Goal: Task Accomplishment & Management: Manage account settings

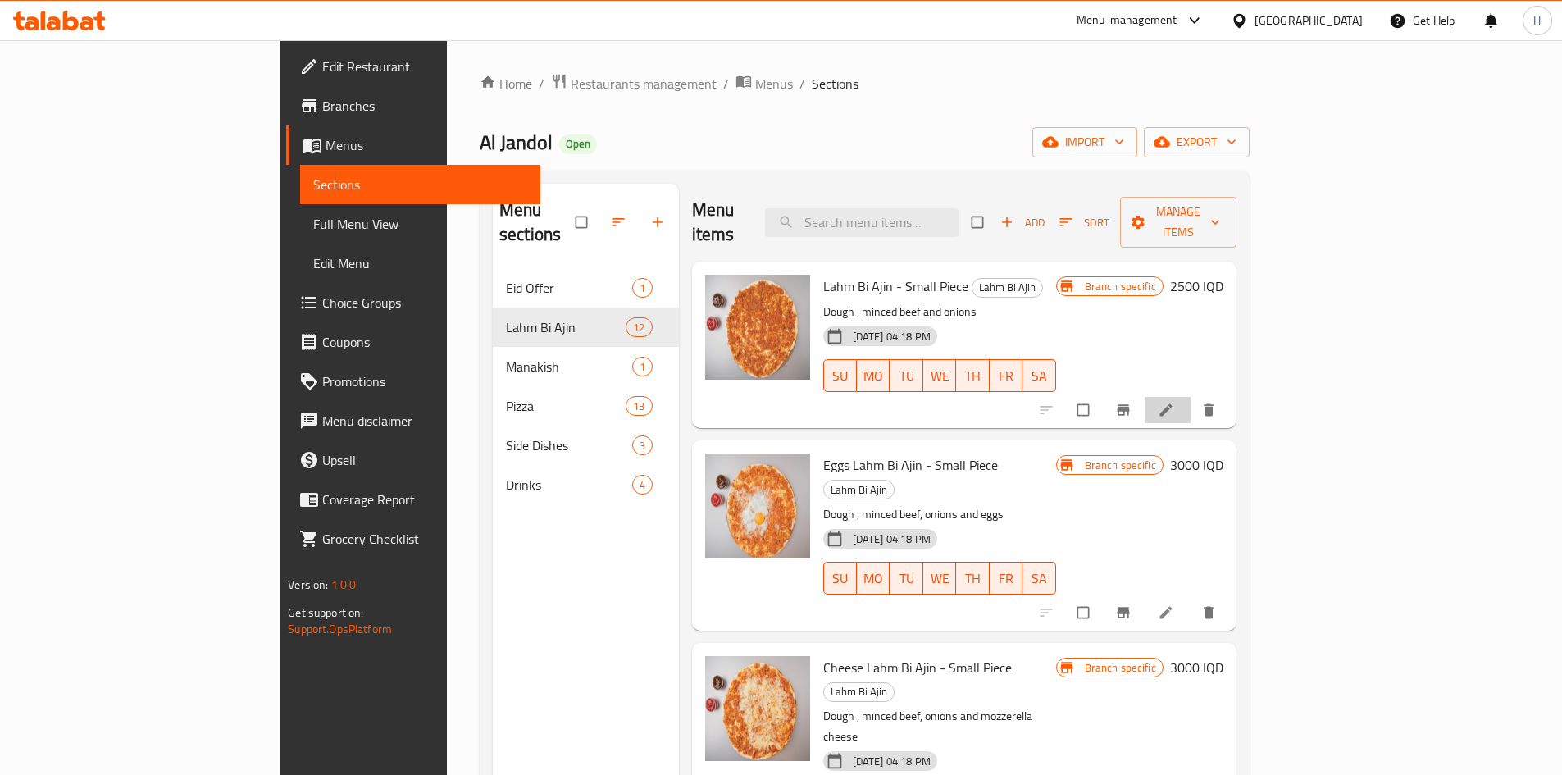
click at [1190, 397] on li at bounding box center [1167, 410] width 46 height 26
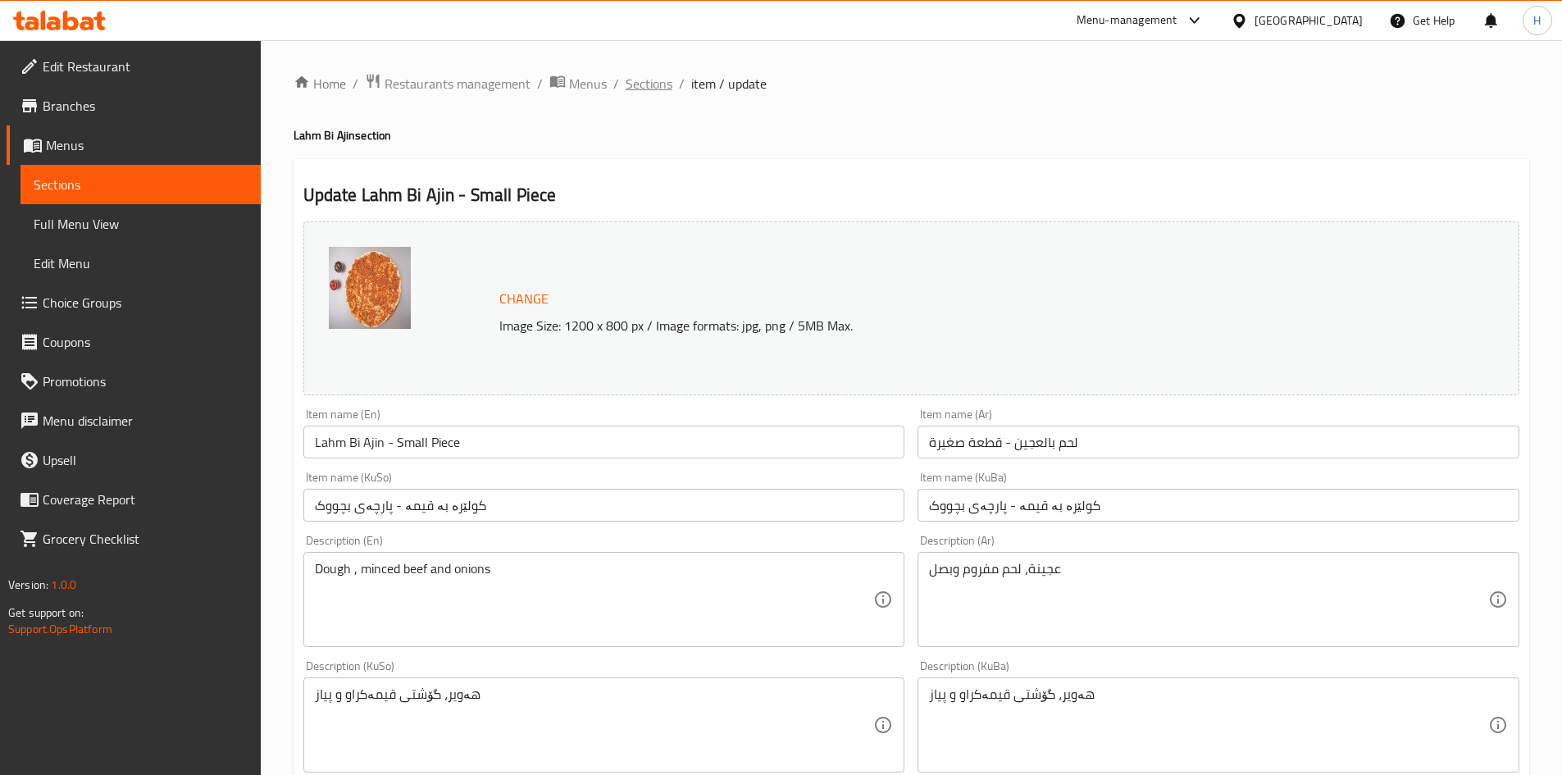
click at [657, 83] on span "Sections" at bounding box center [648, 84] width 47 height 20
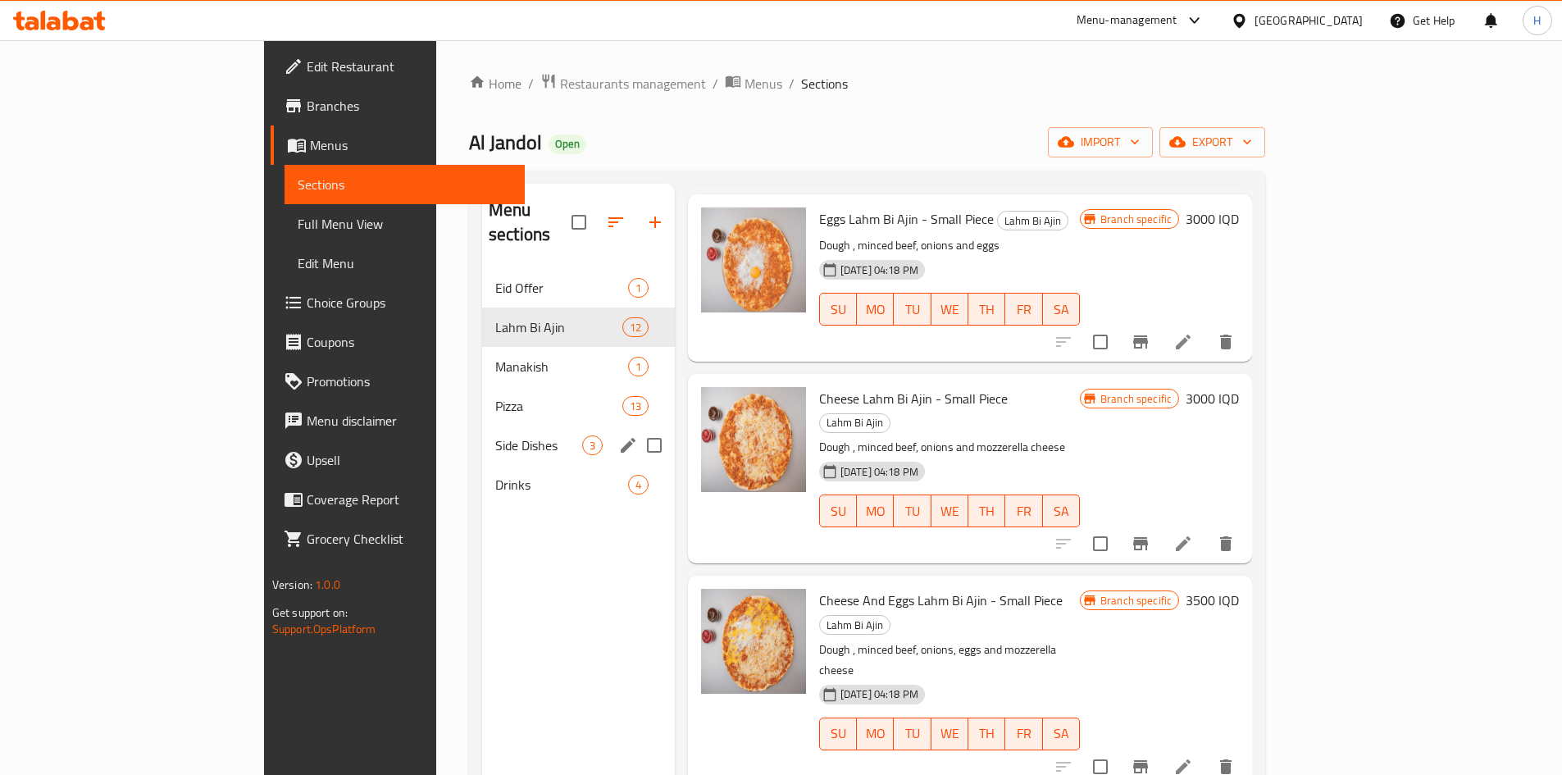
scroll to position [230, 0]
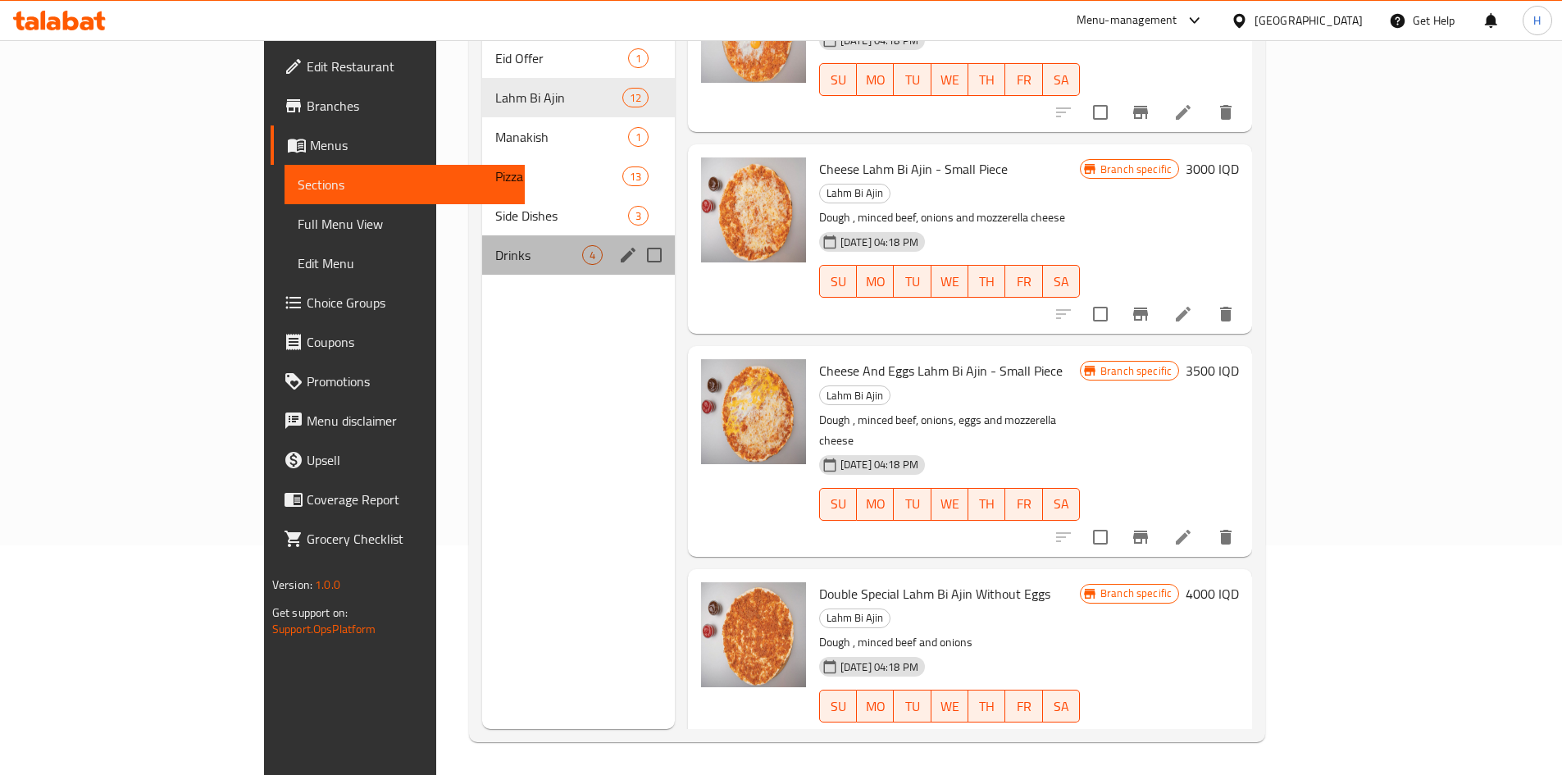
click at [495, 245] on span "Drinks" at bounding box center [538, 255] width 87 height 20
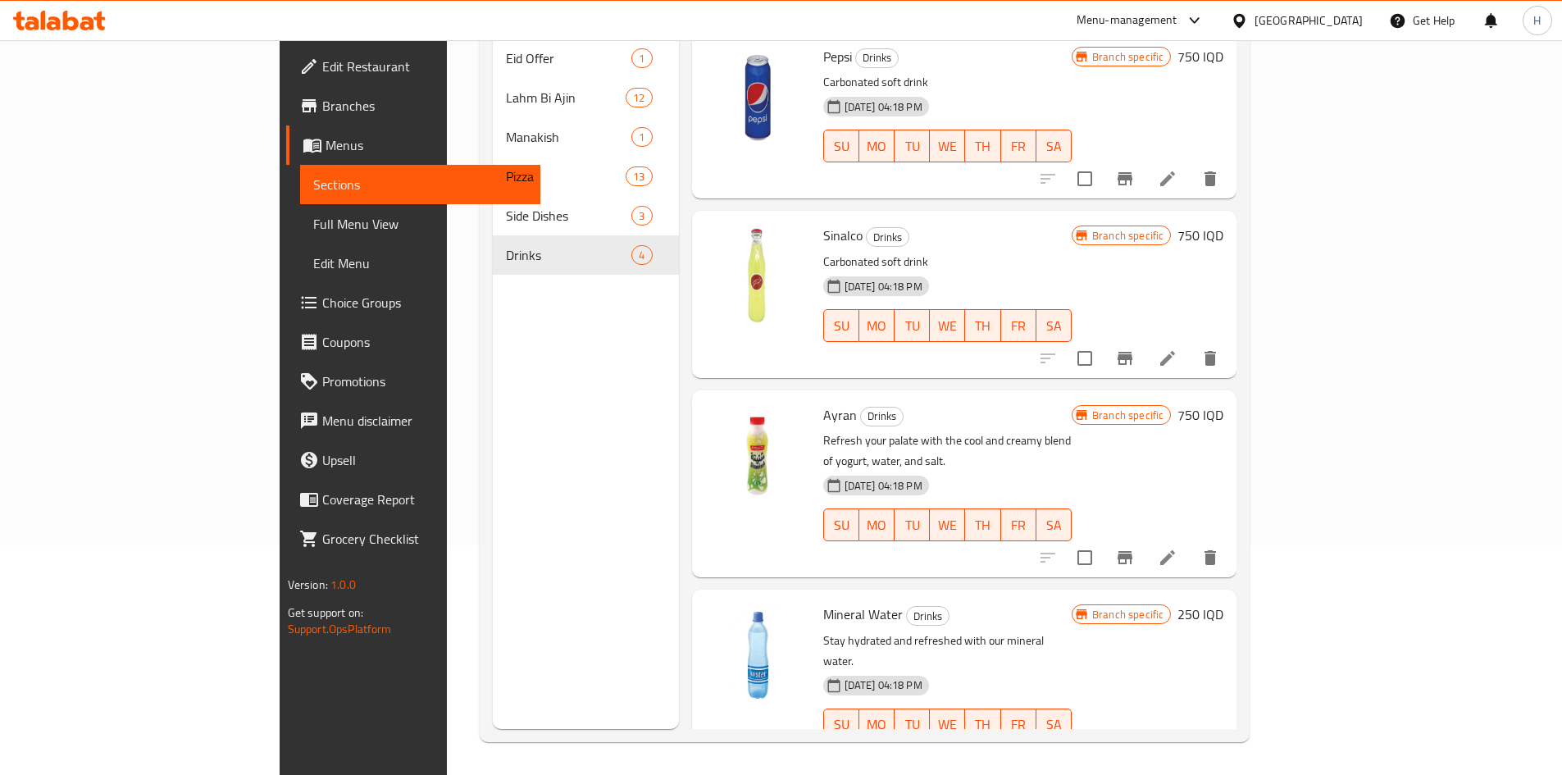
click at [1190, 743] on li at bounding box center [1167, 758] width 46 height 30
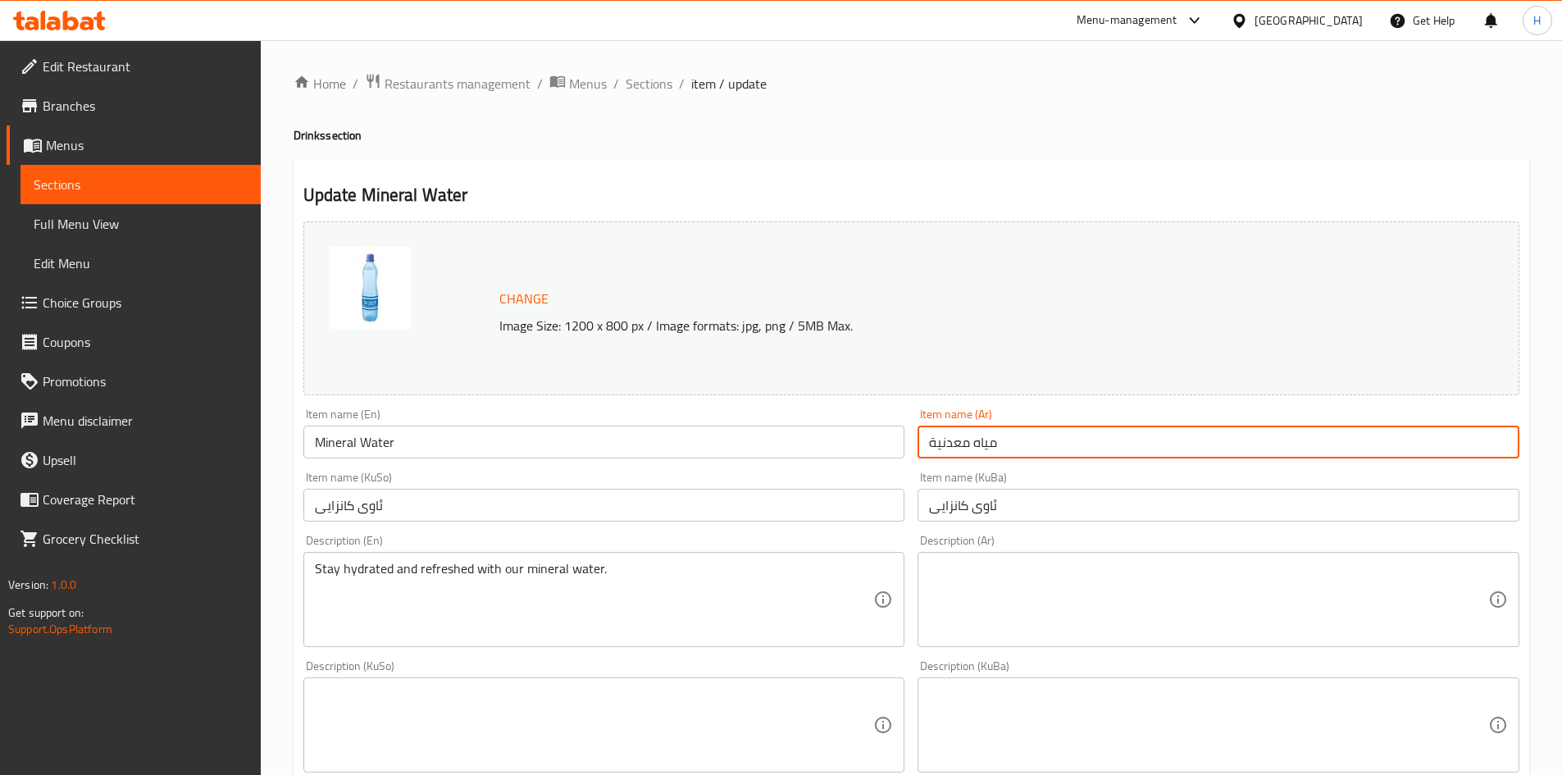
click at [965, 445] on input "مياه معدنية" at bounding box center [1218, 441] width 602 height 33
type input "مياه"
click at [341, 439] on input "Mineral Water" at bounding box center [604, 441] width 602 height 33
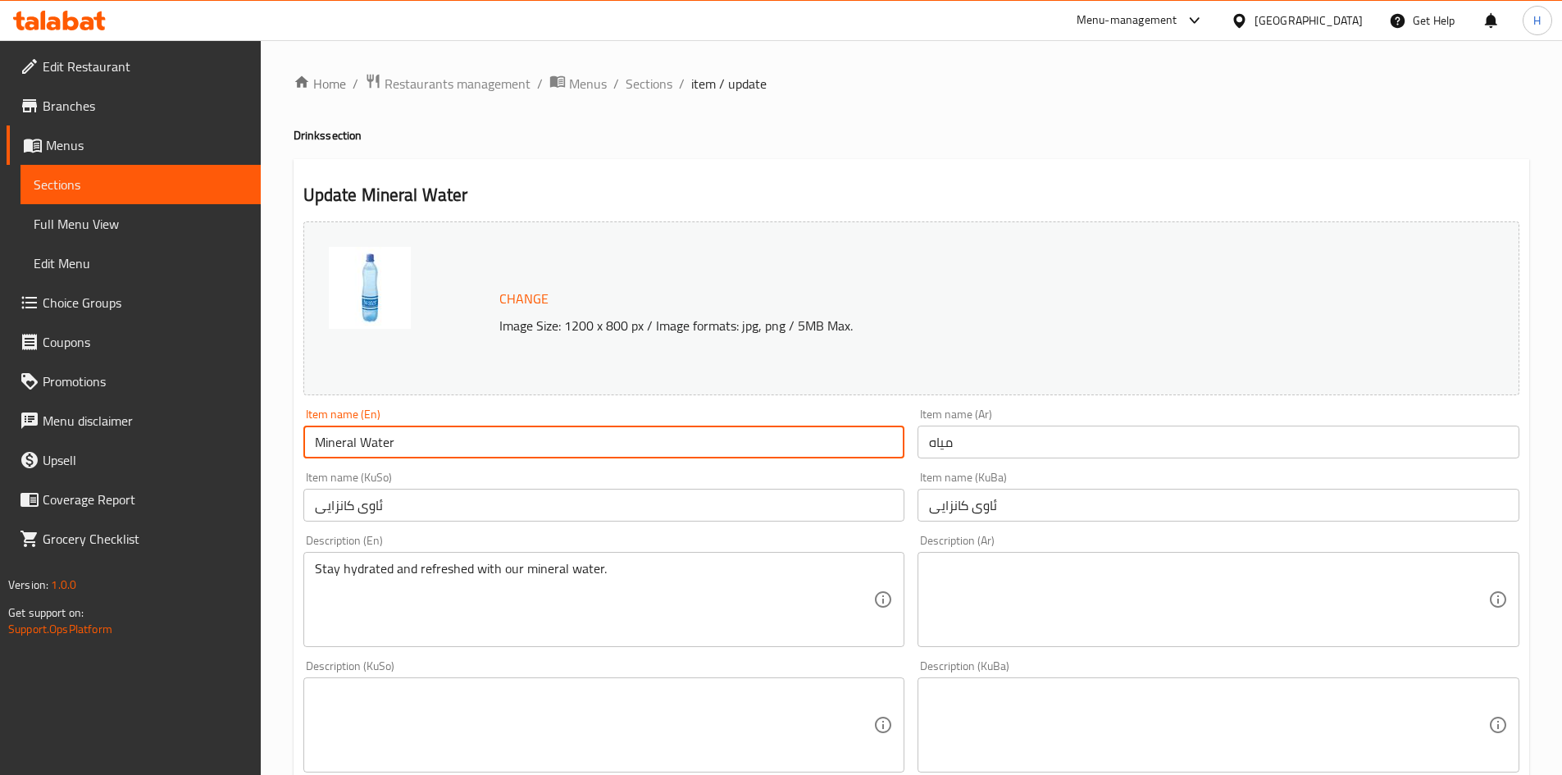
click at [341, 439] on input "Mineral Water" at bounding box center [604, 441] width 602 height 33
type input "Water"
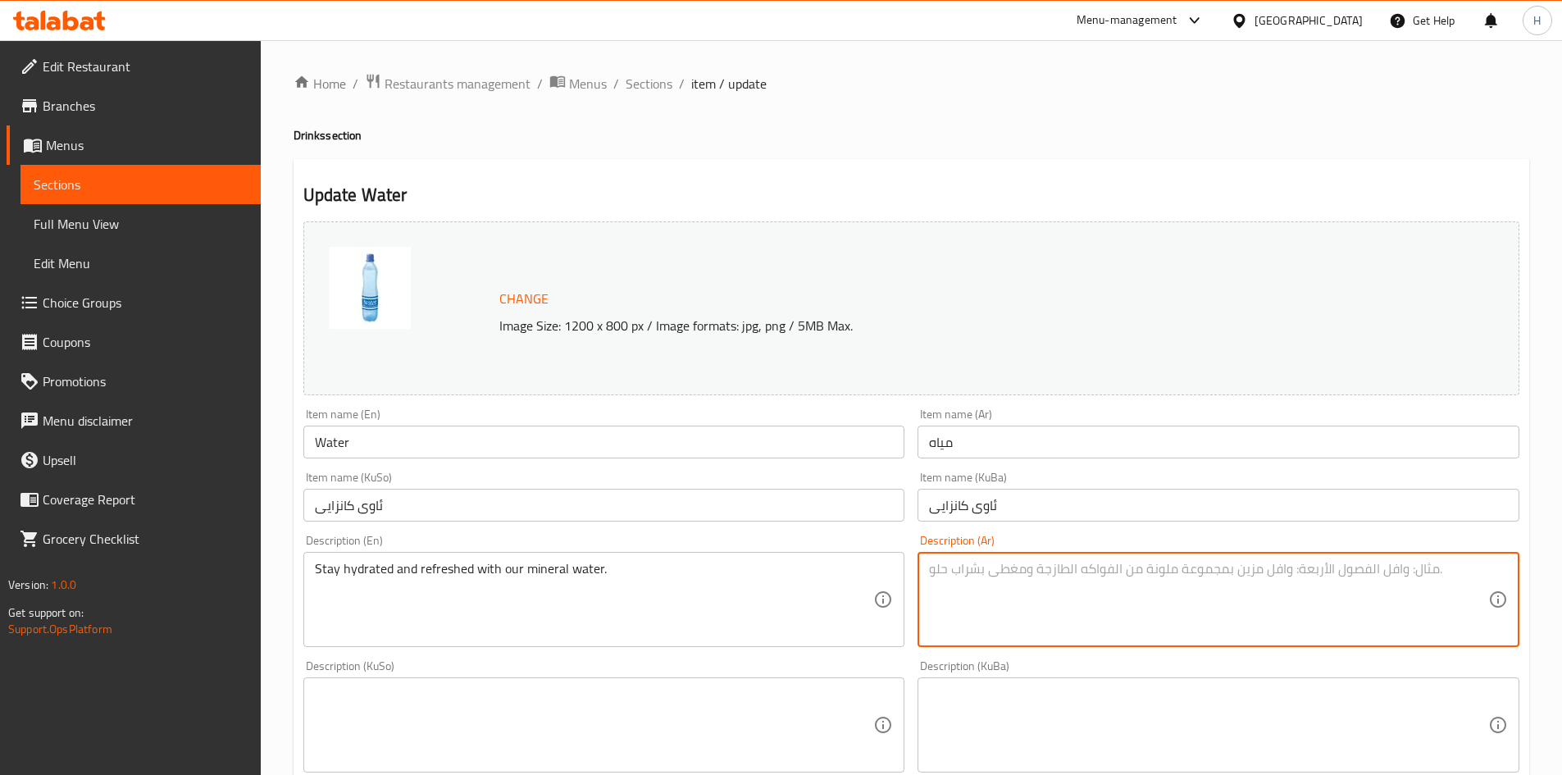
click at [972, 621] on textarea at bounding box center [1208, 600] width 559 height 78
type textarea "مياه معدنية"
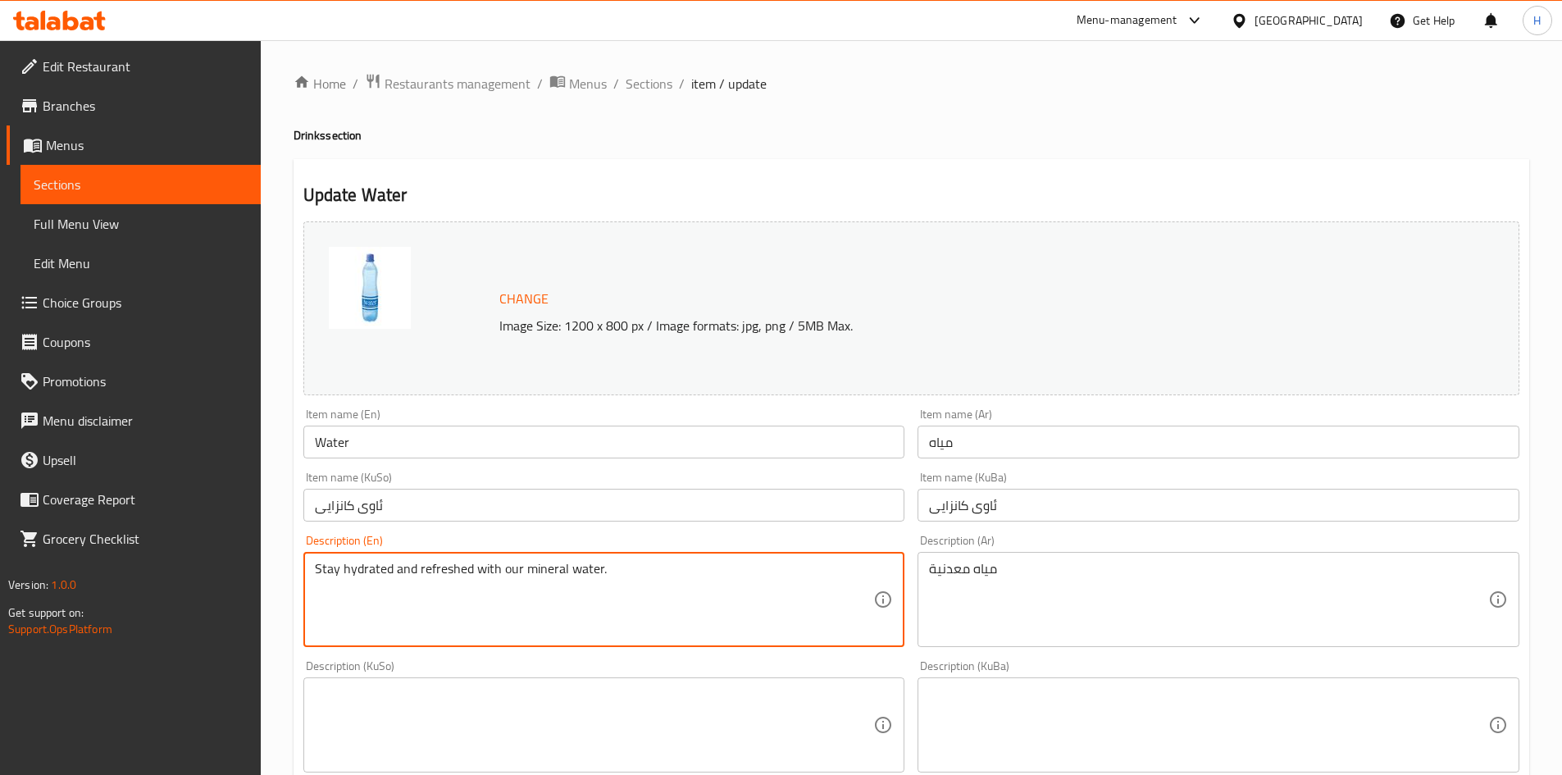
click at [499, 579] on textarea "Stay hydrated and refreshed with our mineral water." at bounding box center [594, 600] width 559 height 78
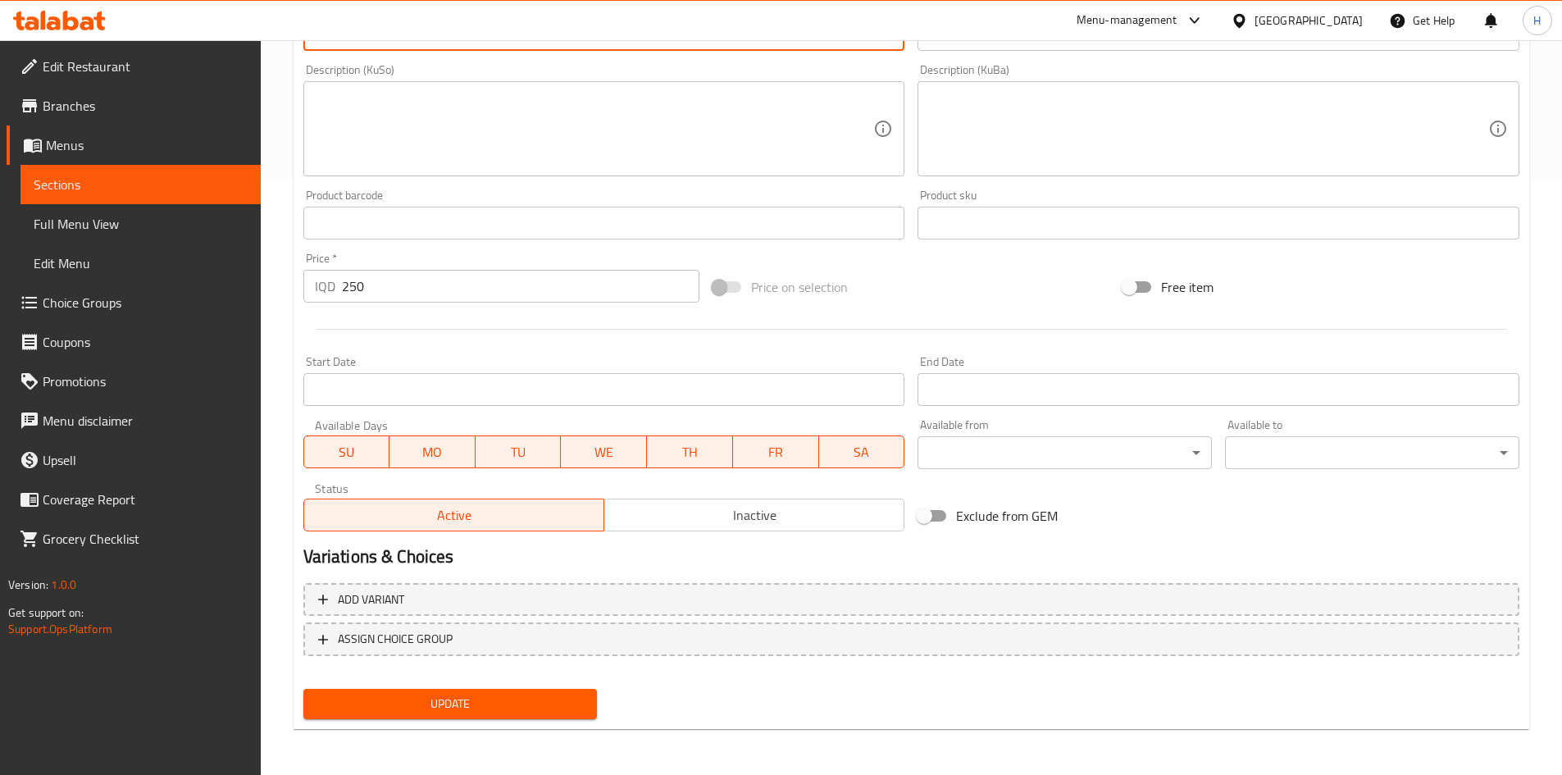
type textarea "Mineral water"
click at [506, 716] on button "Update" at bounding box center [450, 704] width 294 height 30
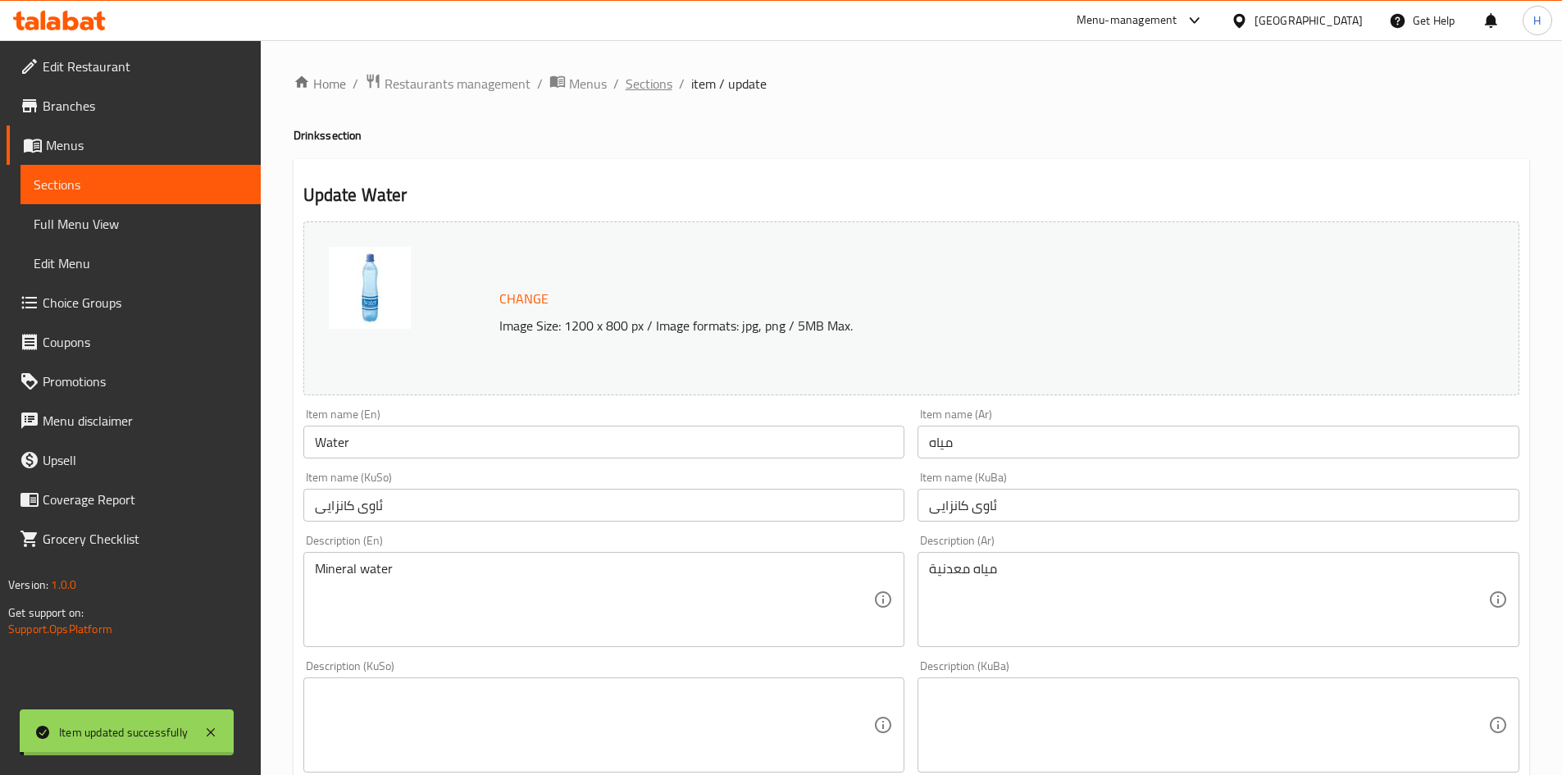
click at [658, 77] on span "Sections" at bounding box center [648, 84] width 47 height 20
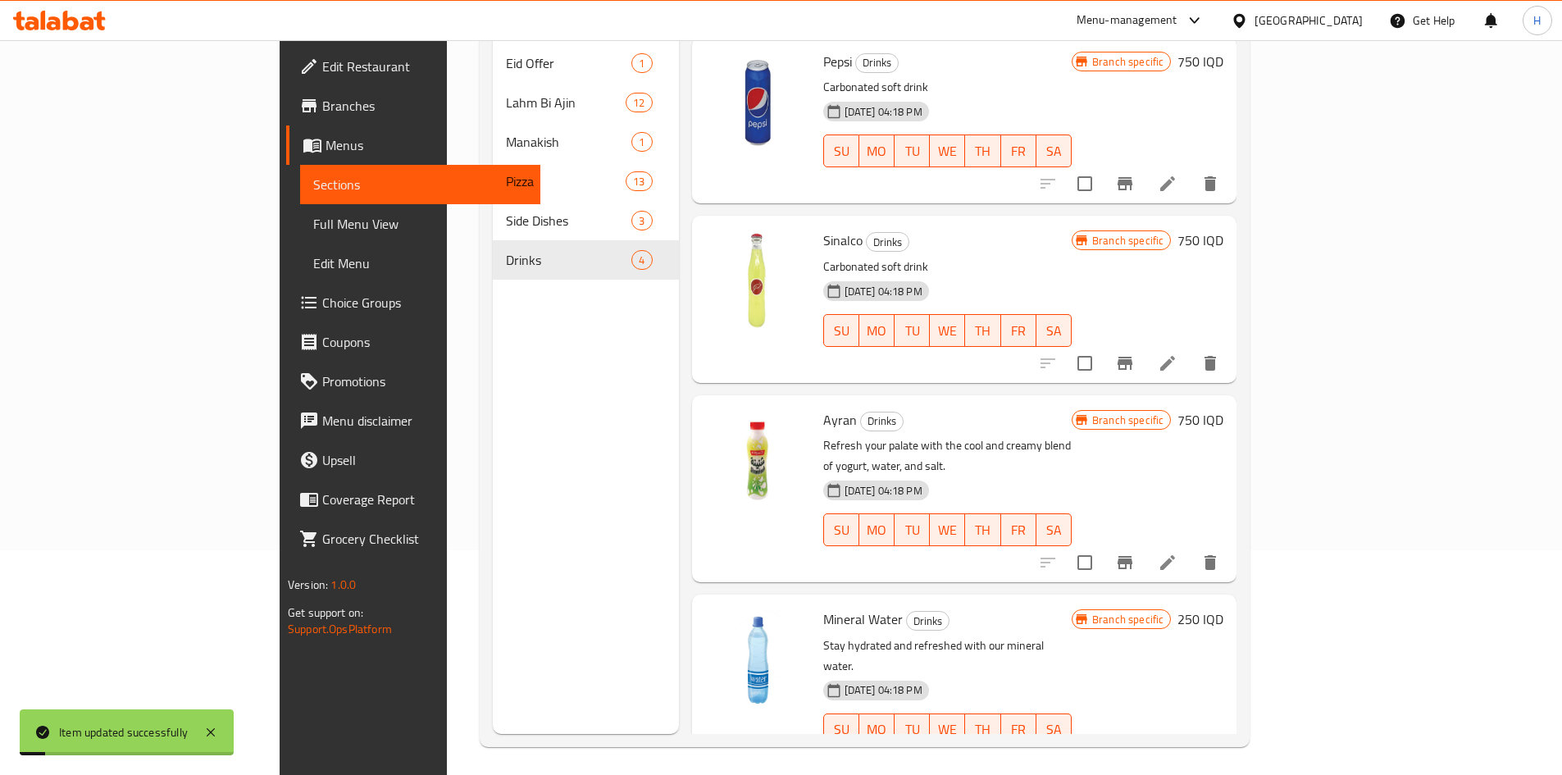
scroll to position [230, 0]
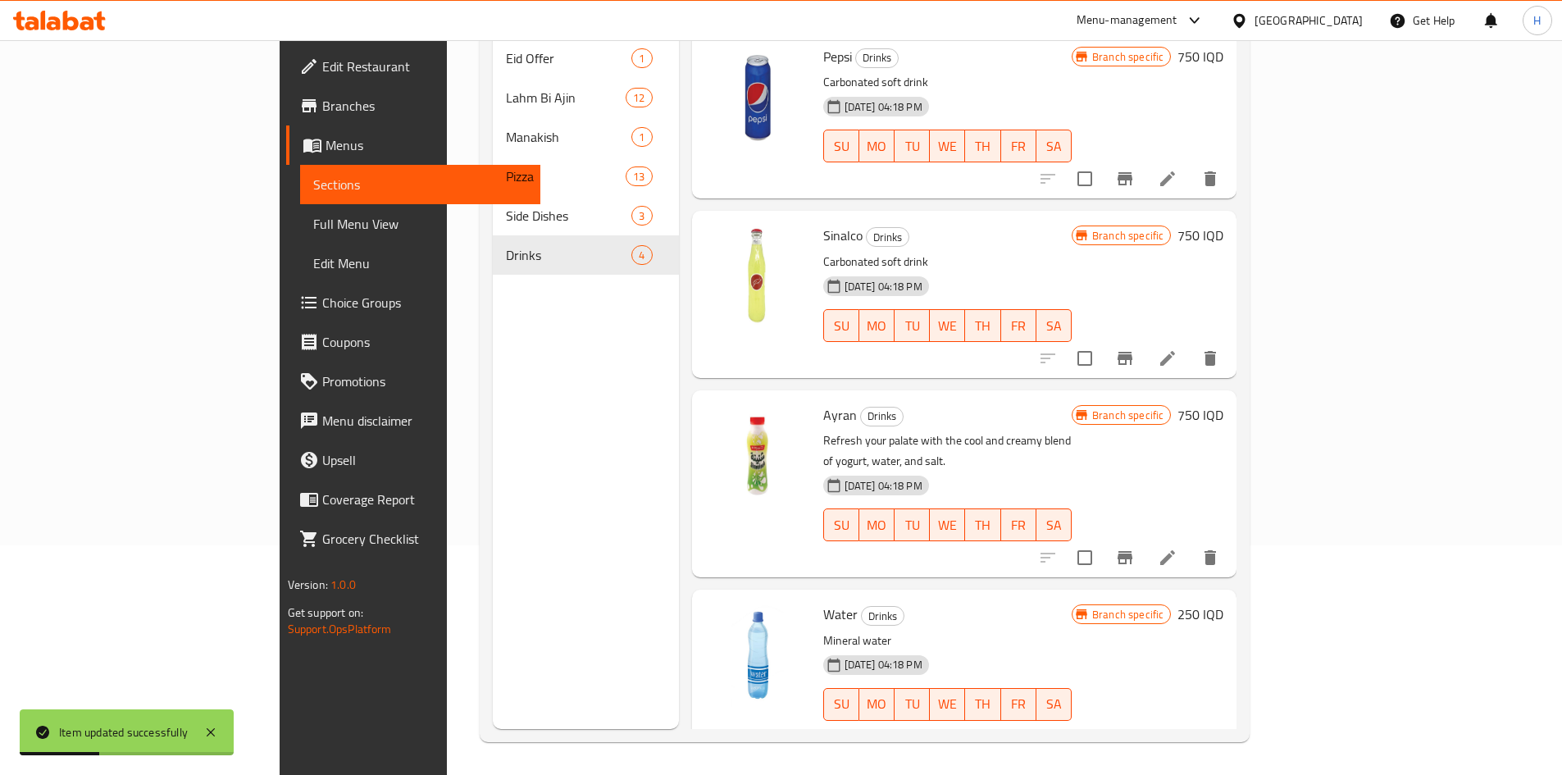
click at [1190, 543] on li at bounding box center [1167, 558] width 46 height 30
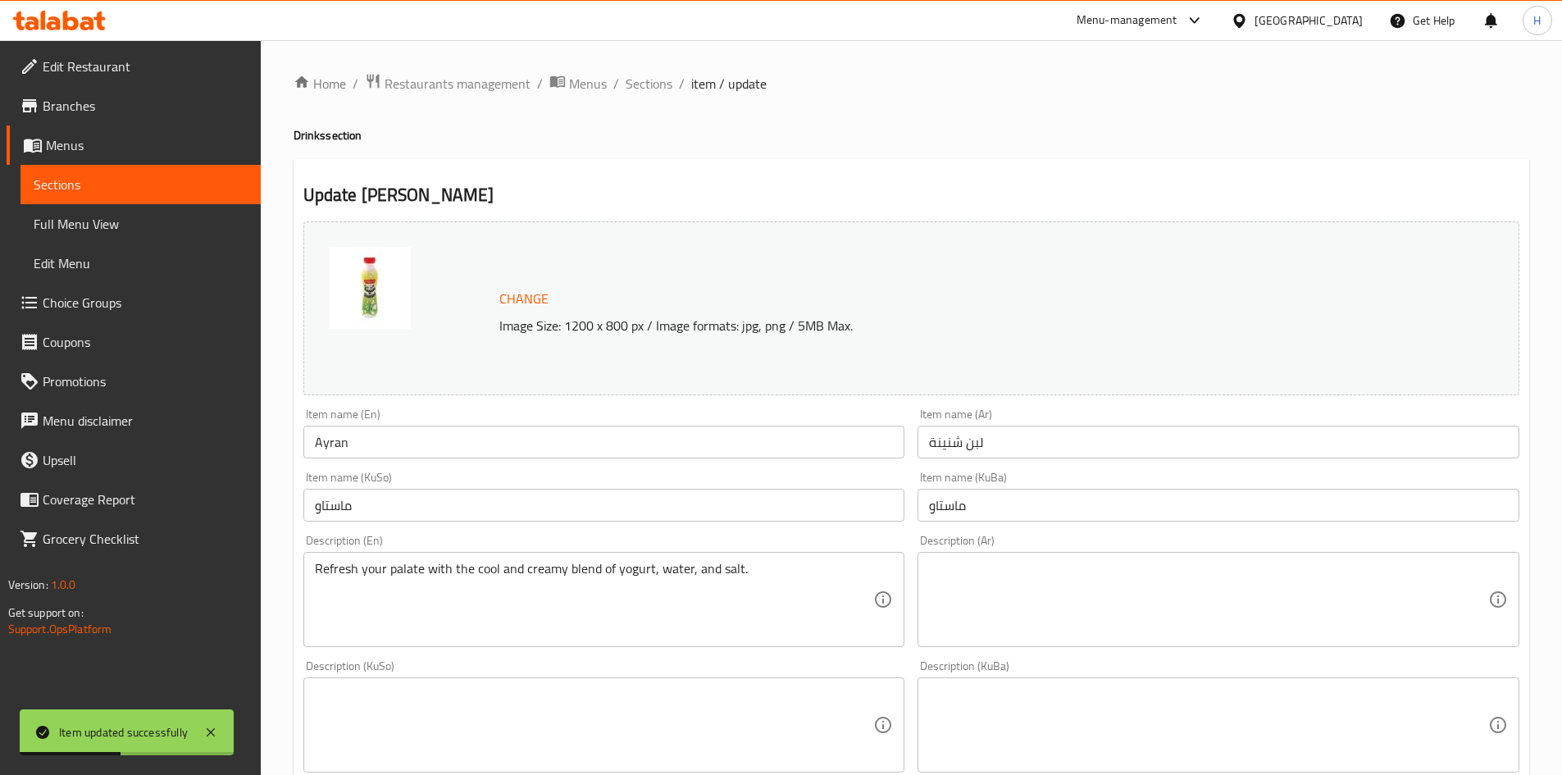
click at [980, 610] on textarea at bounding box center [1208, 600] width 559 height 78
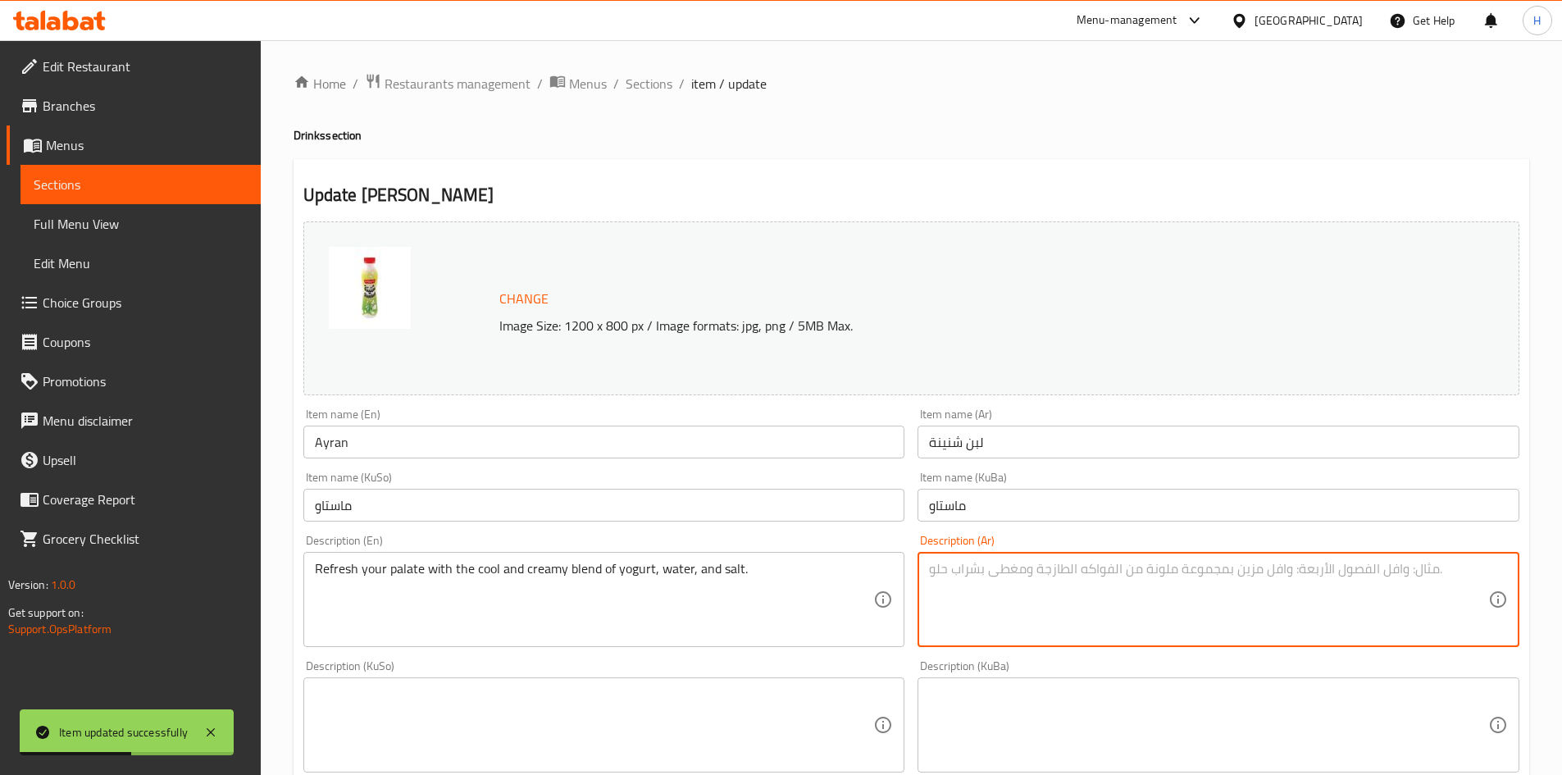
type textarea "g"
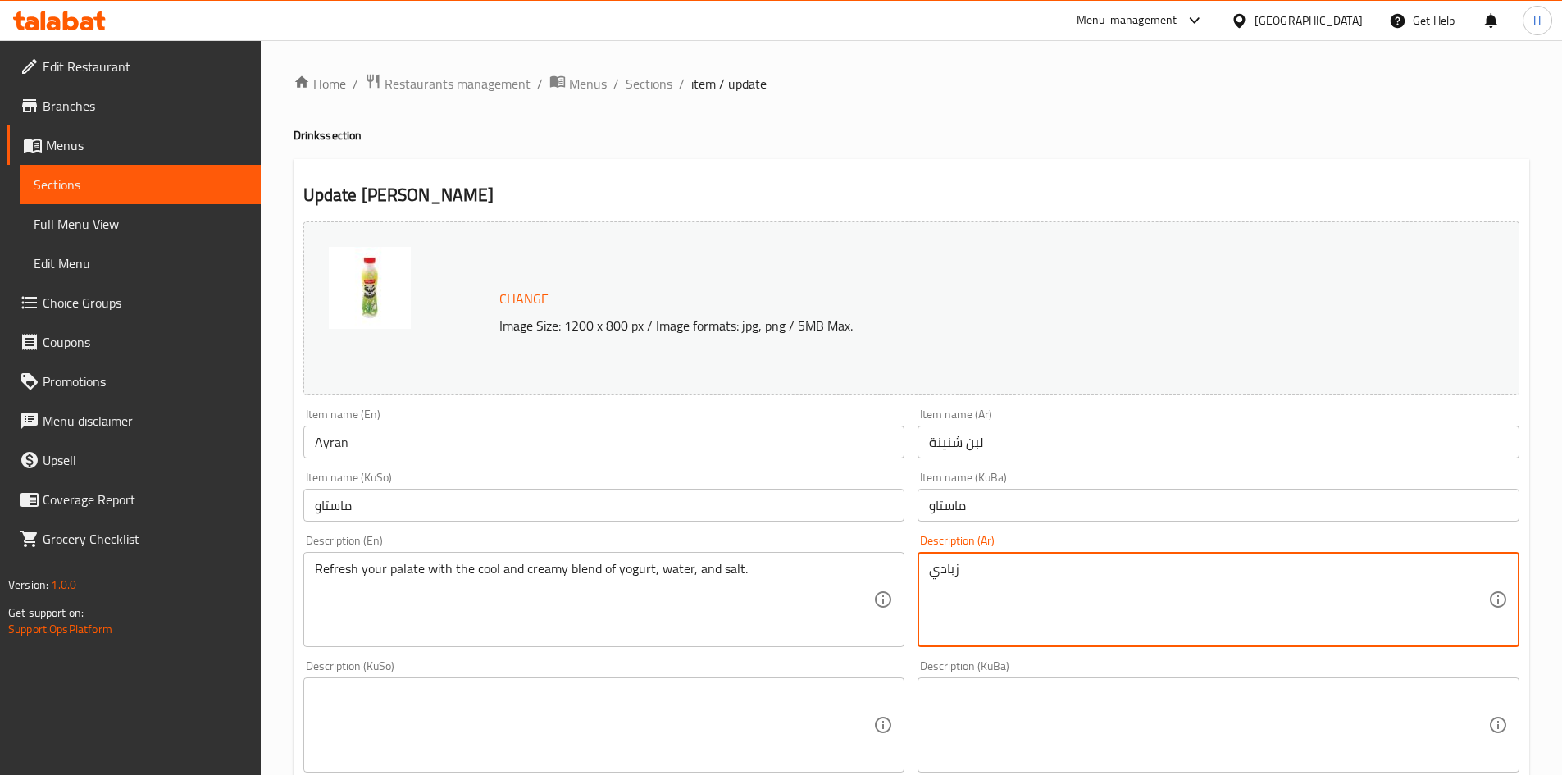
type textarea "زبادي"
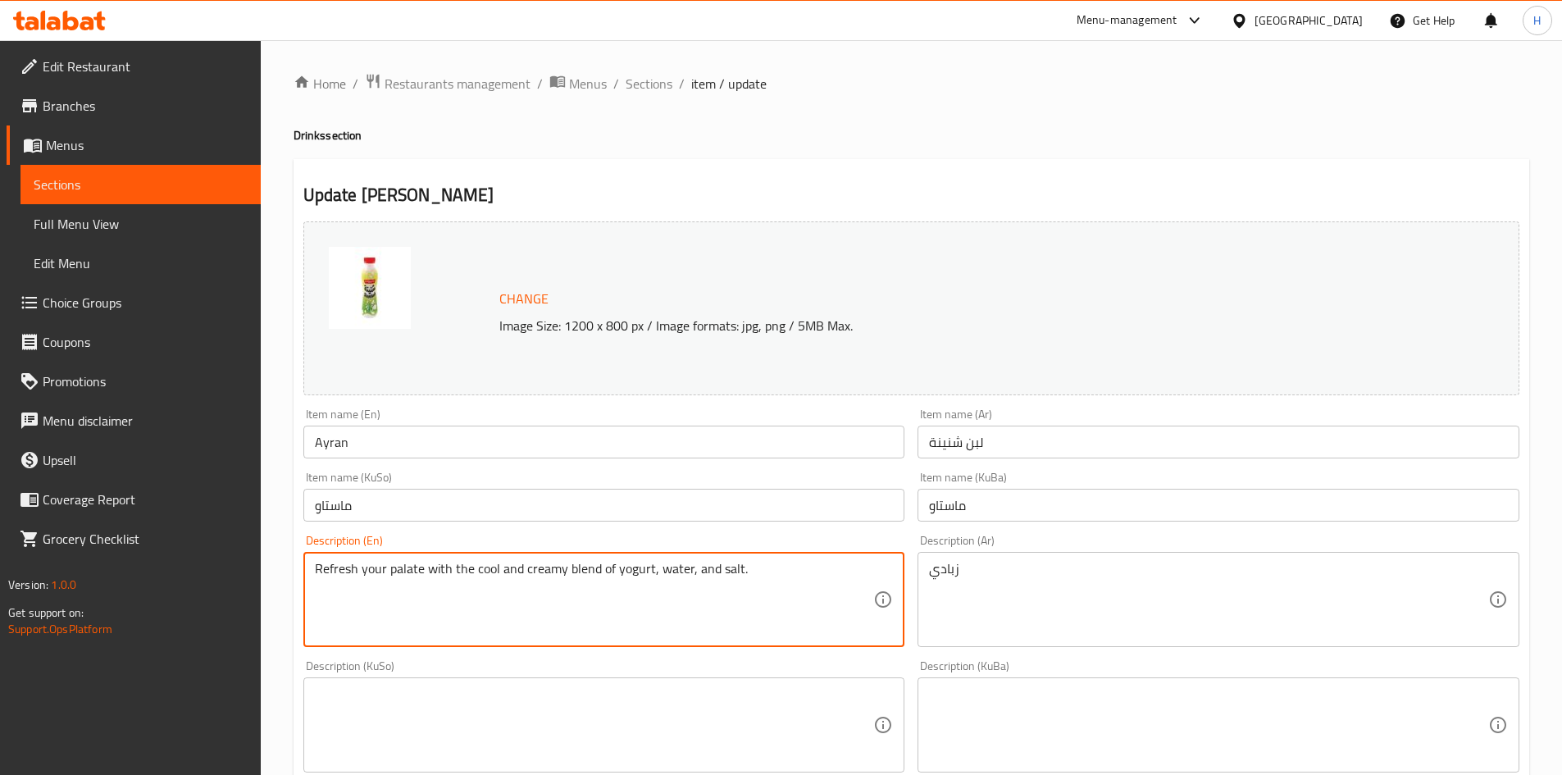
click at [608, 630] on textarea "Refresh your palate with the cool and creamy blend of yogurt, water, and salt." at bounding box center [594, 600] width 559 height 78
type textarea "ز"
click at [375, 587] on textarea at bounding box center [594, 600] width 559 height 78
type textarea "غ"
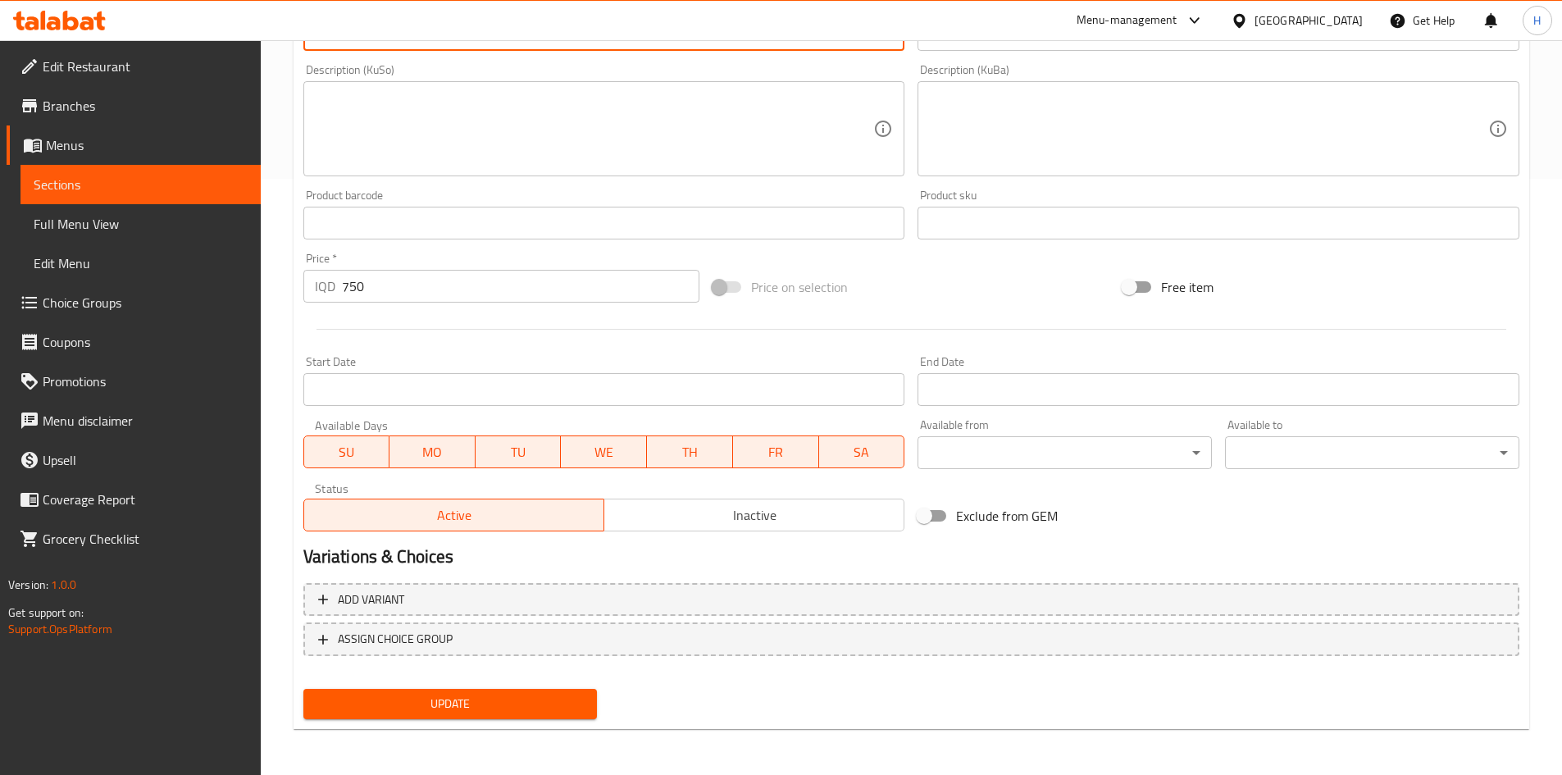
type textarea "Yogurt"
click at [527, 708] on span "Update" at bounding box center [450, 703] width 268 height 20
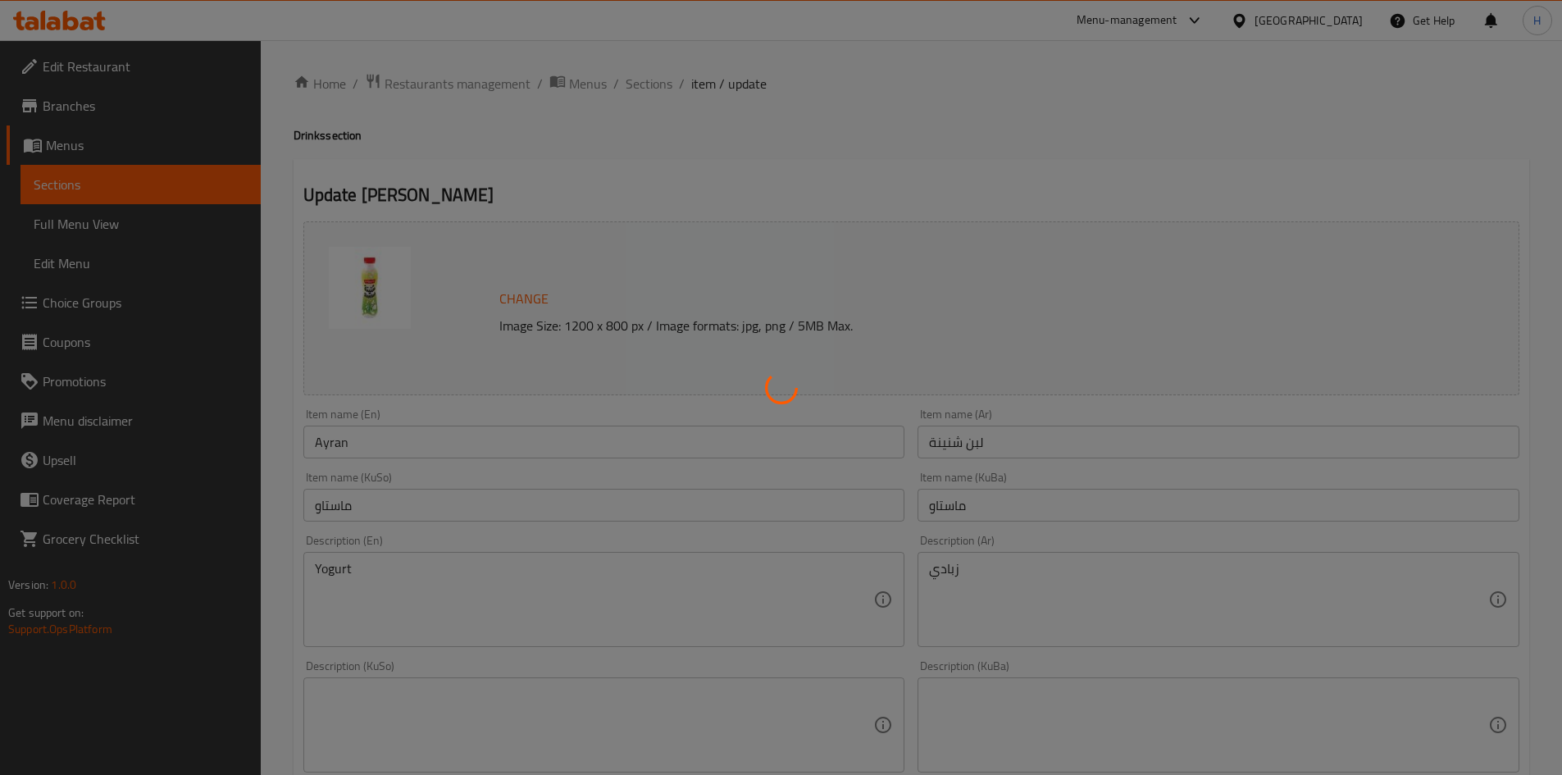
click at [653, 84] on div at bounding box center [781, 387] width 1562 height 775
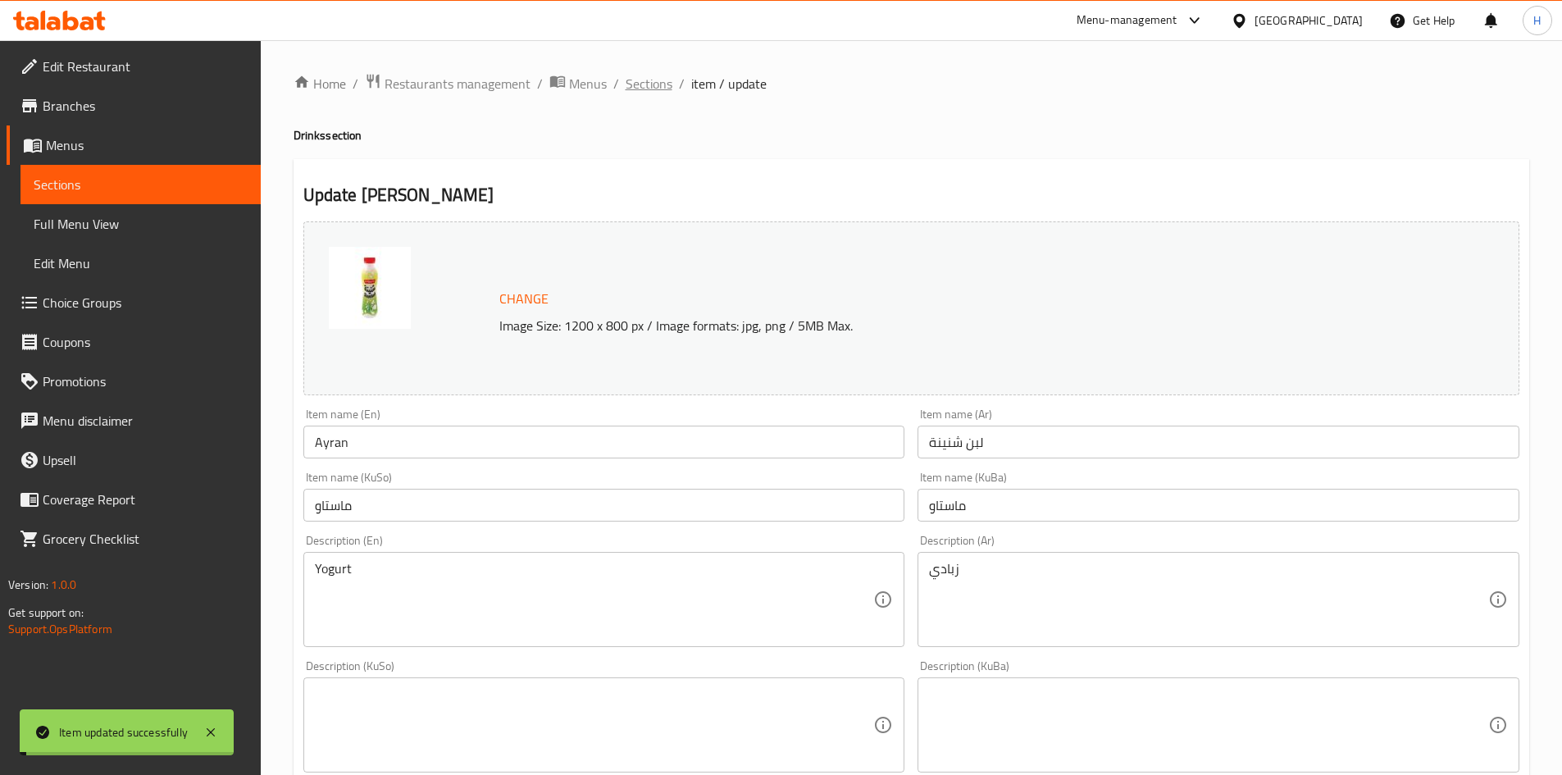
click at [653, 84] on span "Sections" at bounding box center [648, 84] width 47 height 20
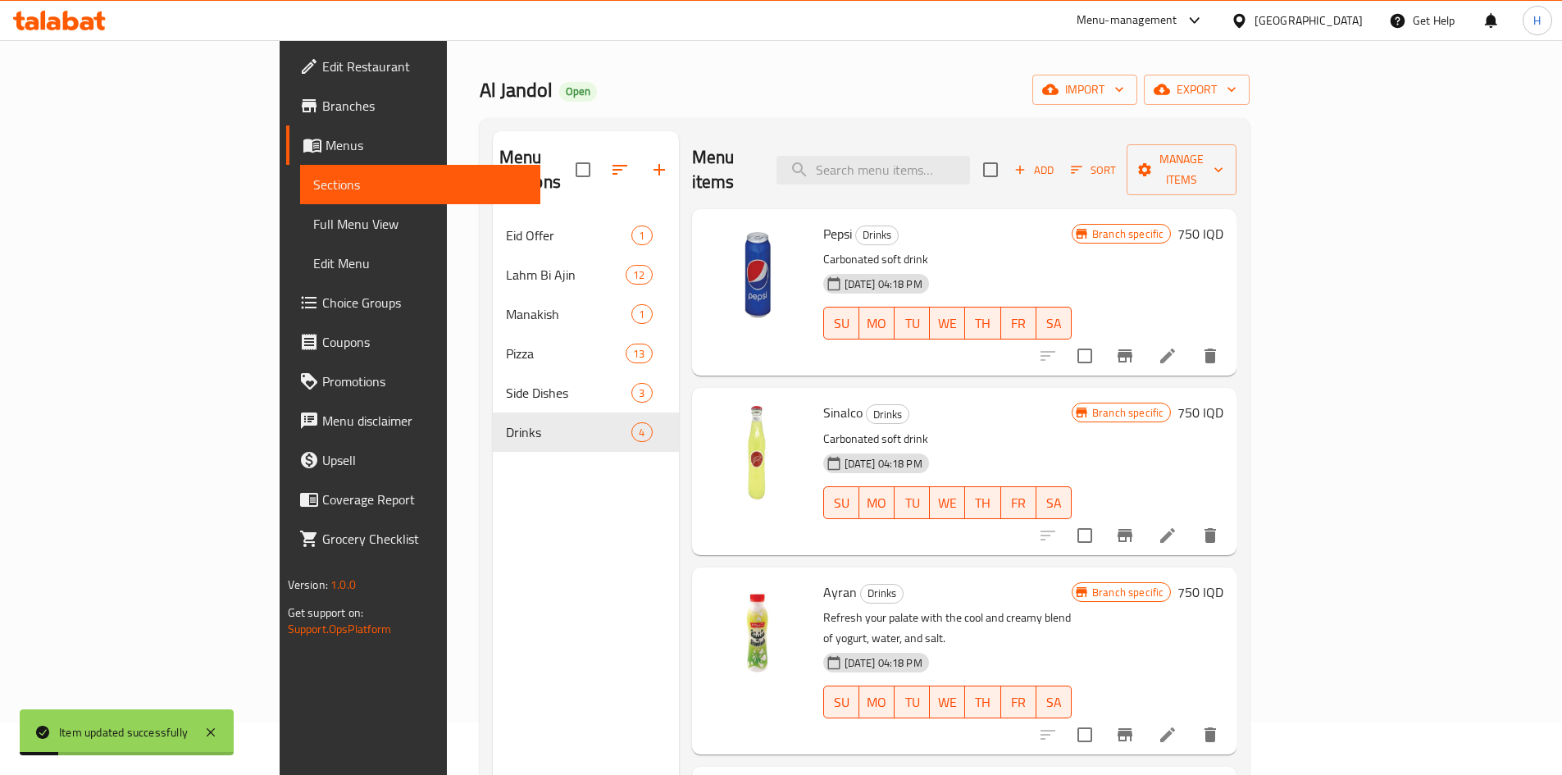
scroll to position [82, 0]
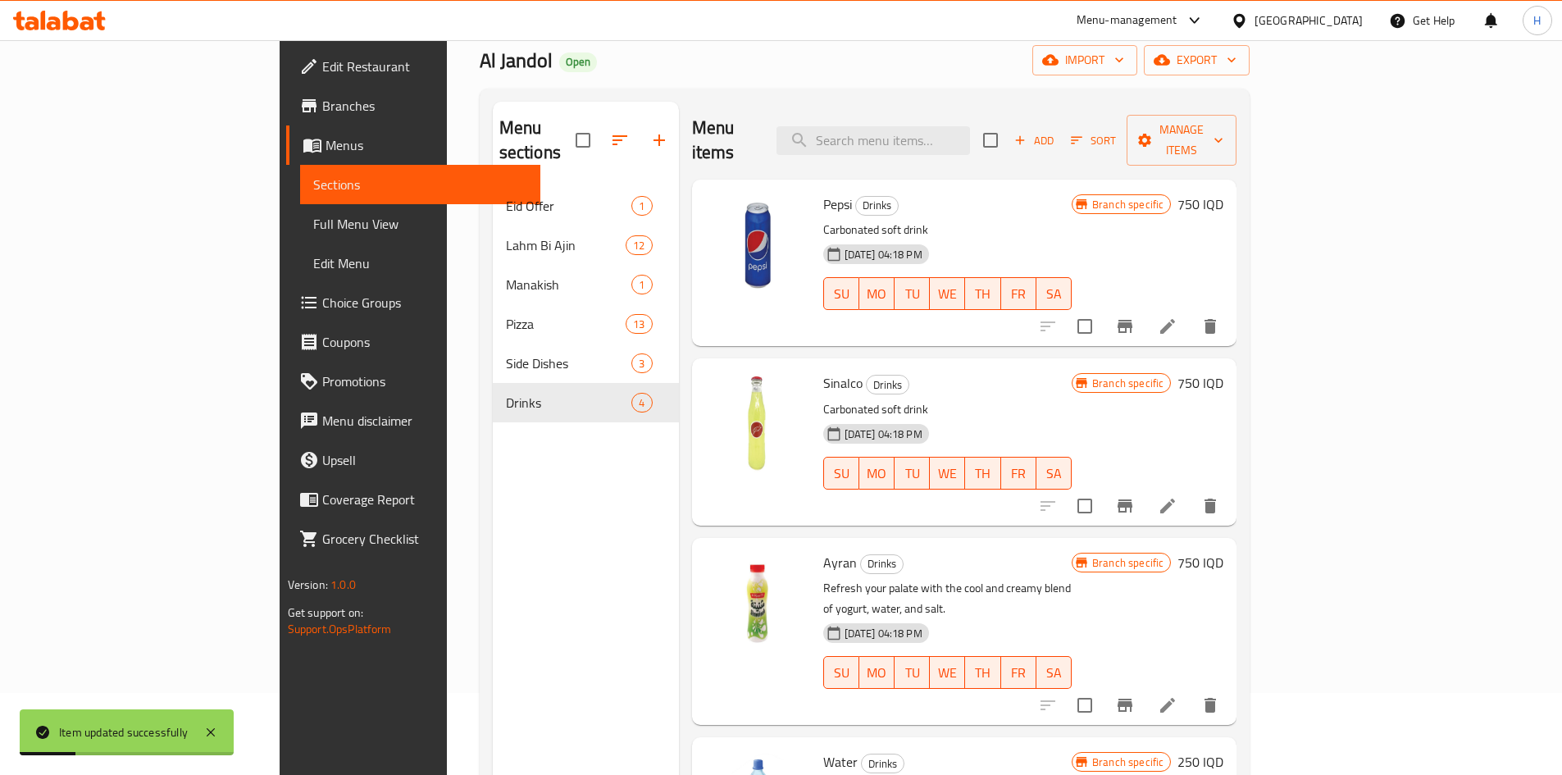
click at [1190, 491] on li at bounding box center [1167, 506] width 46 height 30
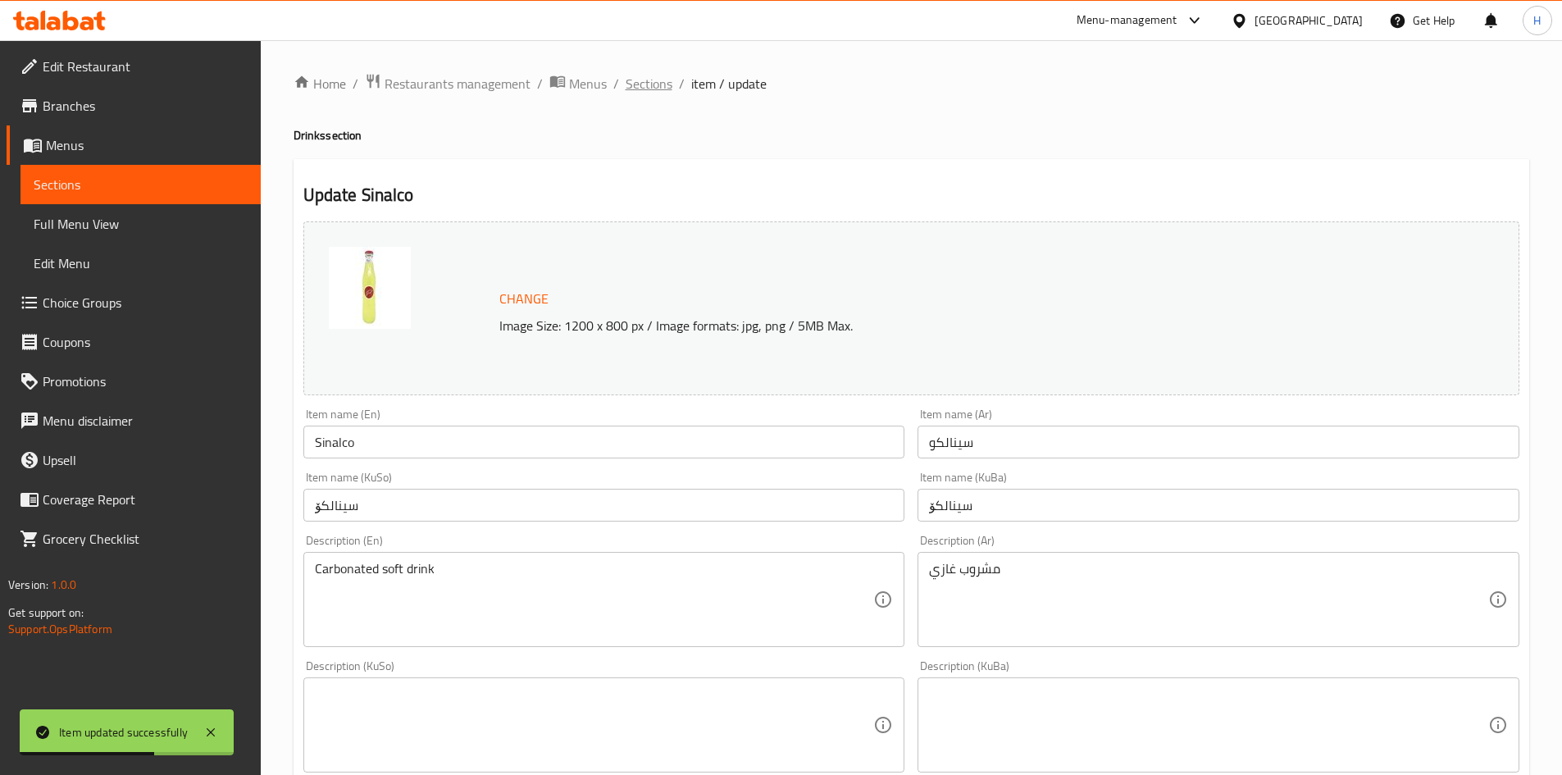
click at [666, 89] on span "Sections" at bounding box center [648, 84] width 47 height 20
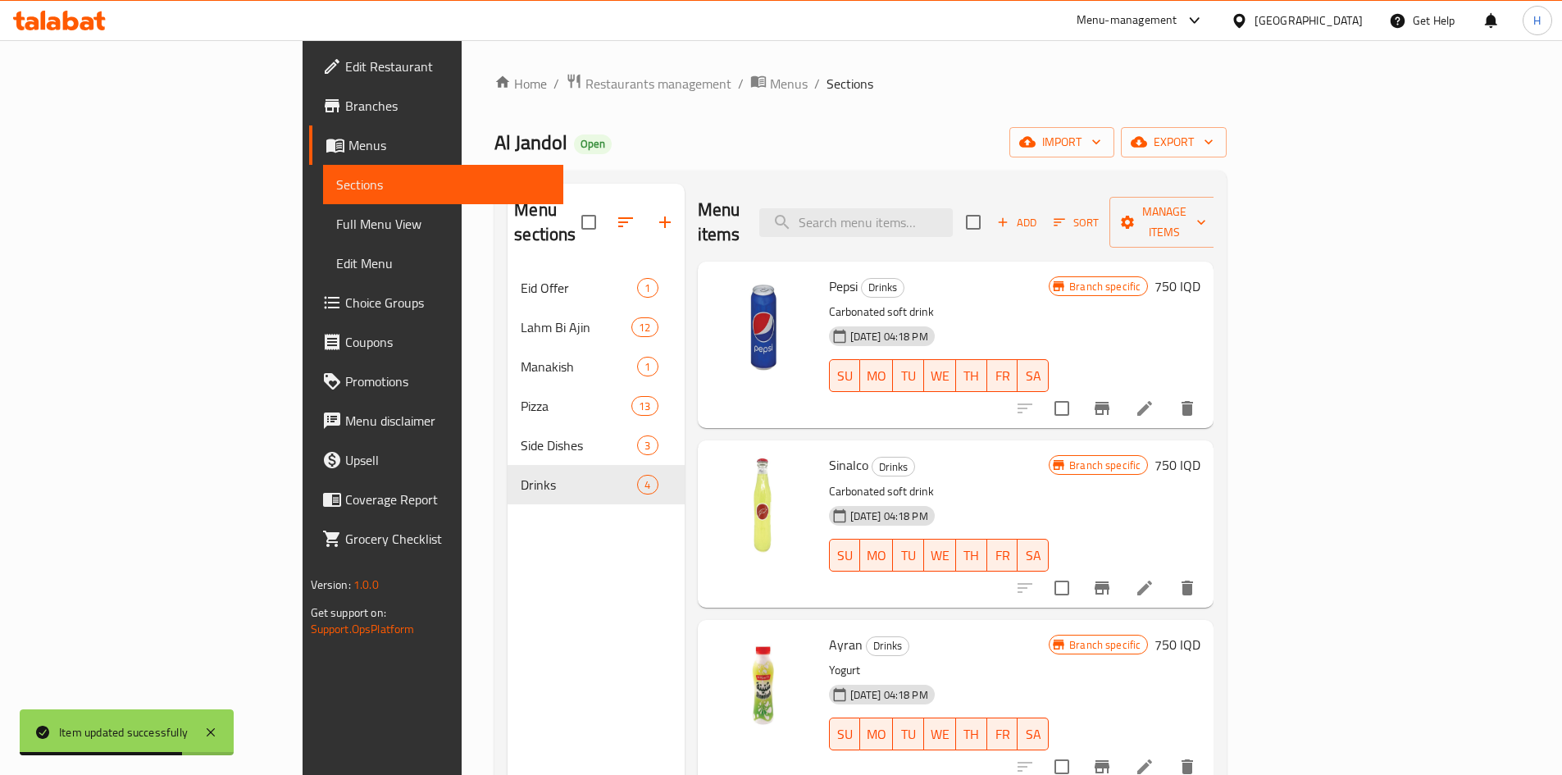
click at [1154, 398] on icon at bounding box center [1144, 408] width 20 height 20
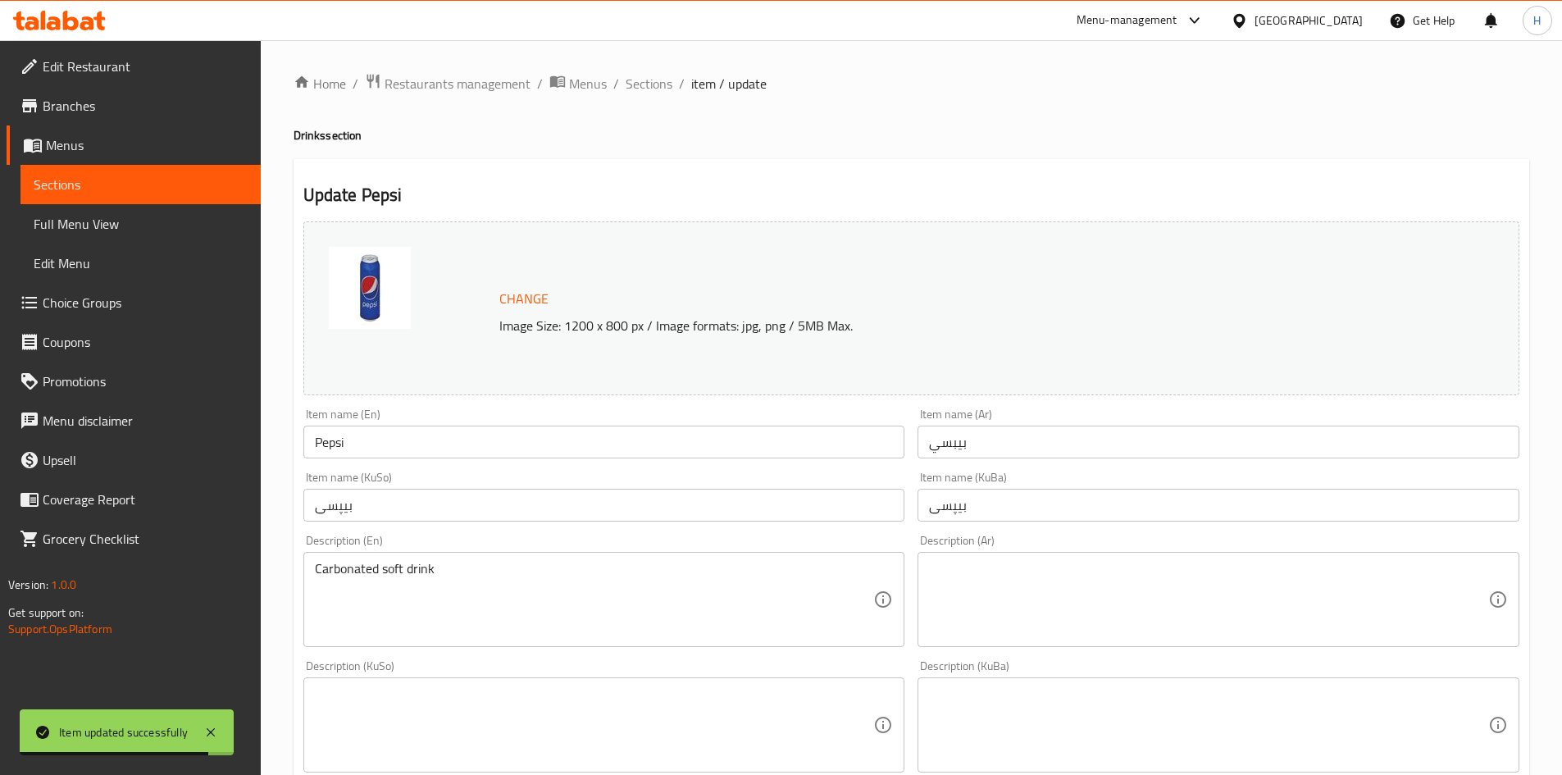
click at [1117, 593] on textarea at bounding box center [1208, 600] width 559 height 78
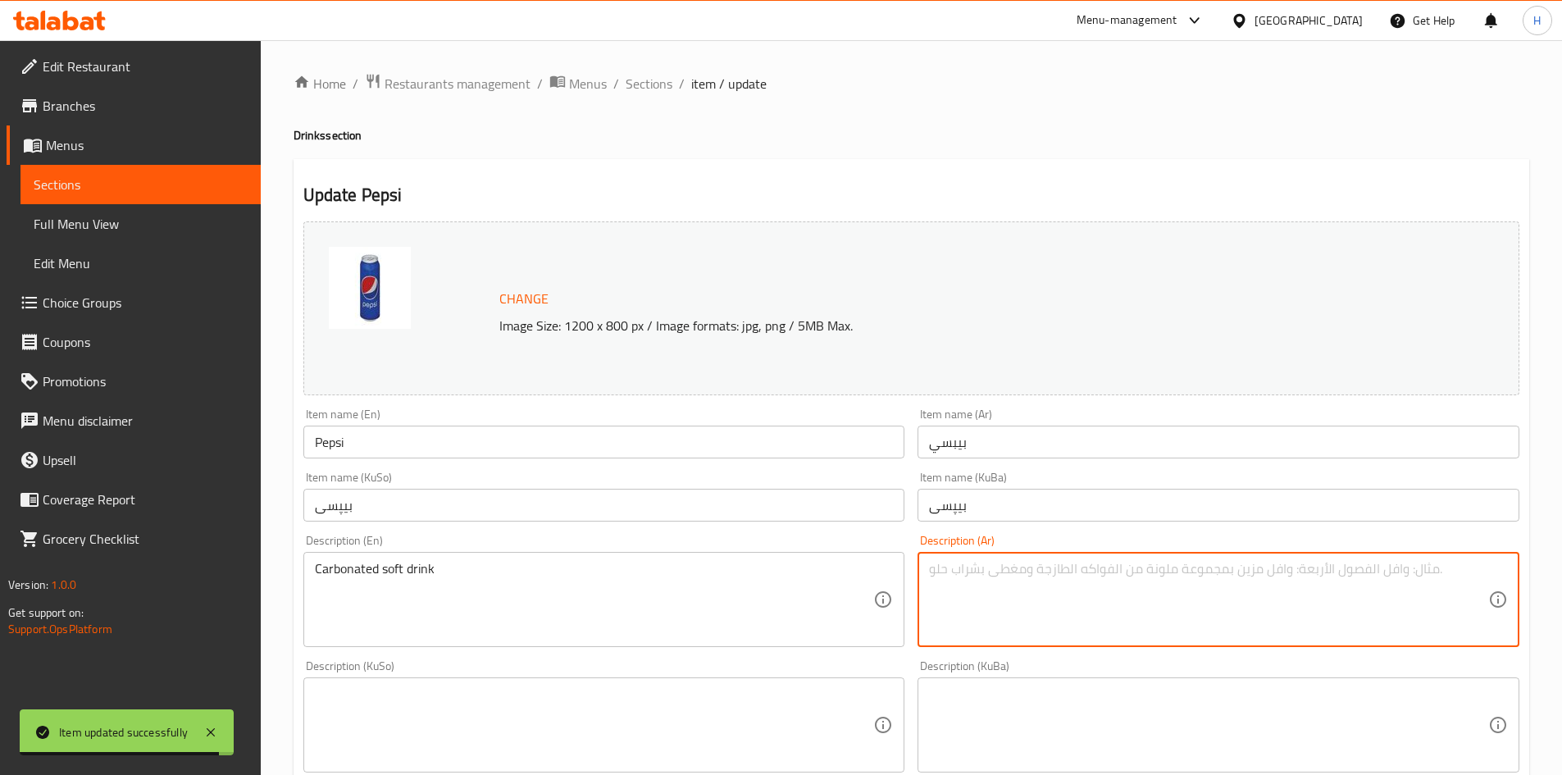
type textarea "l"
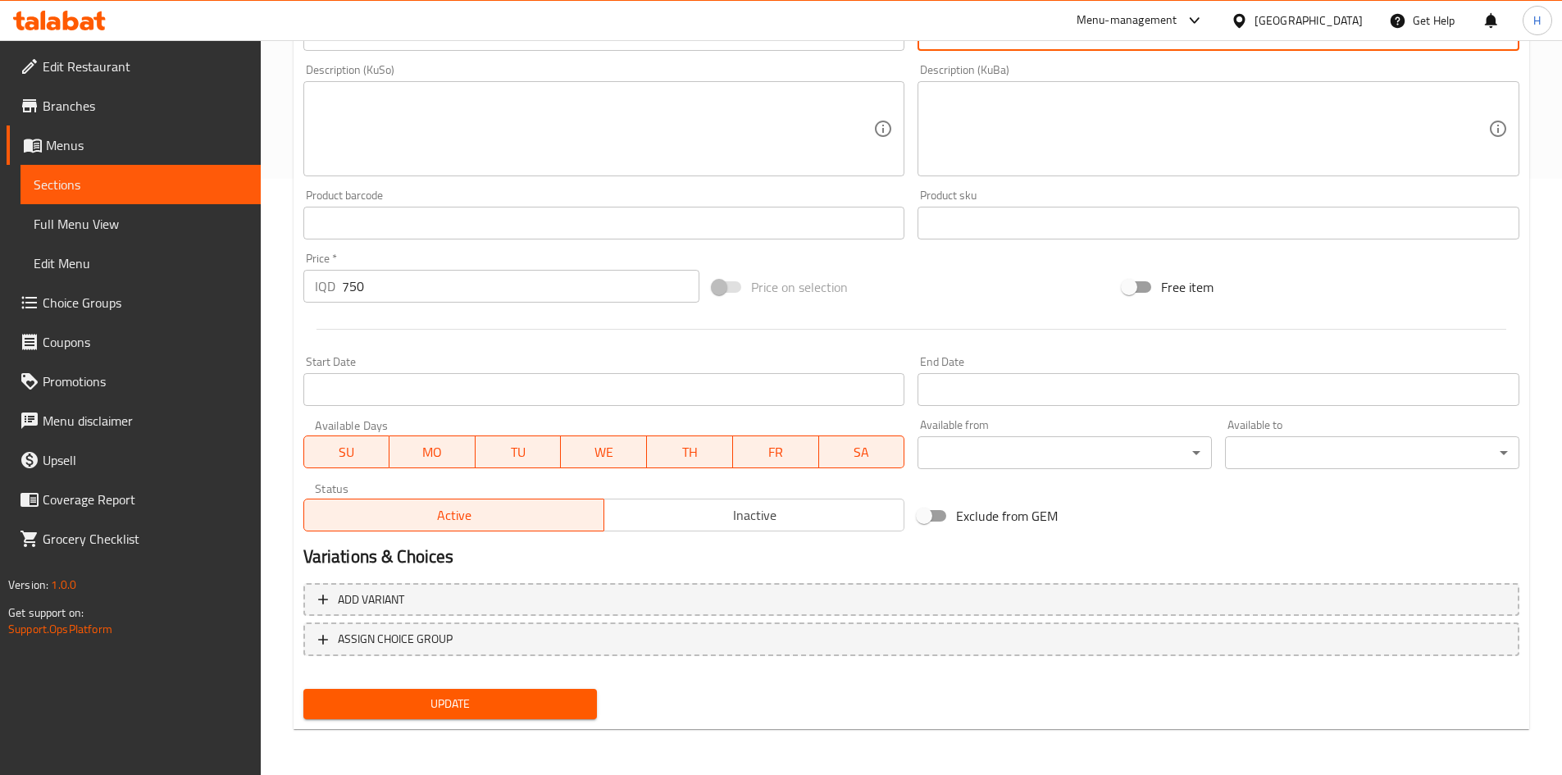
type textarea "مشروب غازي"
click at [525, 698] on span "Update" at bounding box center [450, 703] width 268 height 20
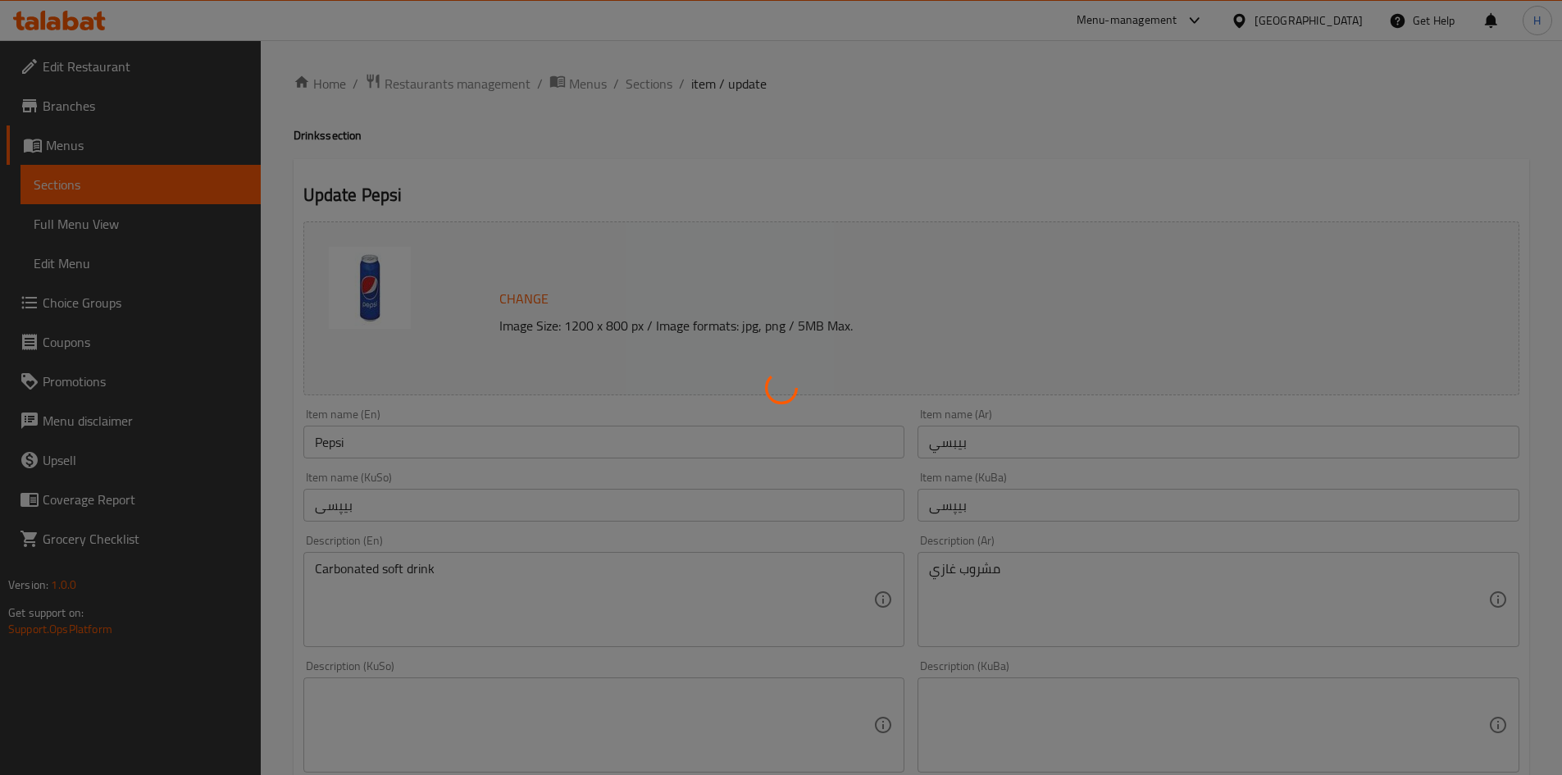
click at [643, 80] on div at bounding box center [781, 387] width 1562 height 775
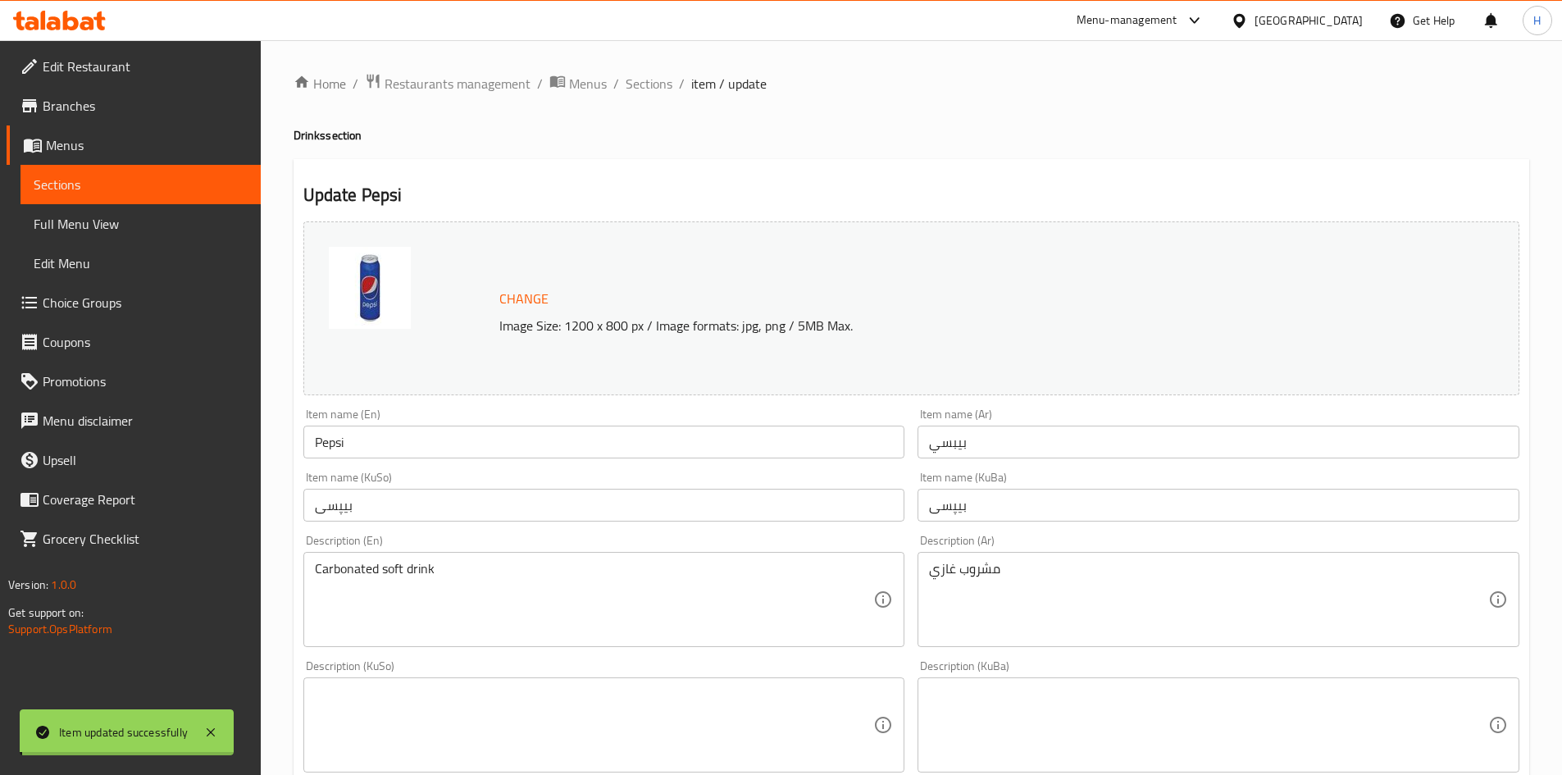
click at [643, 80] on span "Sections" at bounding box center [648, 84] width 47 height 20
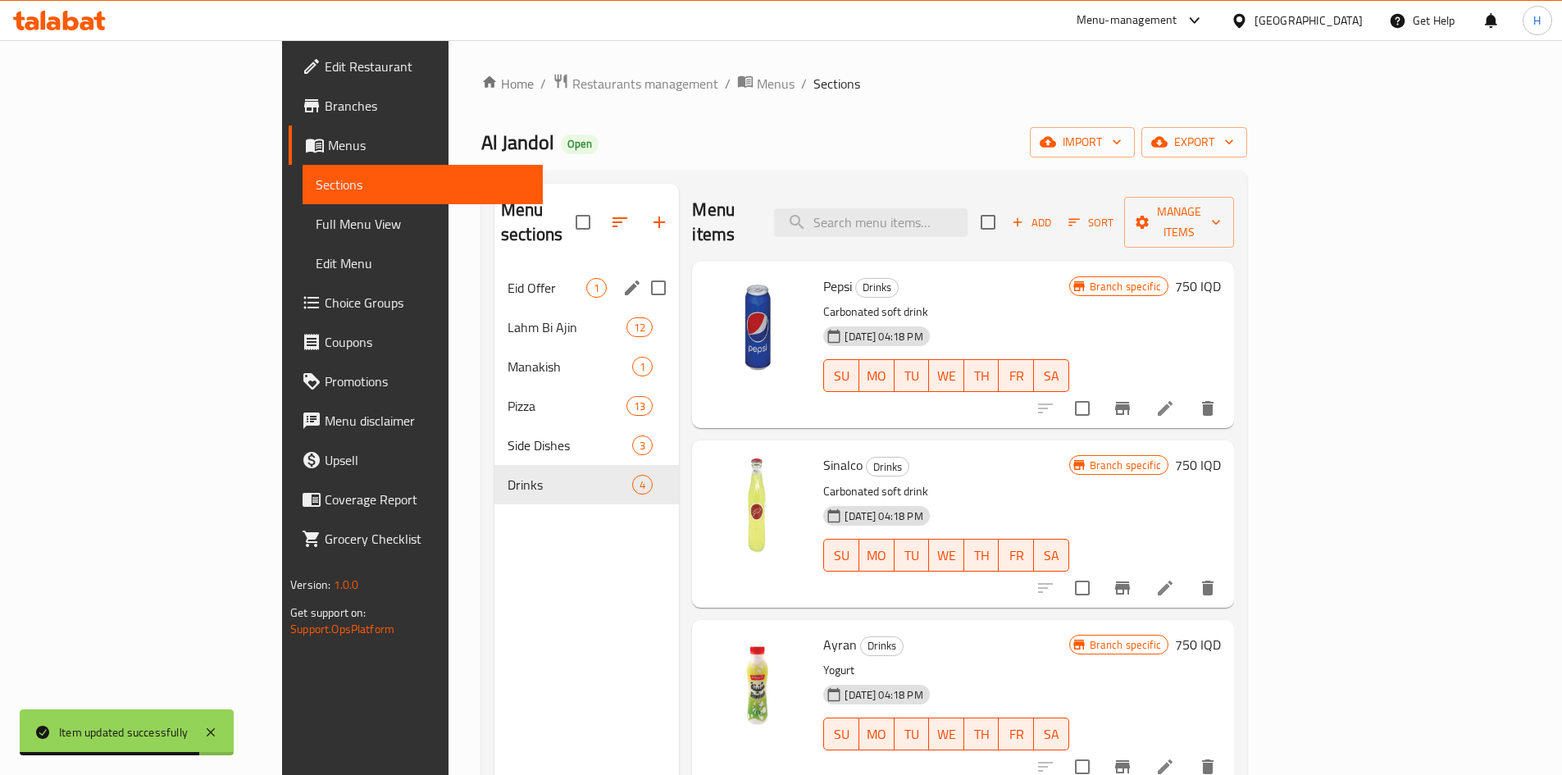
click at [494, 273] on div "Eid Offer 1" at bounding box center [586, 287] width 184 height 39
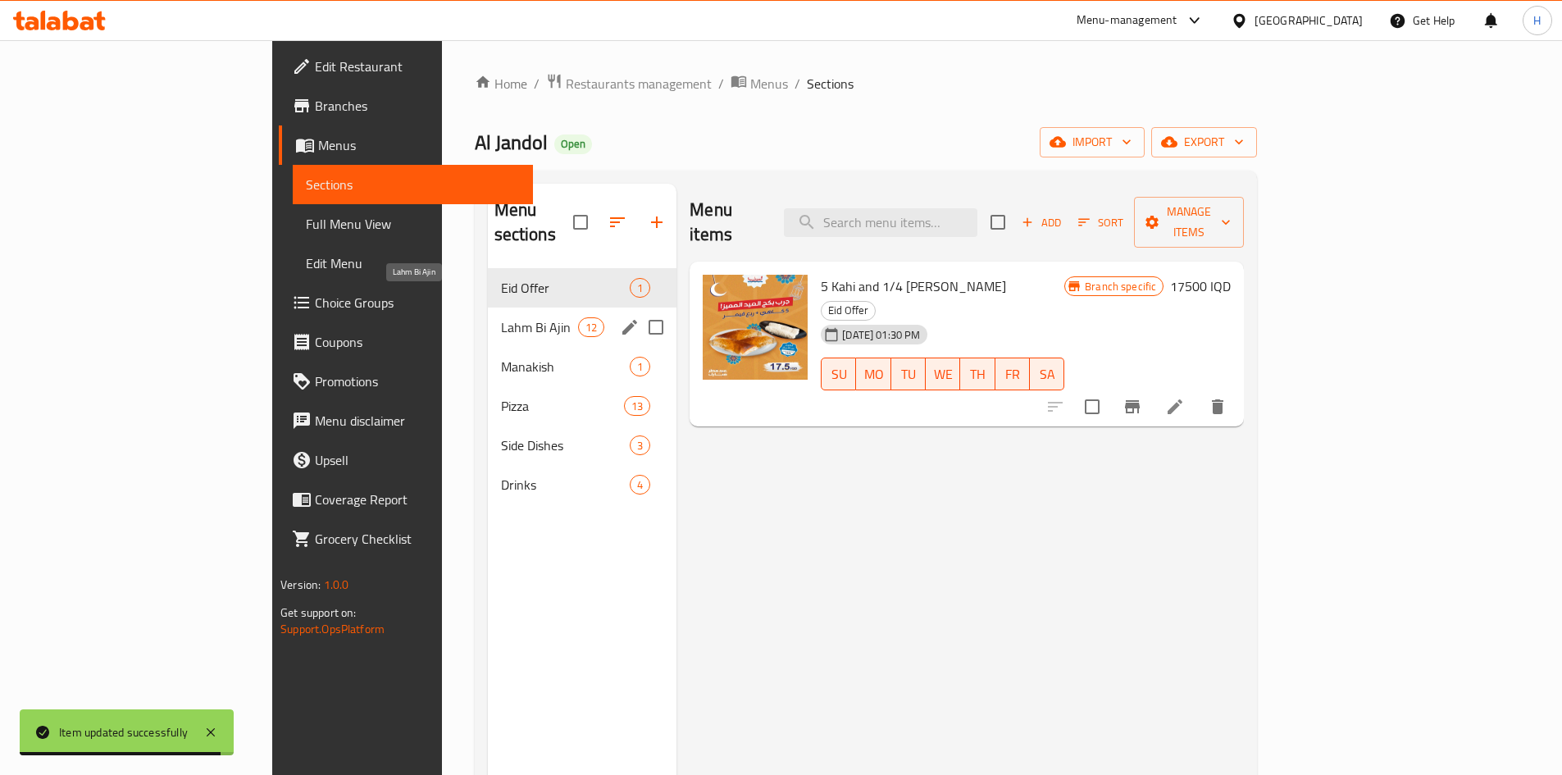
click at [501, 317] on span "Lahm Bi Ajin" at bounding box center [539, 327] width 77 height 20
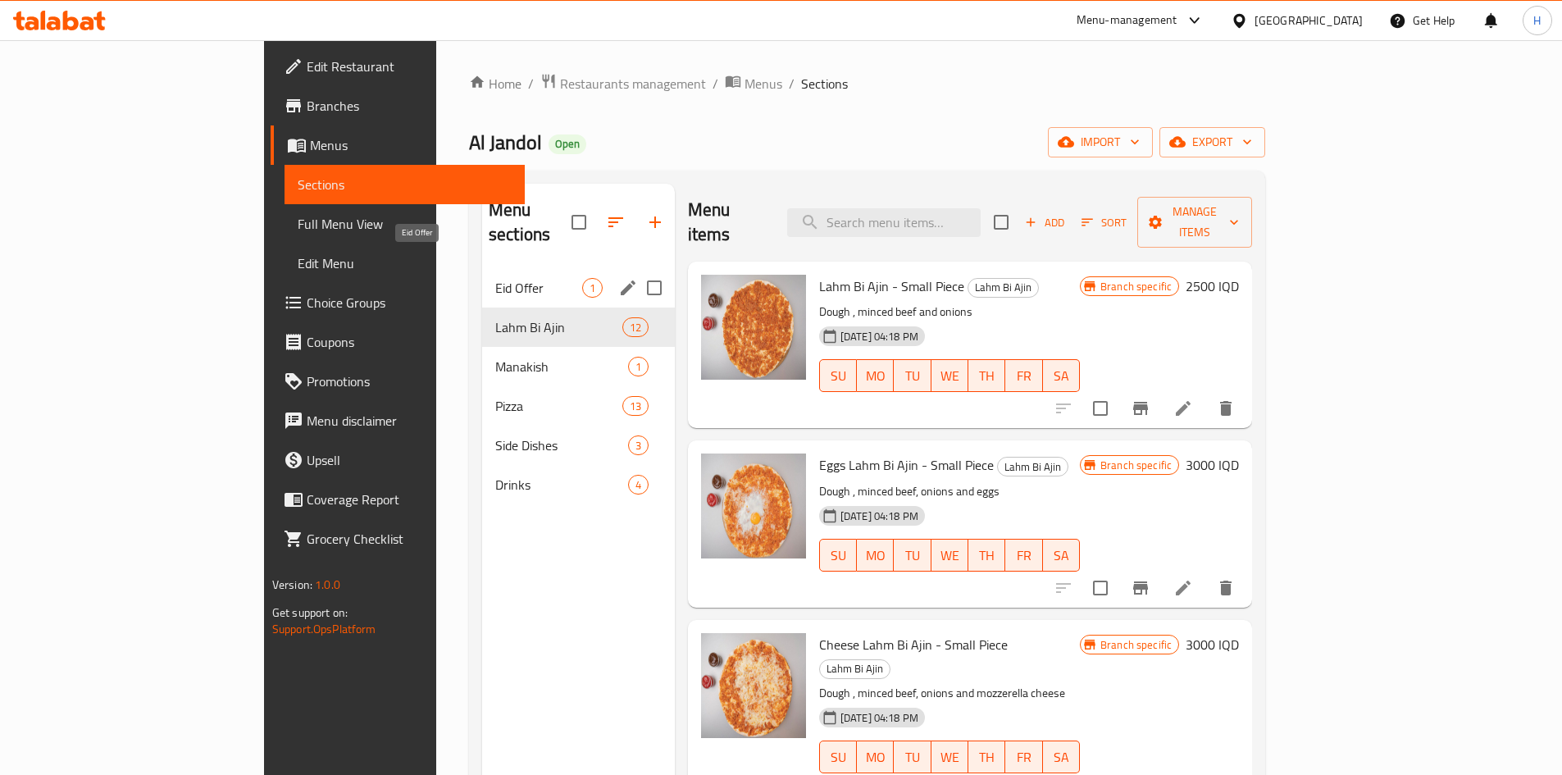
click at [495, 278] on span "Eid Offer" at bounding box center [538, 288] width 87 height 20
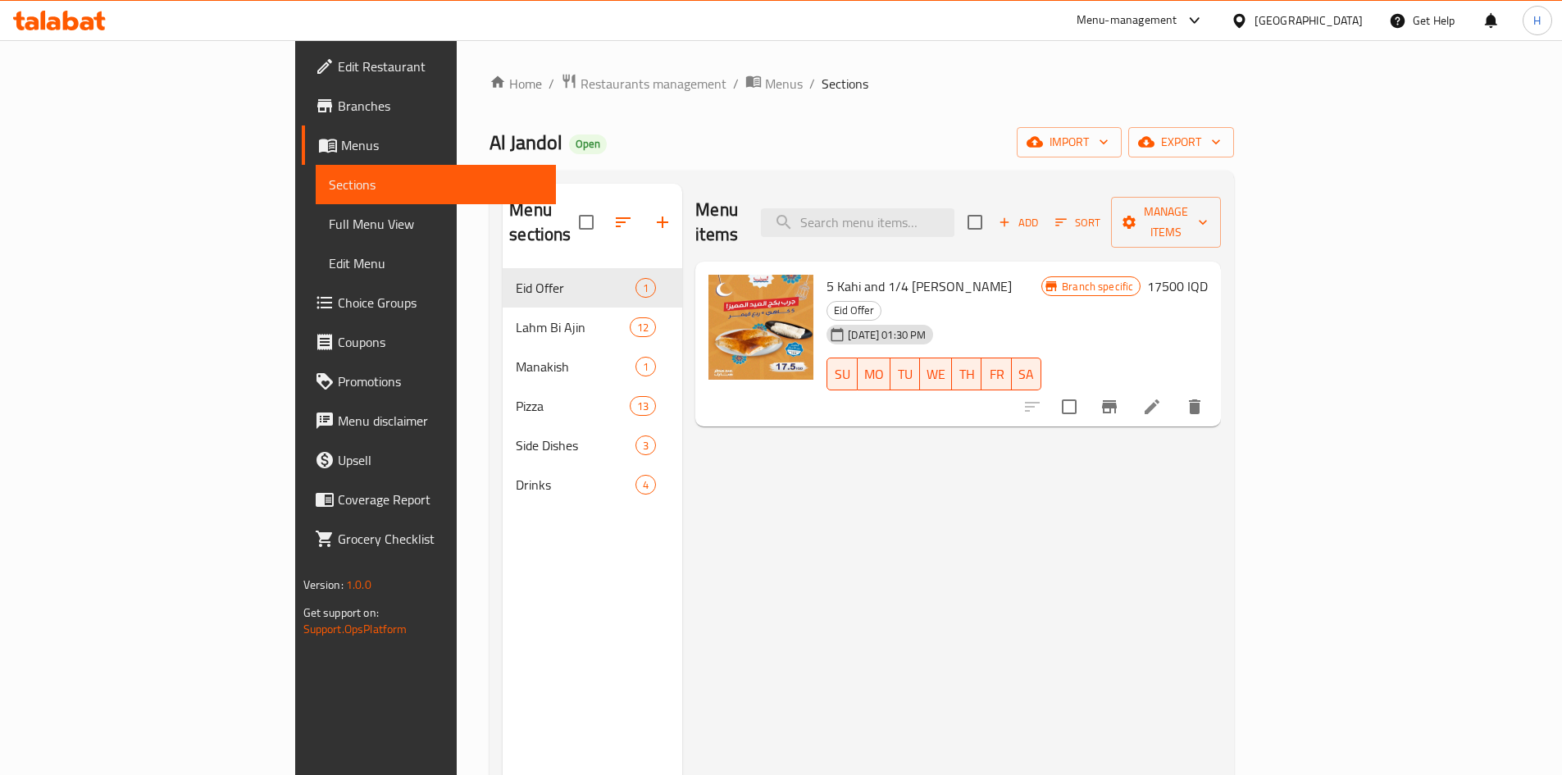
click at [1162, 397] on icon at bounding box center [1152, 407] width 20 height 20
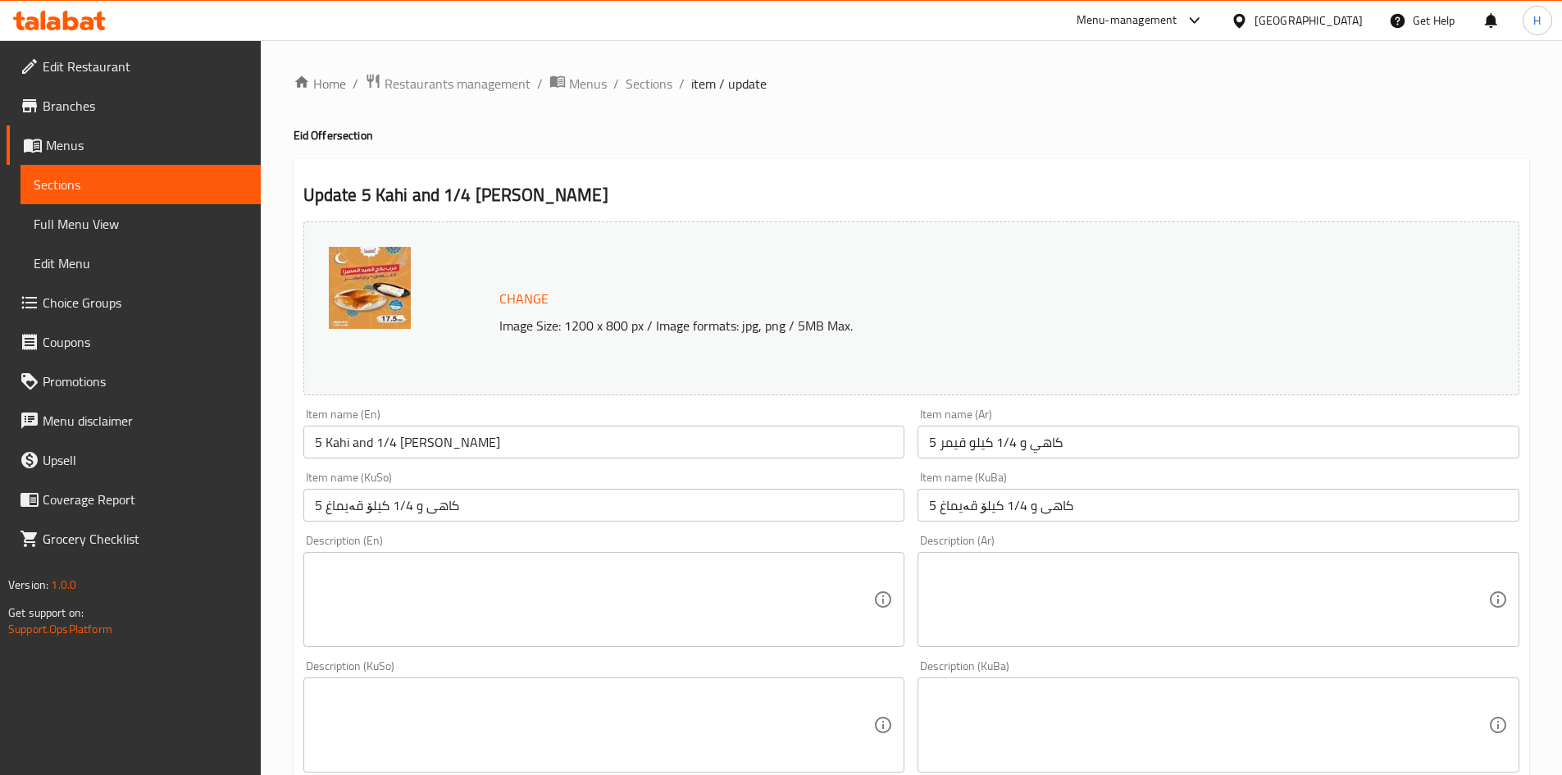
click at [1128, 593] on textarea at bounding box center [1208, 600] width 559 height 78
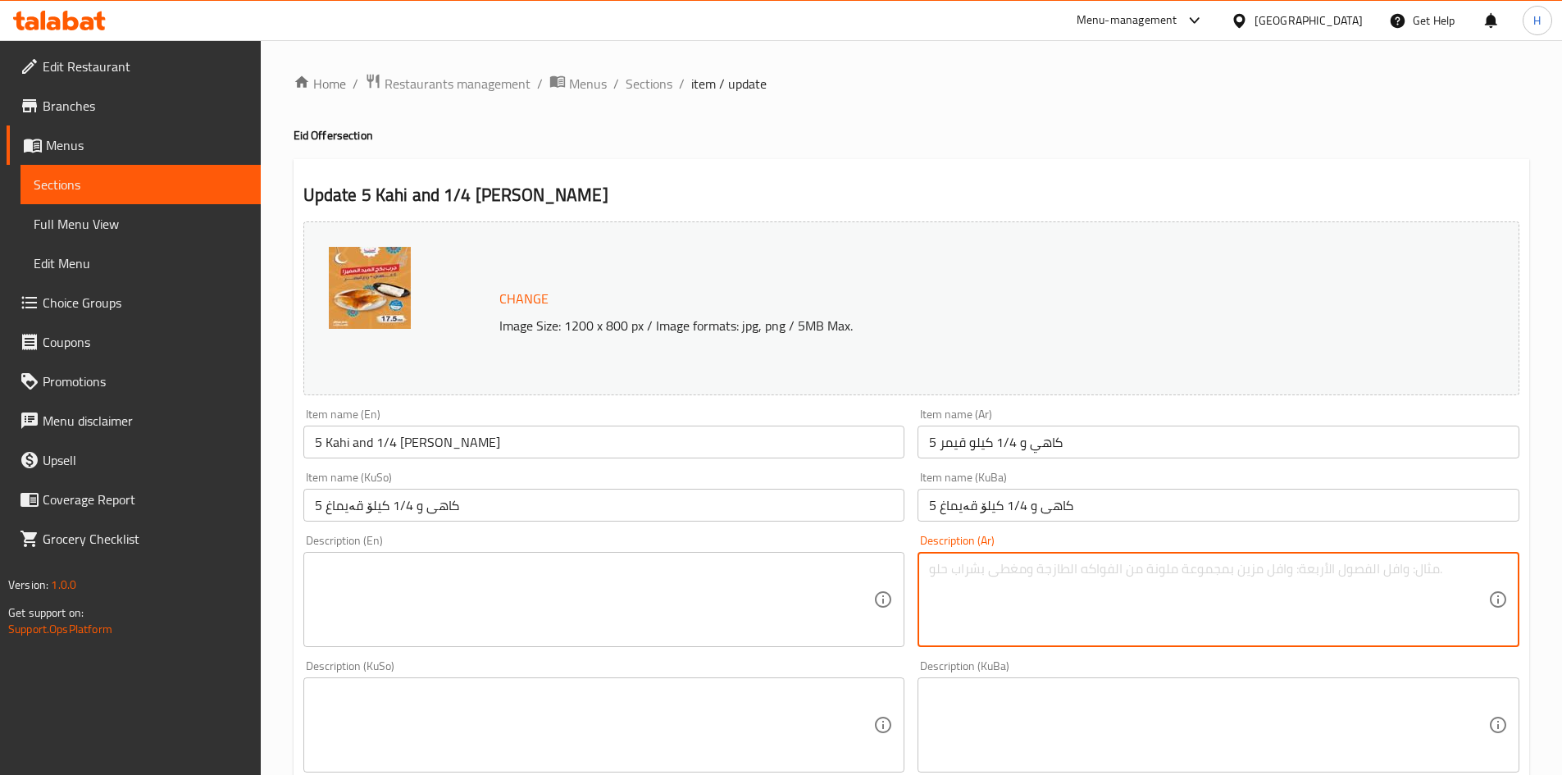
type textarea "ك"
click at [1134, 584] on textarea "عجينة الكاهي المقرمشة مع قيمر" at bounding box center [1208, 600] width 559 height 78
type textarea "عجينة الكاهي المقرمشة مع قيمر"
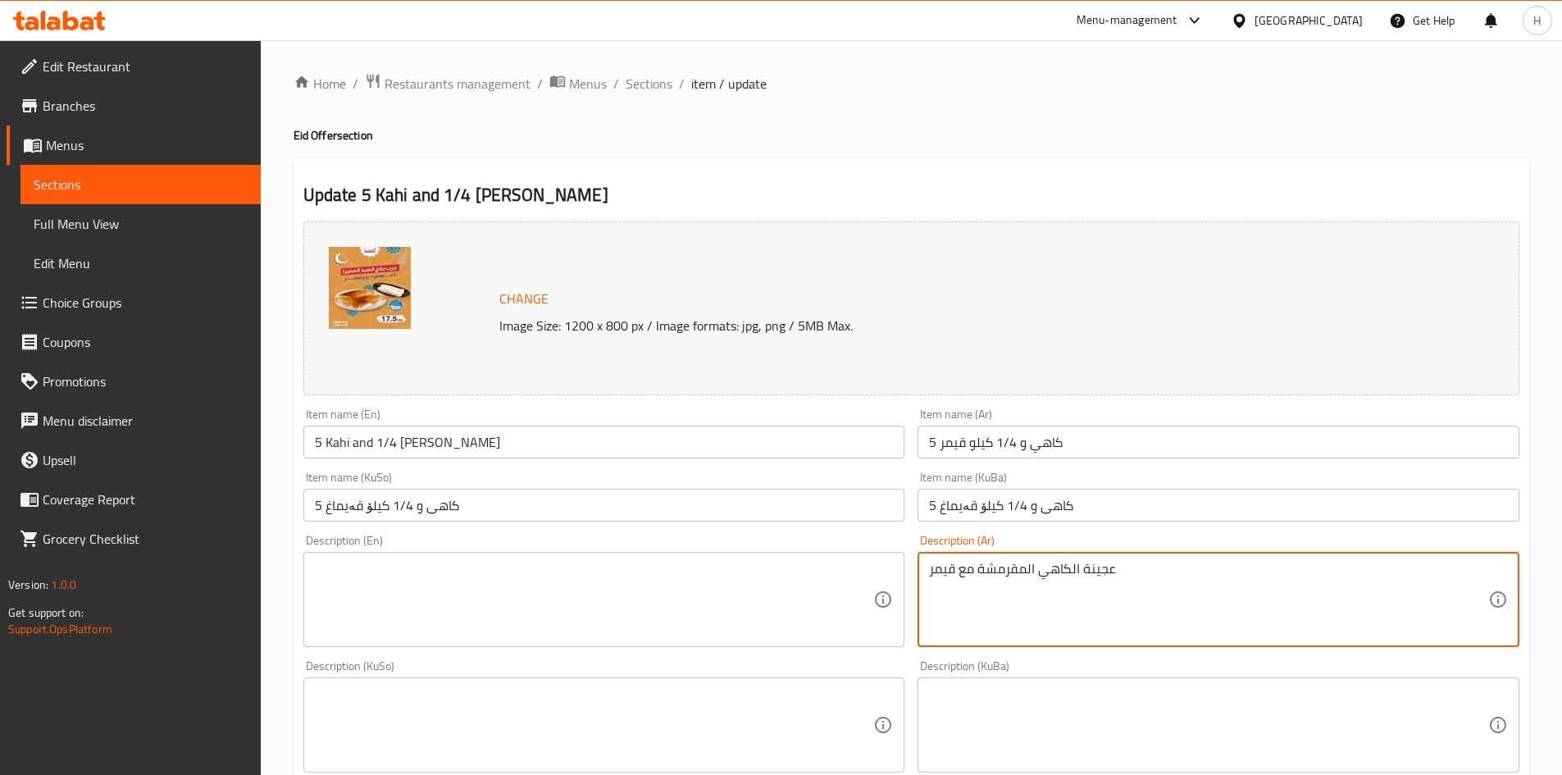
click at [524, 656] on div "Description (KuSo) Description (KuSo)" at bounding box center [604, 715] width 615 height 125
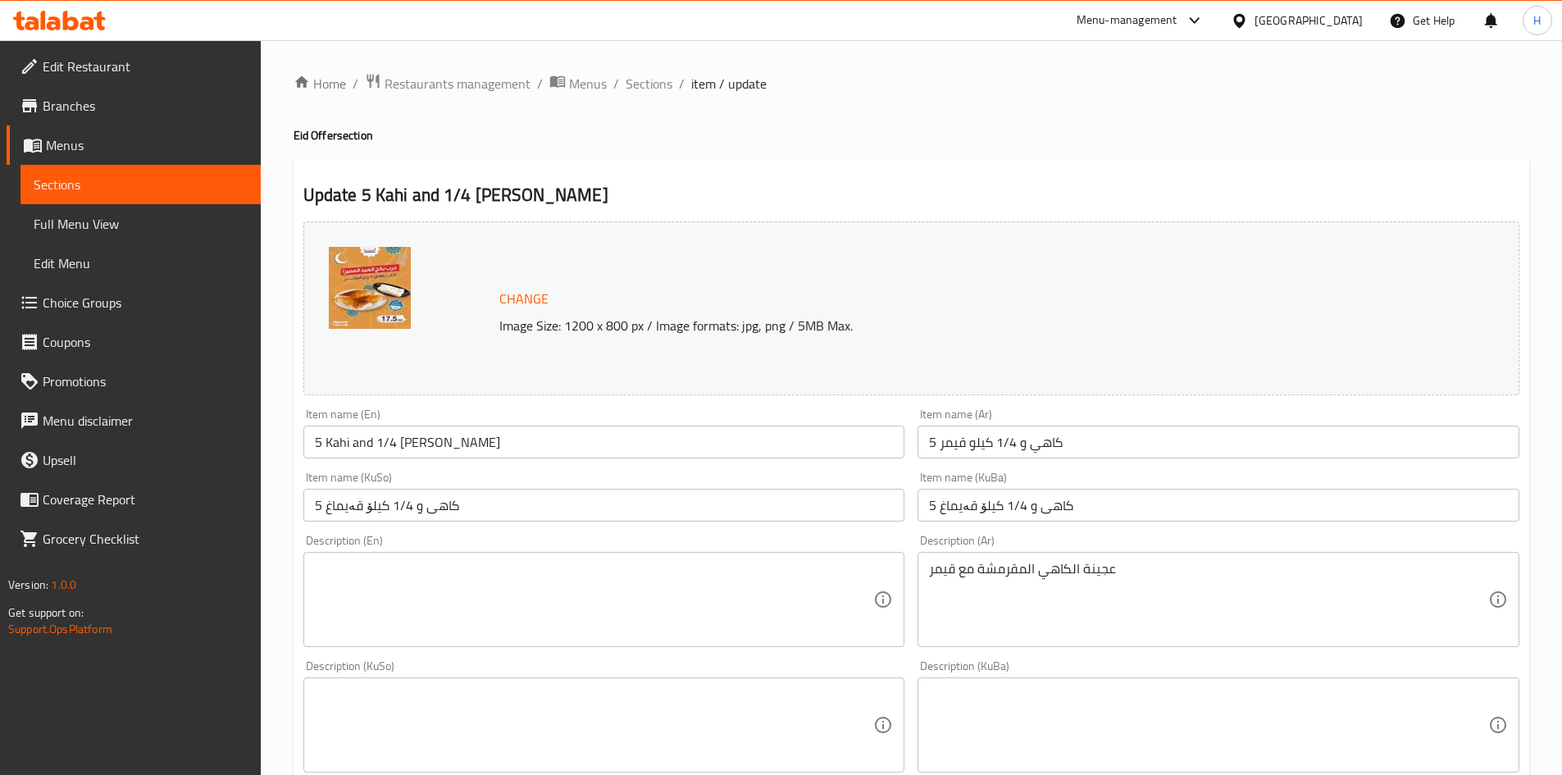
click at [510, 605] on textarea at bounding box center [594, 600] width 559 height 78
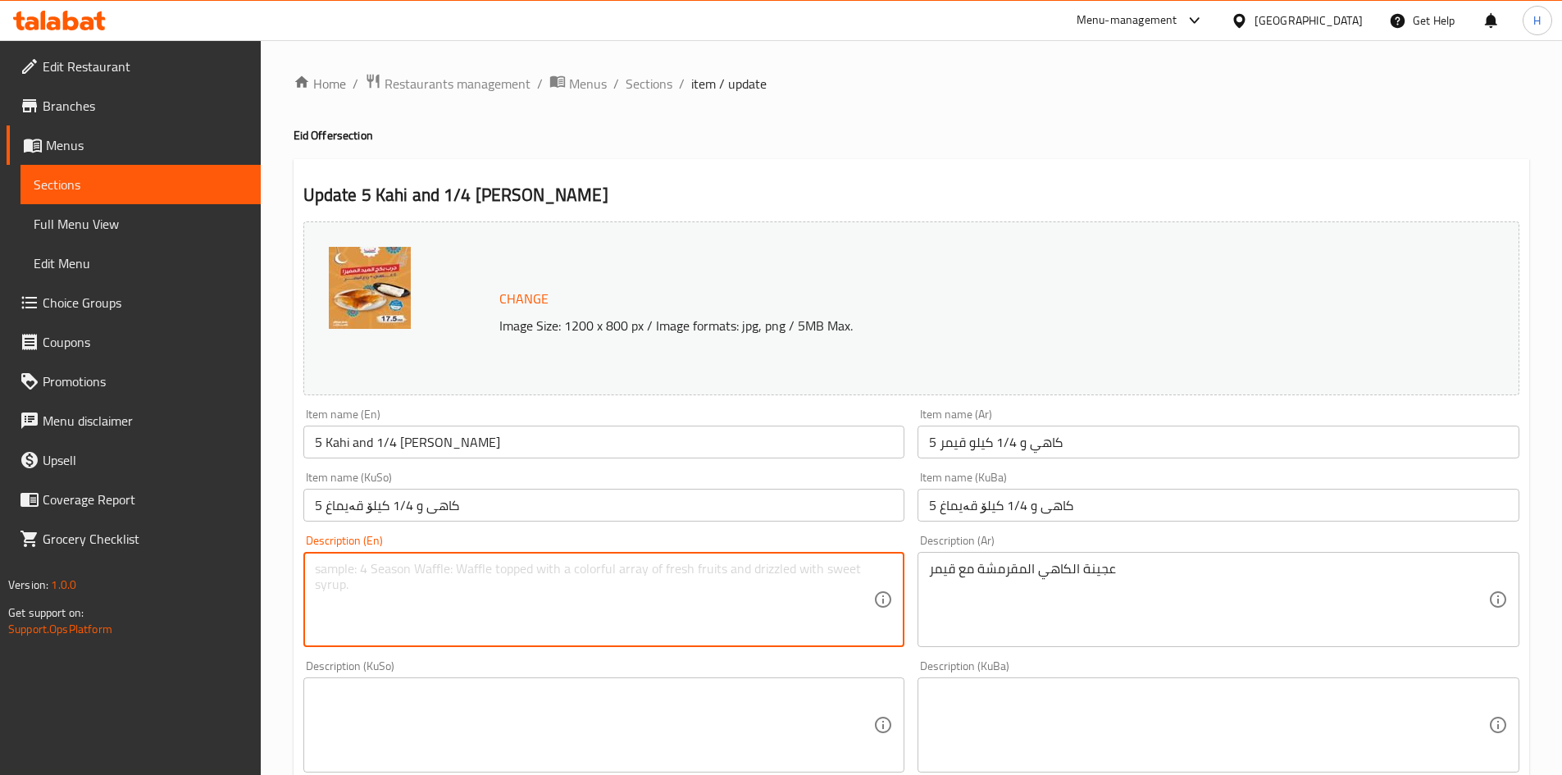
paste textarea "Crispy Kahi dough with cream"
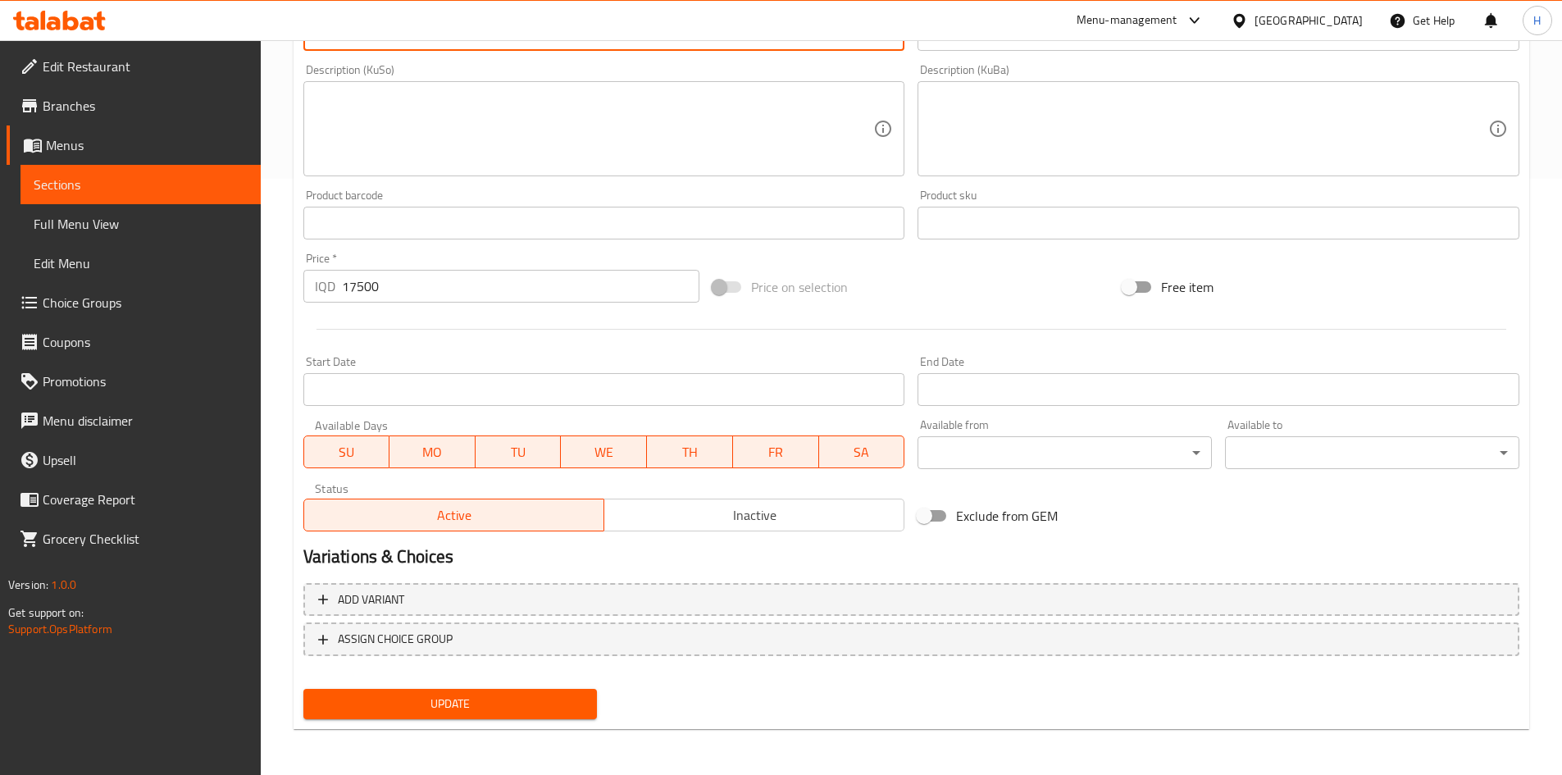
type textarea "Crispy Kahi dough with cream"
click at [441, 702] on span "Update" at bounding box center [450, 703] width 268 height 20
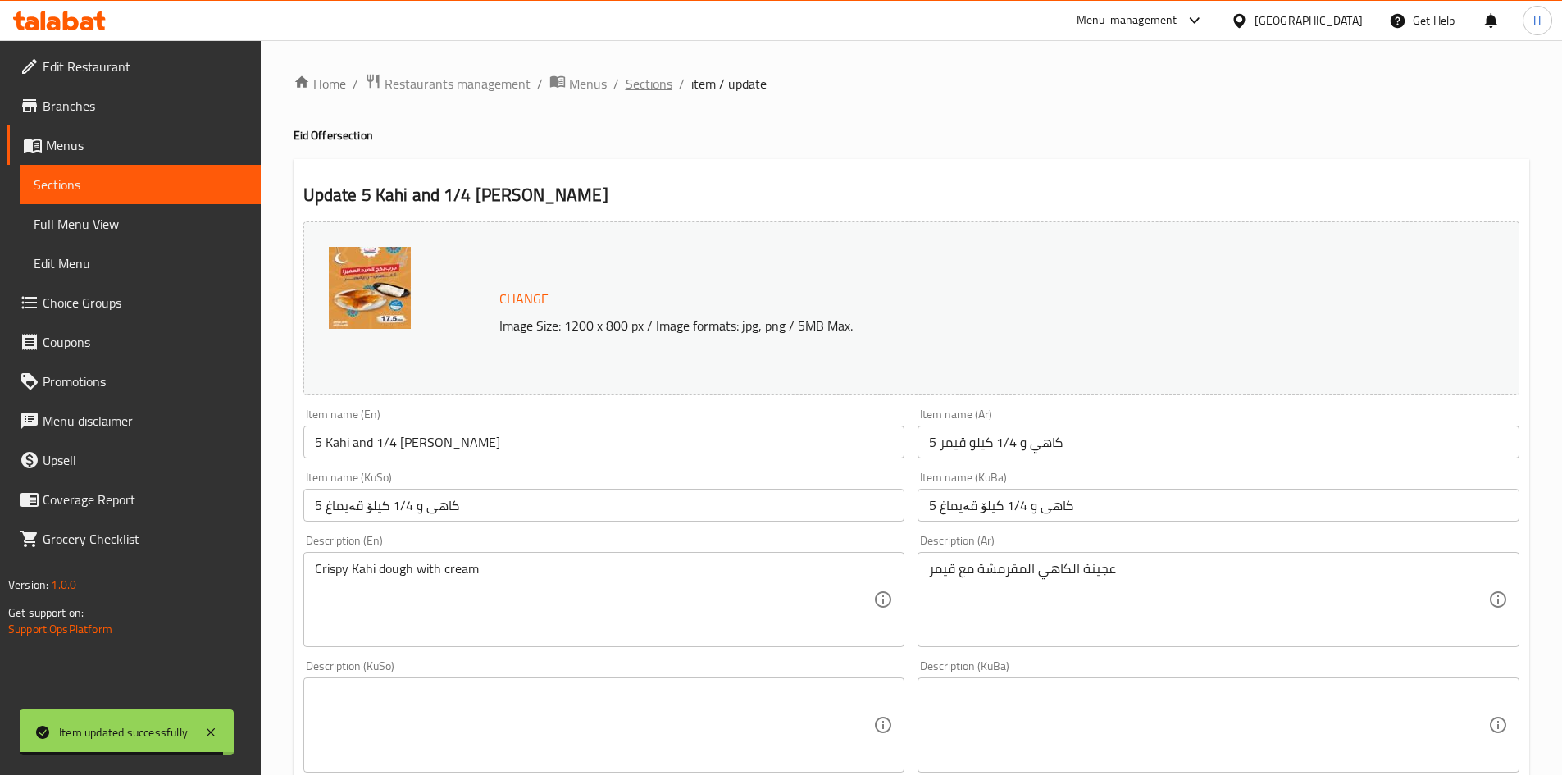
click at [666, 89] on span "Sections" at bounding box center [648, 84] width 47 height 20
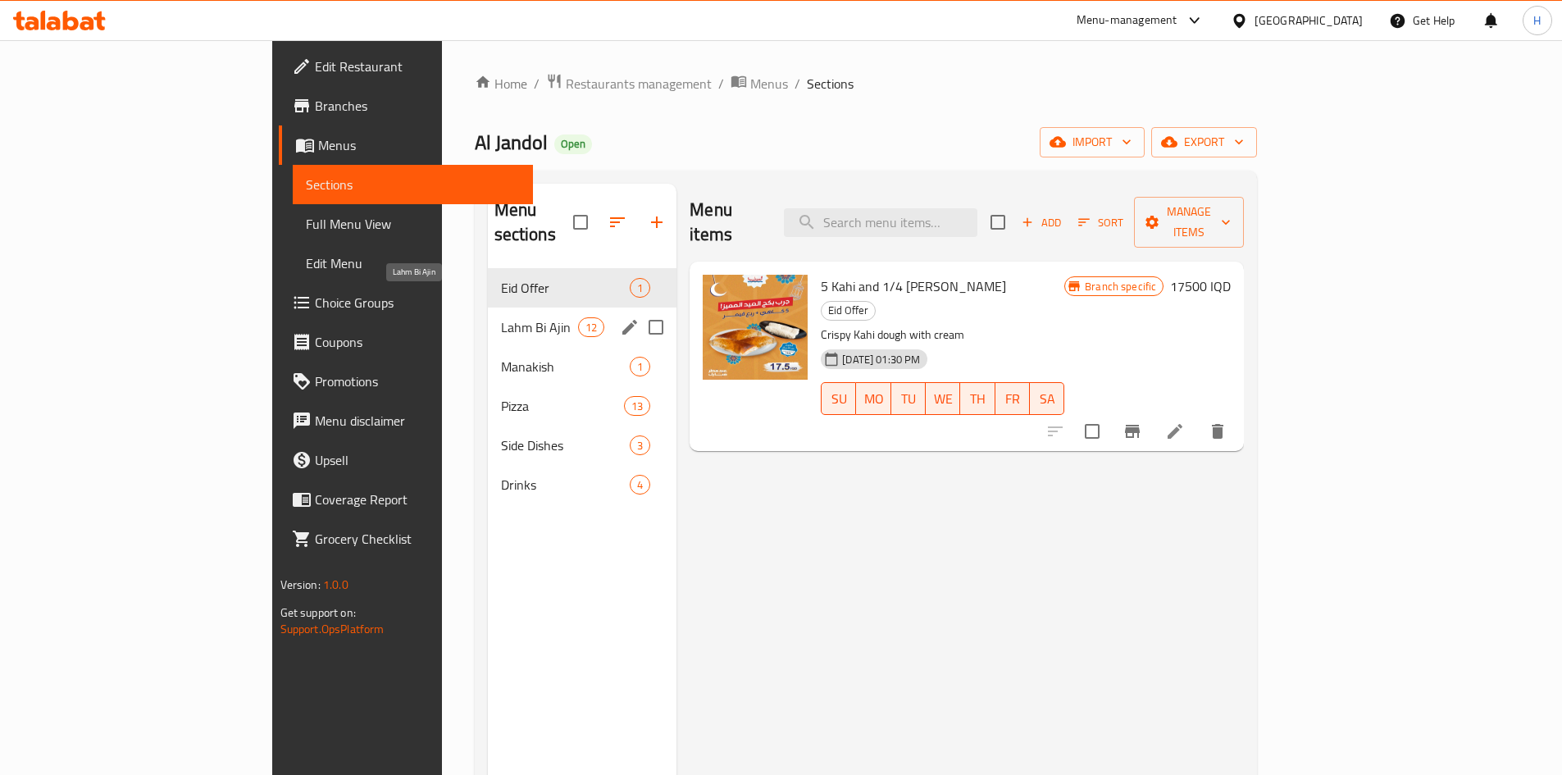
click at [501, 317] on span "Lahm Bi Ajin" at bounding box center [539, 327] width 77 height 20
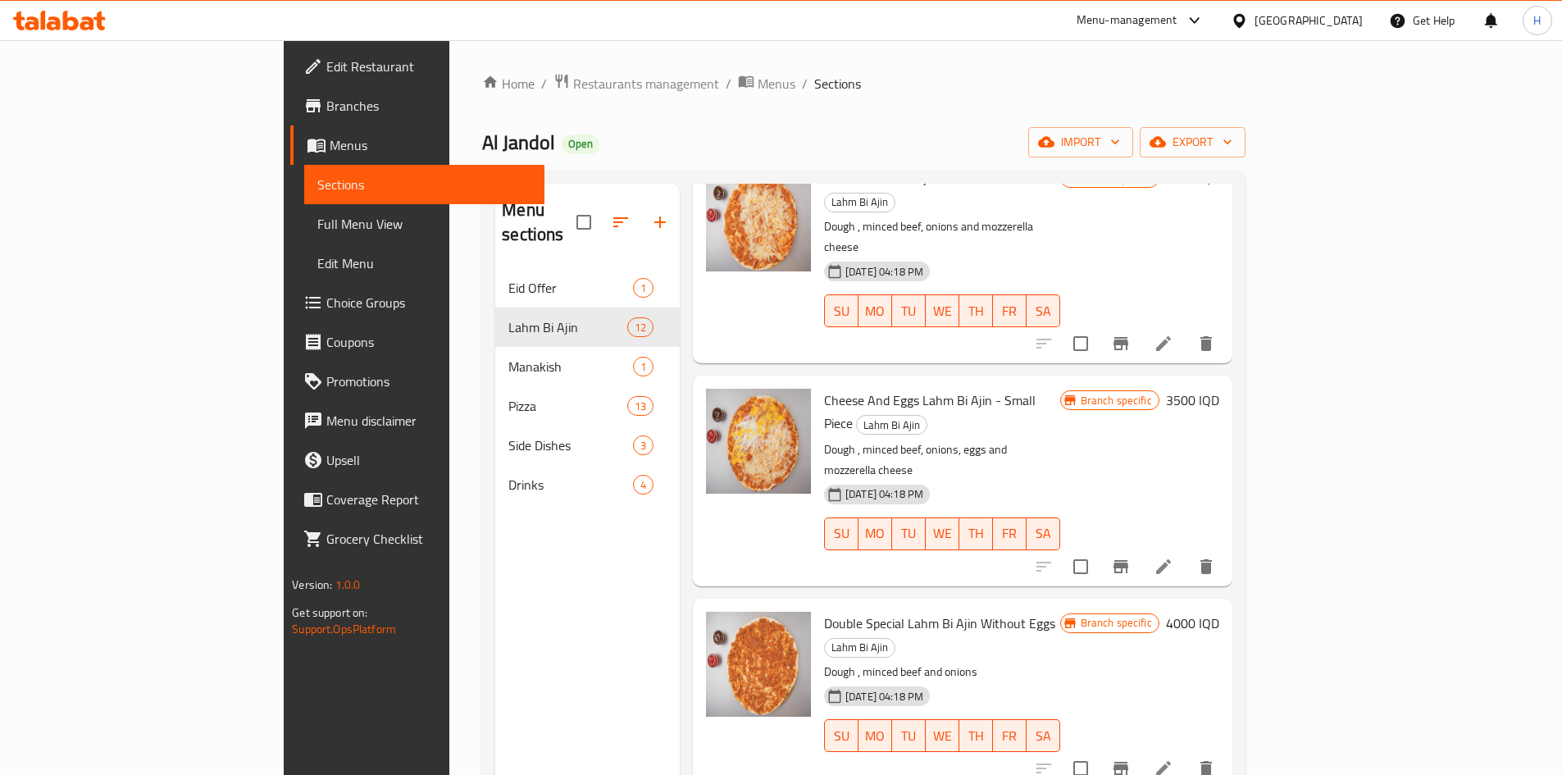
scroll to position [492, 0]
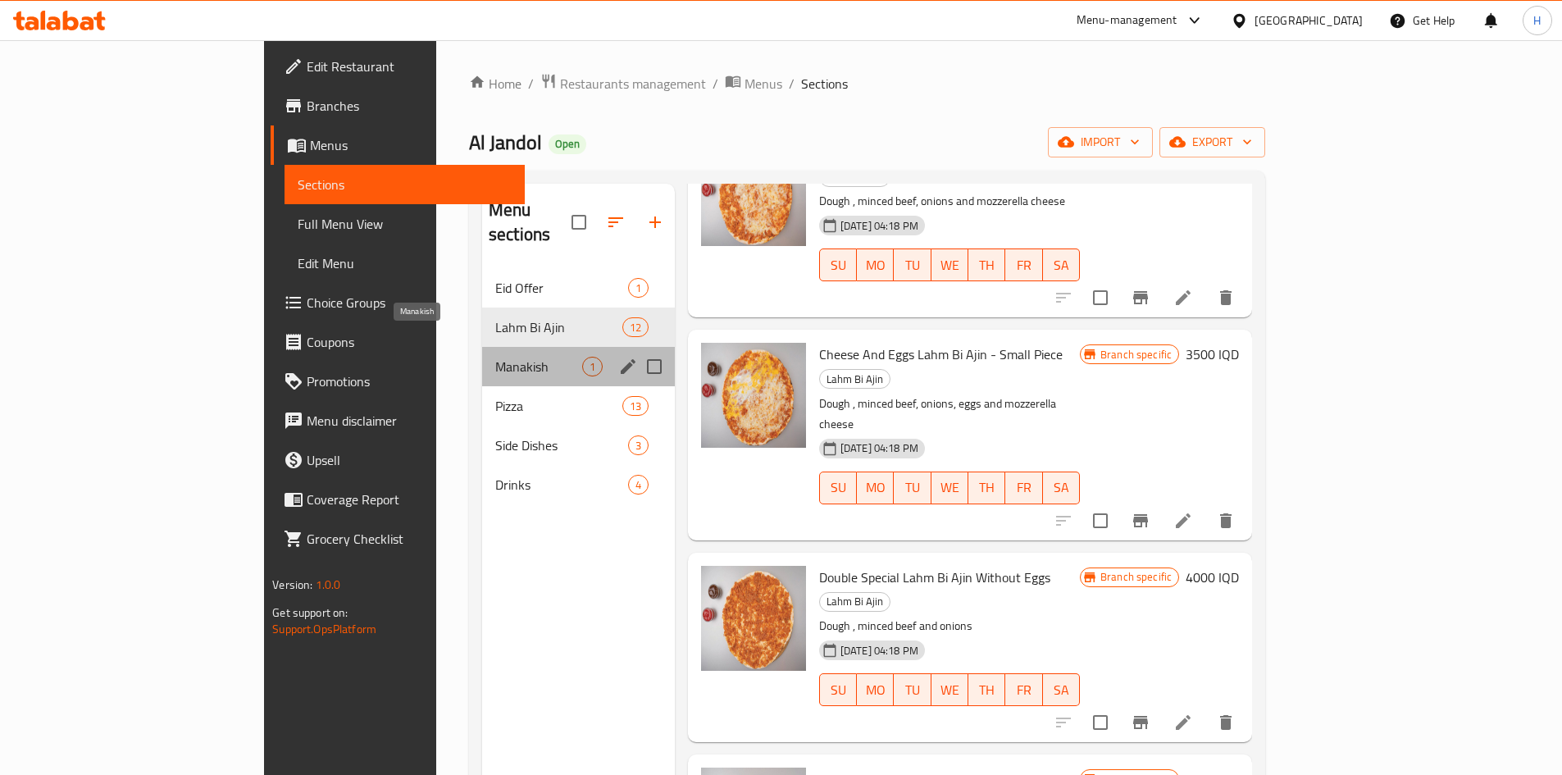
click at [495, 357] on span "Manakish" at bounding box center [538, 367] width 87 height 20
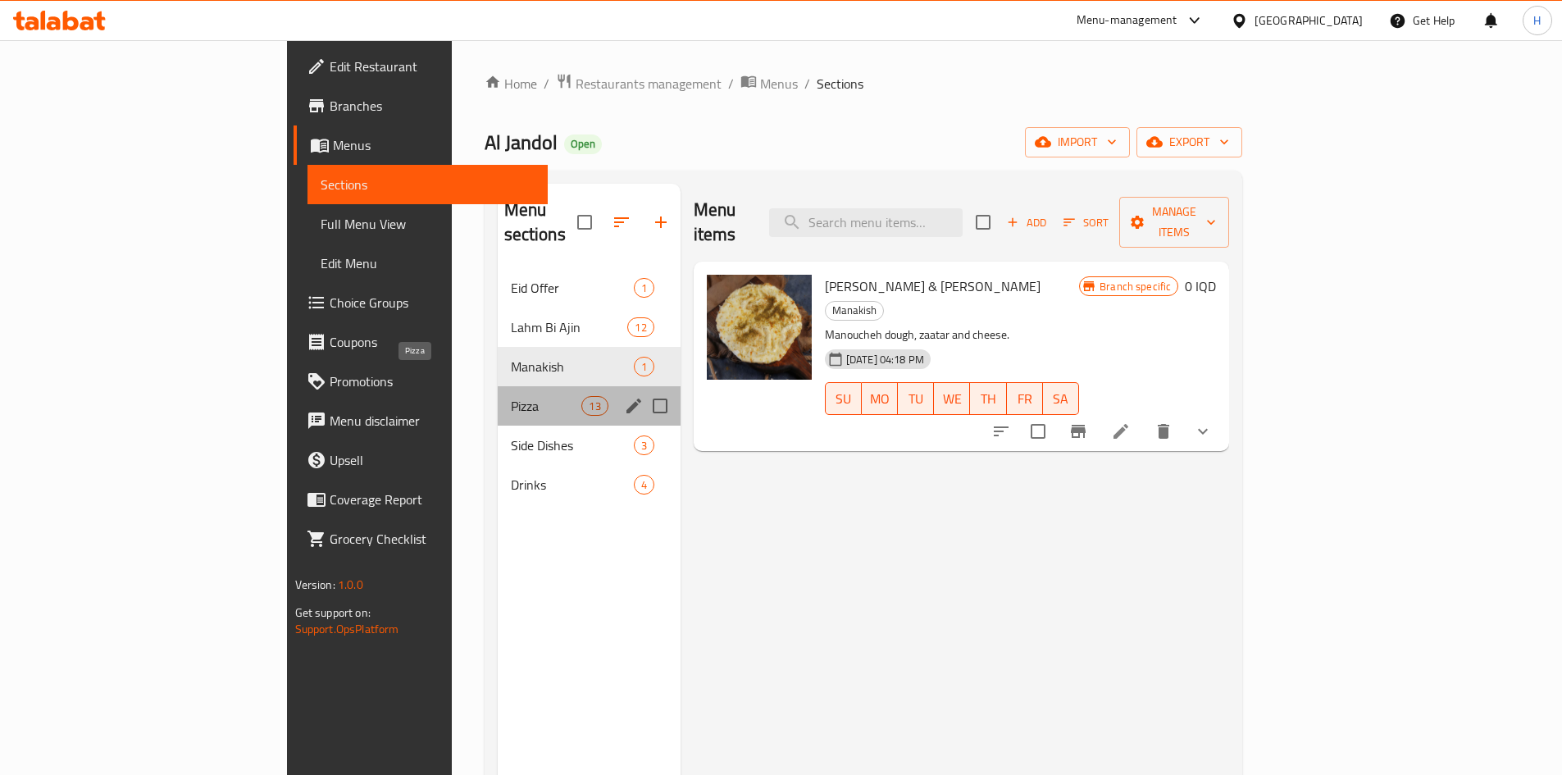
click at [511, 396] on span "Pizza" at bounding box center [546, 406] width 71 height 20
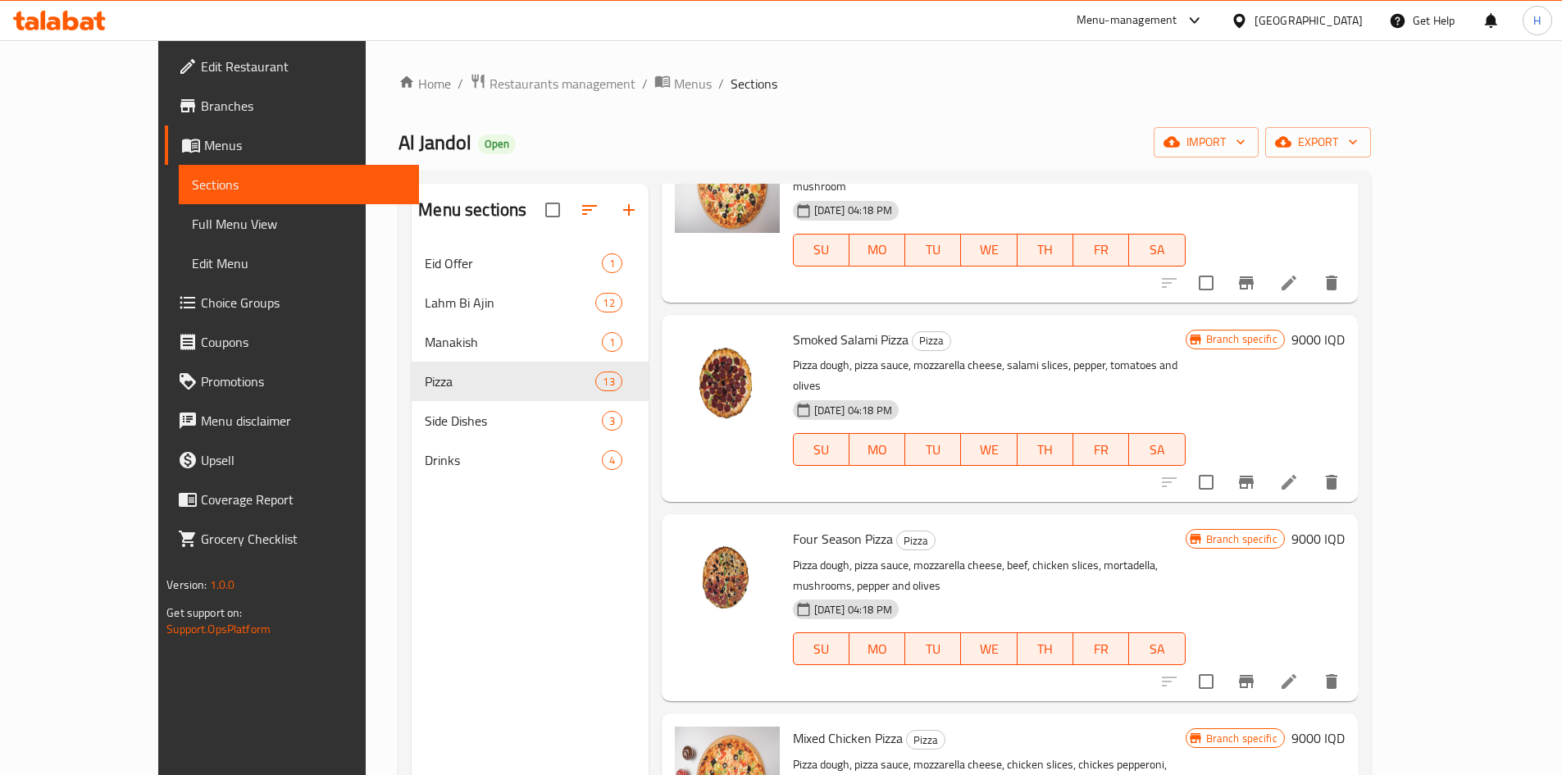
scroll to position [1066, 0]
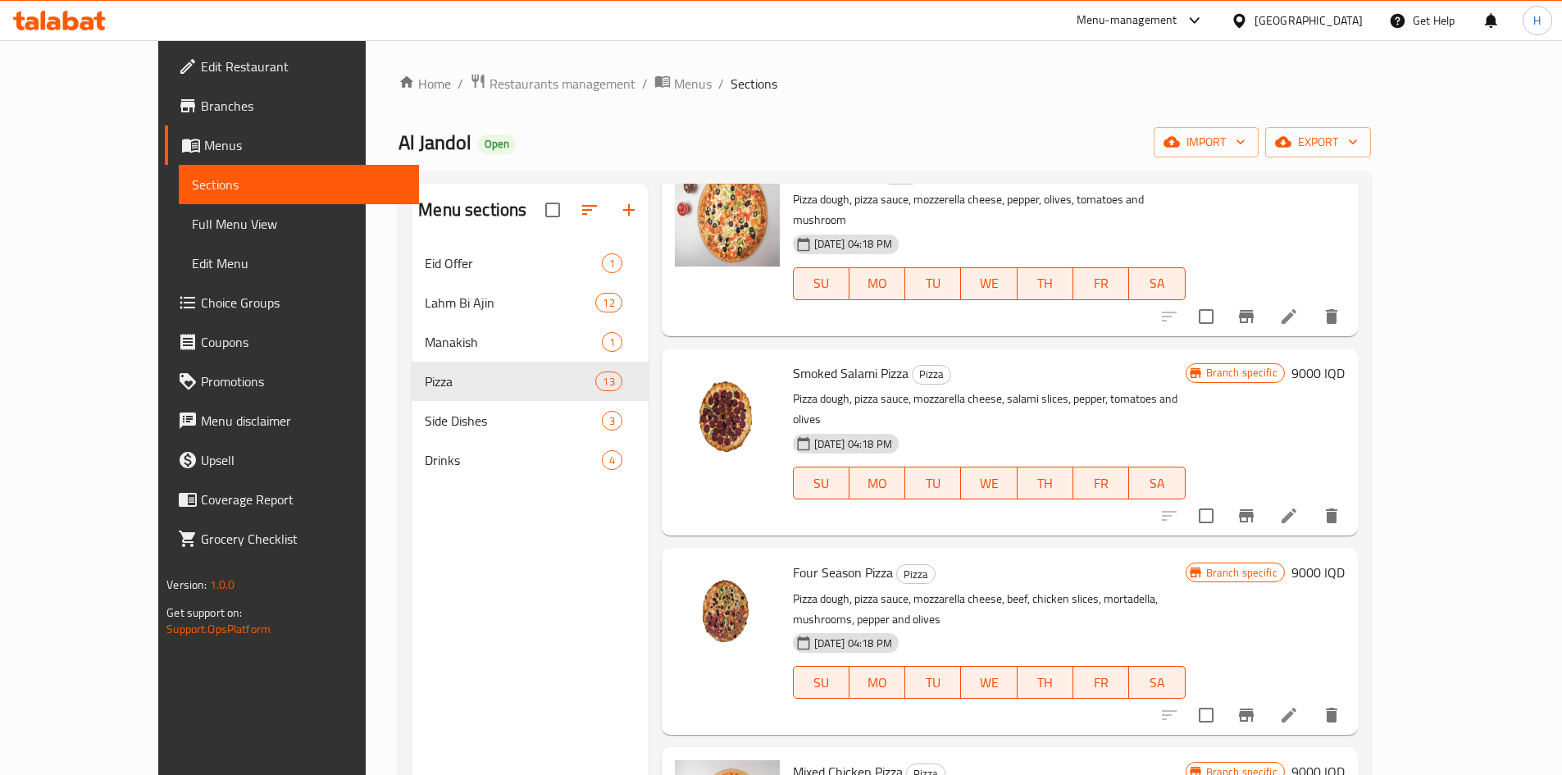
click at [815, 361] on span "Smoked Salami Pizza" at bounding box center [851, 373] width 116 height 25
copy h6 "Smoked Salami Pizza"
click at [805, 560] on span "Four Season Pizza" at bounding box center [843, 572] width 100 height 25
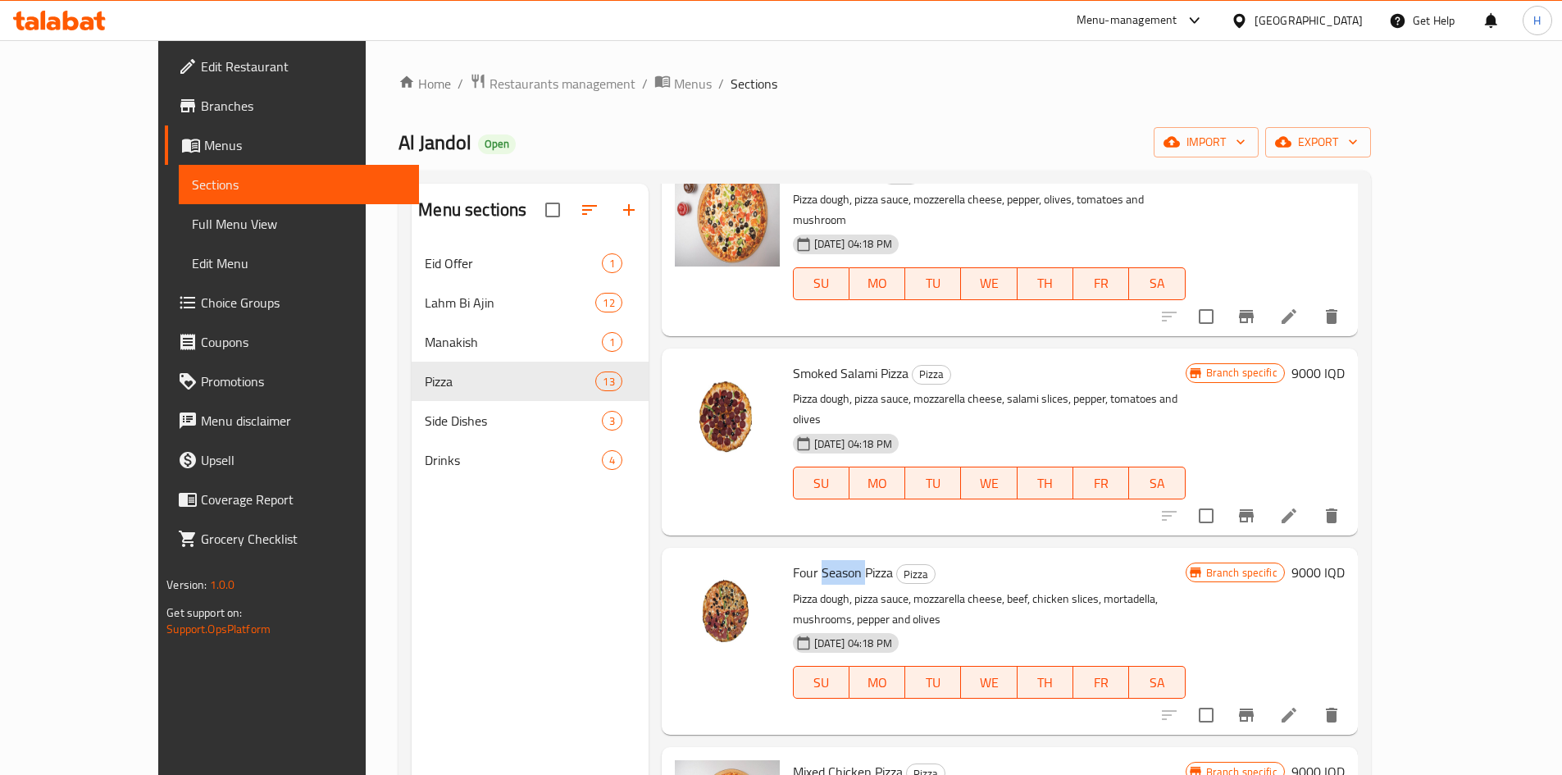
click at [805, 560] on span "Four Season Pizza" at bounding box center [843, 572] width 100 height 25
copy h6 "Four Season Pizza"
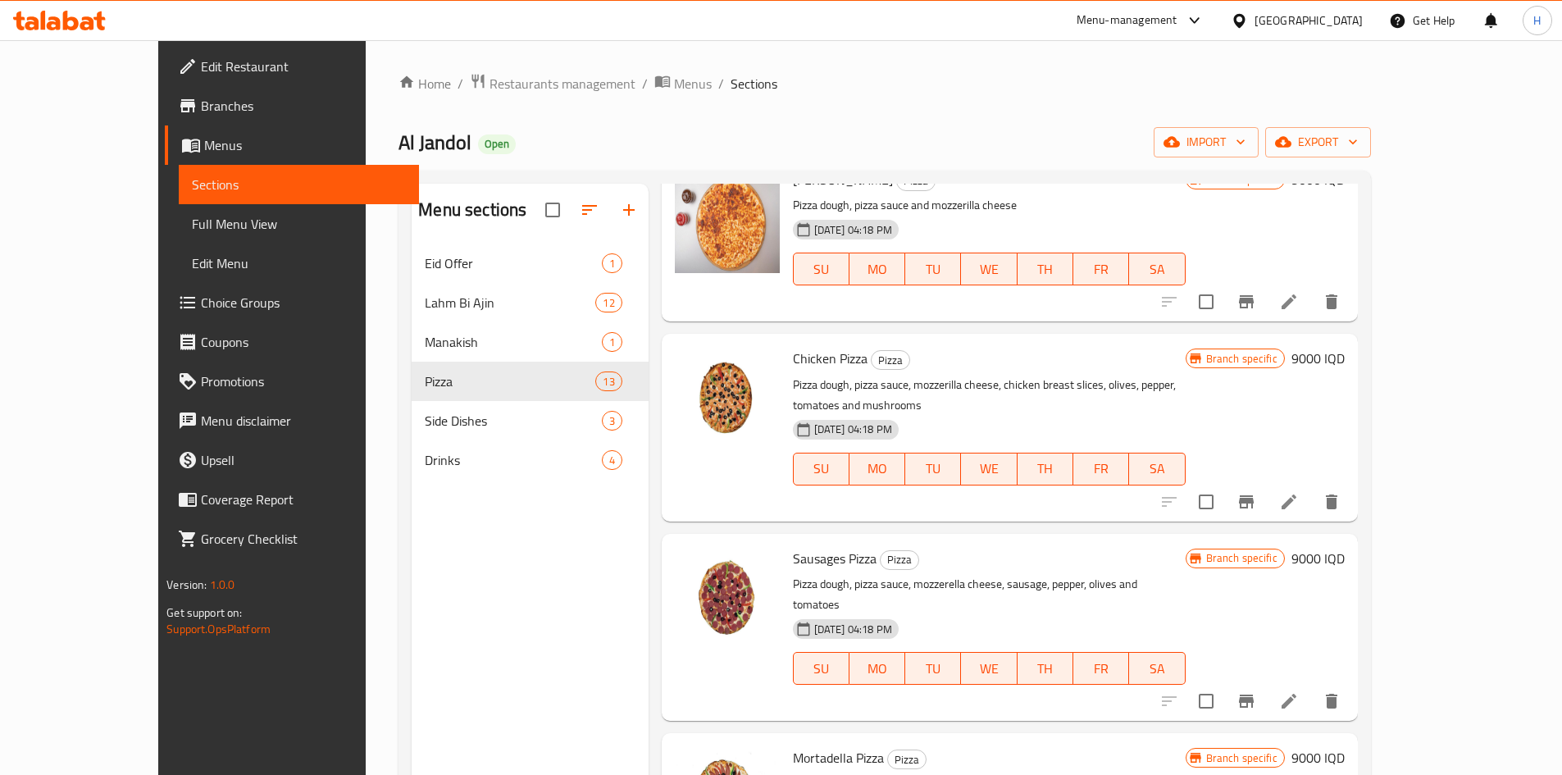
scroll to position [164, 0]
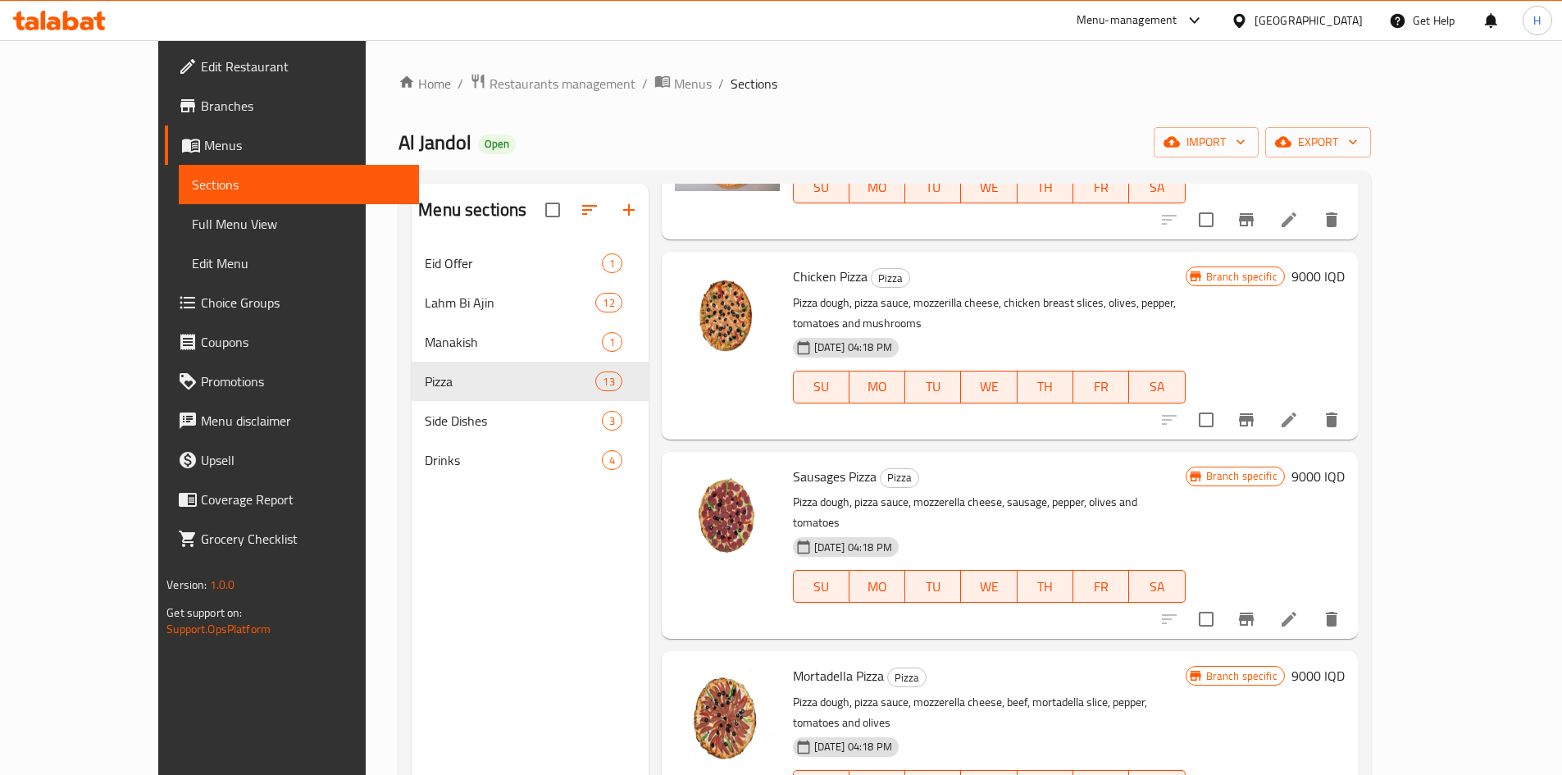
click at [797, 273] on span "Chicken Pizza" at bounding box center [830, 276] width 75 height 25
copy h6 "Chicken Pizza"
click at [808, 464] on span "Sausages Pizza" at bounding box center [835, 476] width 84 height 25
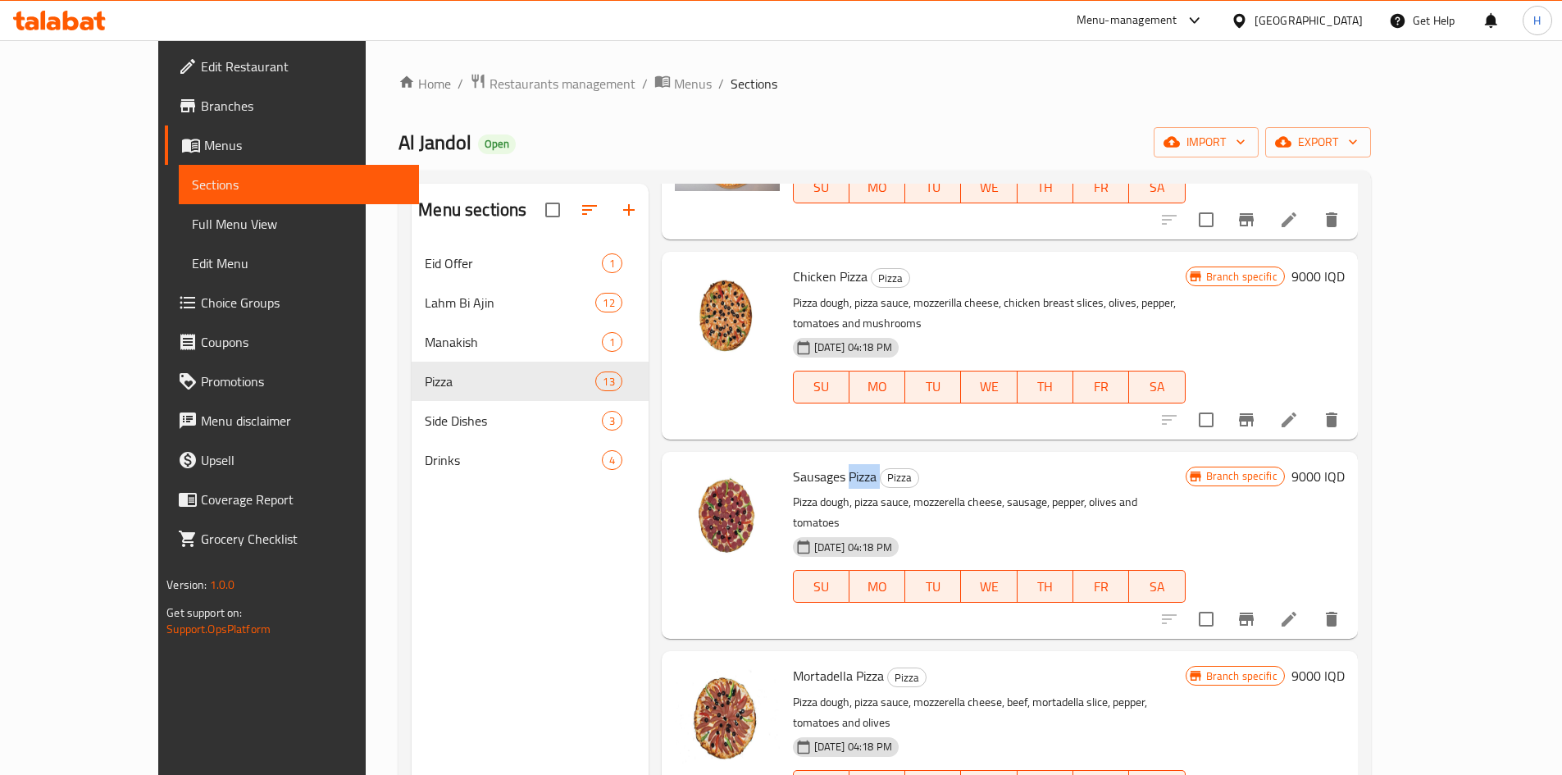
click at [808, 464] on span "Sausages Pizza" at bounding box center [835, 476] width 84 height 25
copy h6 "Sausages Pizza"
click at [802, 663] on span "Mortadella Pizza" at bounding box center [838, 675] width 91 height 25
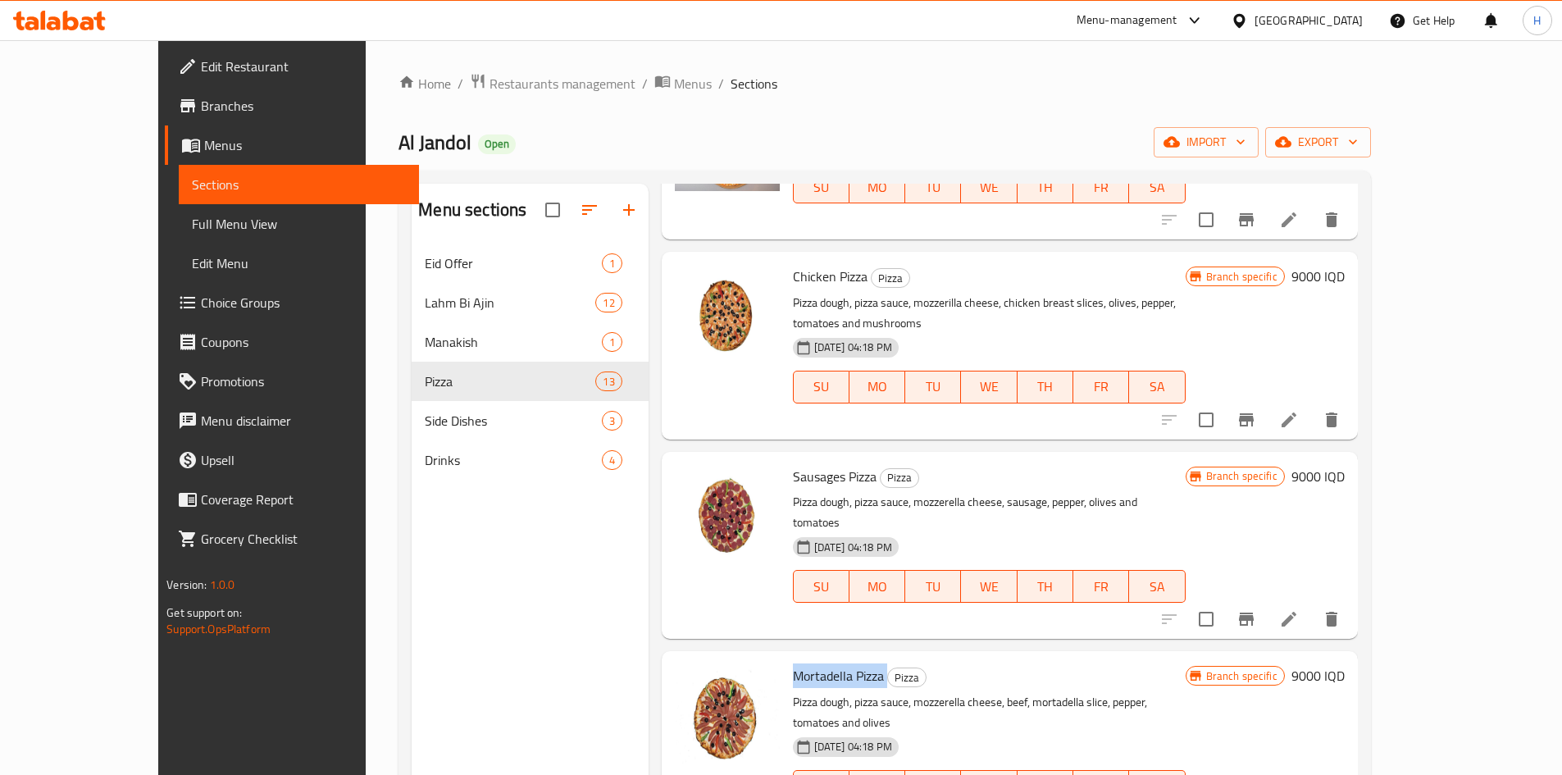
click at [802, 663] on span "Mortadella Pizza" at bounding box center [838, 675] width 91 height 25
copy h6 "Mortadella Pizza"
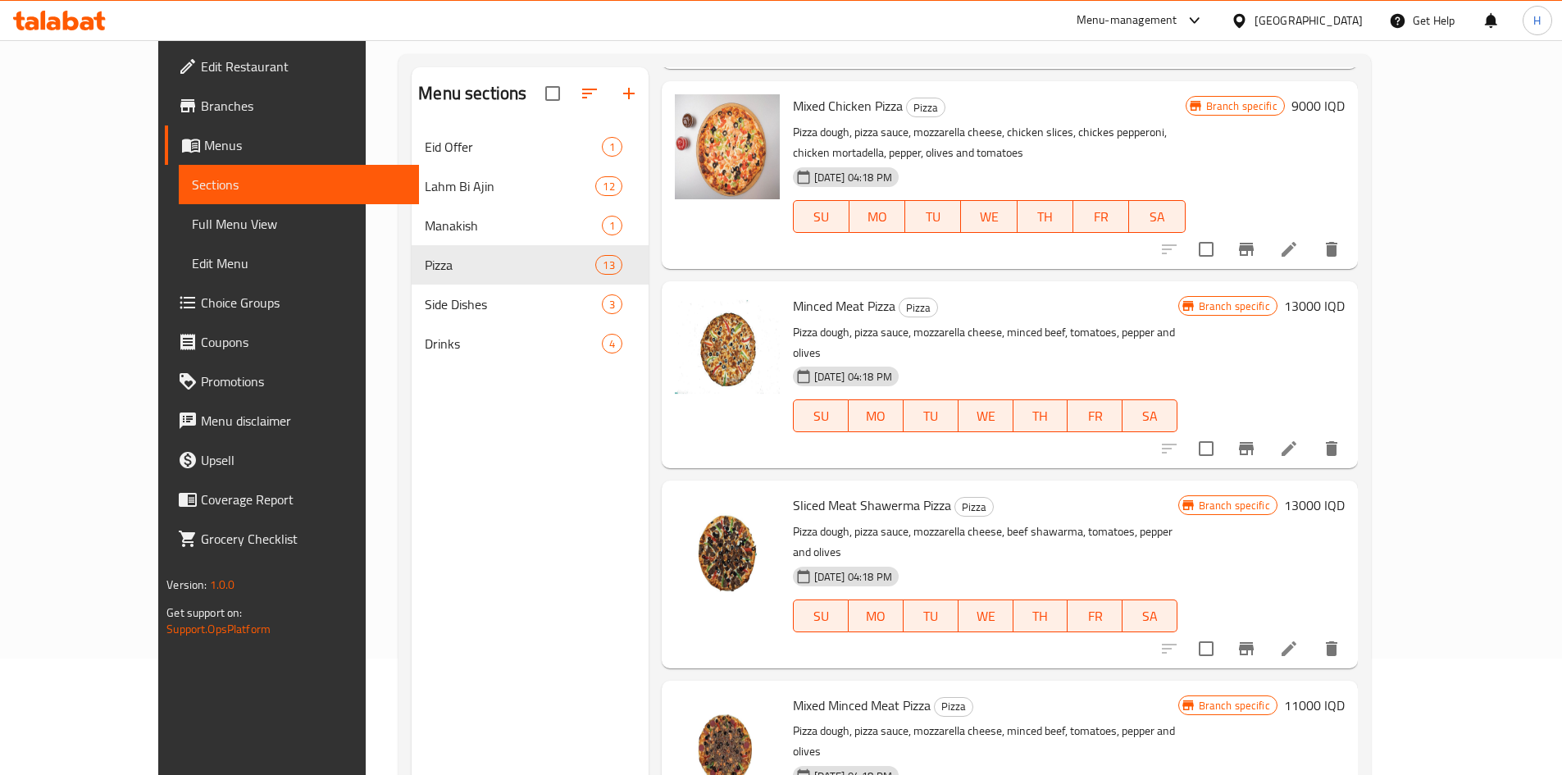
scroll to position [230, 0]
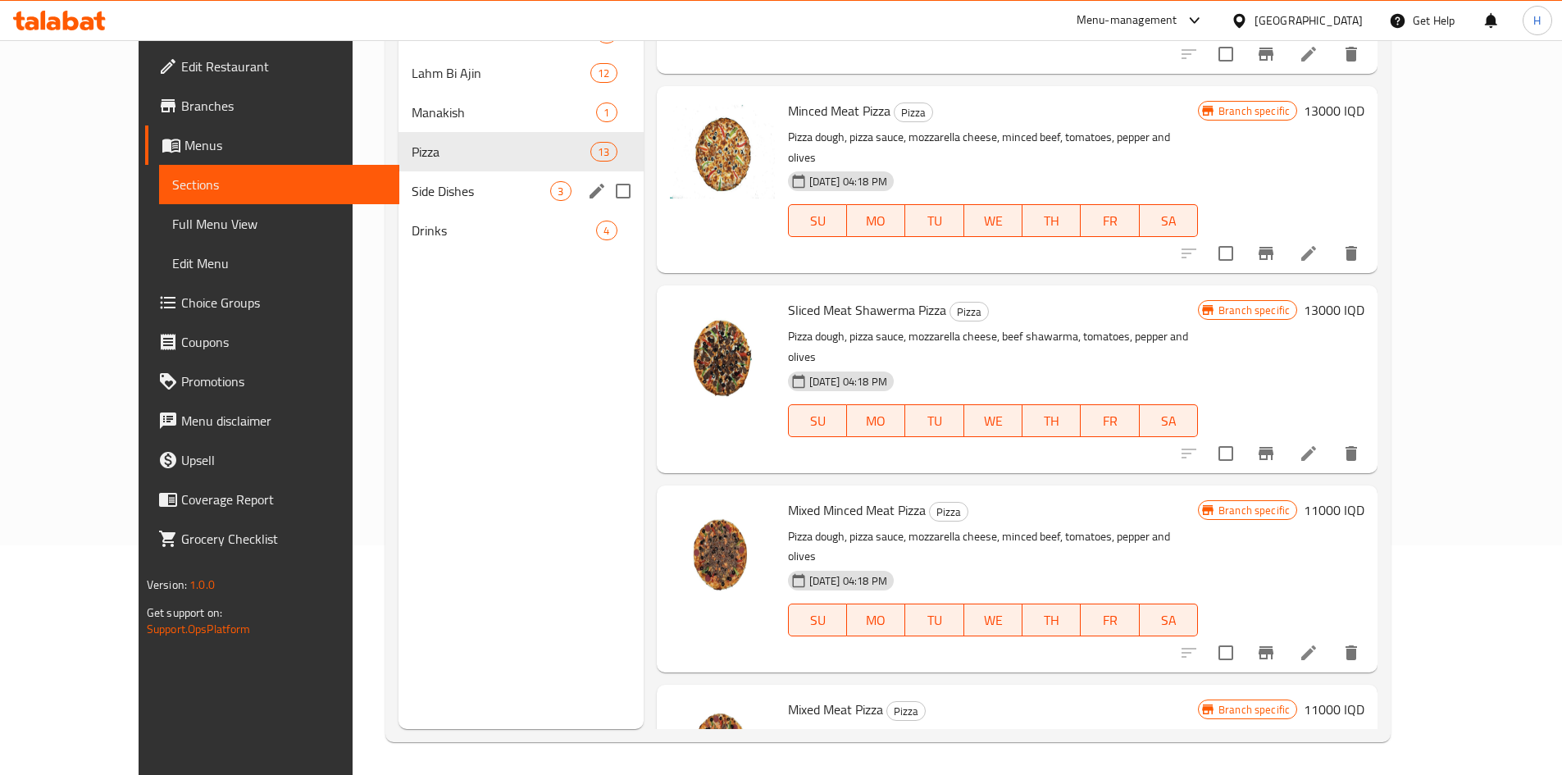
click at [411, 193] on span "Side Dishes" at bounding box center [480, 191] width 139 height 20
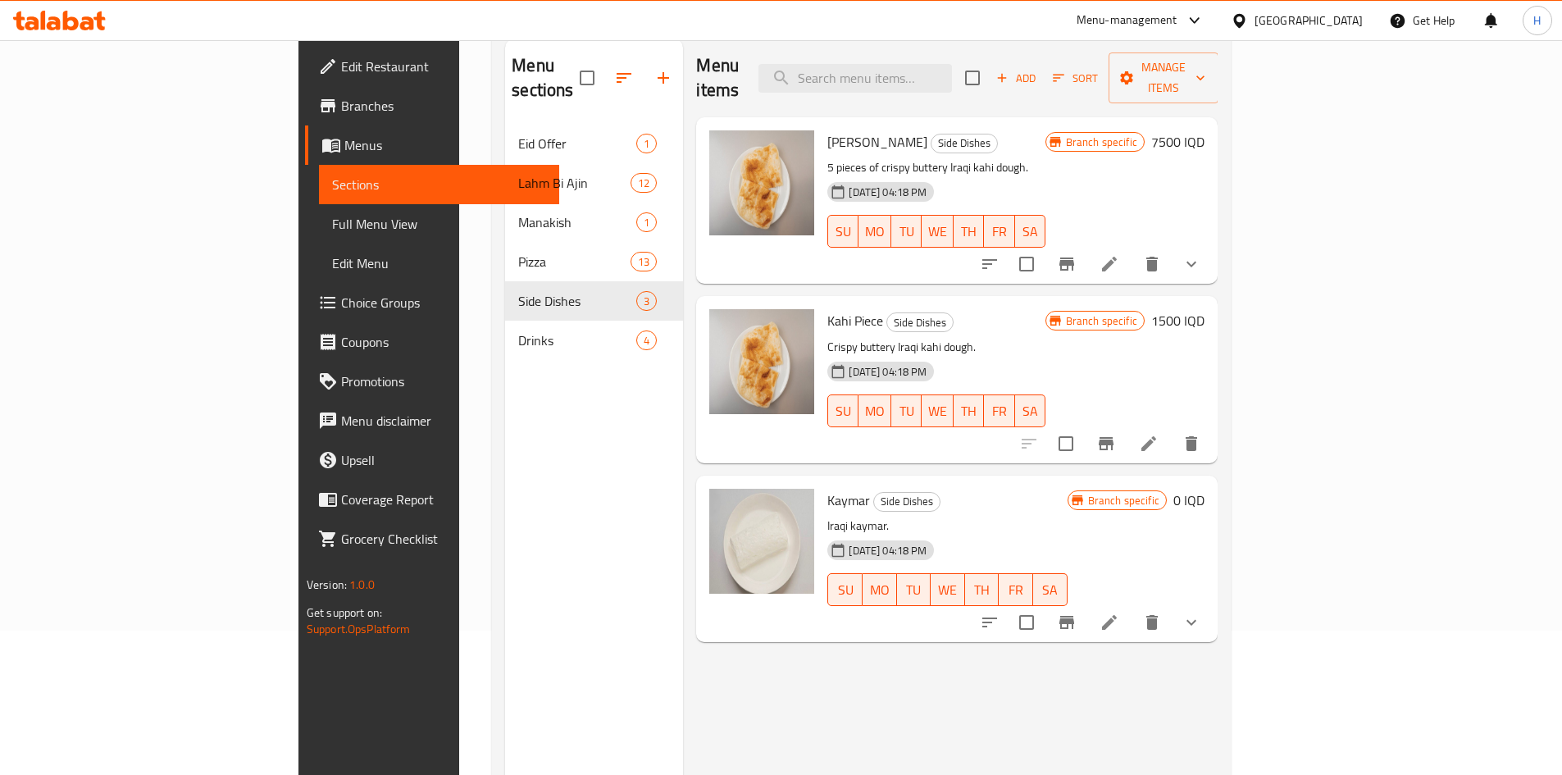
scroll to position [66, 0]
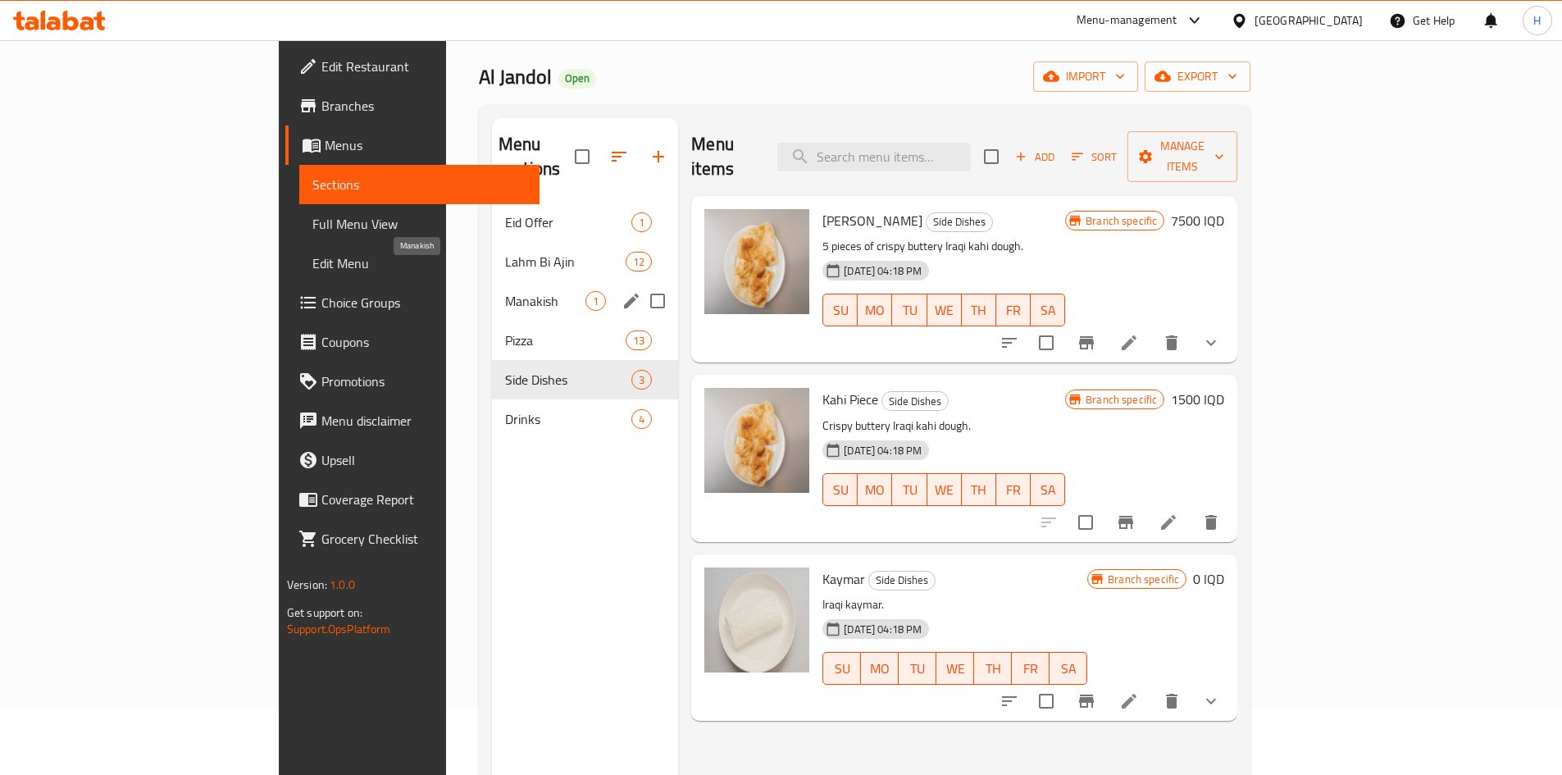
click at [505, 291] on span "Manakish" at bounding box center [545, 301] width 80 height 20
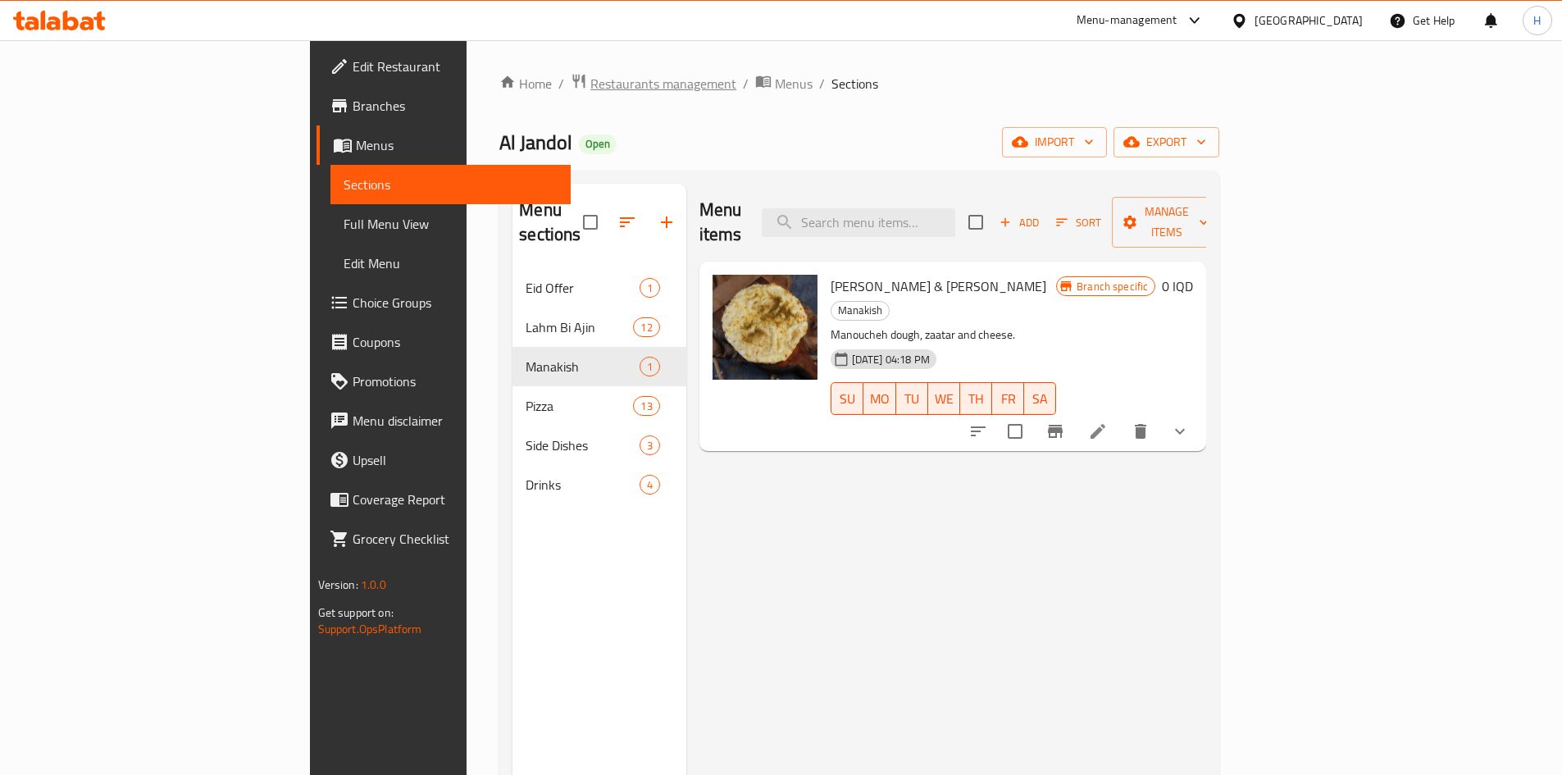
click at [590, 85] on span "Restaurants management" at bounding box center [663, 84] width 146 height 20
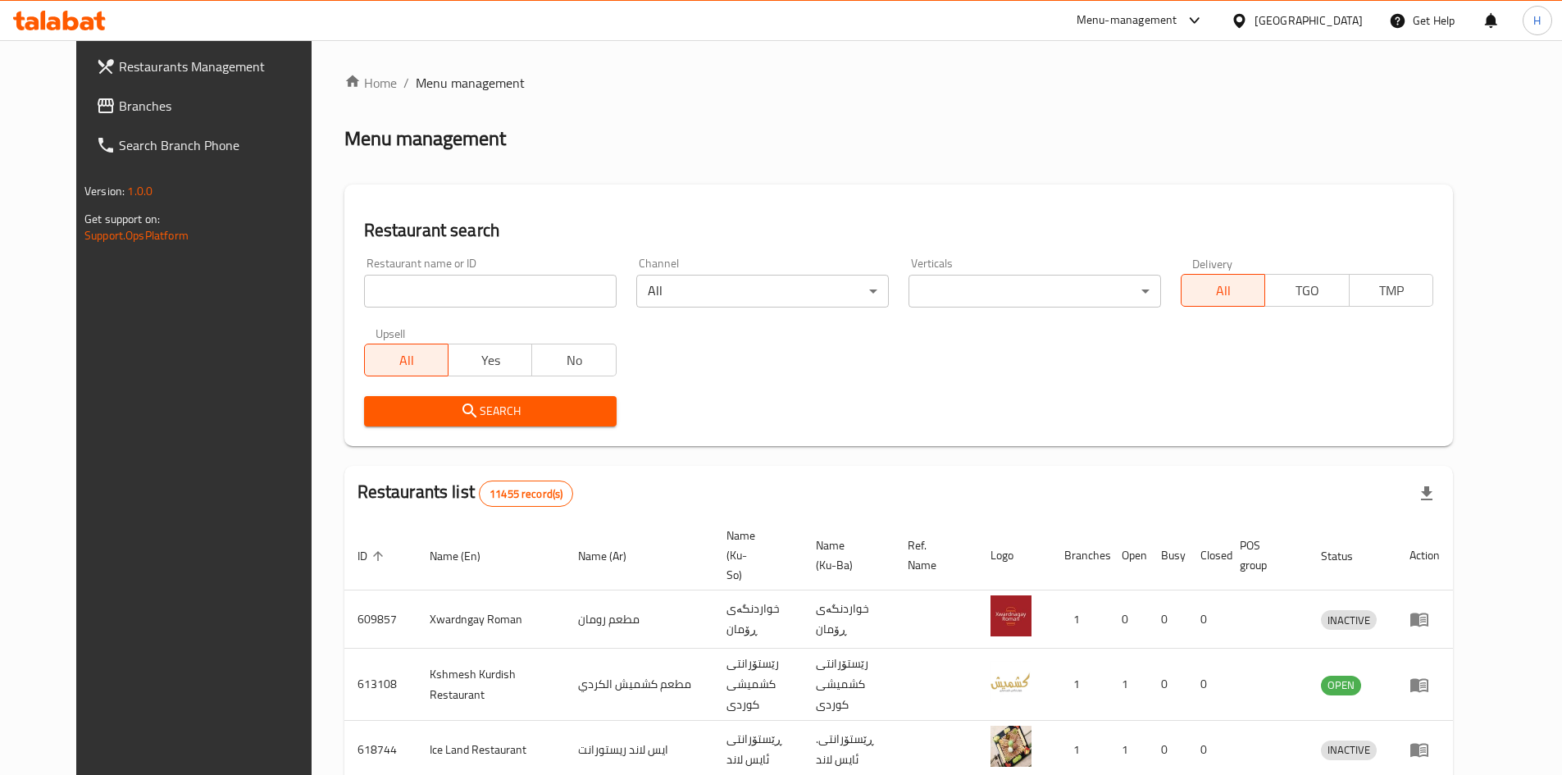
click at [430, 299] on div "Home / Menu management Menu management Restaurant search Restaurant name or ID …" at bounding box center [898, 641] width 1108 height 1136
click at [426, 299] on input "search" at bounding box center [490, 291] width 252 height 33
paste input "692110"
type input "692110"
click button "Search" at bounding box center [490, 411] width 252 height 30
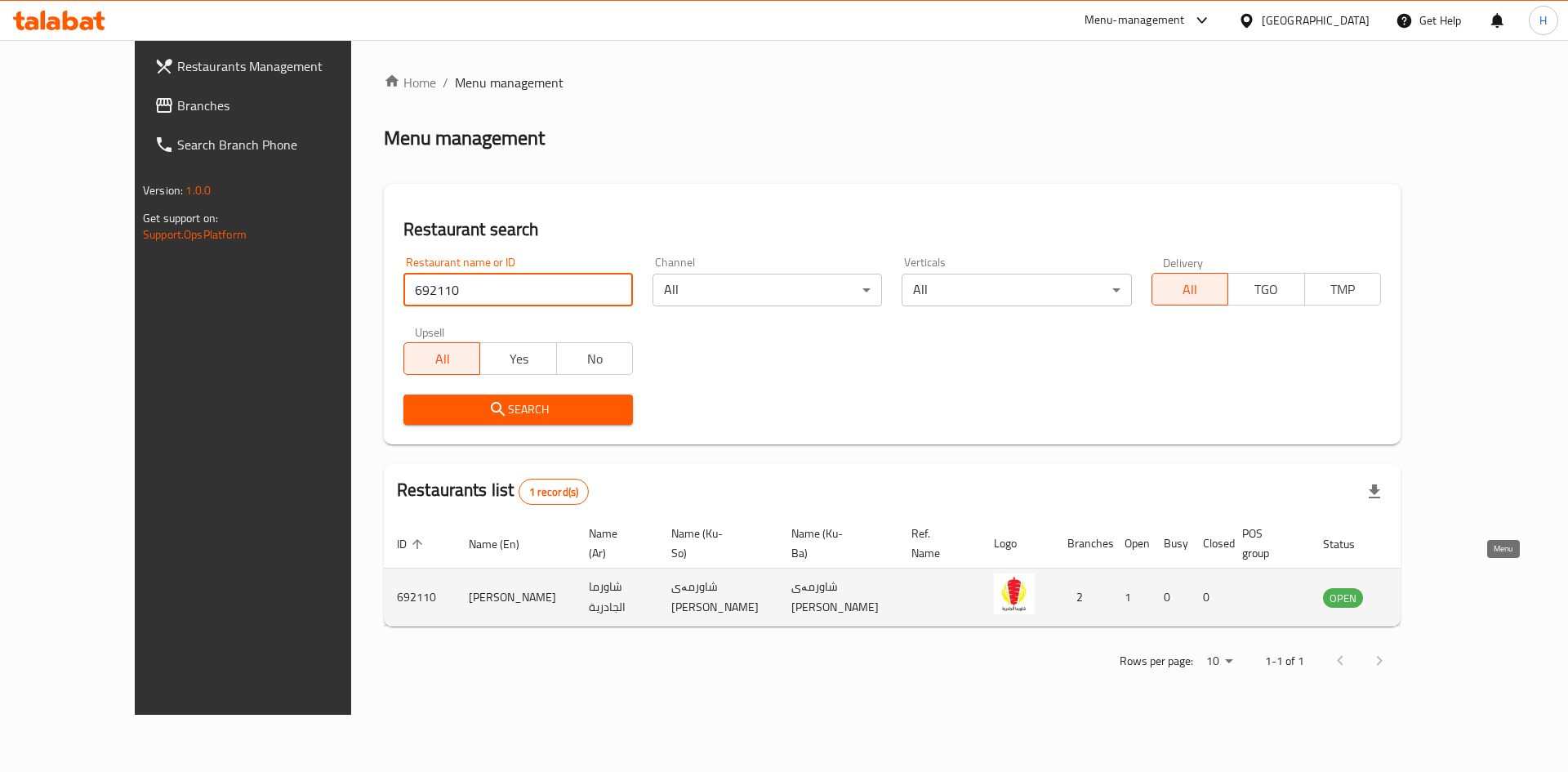
click at [1428, 591] on icon "enhanced table" at bounding box center [1419, 598] width 18 height 14
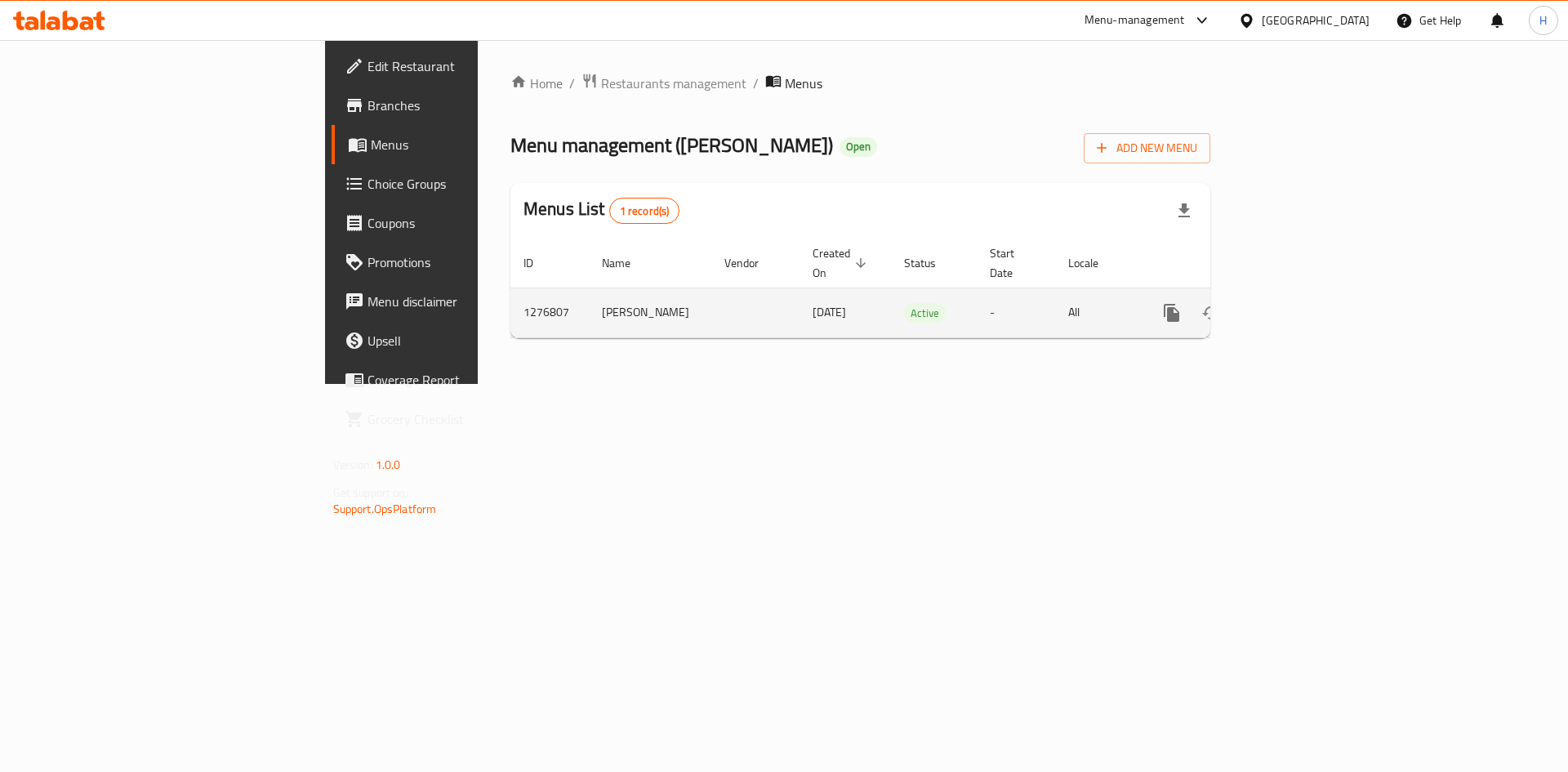
click at [1309, 293] on link "enhanced table" at bounding box center [1289, 312] width 39 height 39
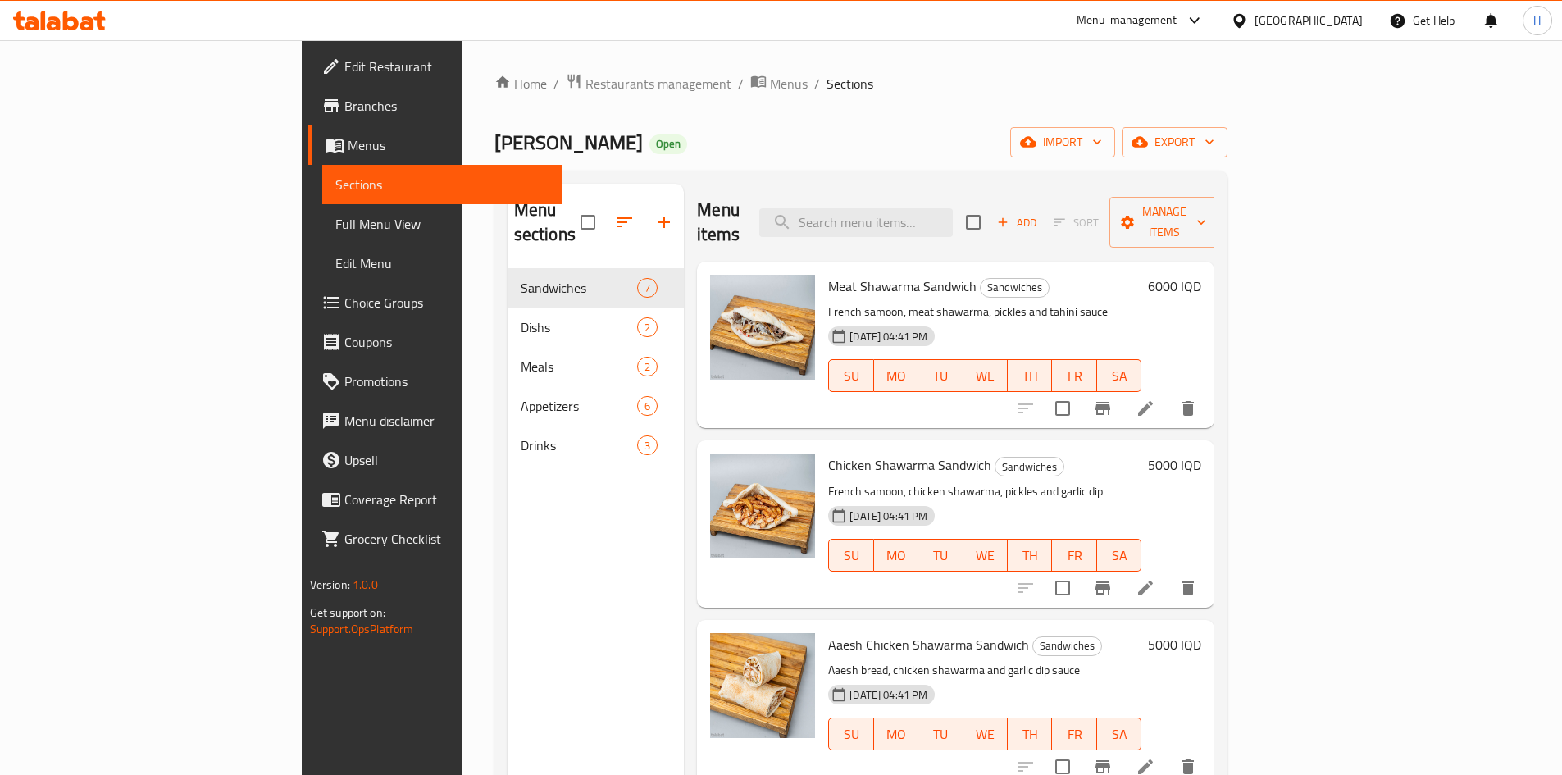
click at [1168, 393] on li at bounding box center [1145, 408] width 46 height 30
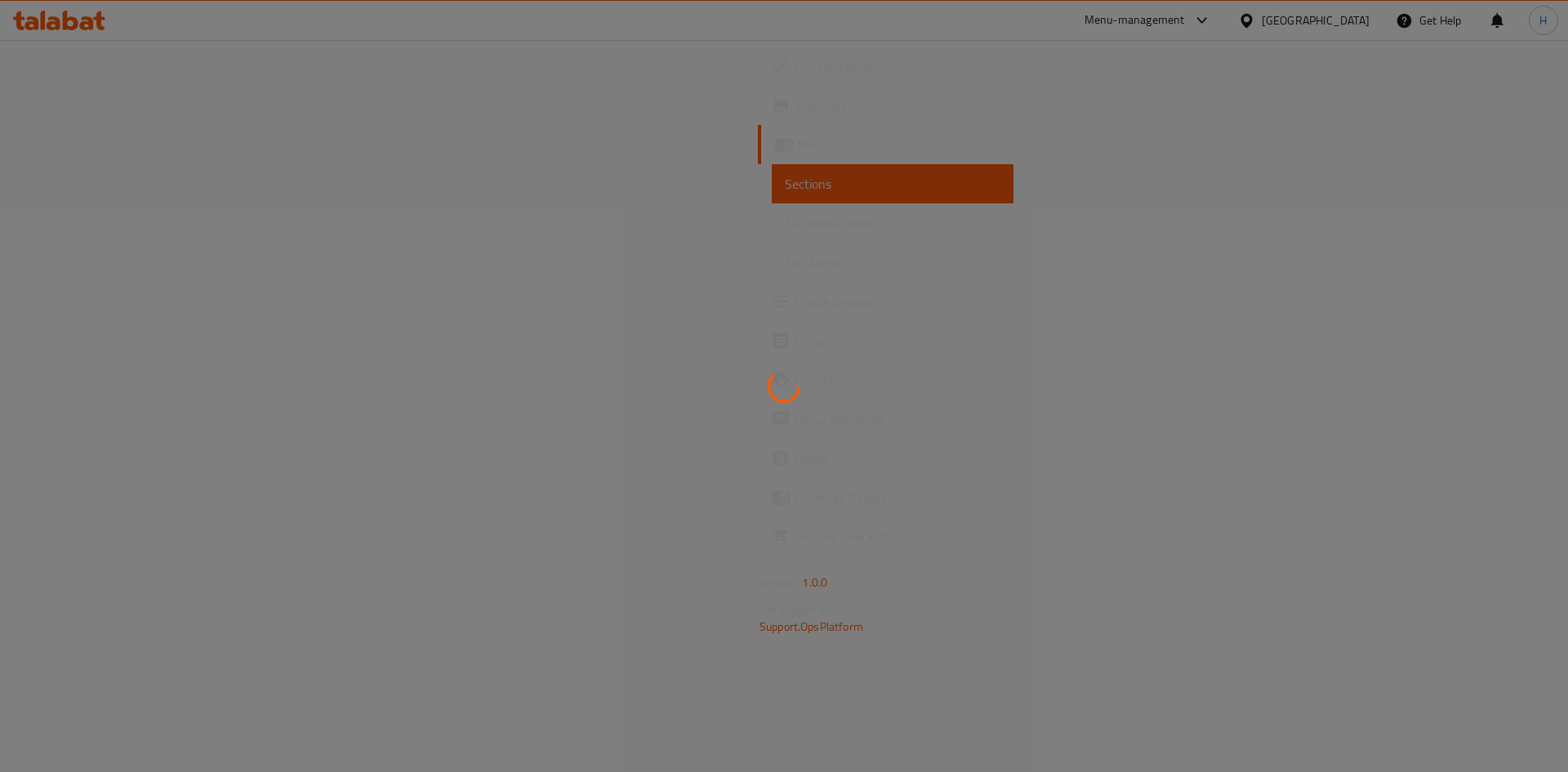
click at [1433, 380] on div at bounding box center [784, 386] width 1568 height 772
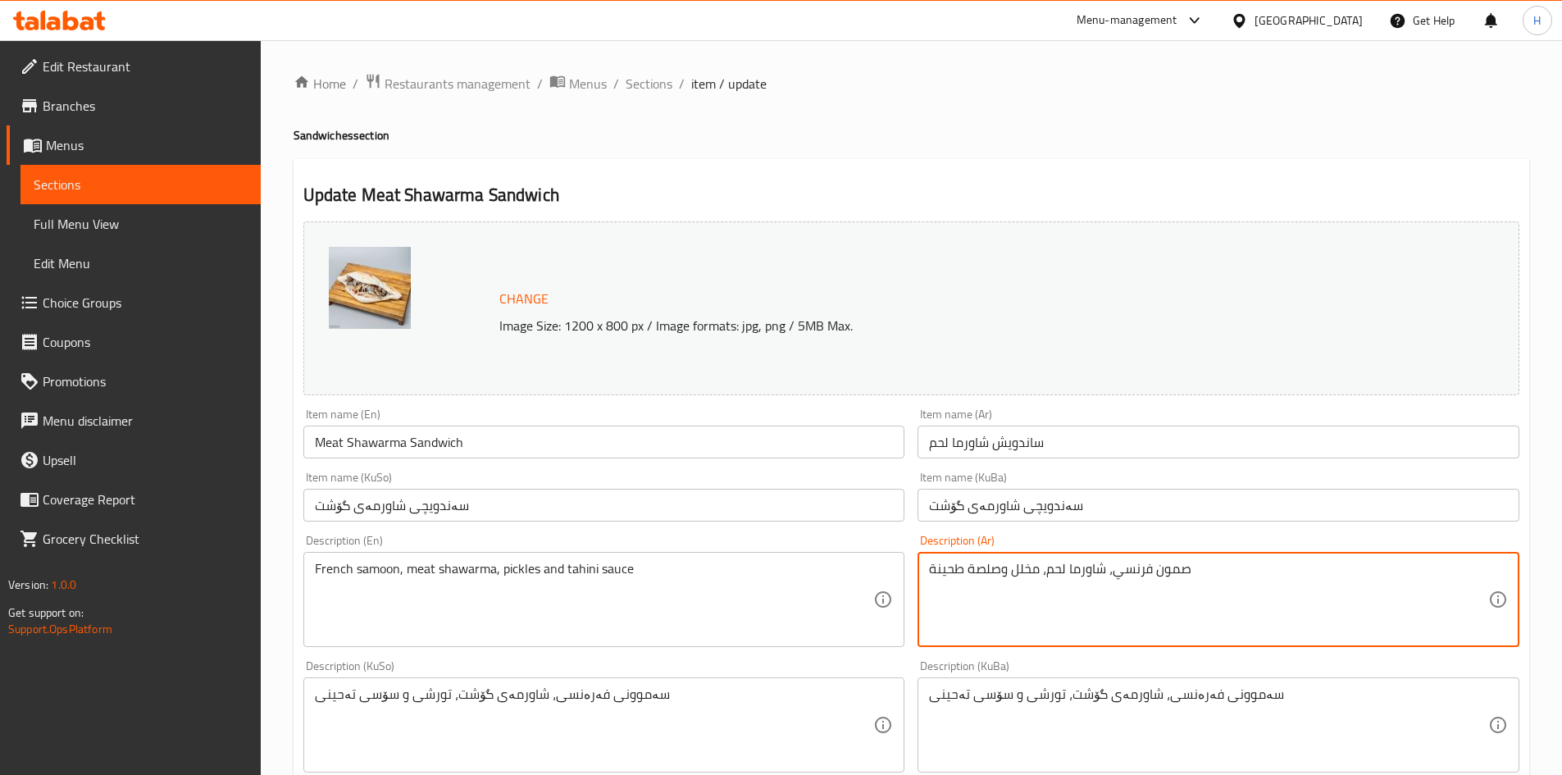
click at [1143, 568] on textarea "صمون فرنسي، شاورما لحم، مخلل وصلصة طحينة" at bounding box center [1208, 600] width 559 height 78
click at [1121, 571] on textarea "صمون جدري، شاورما لحم، مخلل وصلصة طحينة" at bounding box center [1208, 600] width 559 height 78
type textarea "صمون حجري، شاورما لحم، مخلل وصلصة طحينة"
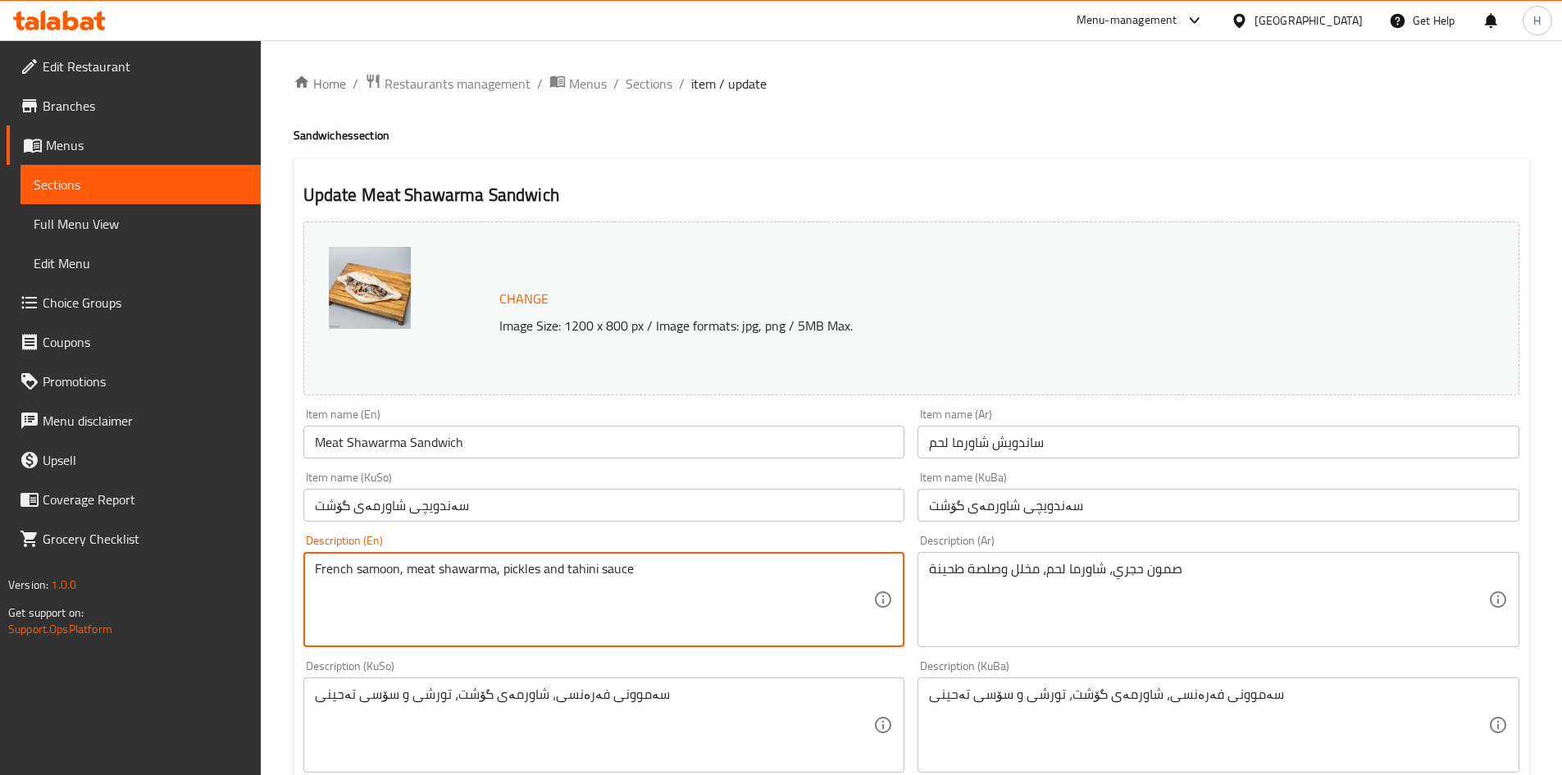
click at [340, 576] on textarea "French samoon, meat shawarma, pickles and tahini sauce" at bounding box center [594, 600] width 559 height 78
click at [364, 564] on textarea "Iraqi samoon, meat shawarma, pickles and tahini sauce" at bounding box center [594, 600] width 559 height 78
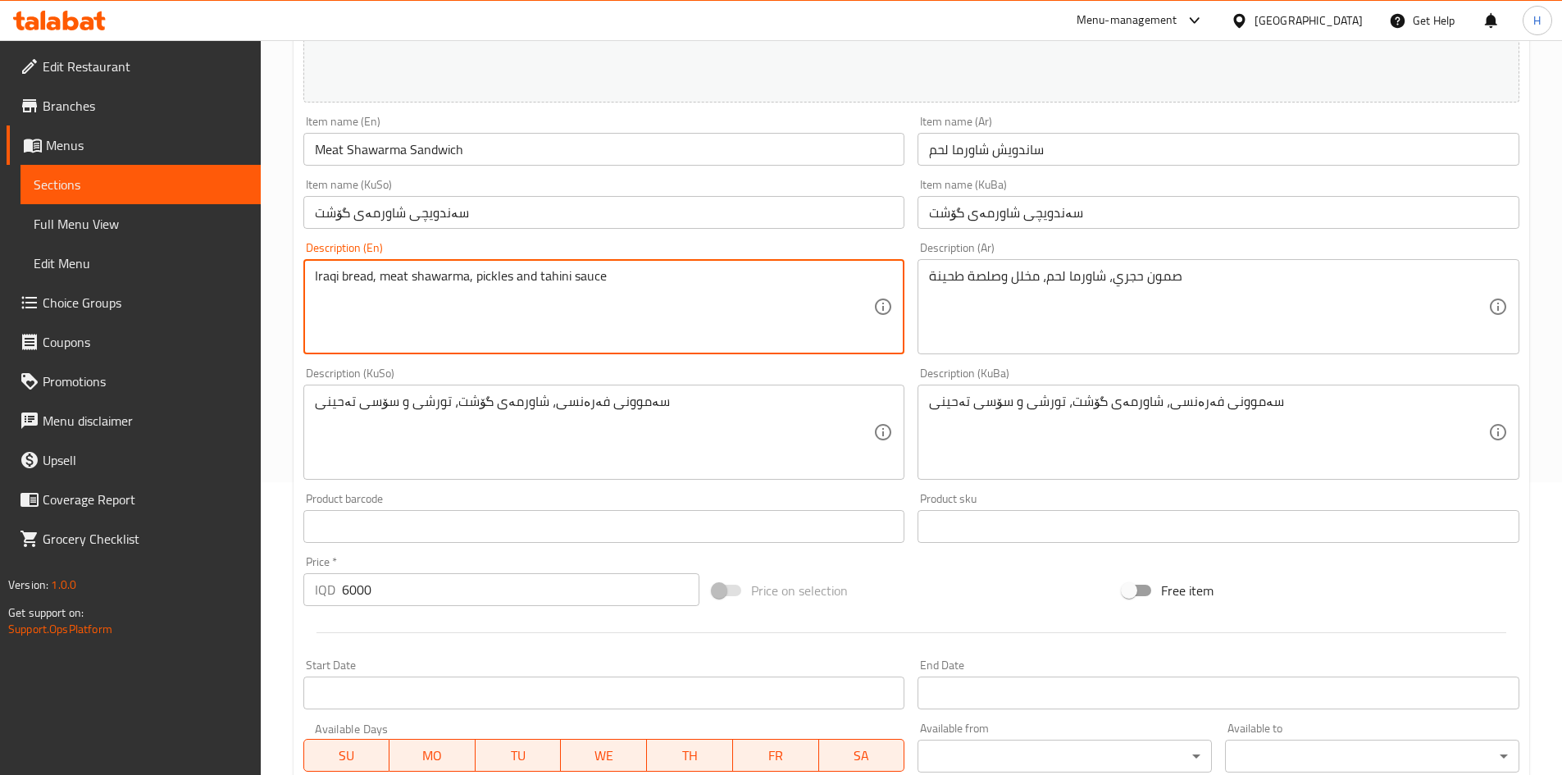
scroll to position [596, 0]
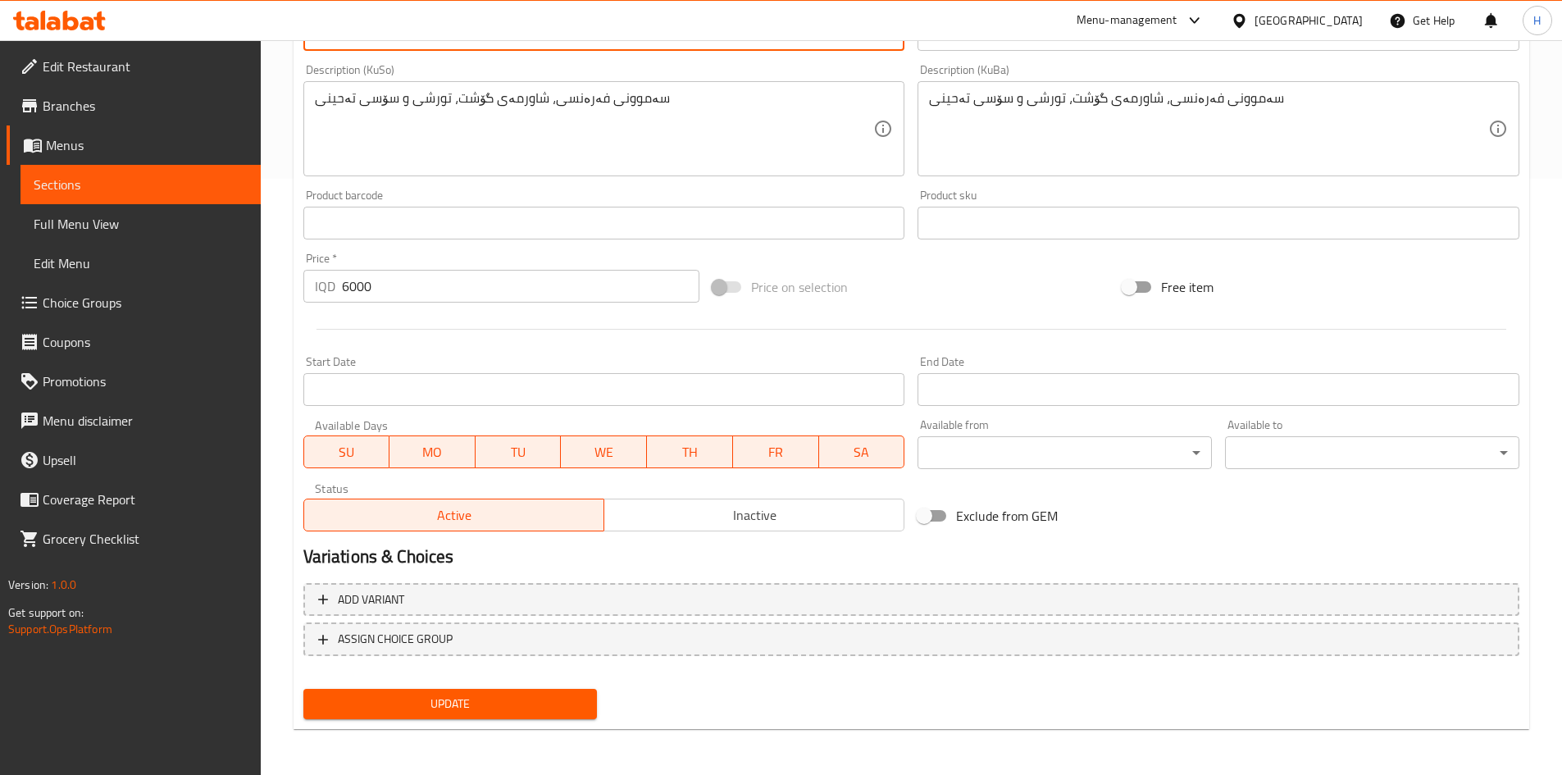
type textarea "Iraqi bread, meat shawarma, pickles and tahini sauce"
click at [533, 684] on div "Update" at bounding box center [450, 703] width 307 height 43
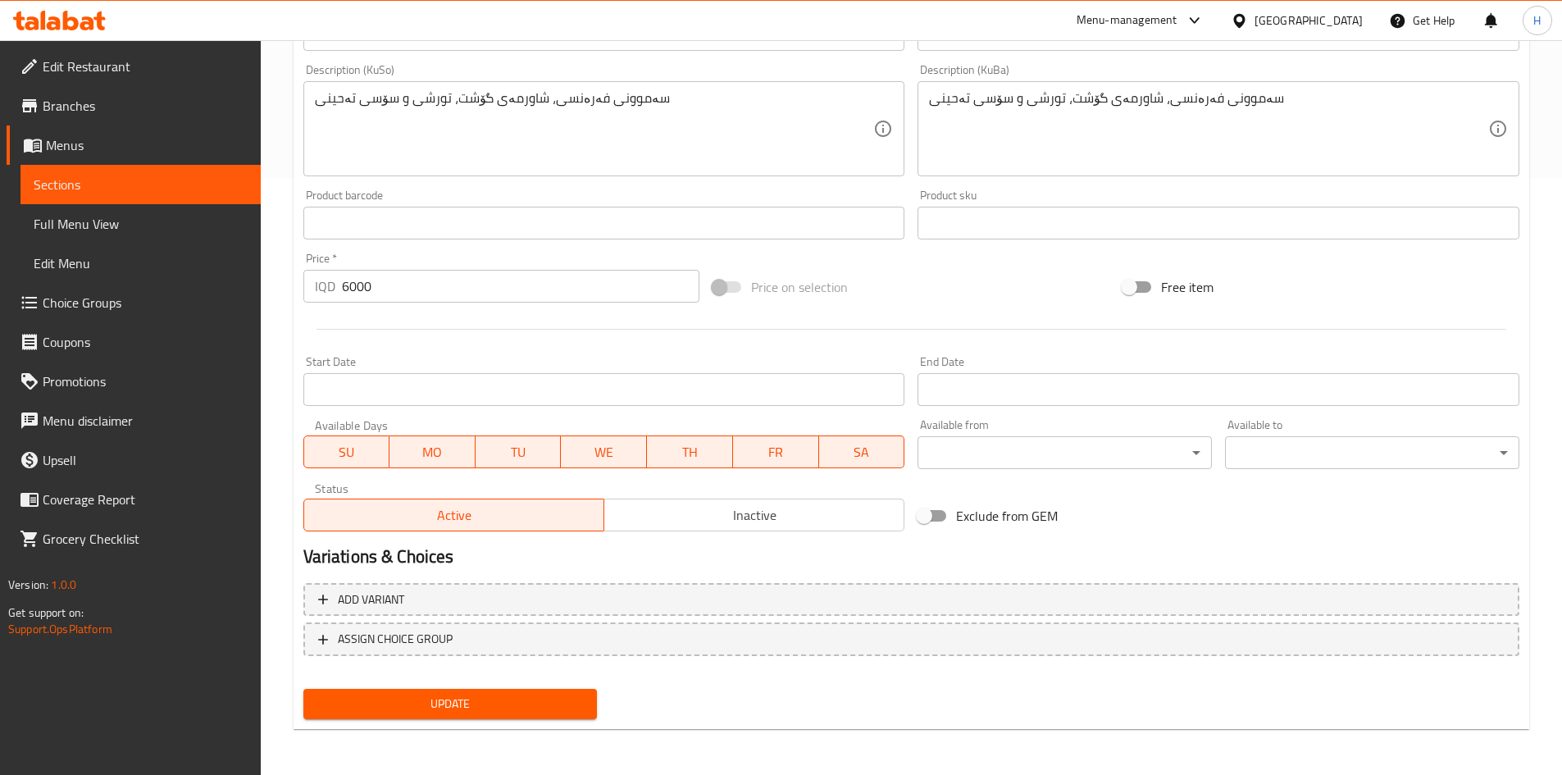
click at [533, 692] on button "Update" at bounding box center [450, 704] width 294 height 30
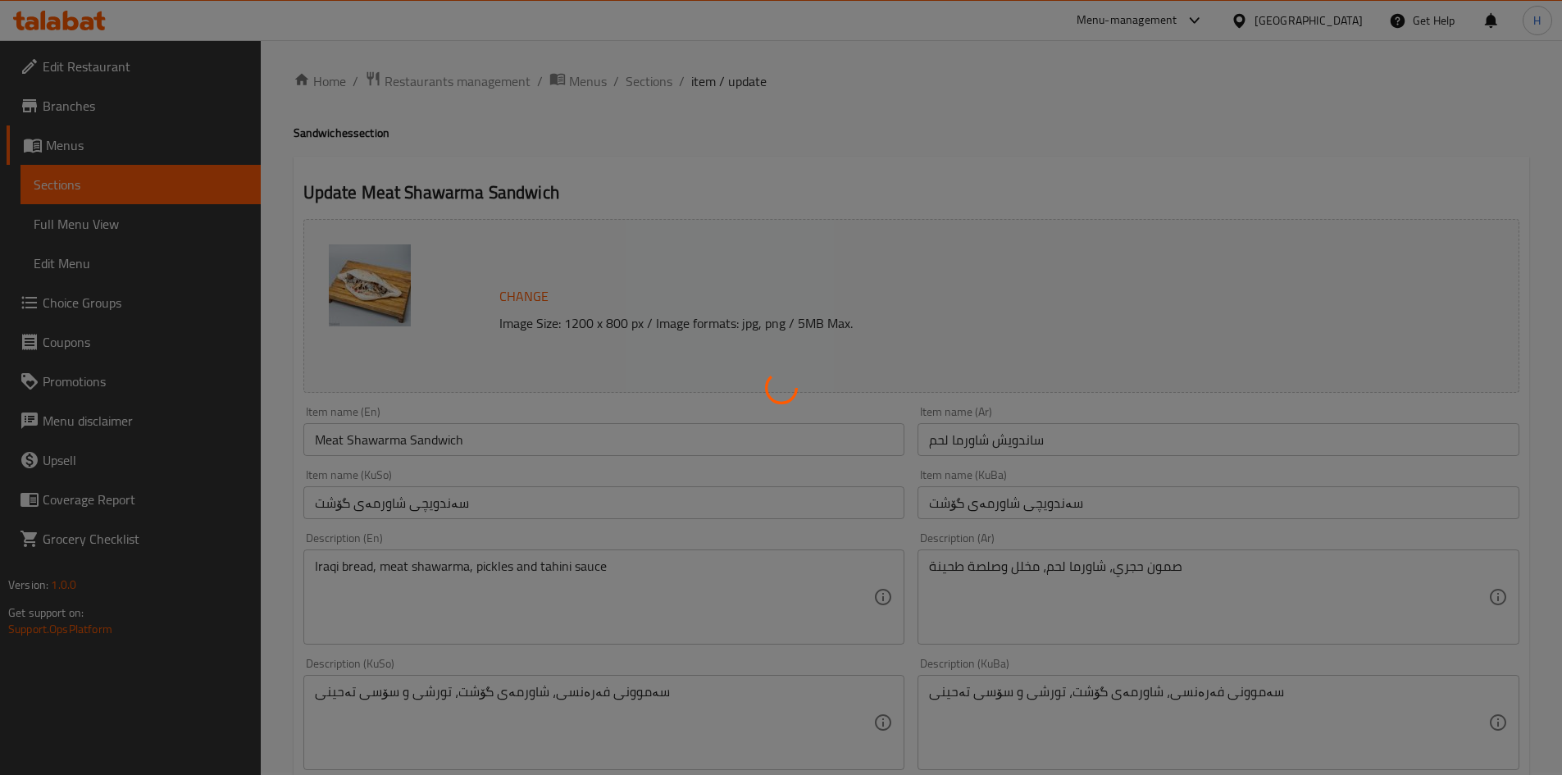
scroll to position [0, 0]
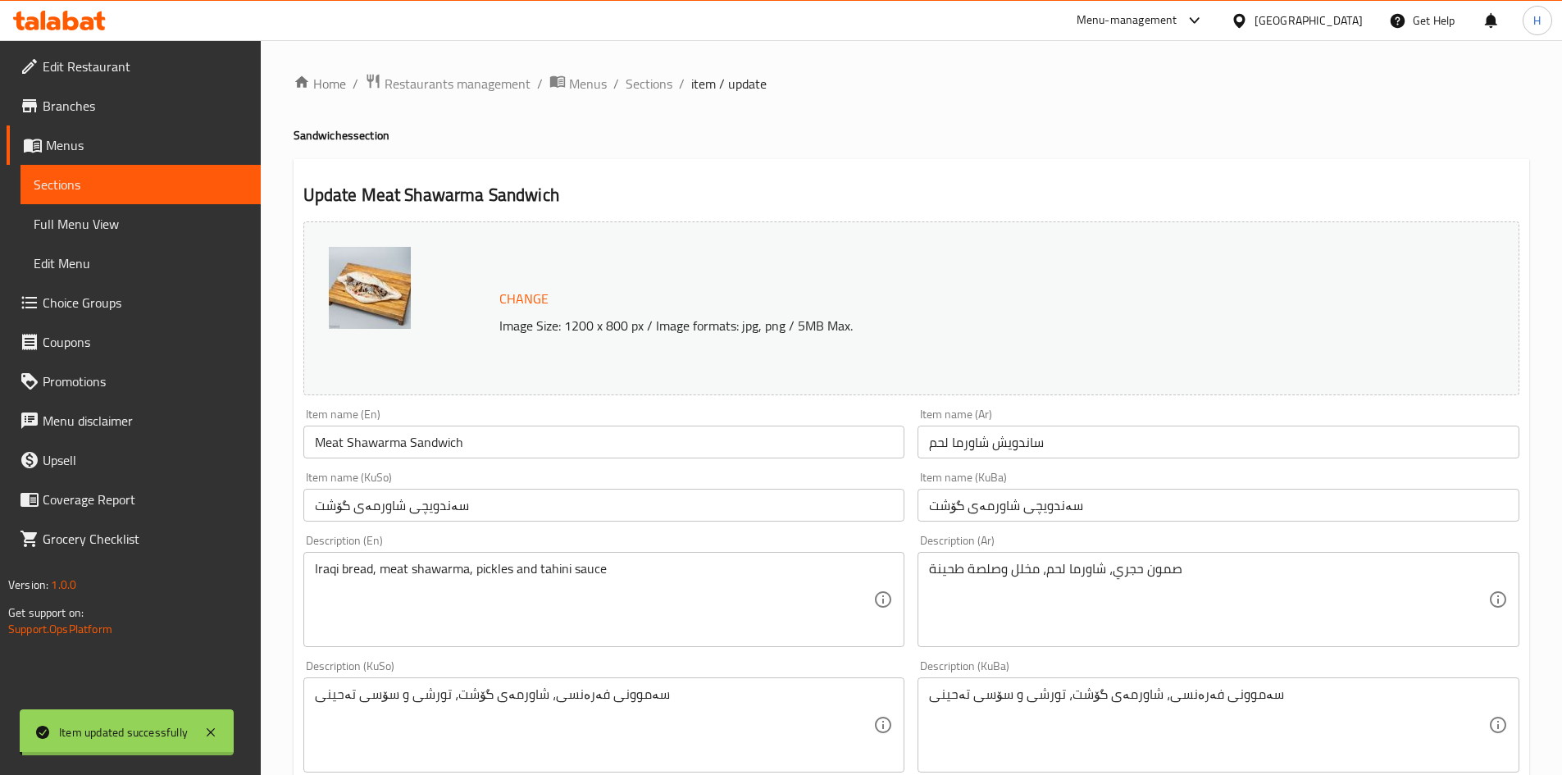
click at [635, 84] on span "Sections" at bounding box center [648, 84] width 47 height 20
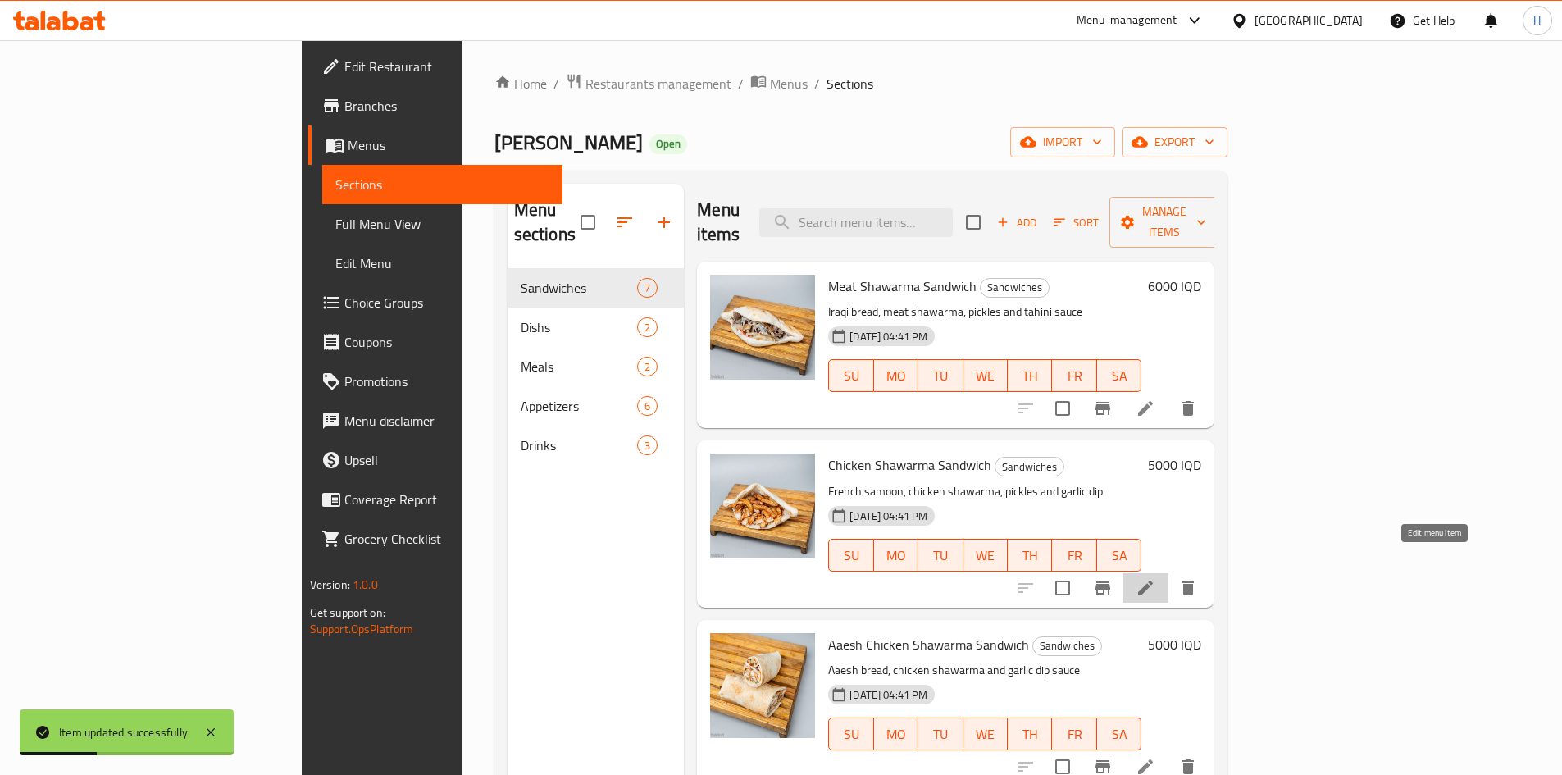
click at [1155, 578] on icon at bounding box center [1145, 588] width 20 height 20
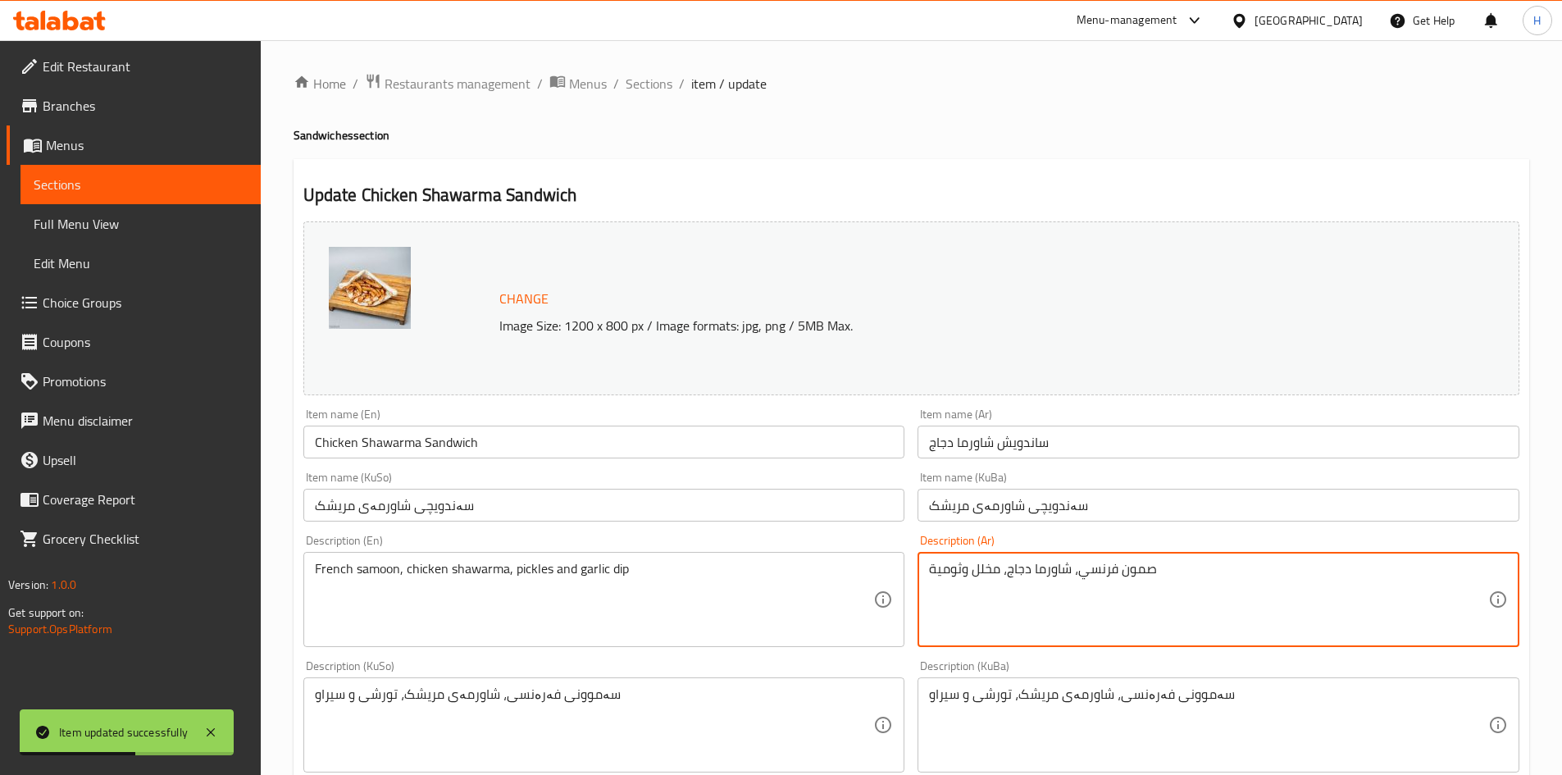
click at [1108, 569] on textarea "صمون فرنسي، شاورما دجاج، مخلل وثومية" at bounding box center [1208, 600] width 559 height 78
type textarea "صمون حجري، شاورما دجاج، مخلل وثومية"
click at [333, 569] on textarea "French samoon, chicken shawarma, pickles and garlic dip" at bounding box center [594, 600] width 559 height 78
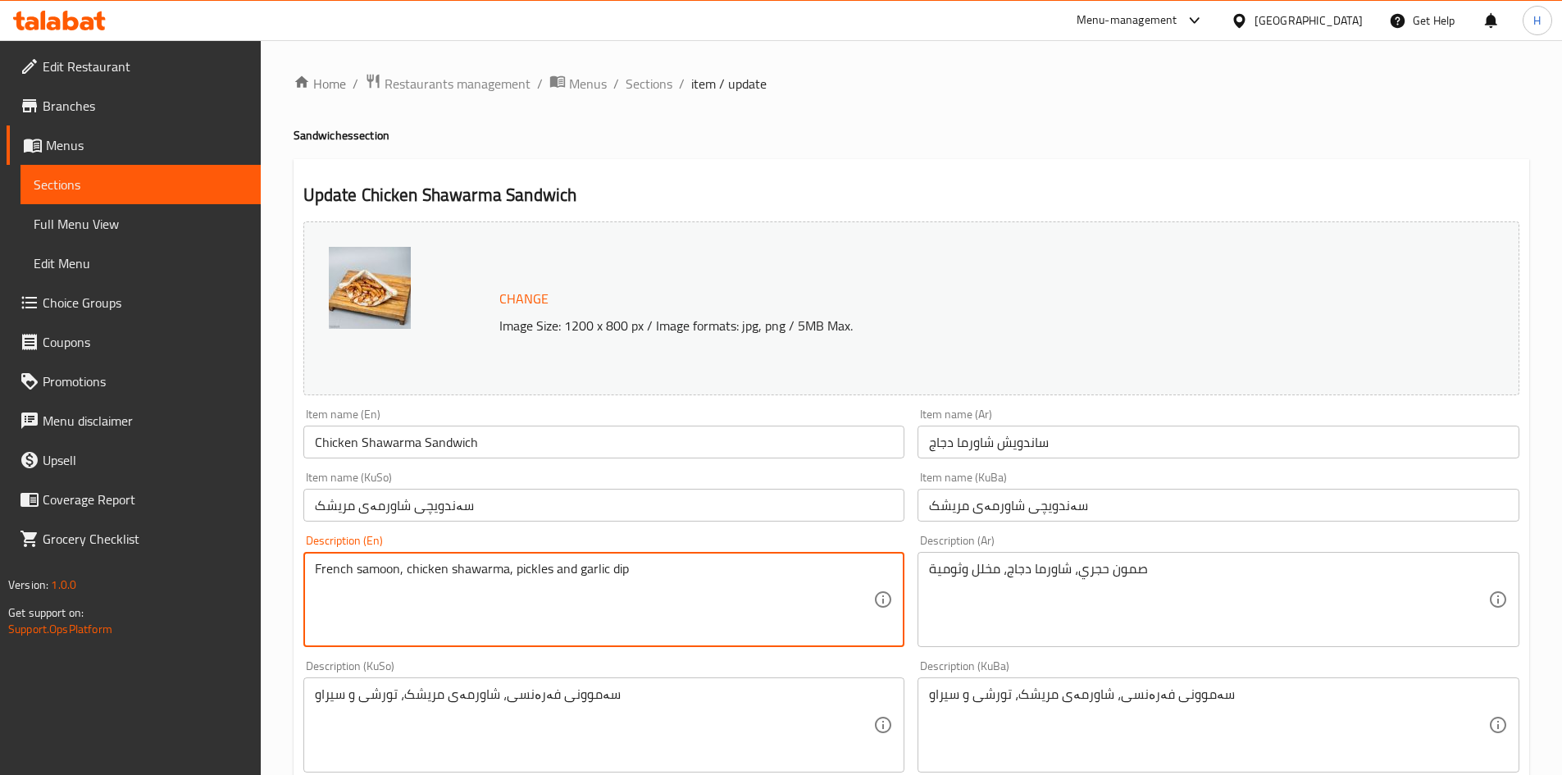
drag, startPoint x: 400, startPoint y: 567, endPoint x: 336, endPoint y: 563, distance: 64.1
click at [336, 563] on textarea "French samoon, chicken shawarma, pickles and garlic dip" at bounding box center [594, 600] width 559 height 78
click at [402, 598] on textarea "French samoon, chicken shawarma, pickles and garlic dip" at bounding box center [594, 600] width 559 height 78
drag, startPoint x: 399, startPoint y: 567, endPoint x: 239, endPoint y: 559, distance: 160.9
click at [239, 559] on div "Edit Restaurant Branches Menus Sections Full Menu View Edit Menu Choice Groups …" at bounding box center [781, 705] width 1562 height 1330
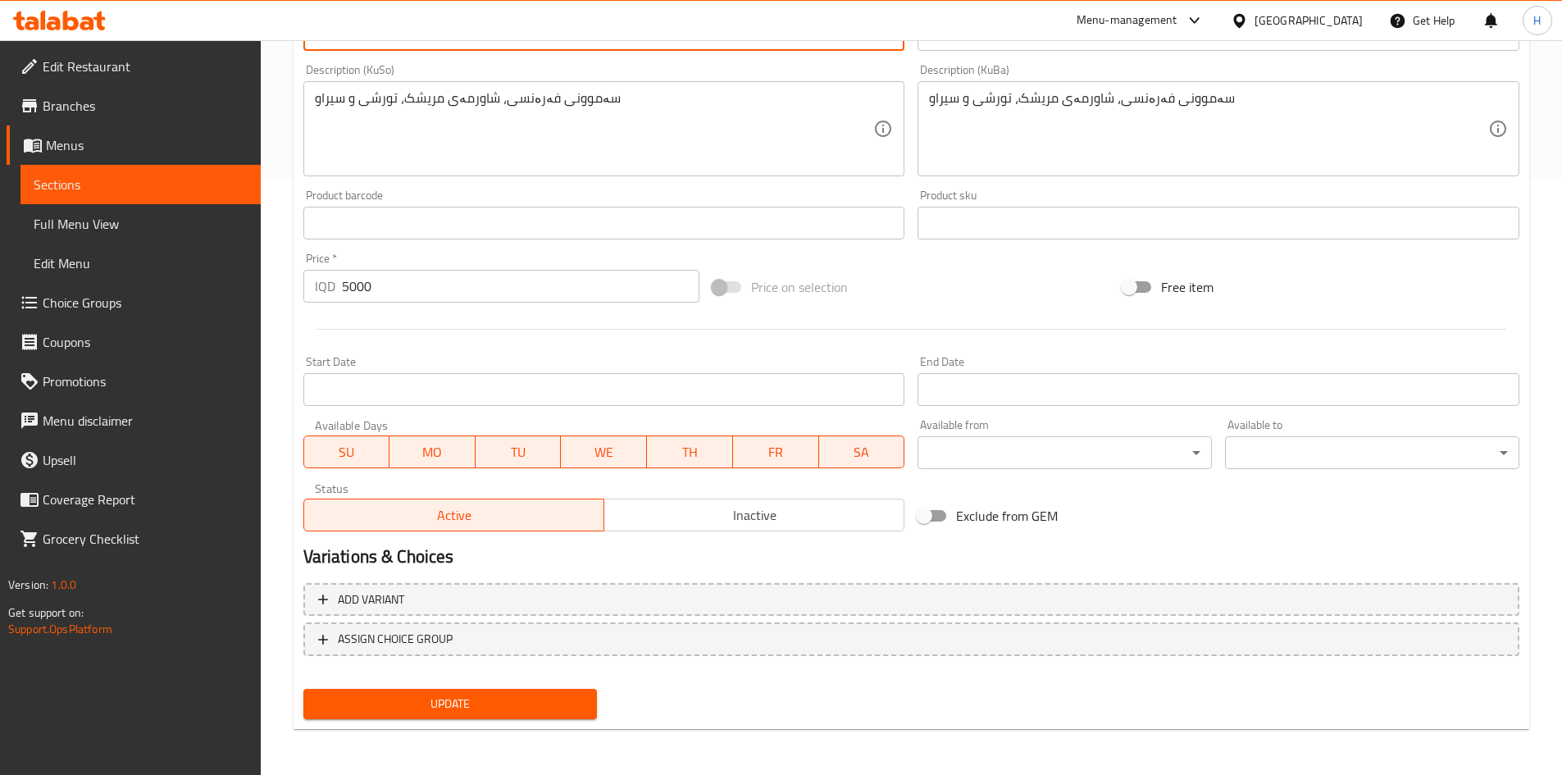
type textarea "Iraqi bread, chicken shawarma, pickles and garlic dip"
click at [479, 691] on button "Update" at bounding box center [450, 704] width 294 height 30
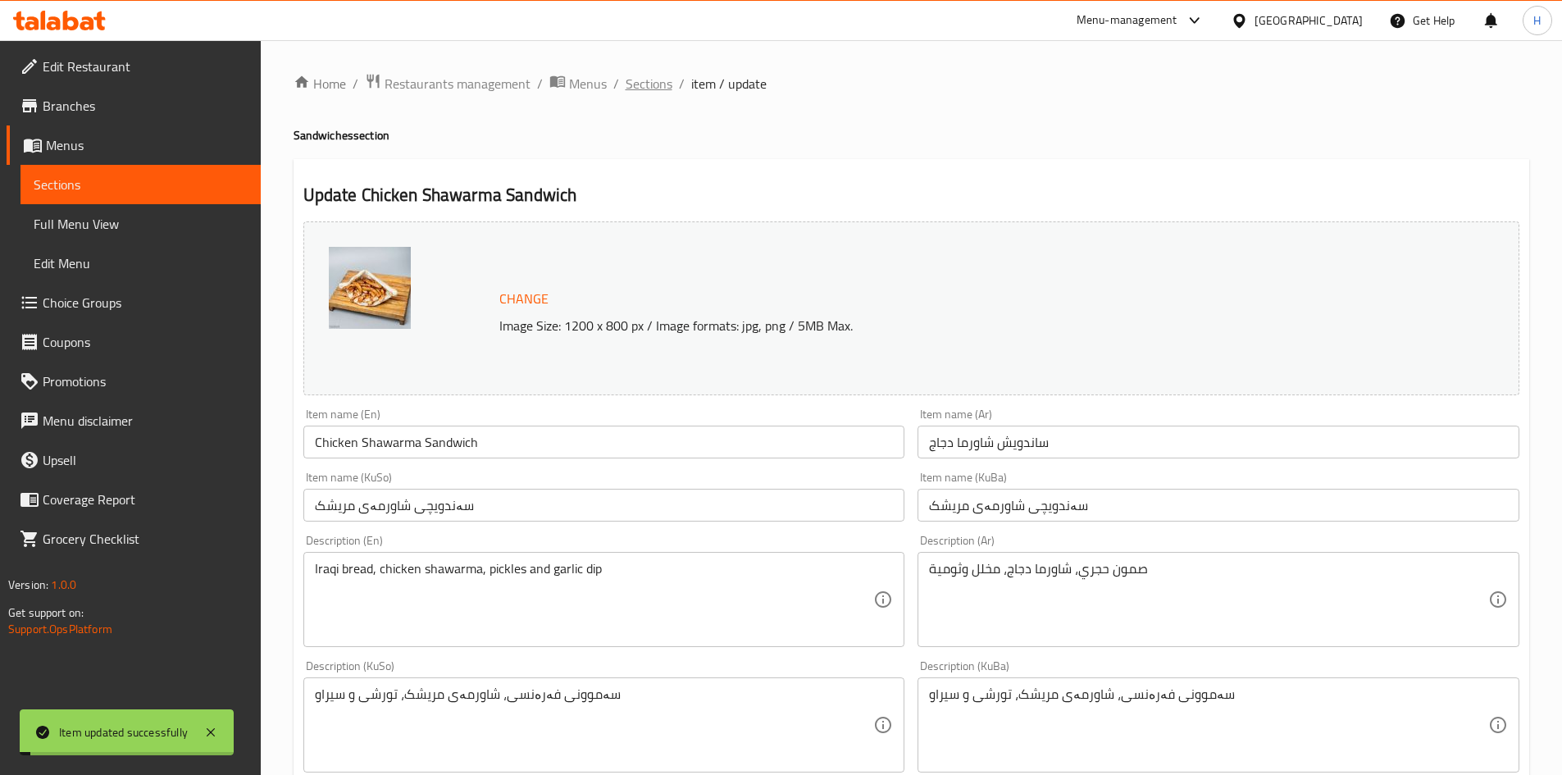
click at [655, 74] on span "Sections" at bounding box center [648, 84] width 47 height 20
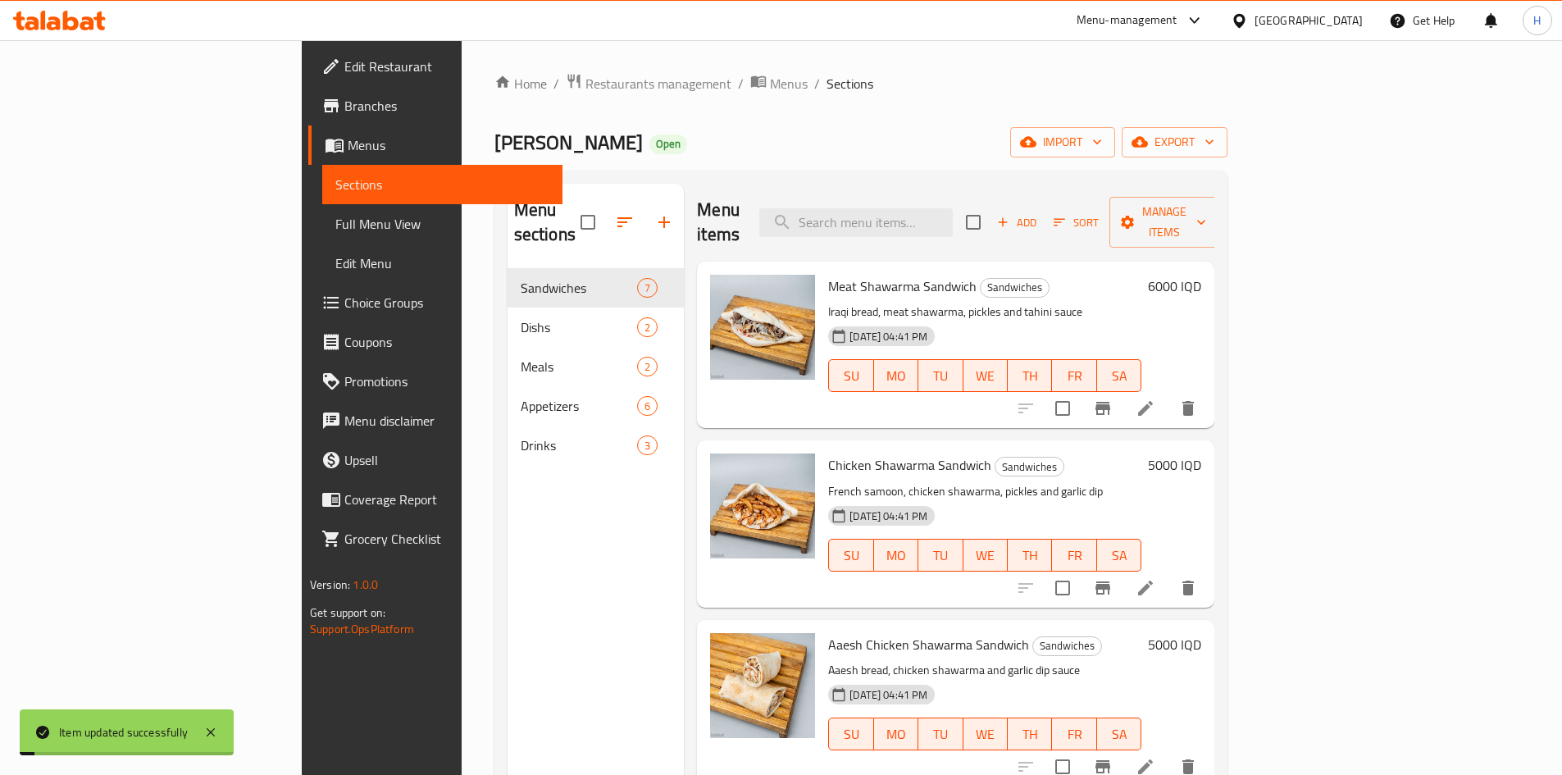
click at [826, 84] on span "Sections" at bounding box center [849, 84] width 47 height 20
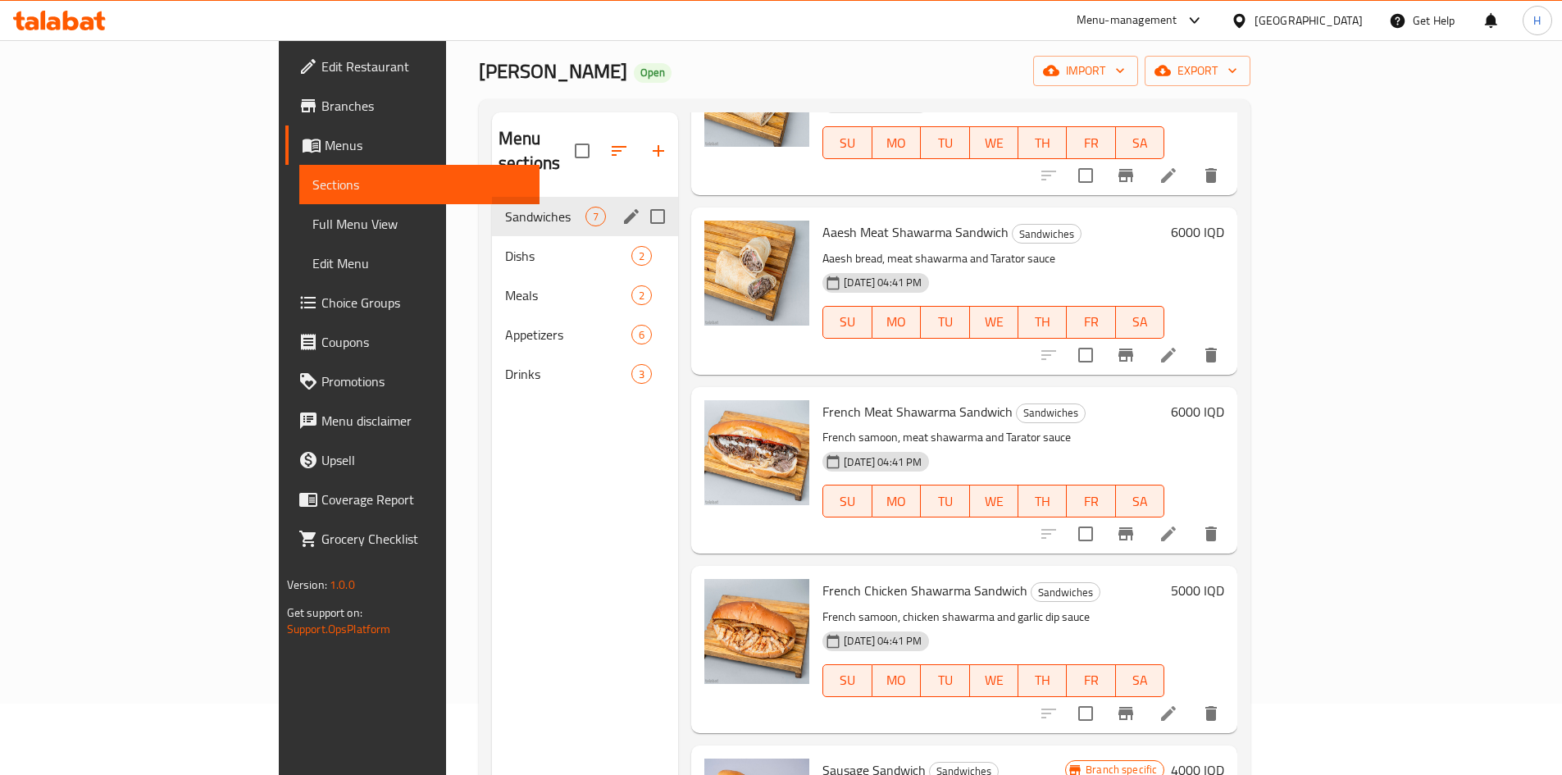
scroll to position [66, 0]
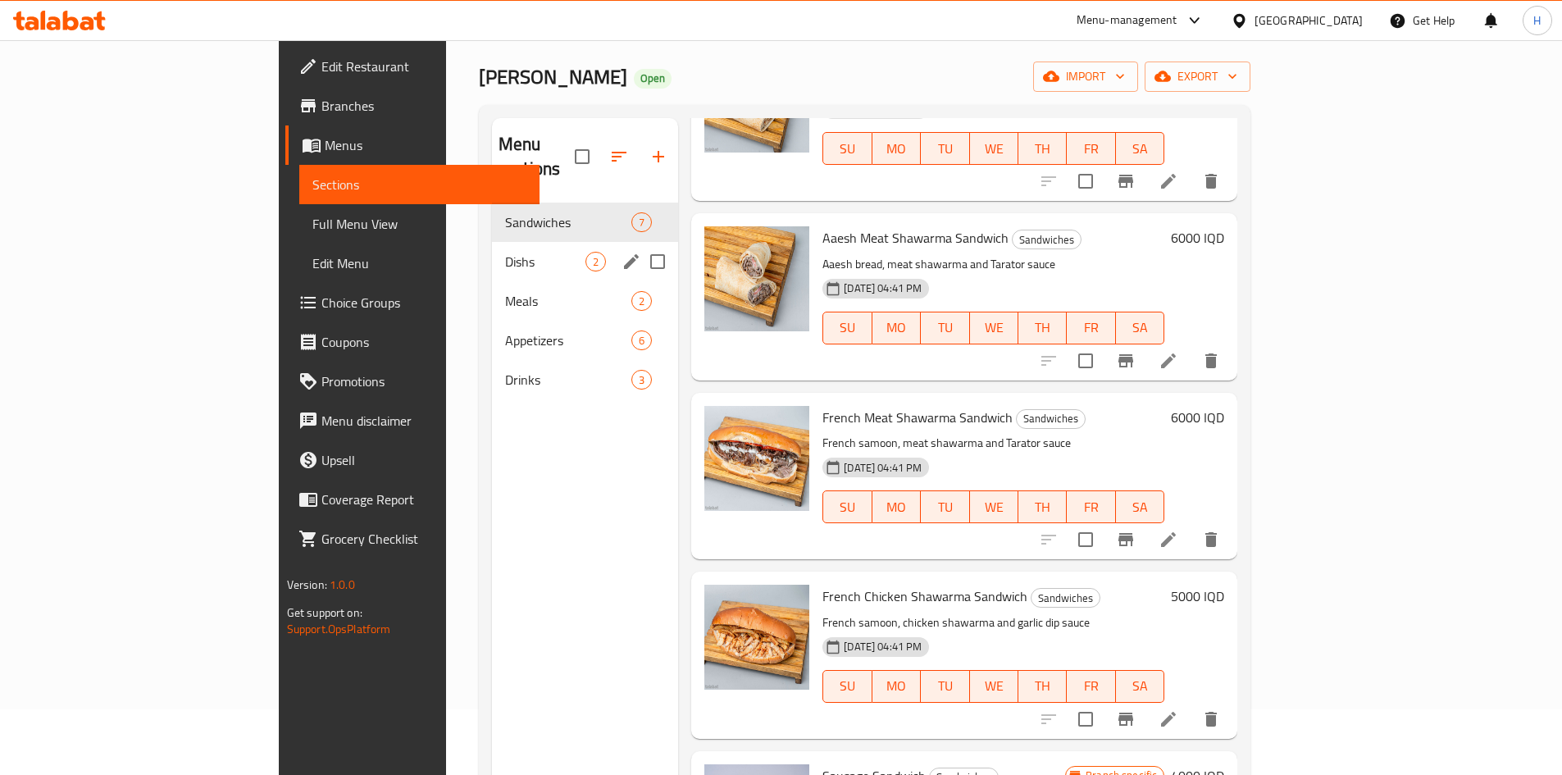
click at [505, 252] on span "Dishs" at bounding box center [545, 262] width 80 height 20
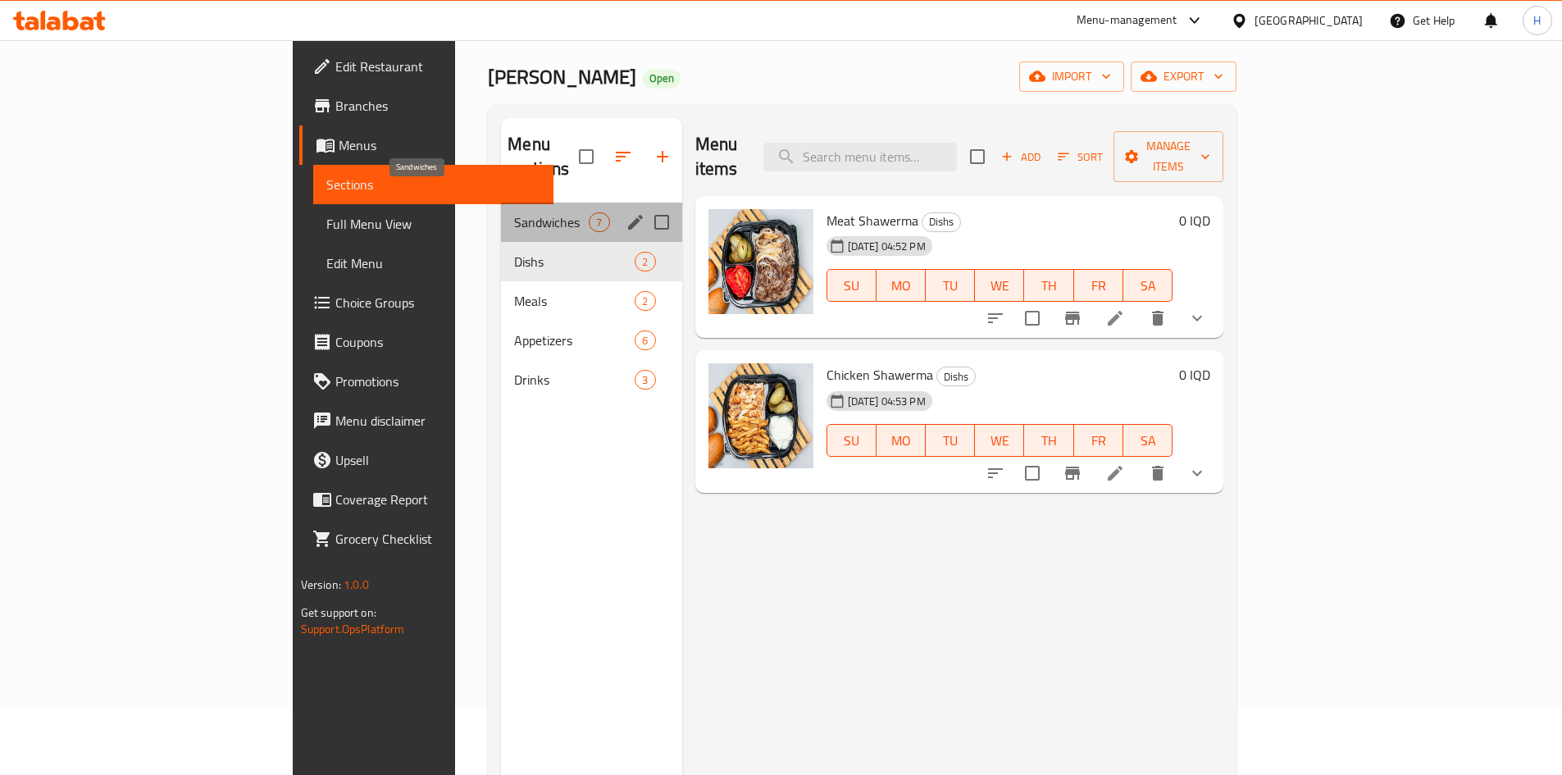
click at [514, 212] on span "Sandwiches" at bounding box center [551, 222] width 75 height 20
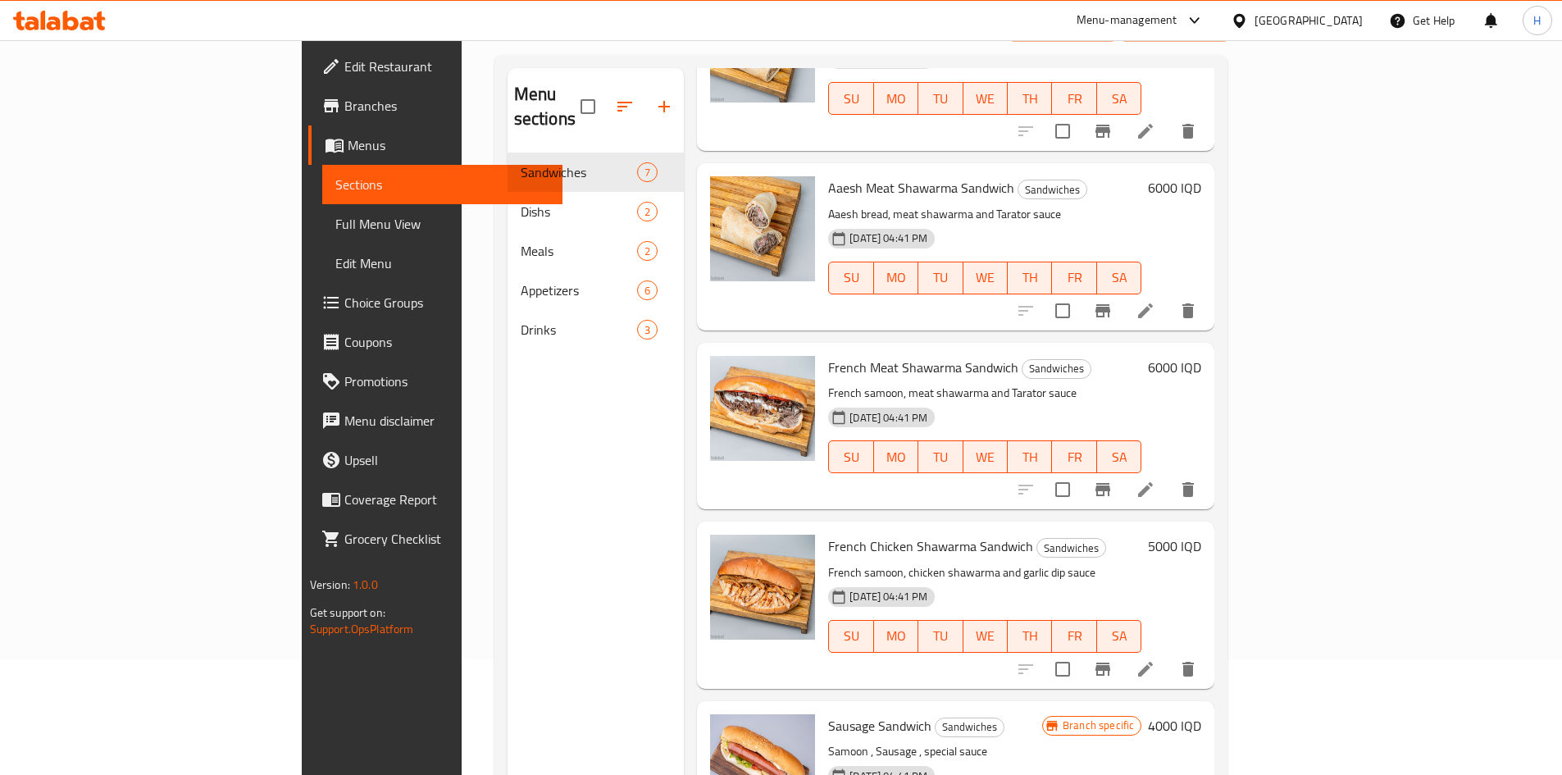
scroll to position [230, 0]
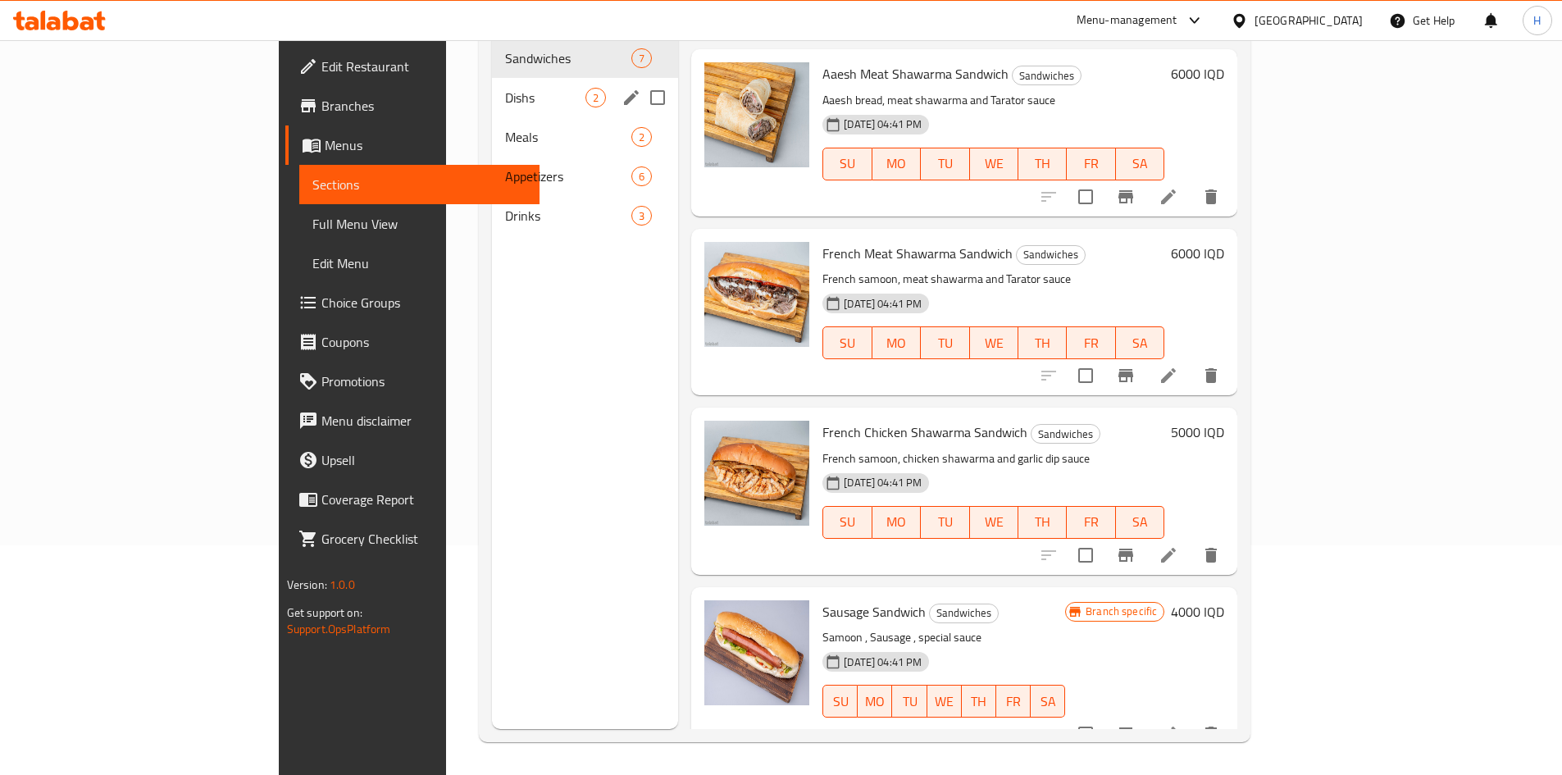
click at [492, 88] on div "Dishs 2" at bounding box center [585, 97] width 186 height 39
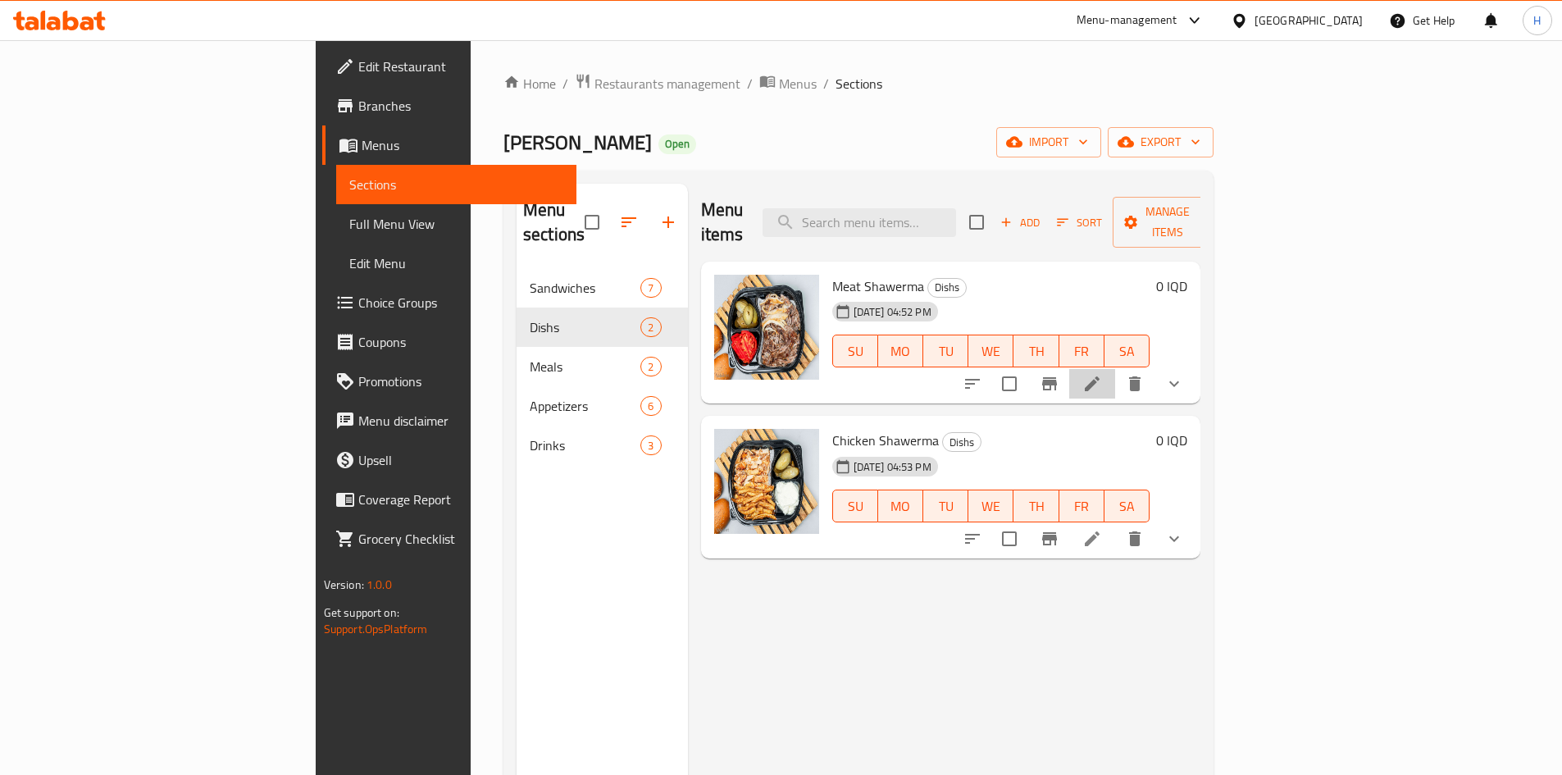
click at [1099, 376] on icon at bounding box center [1091, 383] width 15 height 15
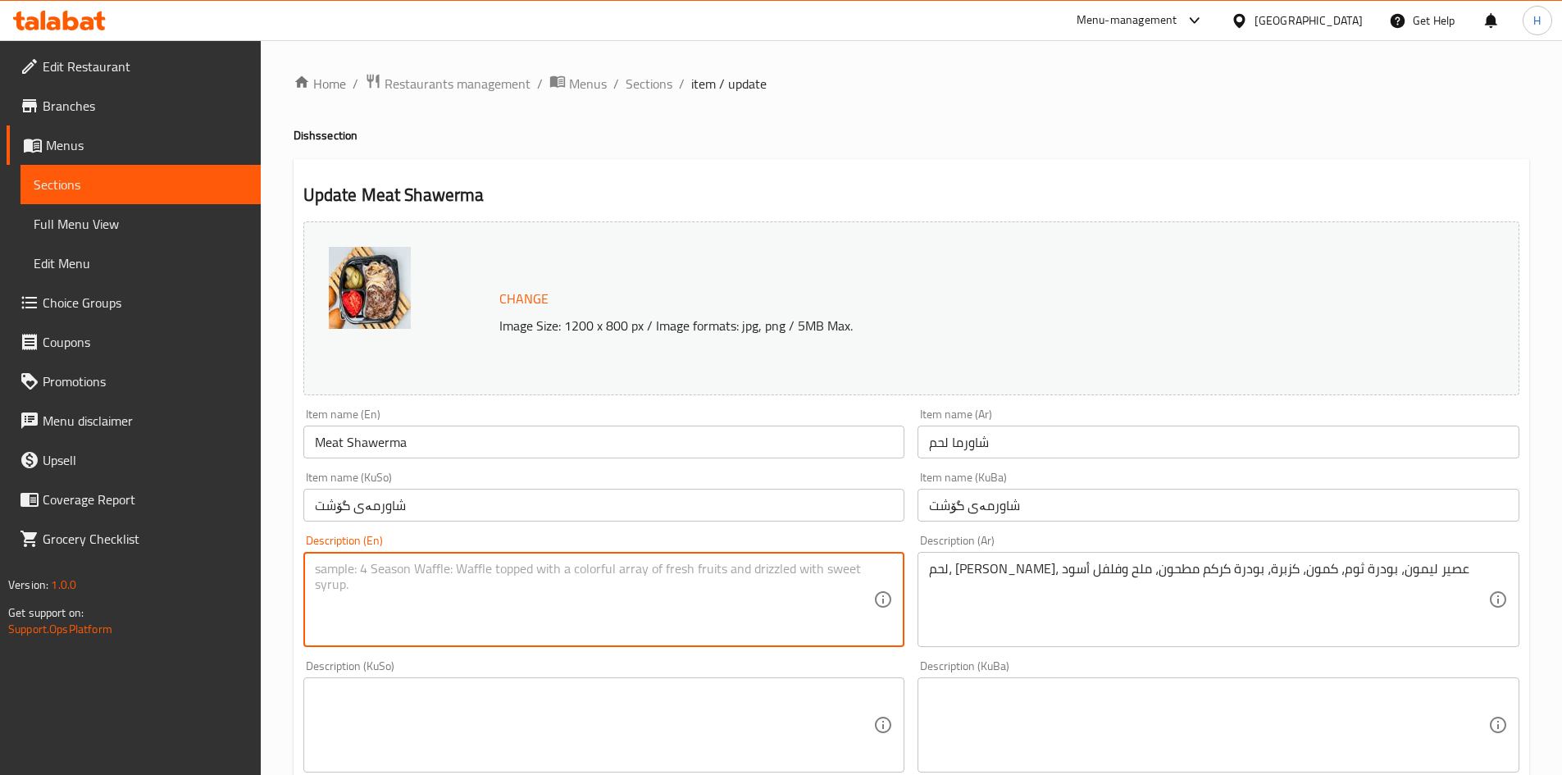
click at [497, 580] on textarea at bounding box center [594, 600] width 559 height 78
paste textarea "Meat, olive oil, lemon juice, garlic powder, cumin, coriander, ground turmeric …"
type textarea "Meat, olive oil, lemon juice, garlic powder, cumin, coriander, ground turmeric …"
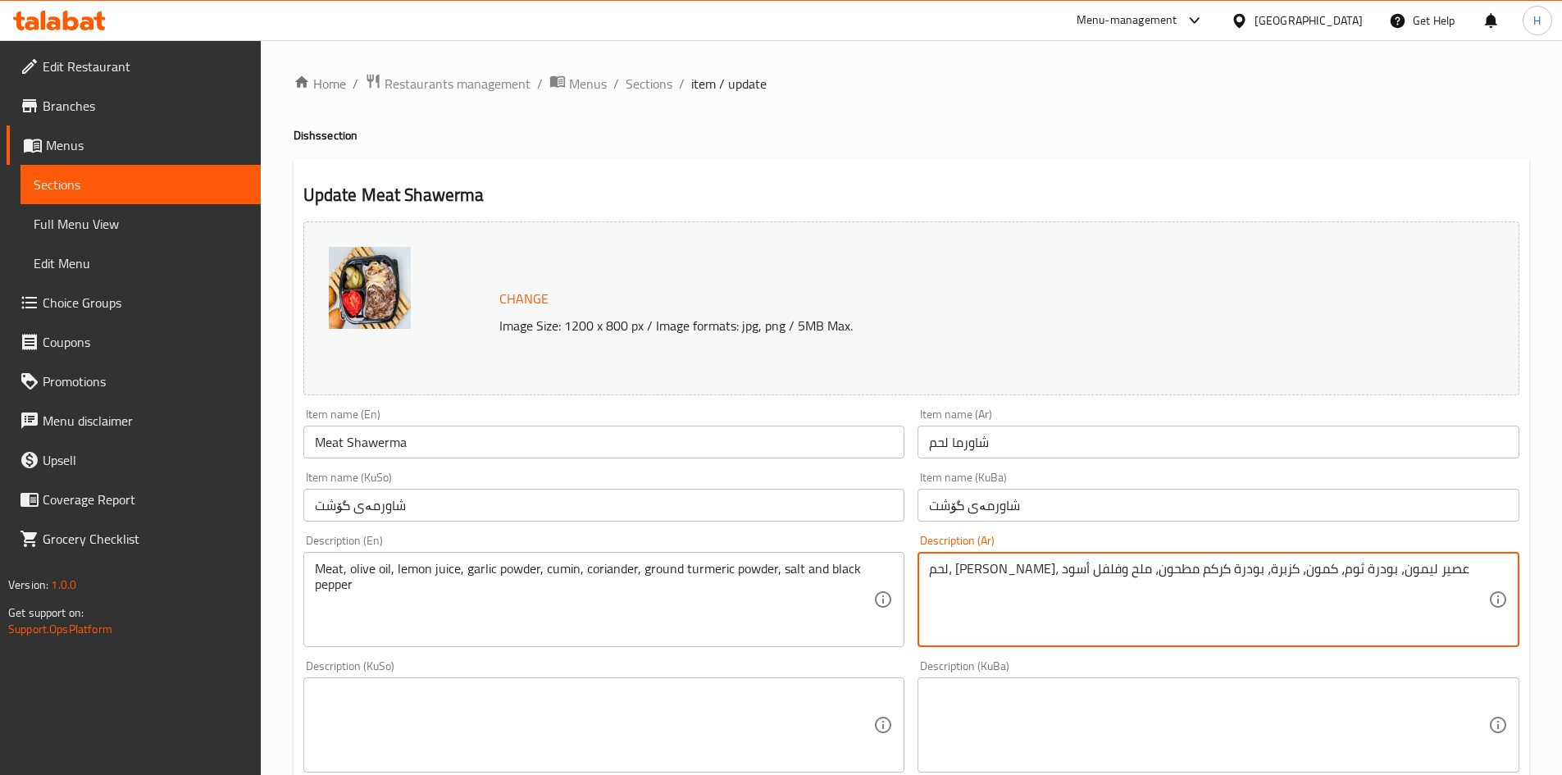
click at [1305, 583] on textarea "لحم، [PERSON_NAME]، عصير ليمون، بودرة ثوم، كمون، كزبرة، بودرة كركم مطحون، ملح و…" at bounding box center [1208, 600] width 559 height 78
type textarea "a"
click at [1057, 586] on textarea "شاورما لحم, لية, طماطم ومخلل" at bounding box center [1208, 600] width 559 height 78
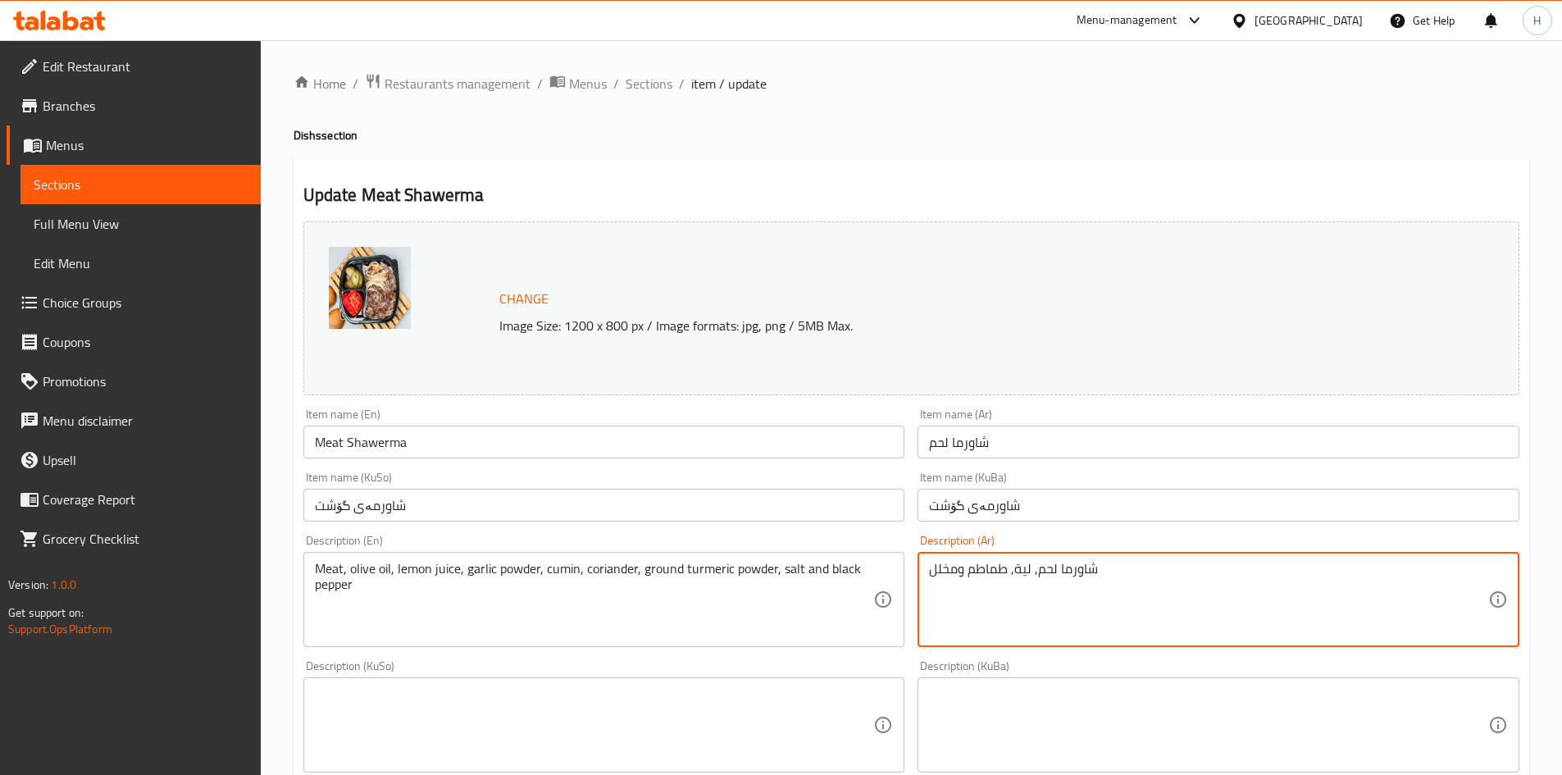
click at [1057, 586] on textarea "شاورما لحم, لية, طماطم ومخلل" at bounding box center [1208, 600] width 559 height 78
type textarea "شاورما لحم, لية, طماطم ومخلل"
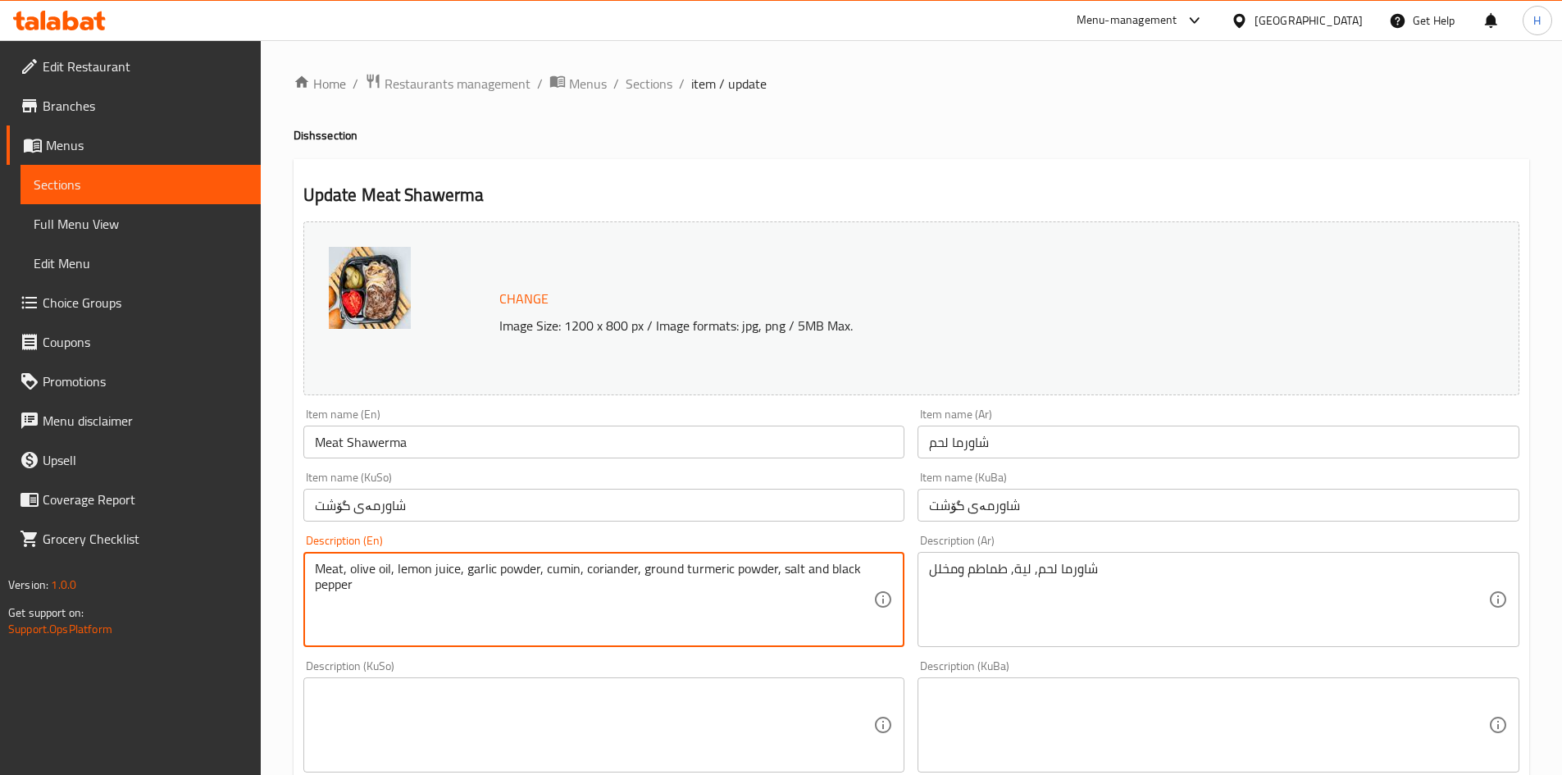
click at [481, 580] on textarea "Meat, olive oil, lemon juice, garlic powder, cumin, coriander, ground turmeric …" at bounding box center [594, 600] width 559 height 78
paste textarea "shawarma, lettuce, tomatoes and pickles"
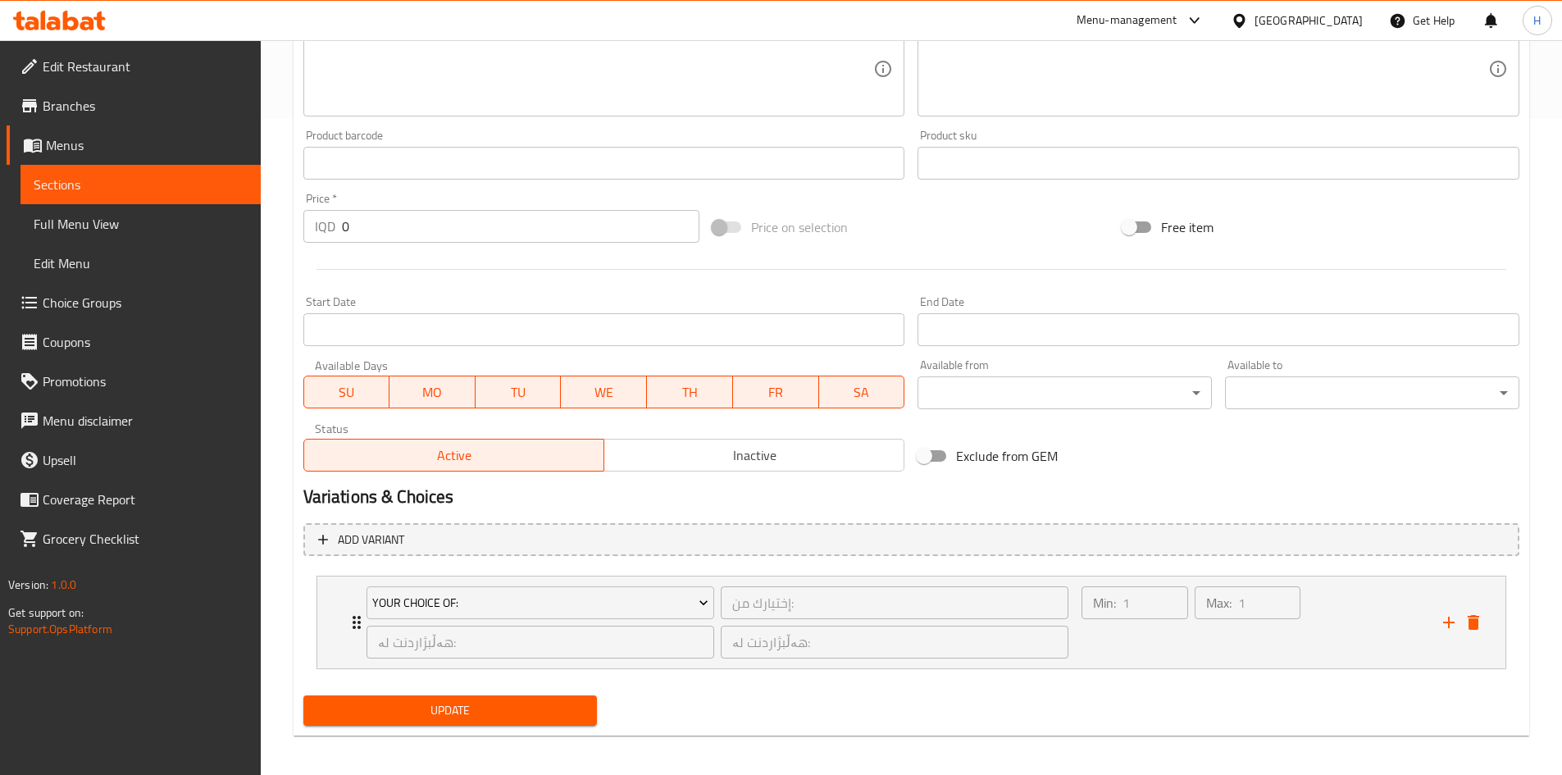
type textarea "Meat shawarma, lettuce, tomatoes and pickles"
click at [419, 707] on span "Update" at bounding box center [450, 710] width 268 height 20
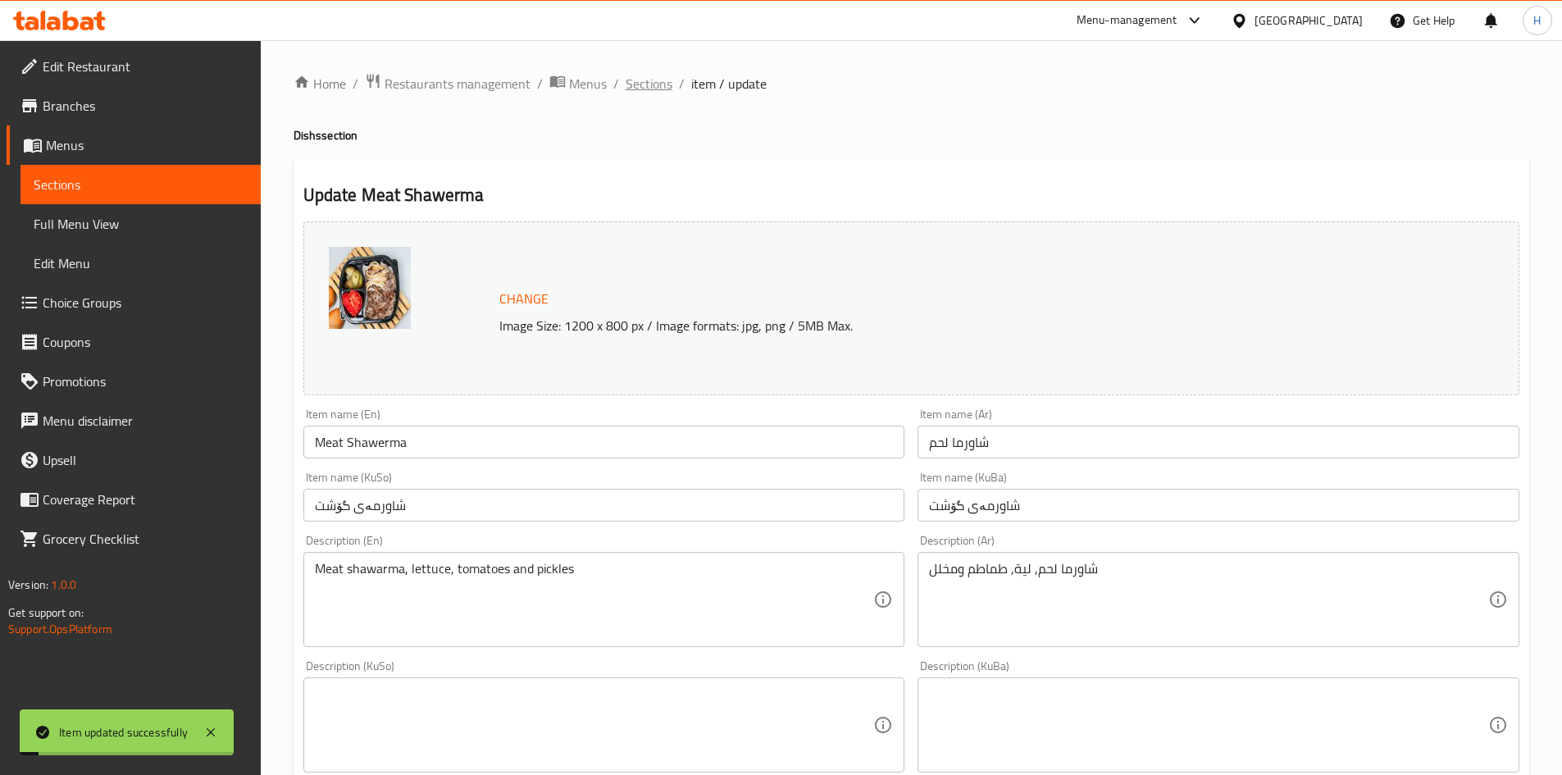
click at [667, 89] on span "Sections" at bounding box center [648, 84] width 47 height 20
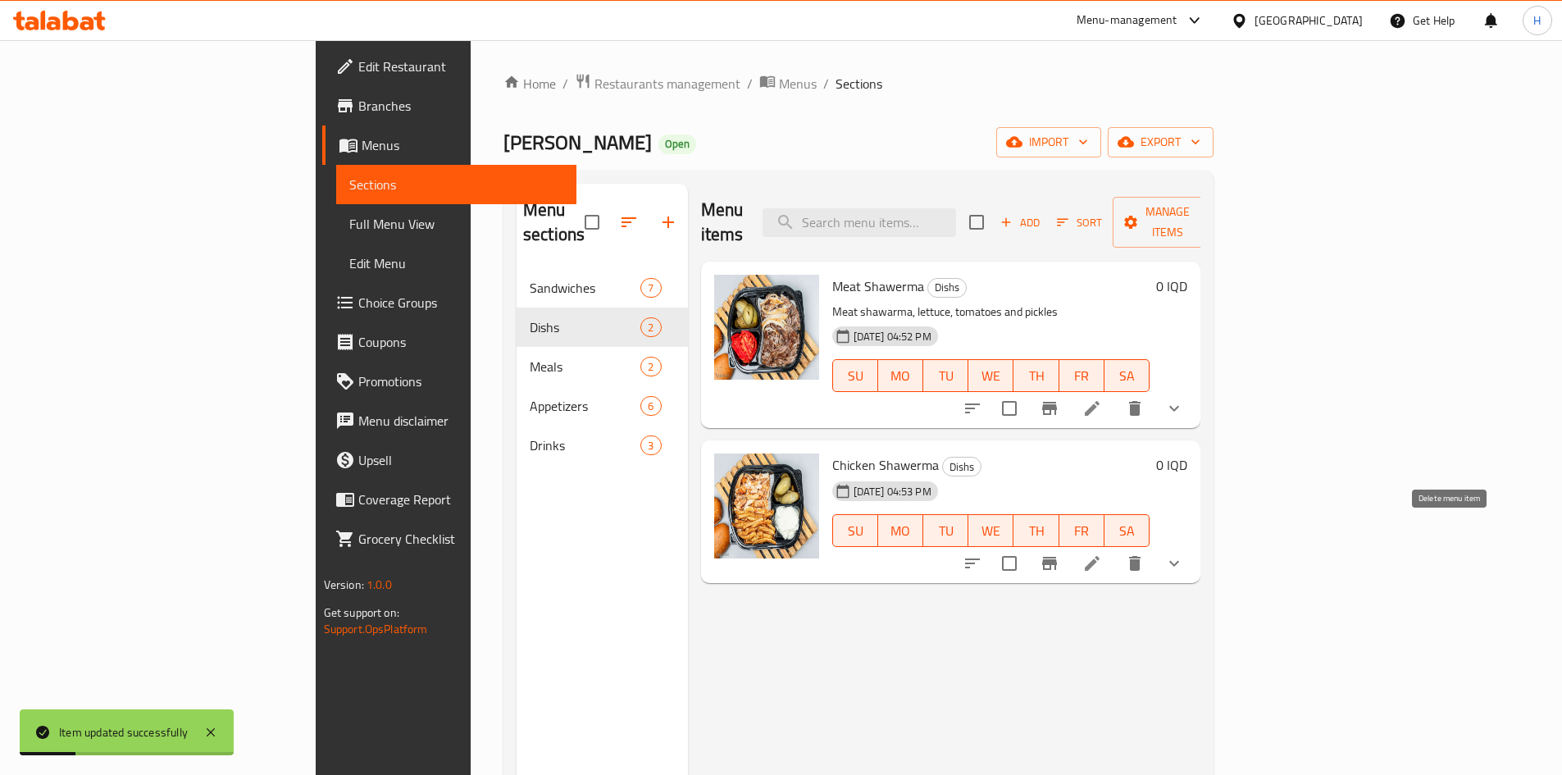
click at [1102, 553] on icon at bounding box center [1092, 563] width 20 height 20
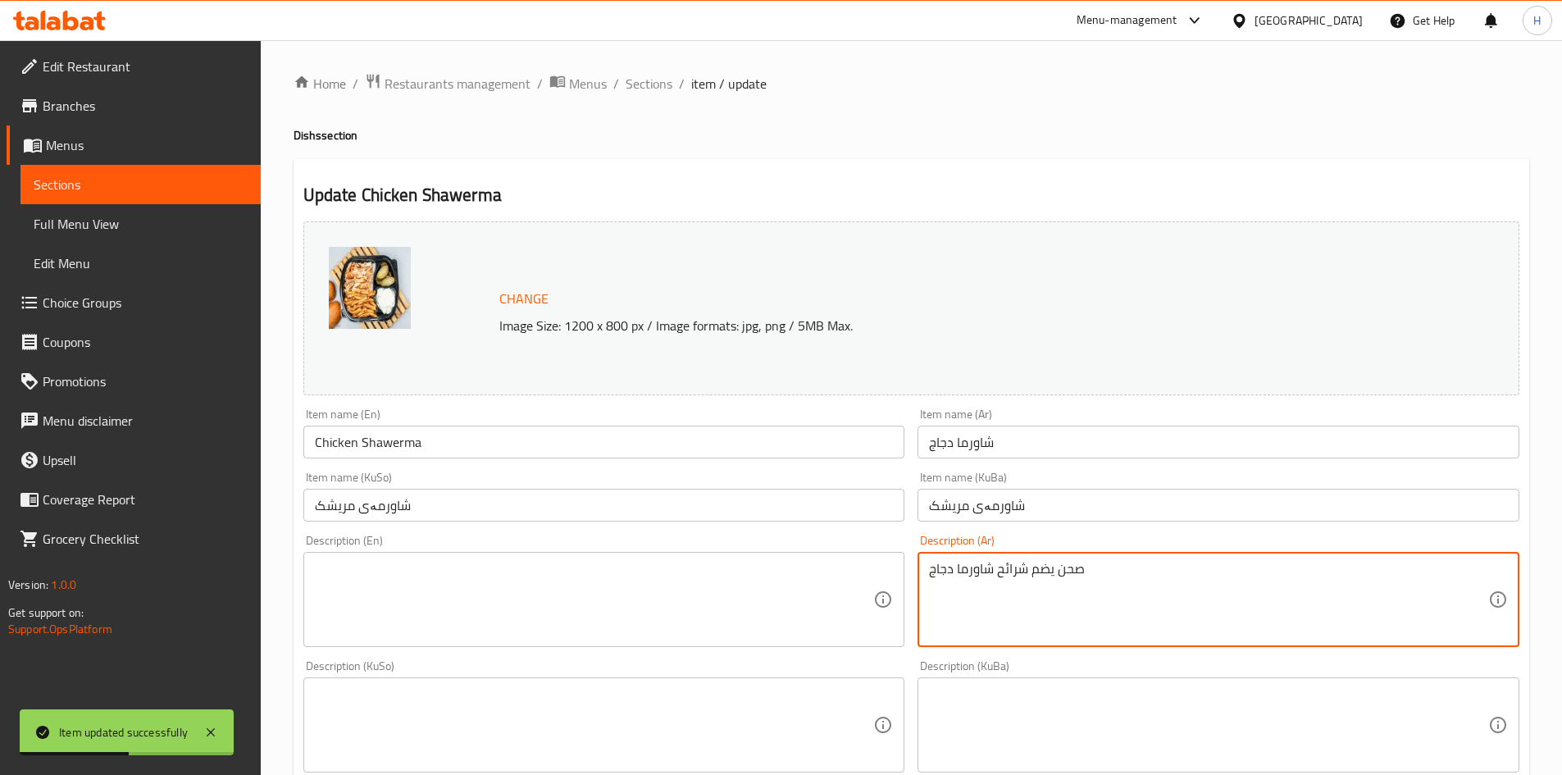
click at [1044, 574] on textarea "صحن يضم شرائح شاورما دجاج" at bounding box center [1208, 600] width 559 height 78
click at [1044, 573] on textarea "شاورما دجاج, مخلل وصلصة" at bounding box center [1208, 600] width 559 height 78
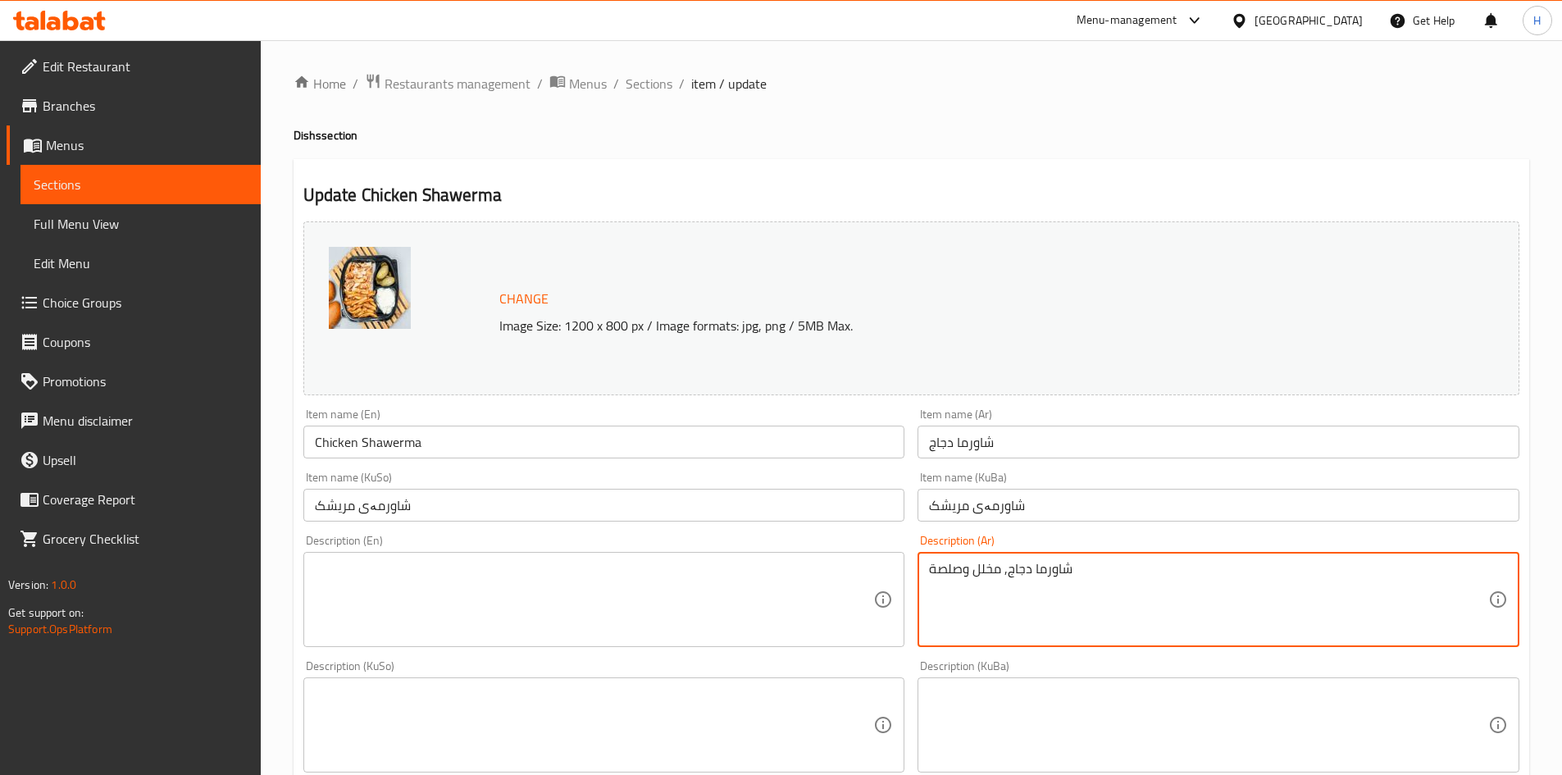
type textarea "شاورما دجاج, مخلل وصلصة"
click at [464, 585] on textarea at bounding box center [594, 600] width 559 height 78
paste textarea "Chicken shawarma, pickles and sauce"
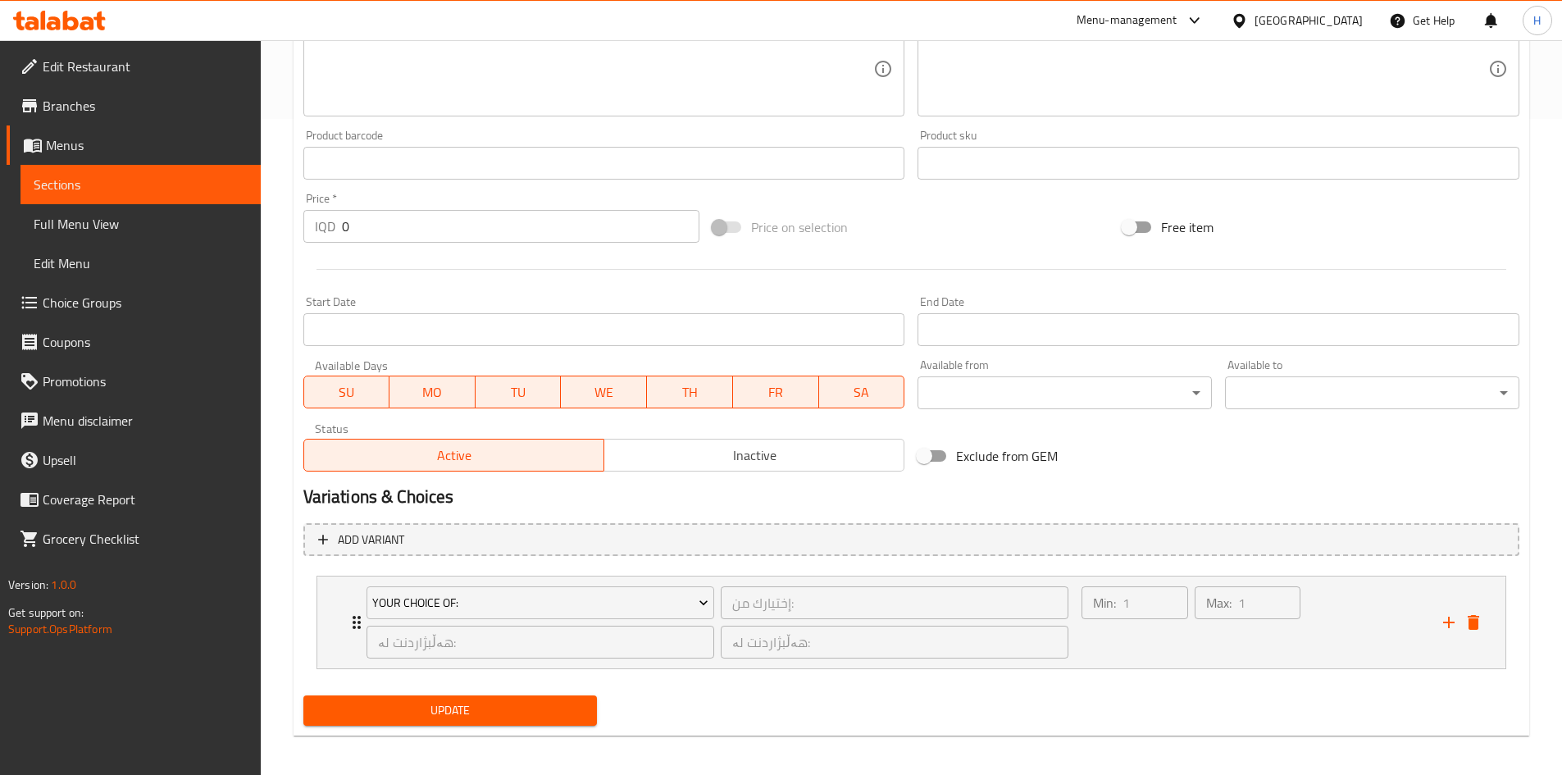
type textarea "Chicken shawarma, pickles and sauce"
click at [471, 703] on span "Update" at bounding box center [450, 710] width 268 height 20
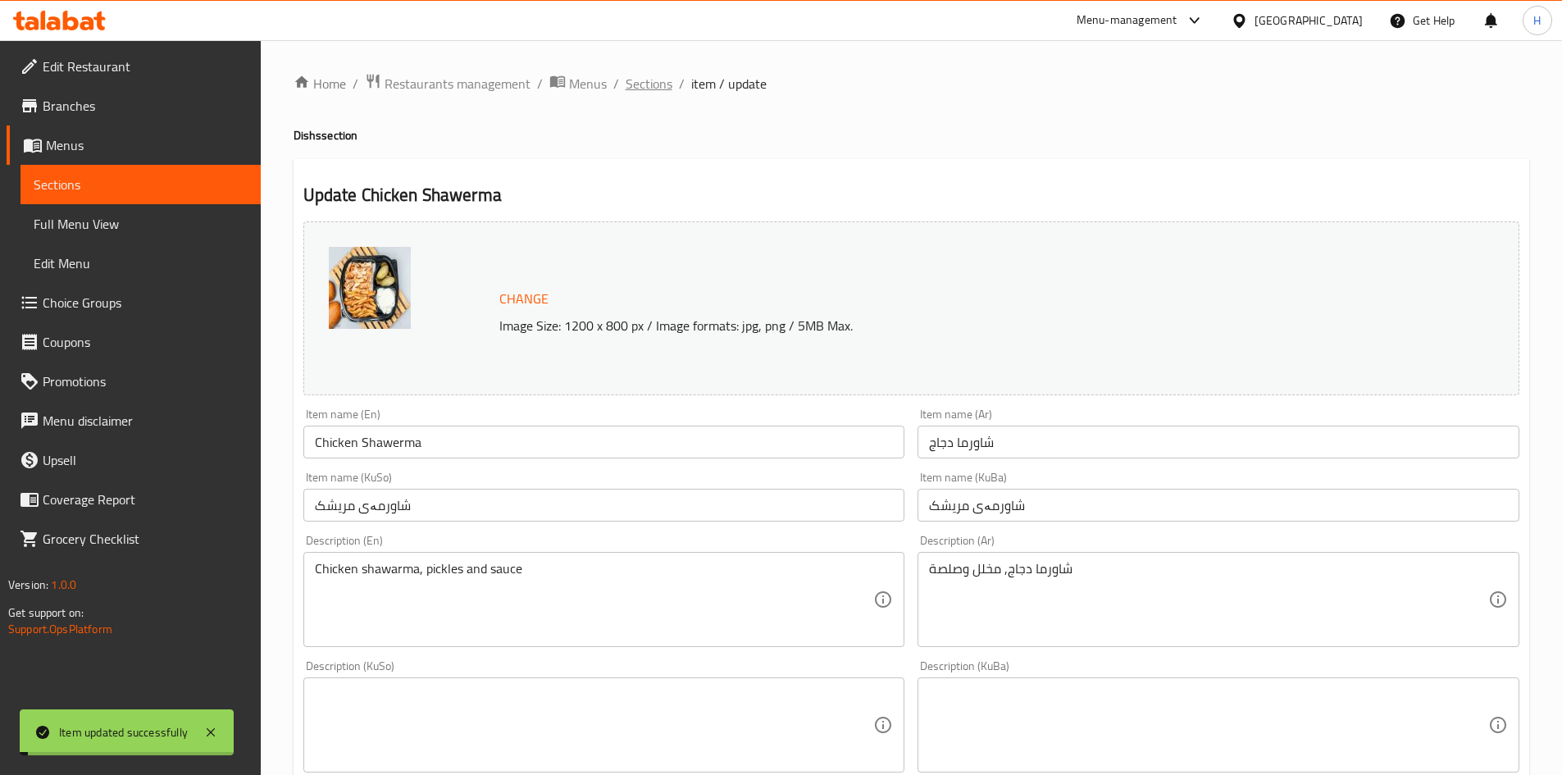
click at [637, 81] on span "Sections" at bounding box center [648, 84] width 47 height 20
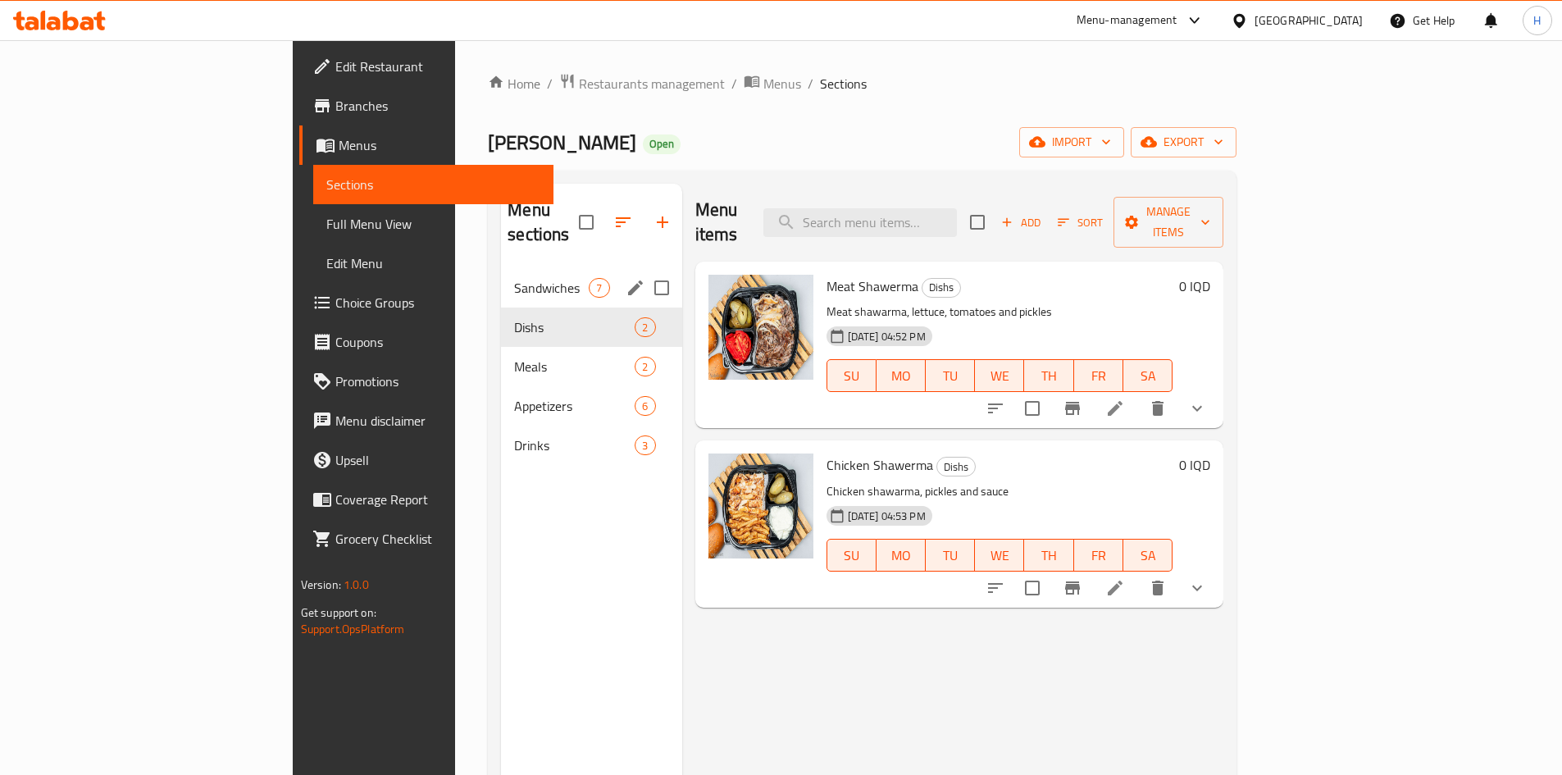
click at [501, 275] on div "Sandwiches 7" at bounding box center [591, 287] width 180 height 39
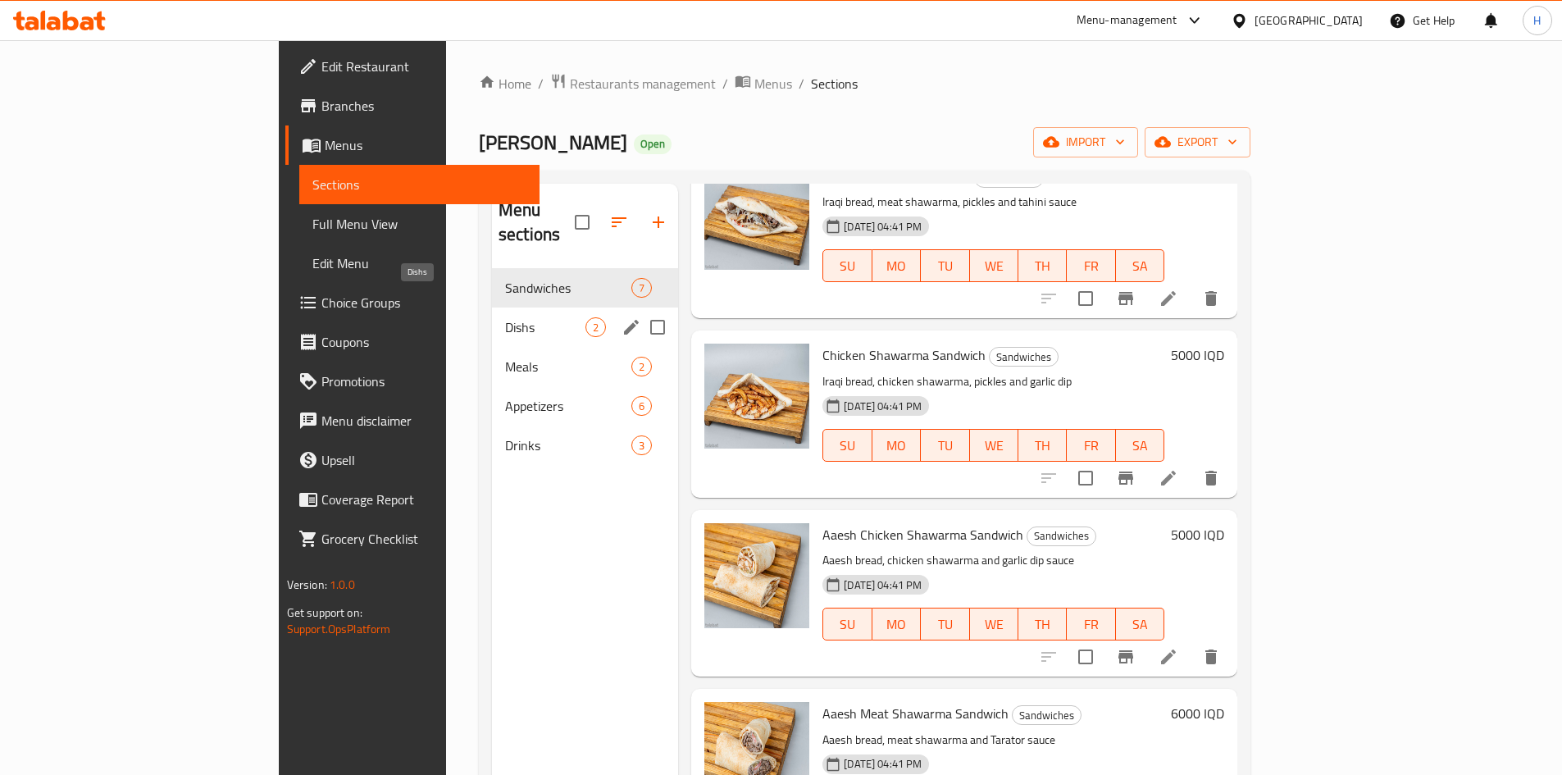
click at [505, 317] on span "Dishs" at bounding box center [545, 327] width 80 height 20
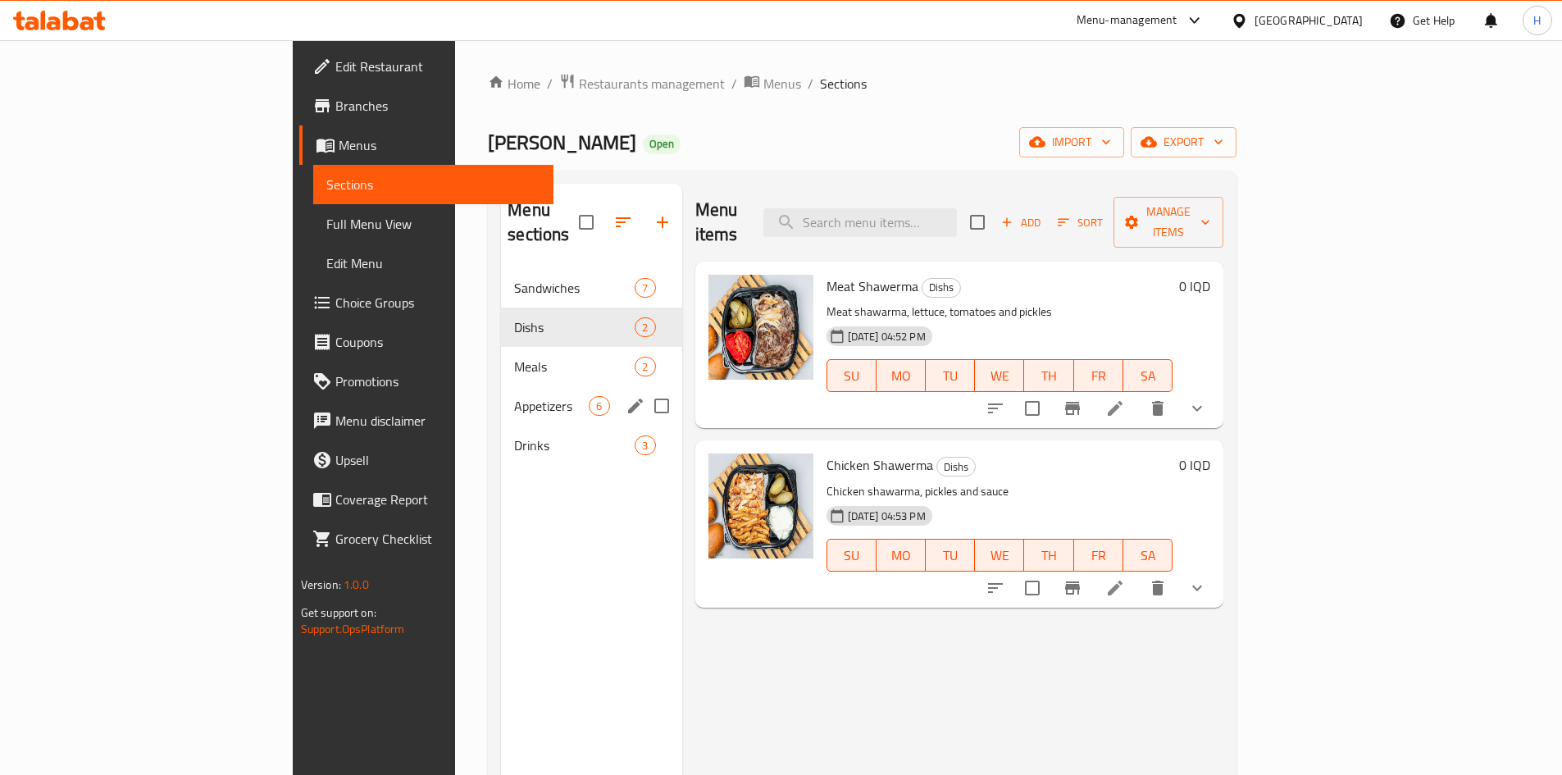
click at [501, 356] on div "Meals 2" at bounding box center [591, 366] width 180 height 39
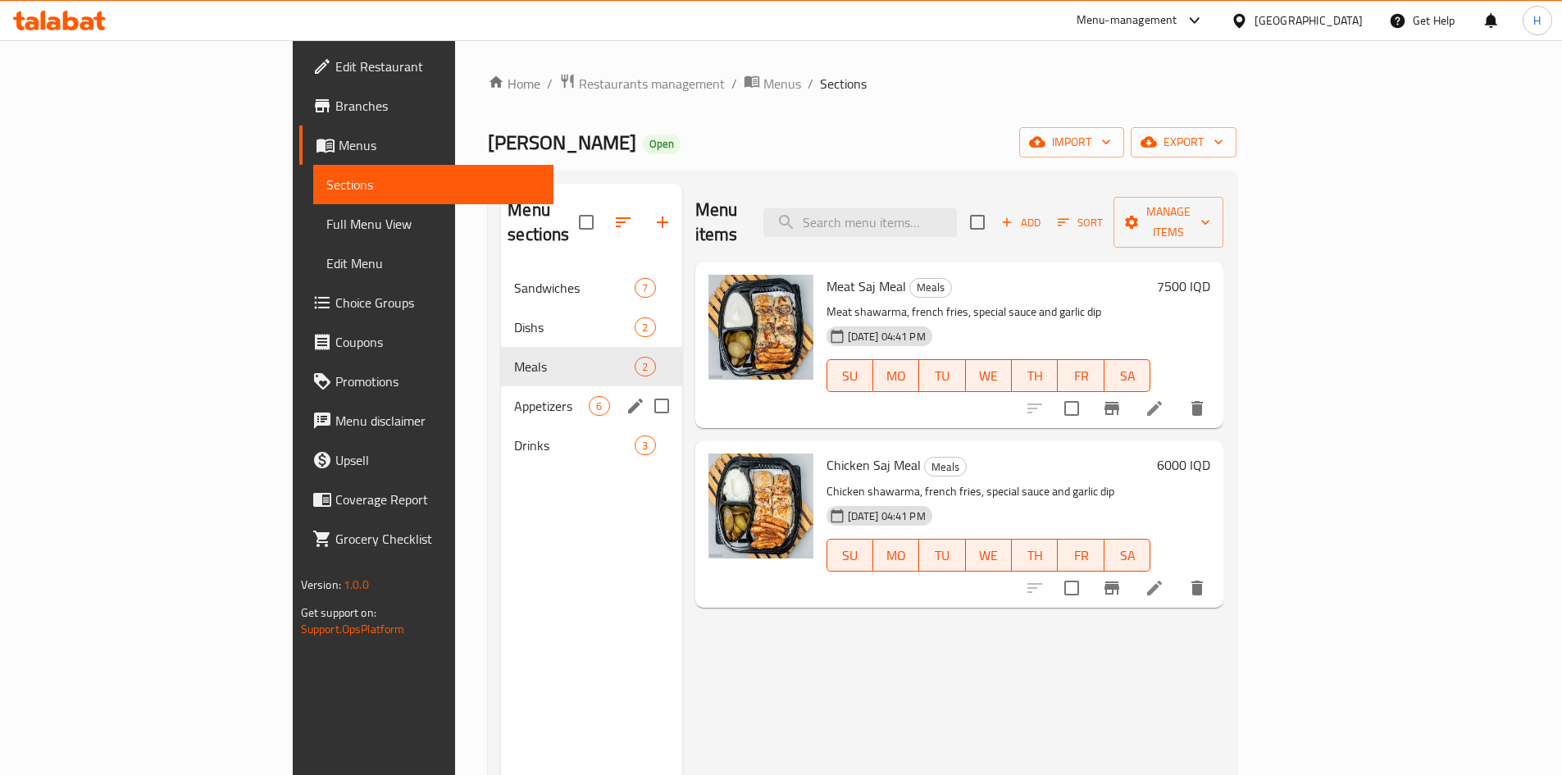
click at [501, 386] on div "Appetizers 6" at bounding box center [591, 405] width 180 height 39
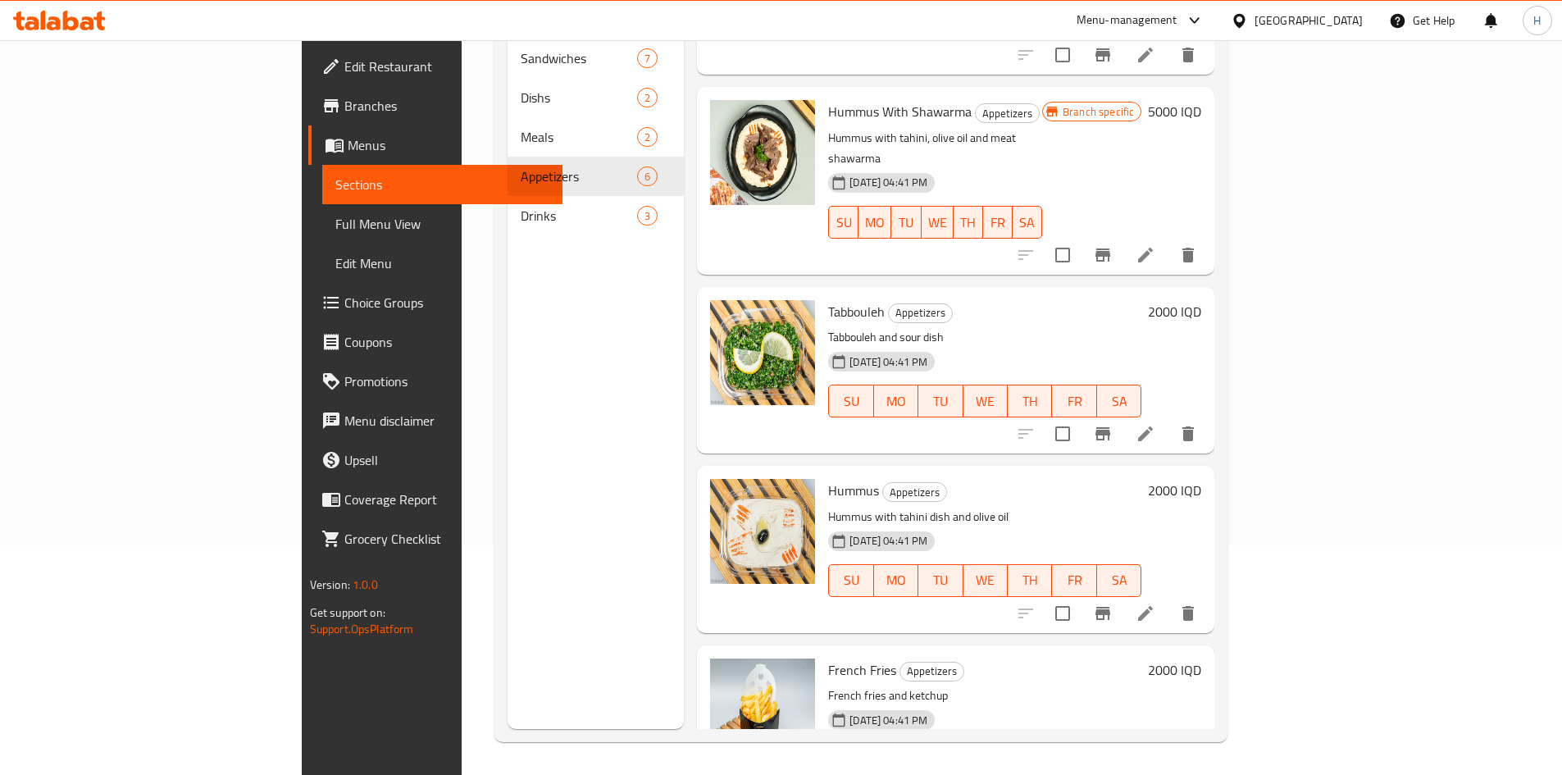
scroll to position [95, 0]
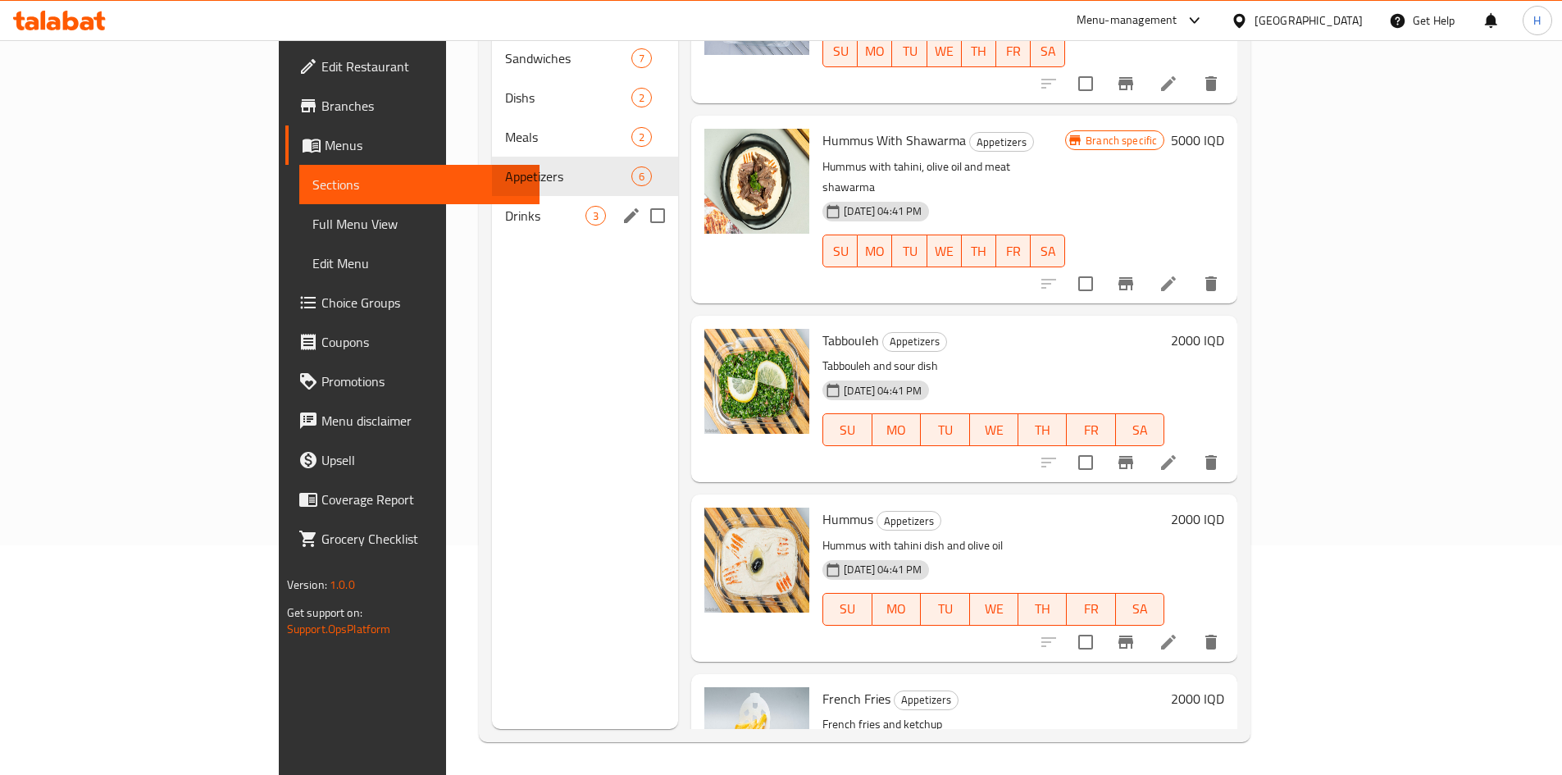
click at [492, 201] on div "Drinks 3" at bounding box center [585, 215] width 186 height 39
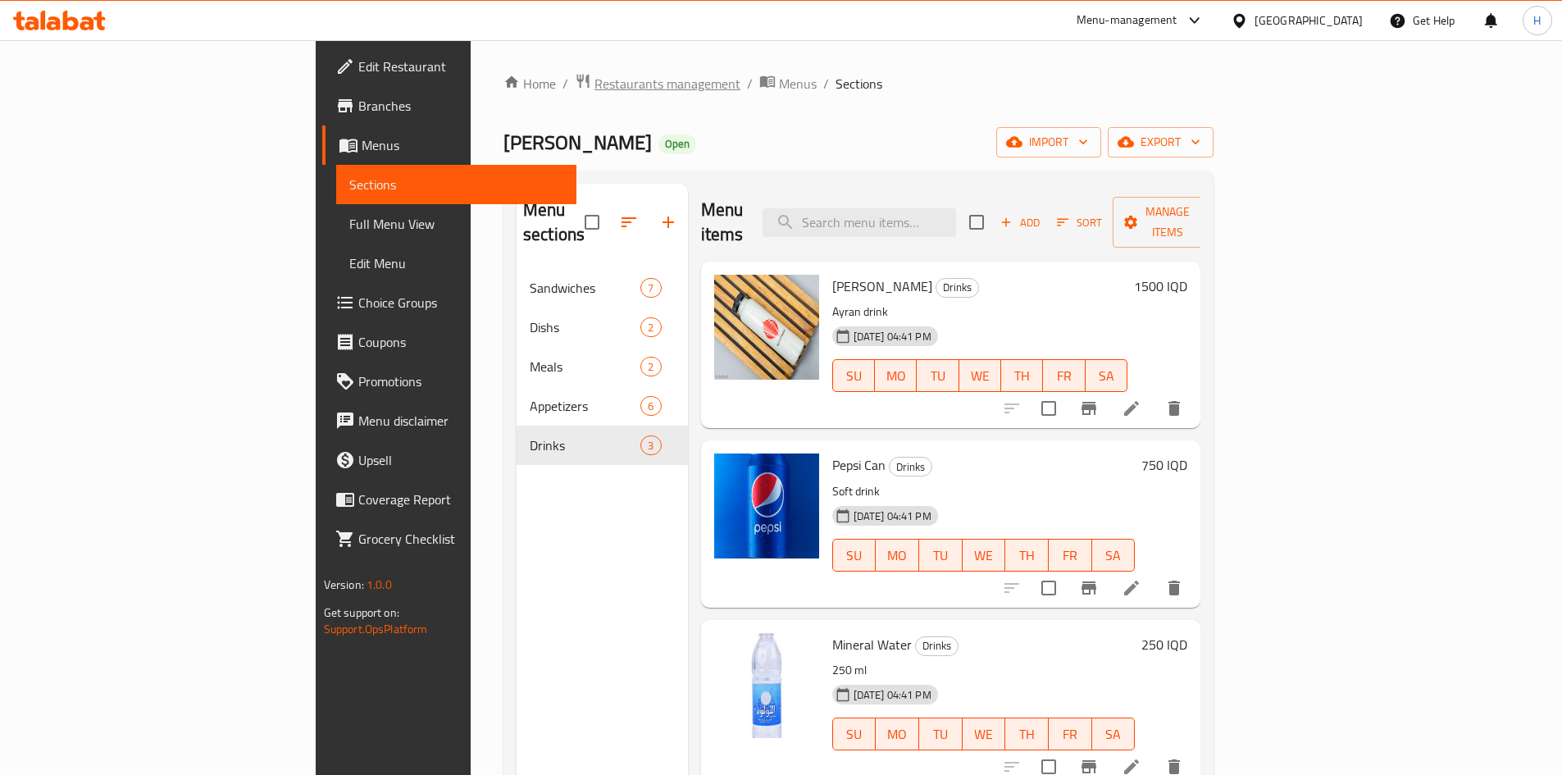
click at [594, 87] on span "Restaurants management" at bounding box center [667, 84] width 146 height 20
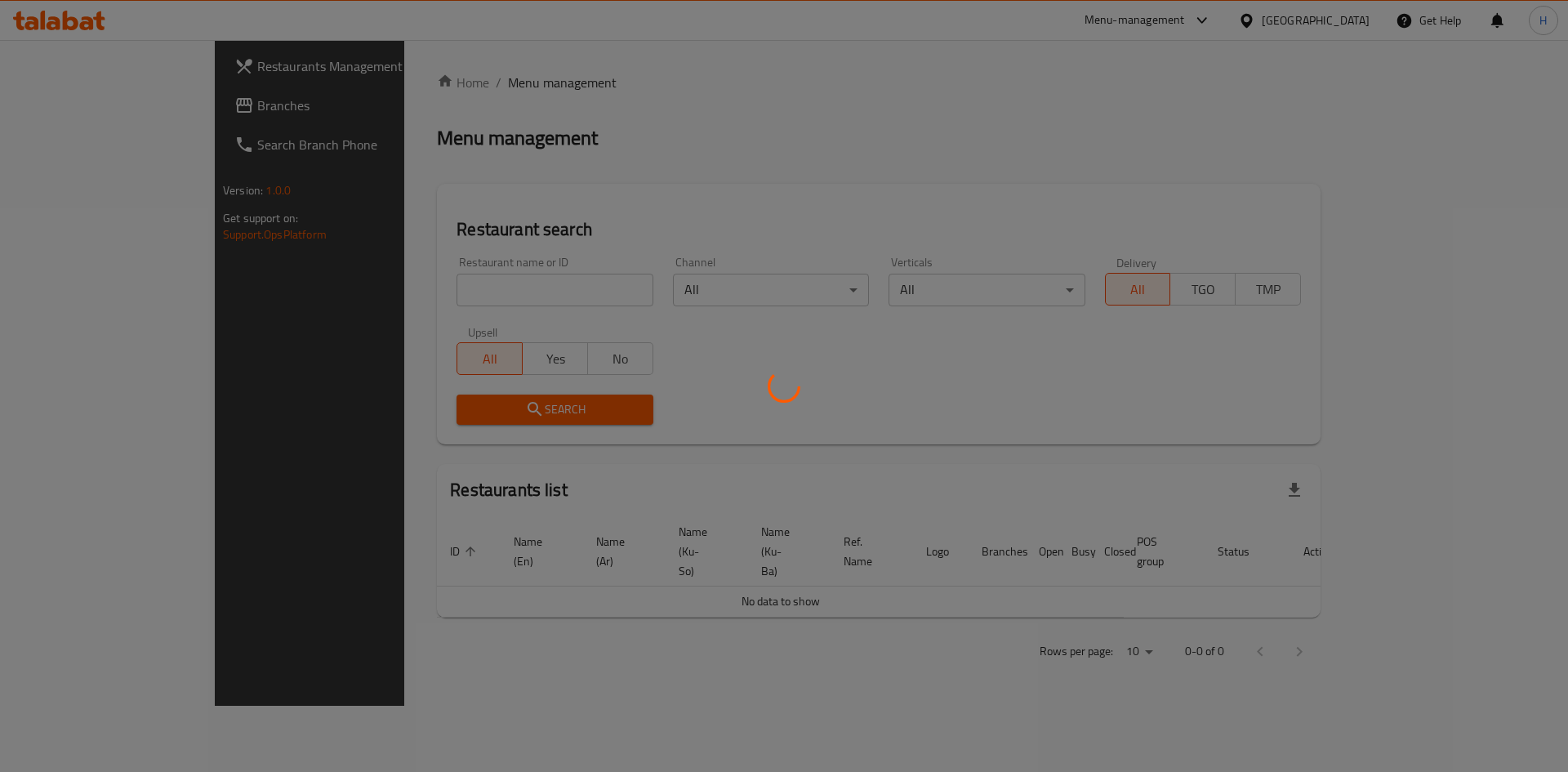
click at [396, 289] on div at bounding box center [784, 386] width 1568 height 772
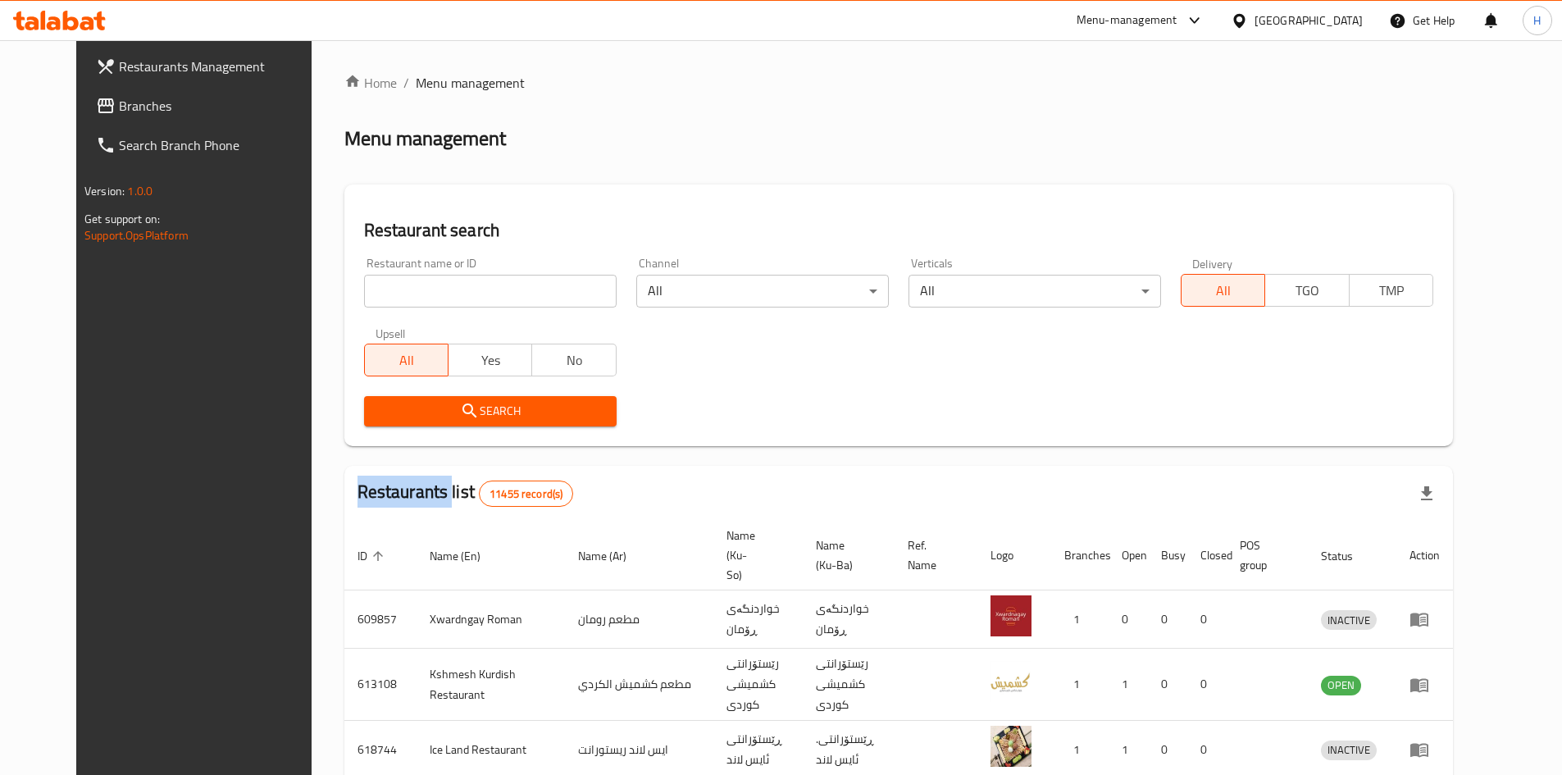
click at [398, 290] on div at bounding box center [781, 387] width 1562 height 775
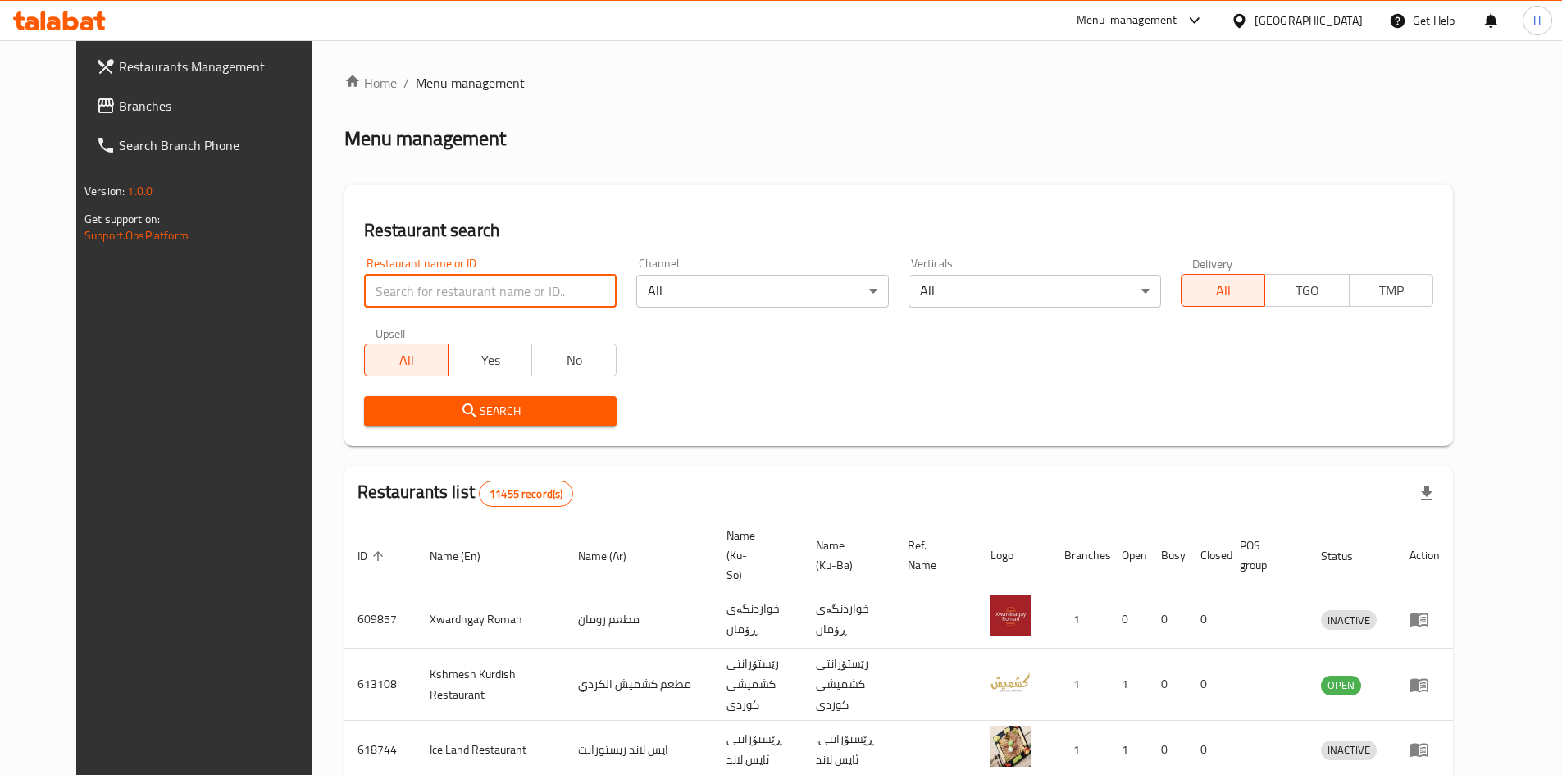
click at [408, 307] on input "search" at bounding box center [490, 291] width 252 height 33
paste input "655307"
type input "655307"
click button "Search" at bounding box center [490, 411] width 252 height 30
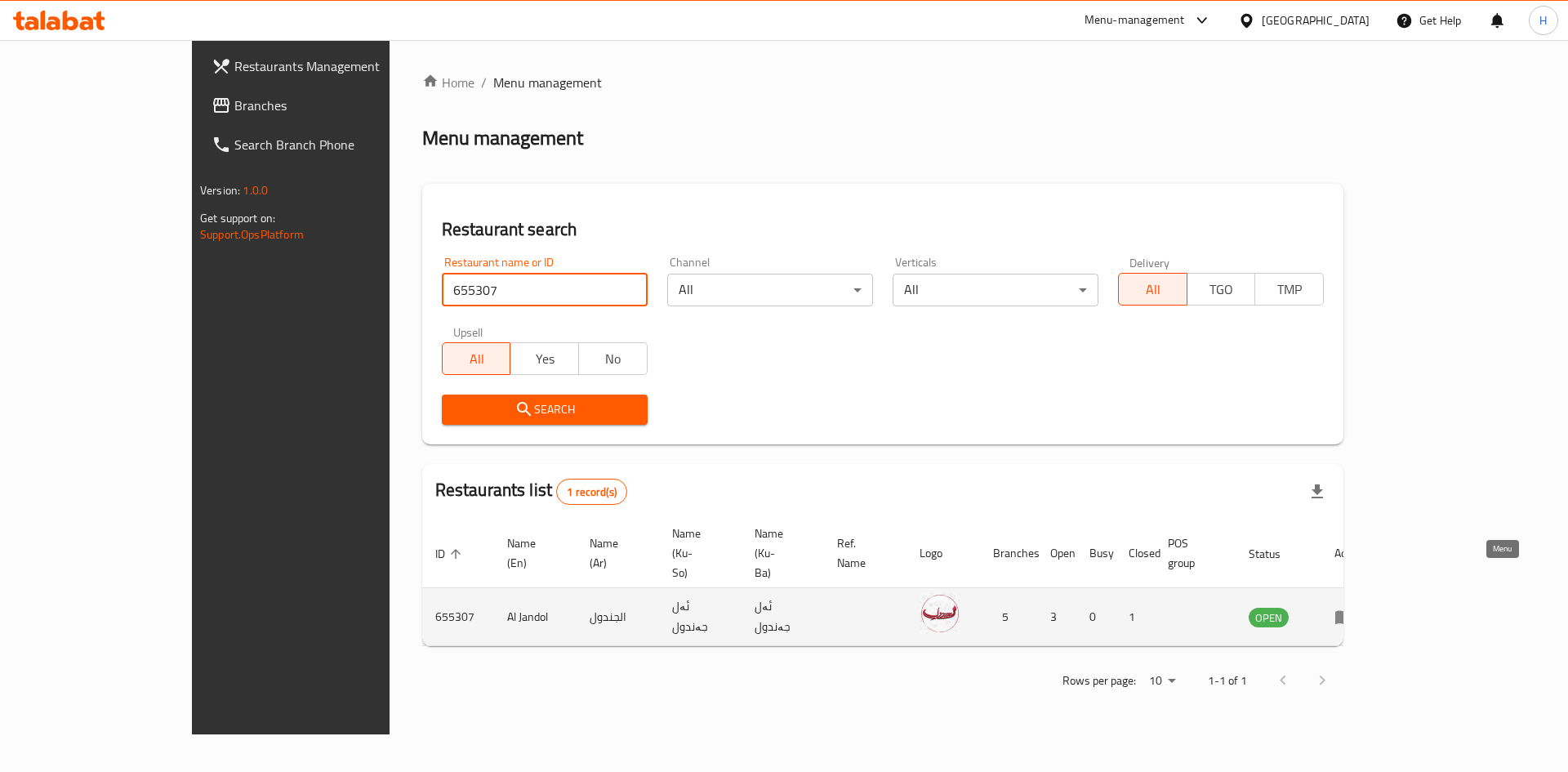
click at [1365, 607] on link "enhanced table" at bounding box center [1349, 617] width 30 height 20
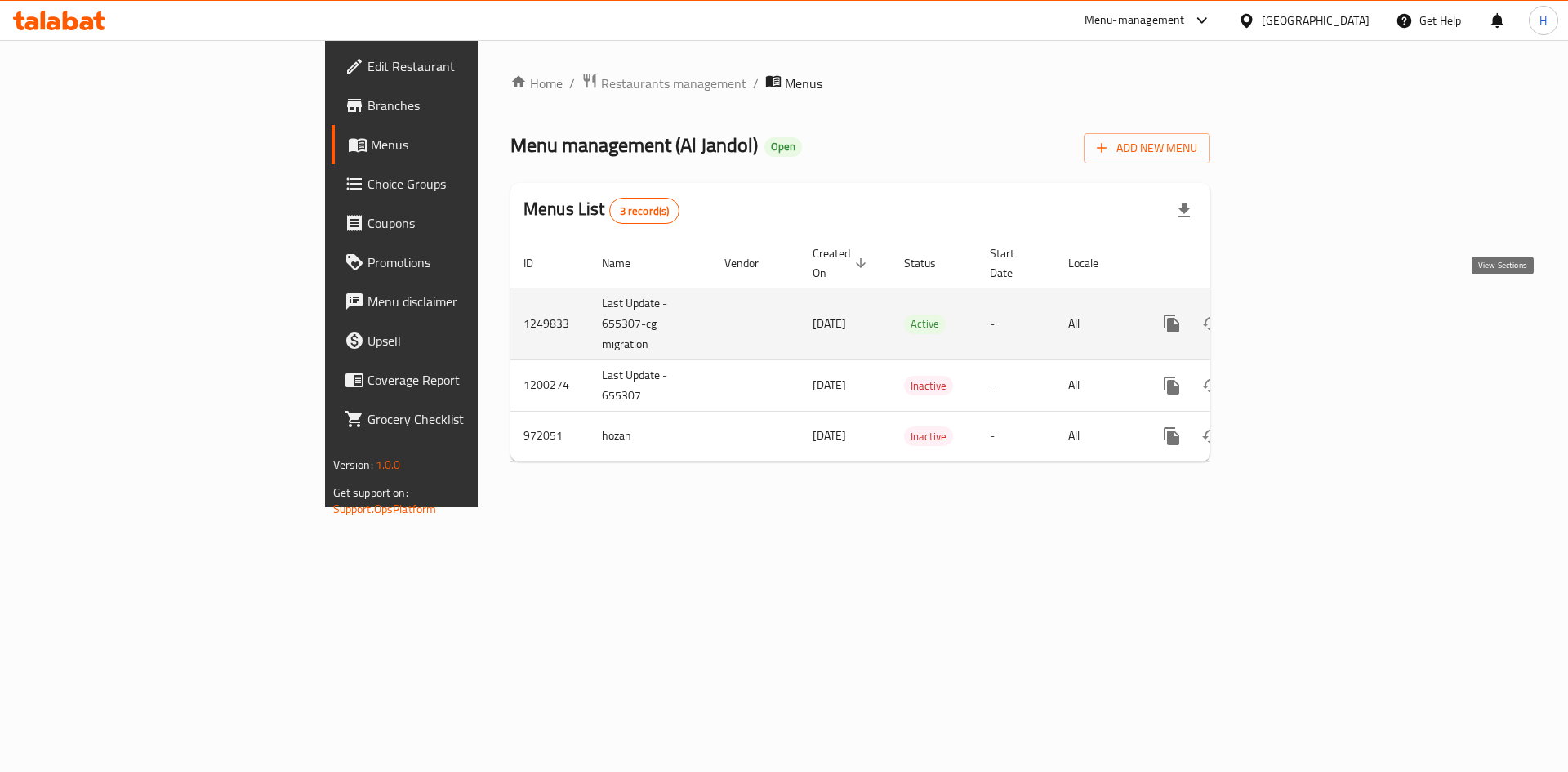
click at [1299, 314] on icon "enhanced table" at bounding box center [1289, 324] width 20 height 20
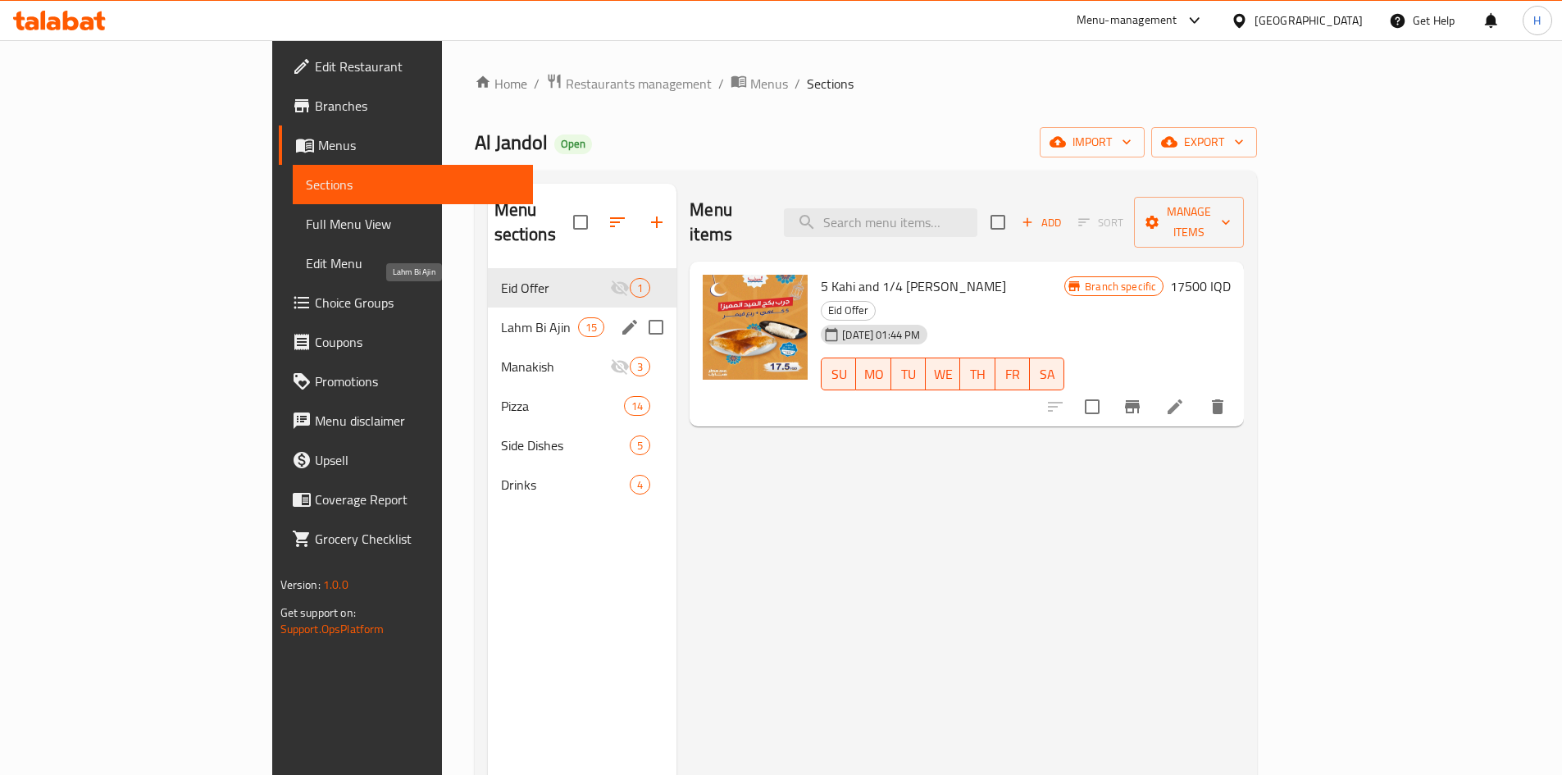
click at [501, 317] on span "Lahm Bi Ajin" at bounding box center [539, 327] width 77 height 20
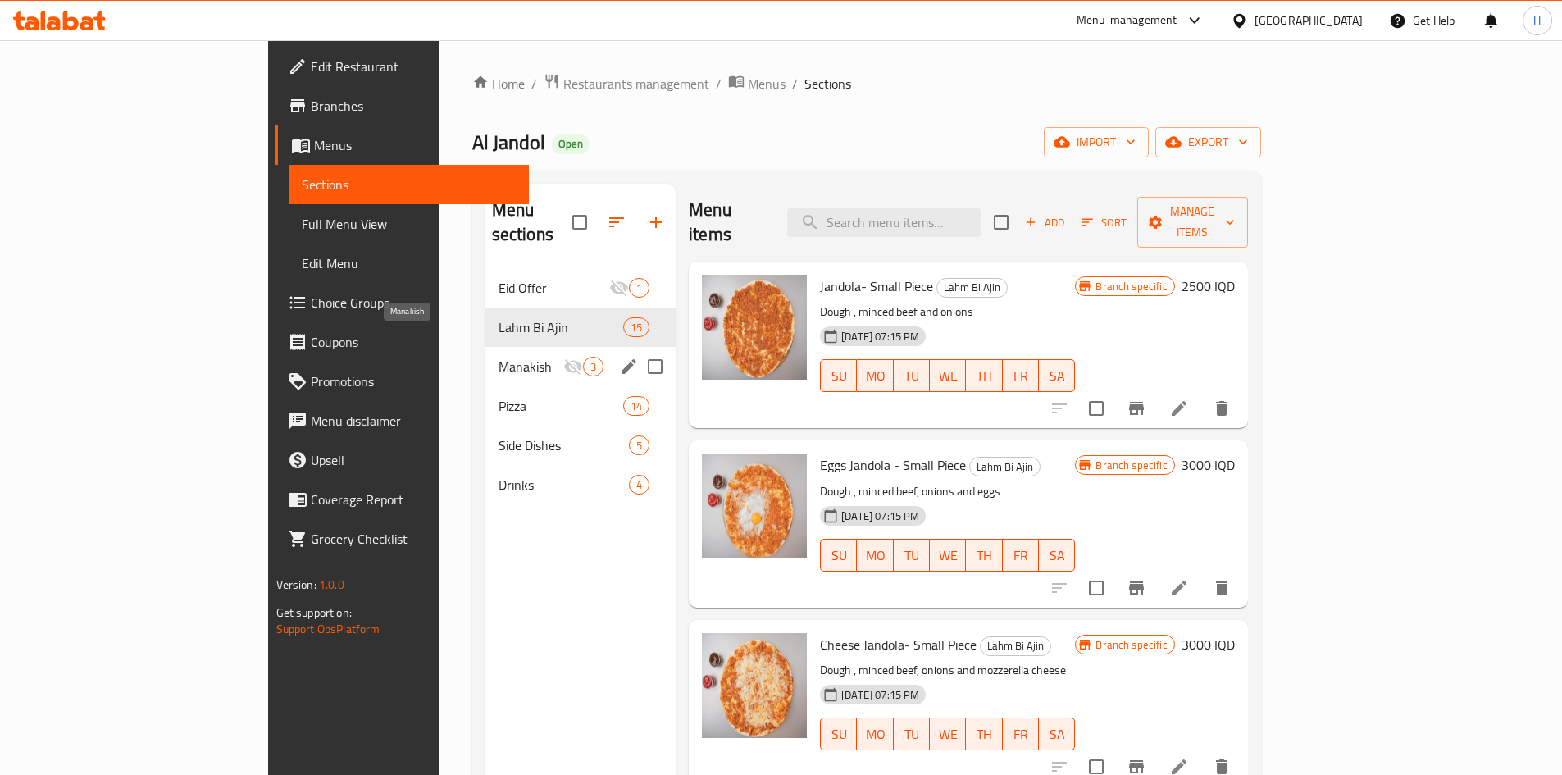
click at [498, 357] on span "Manakish" at bounding box center [530, 367] width 65 height 20
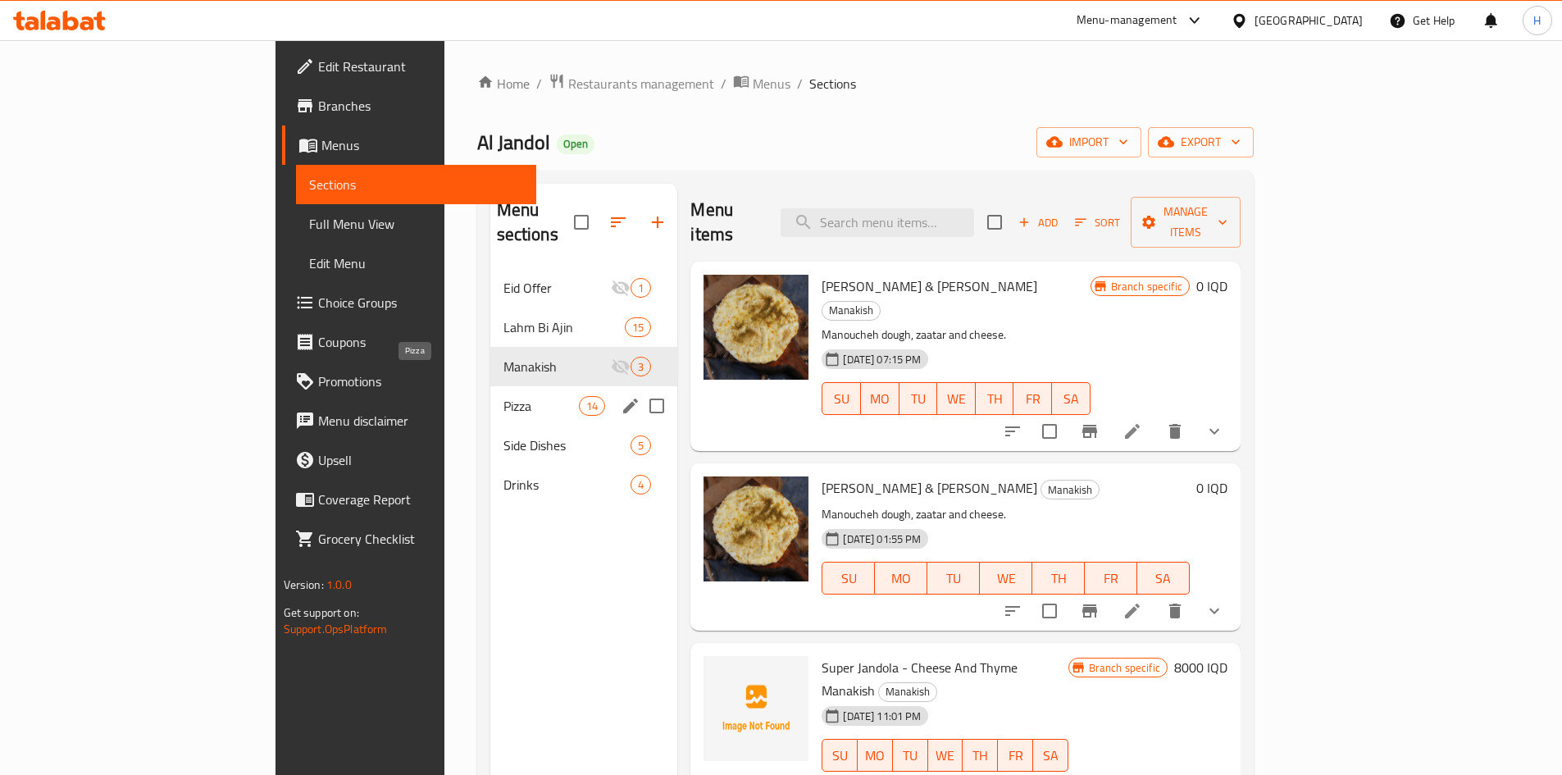
click at [490, 391] on div "Pizza 14" at bounding box center [584, 405] width 188 height 39
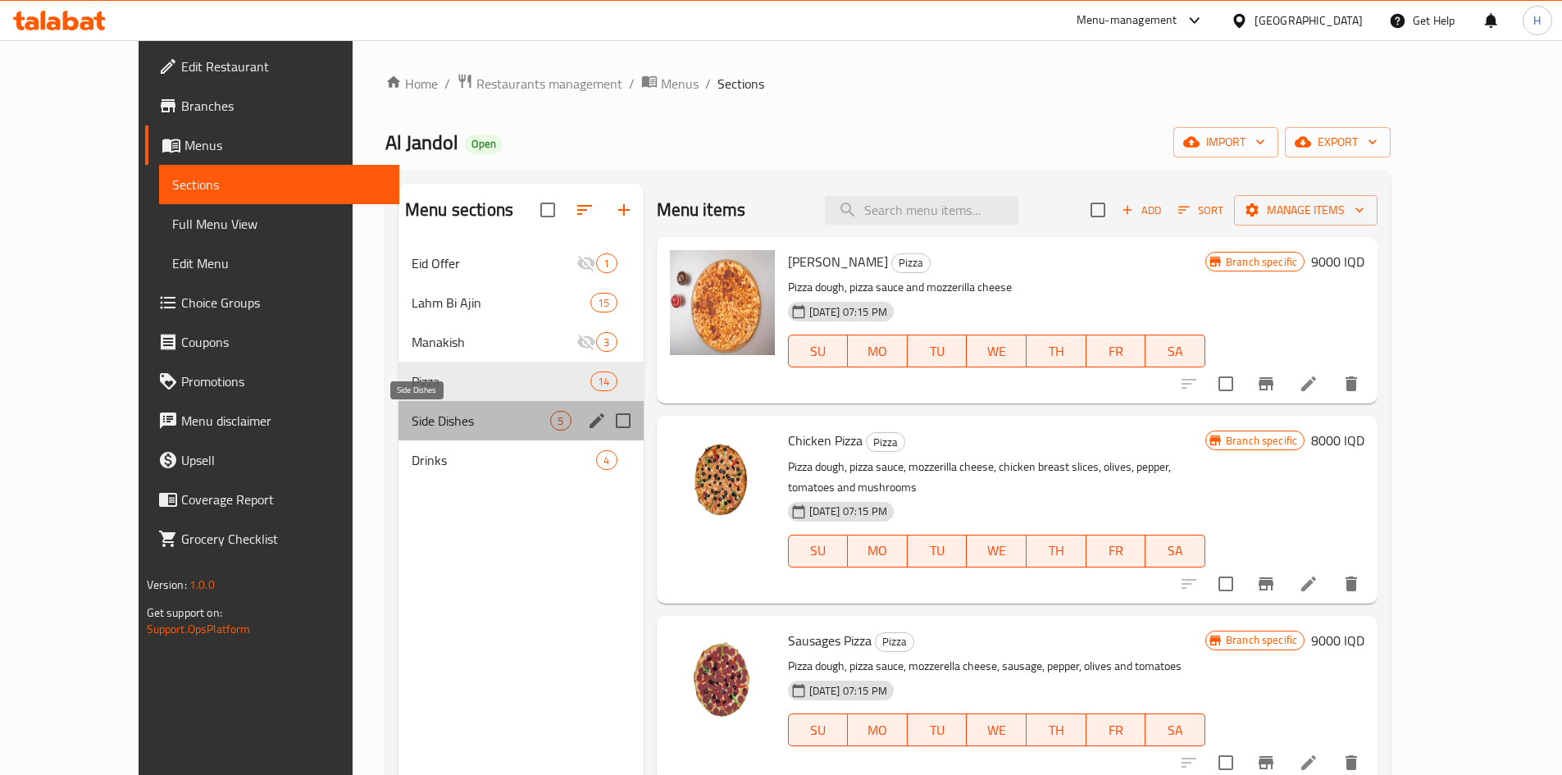
click at [456, 424] on span "Side Dishes" at bounding box center [480, 421] width 139 height 20
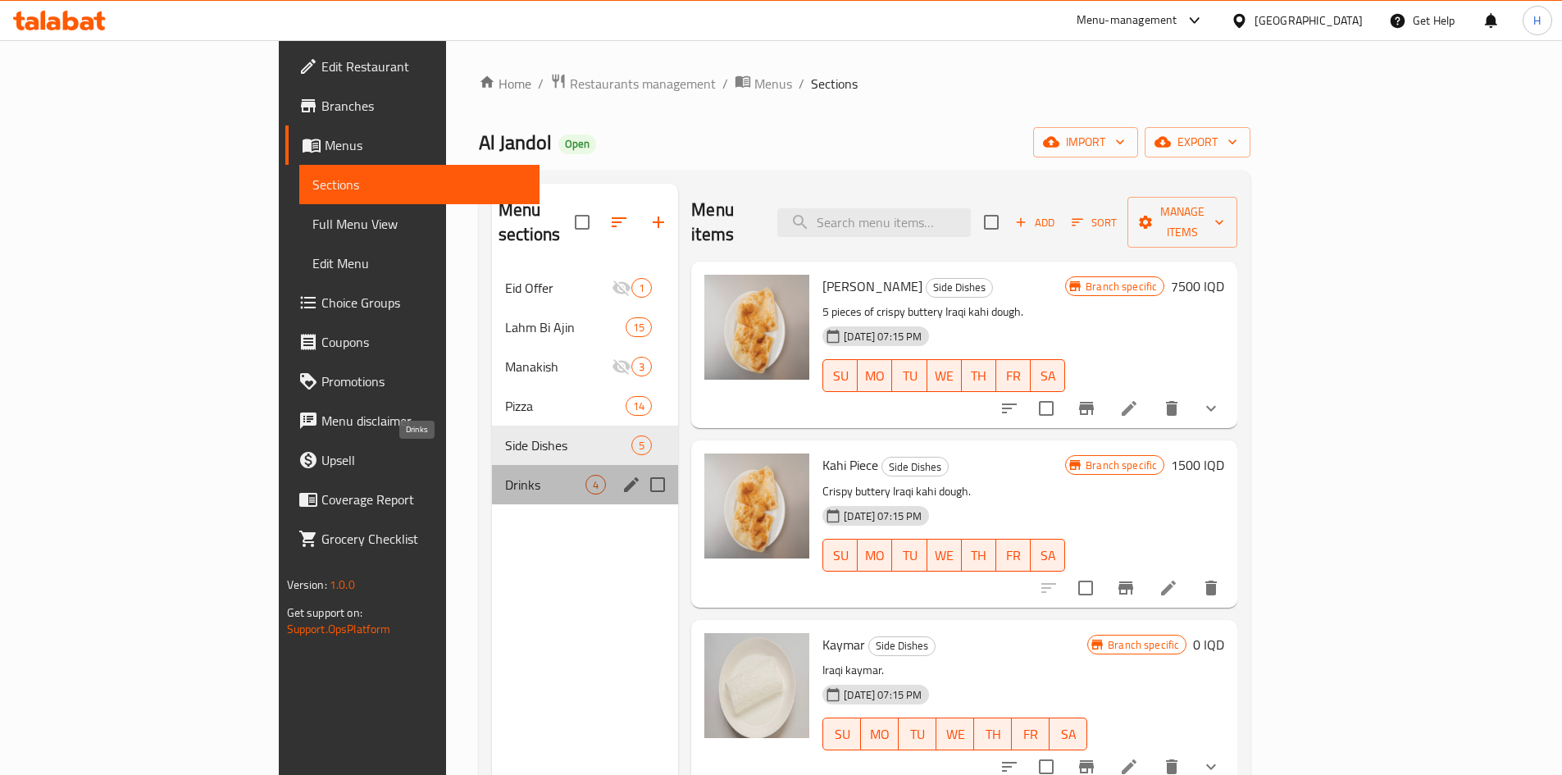
click at [505, 475] on span "Drinks" at bounding box center [545, 485] width 80 height 20
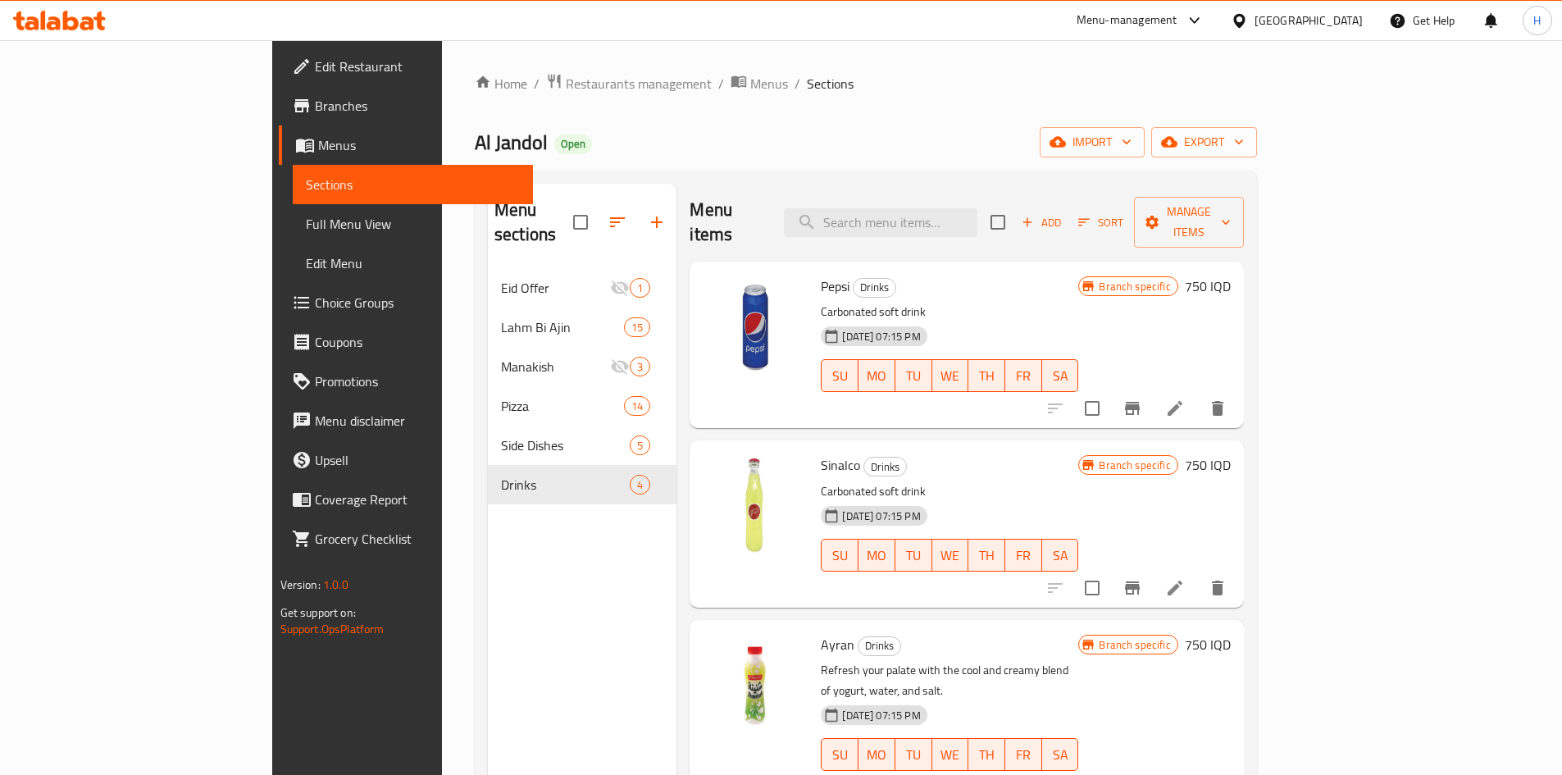
click at [488, 528] on div "Menu sections Eid Offer 1 Lahm Bi Ajin 15 Manakish 3 Pizza 14 Side Dishes 5 Dri…" at bounding box center [582, 571] width 189 height 775
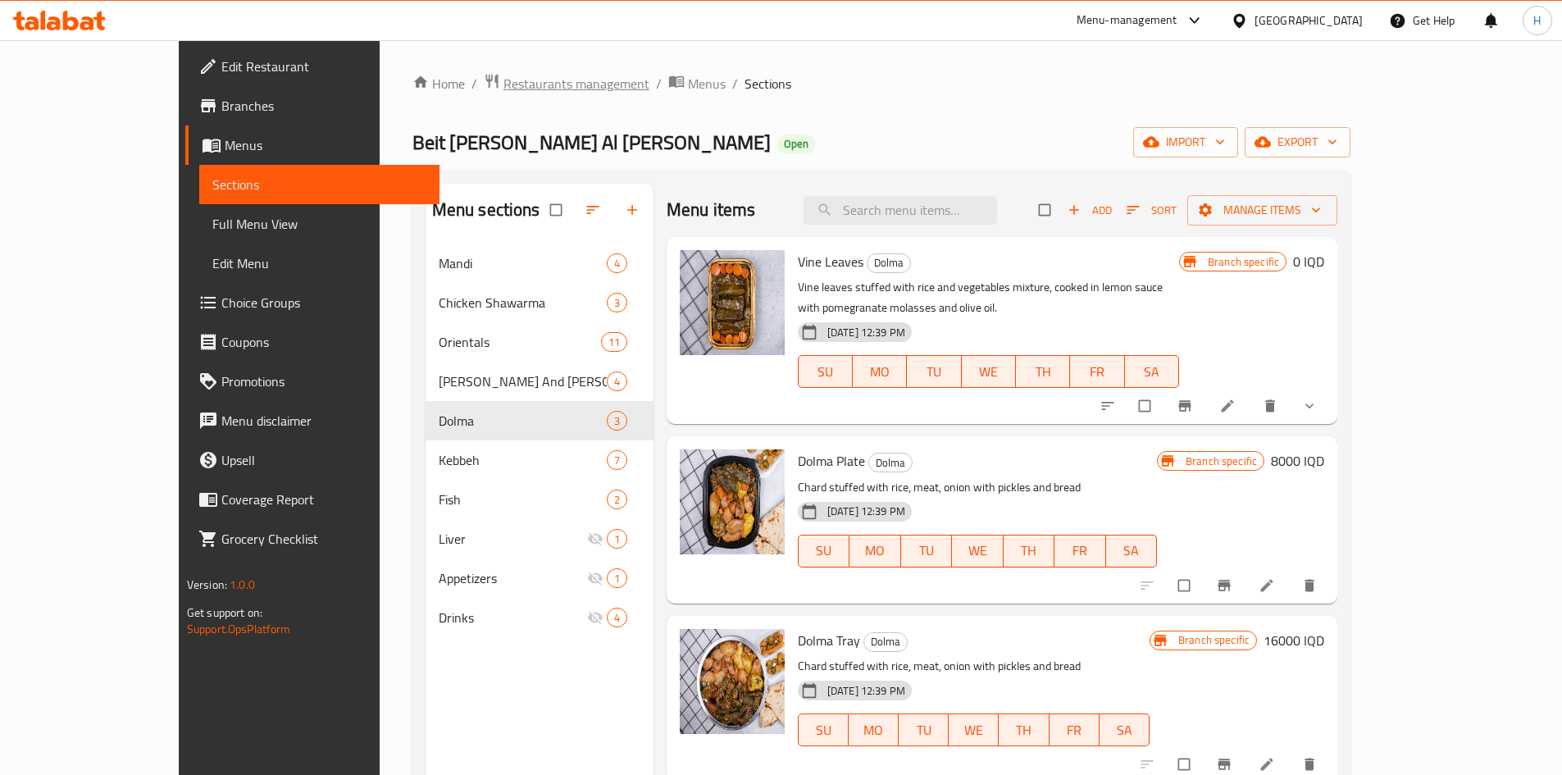
click at [462, 96] on div "Home / Restaurants management / Menus / Sections Beit [PERSON_NAME] Al Tajheeza…" at bounding box center [881, 522] width 939 height 898
click at [503, 88] on span "Restaurants management" at bounding box center [576, 84] width 146 height 20
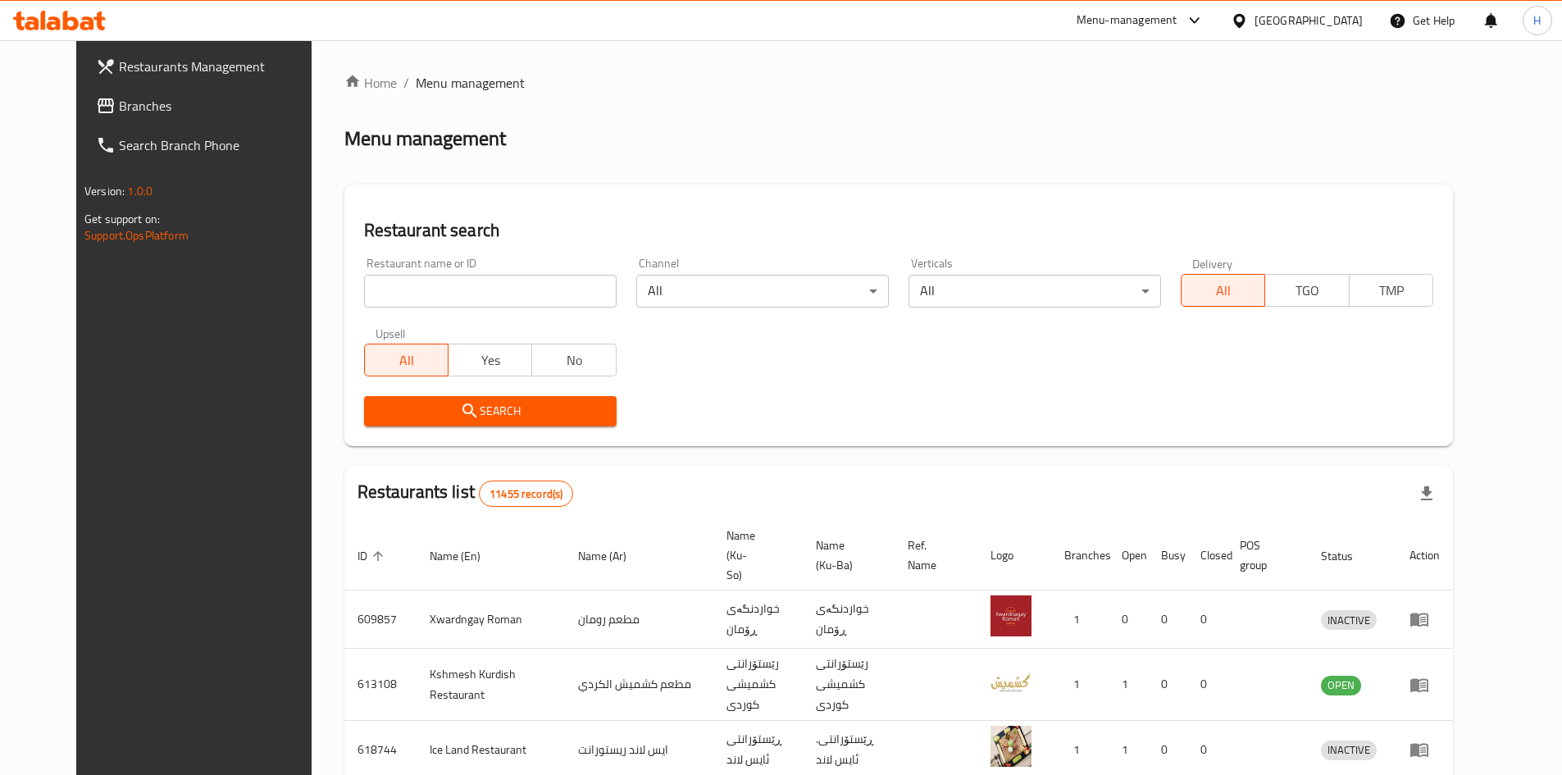
click at [398, 292] on input "search" at bounding box center [490, 291] width 252 height 33
paste input "655264"
type input "655264"
click at [527, 416] on span "Search" at bounding box center [490, 411] width 226 height 20
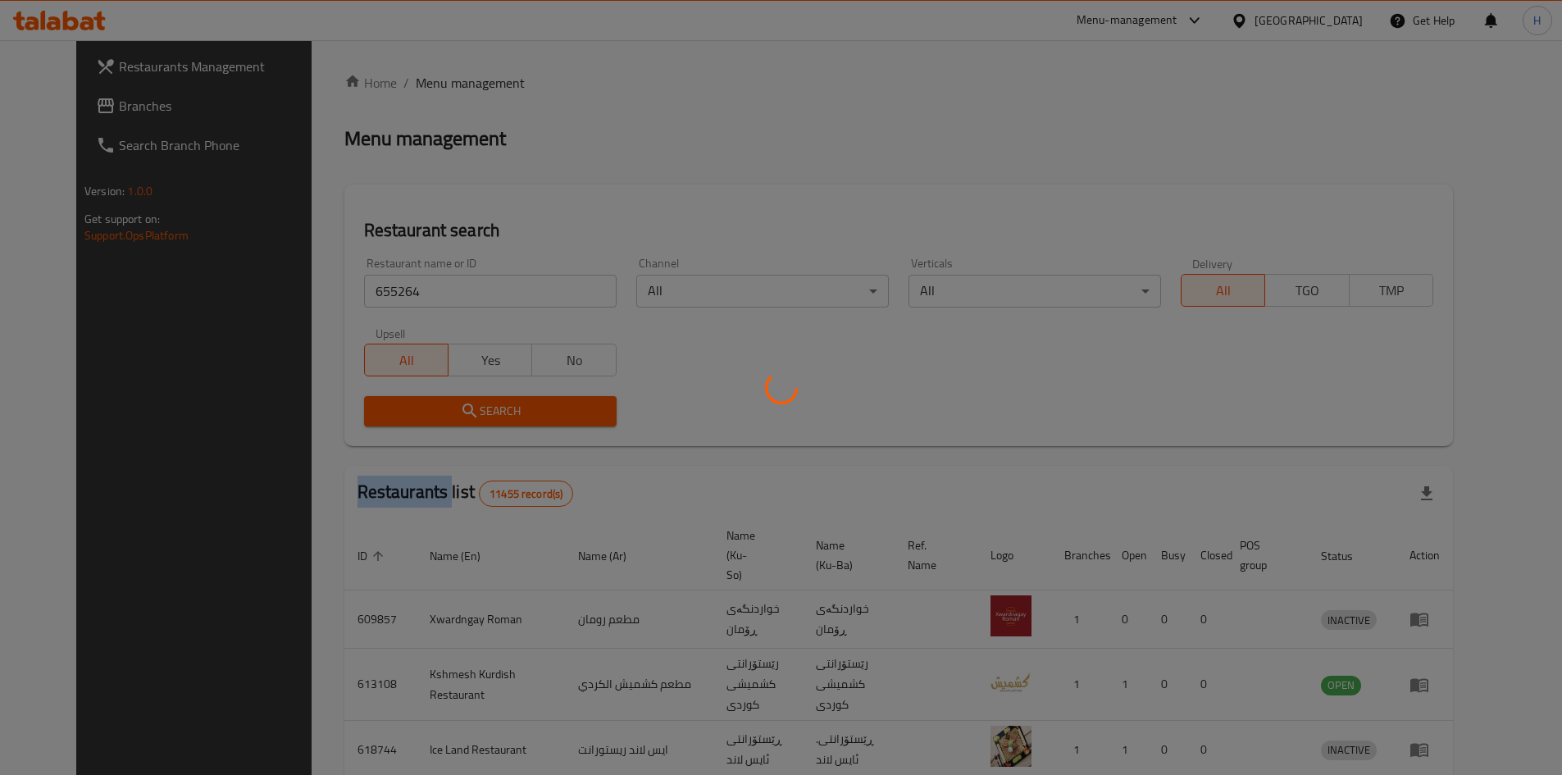
click at [527, 415] on div at bounding box center [781, 387] width 1562 height 775
click at [527, 414] on div at bounding box center [781, 387] width 1562 height 775
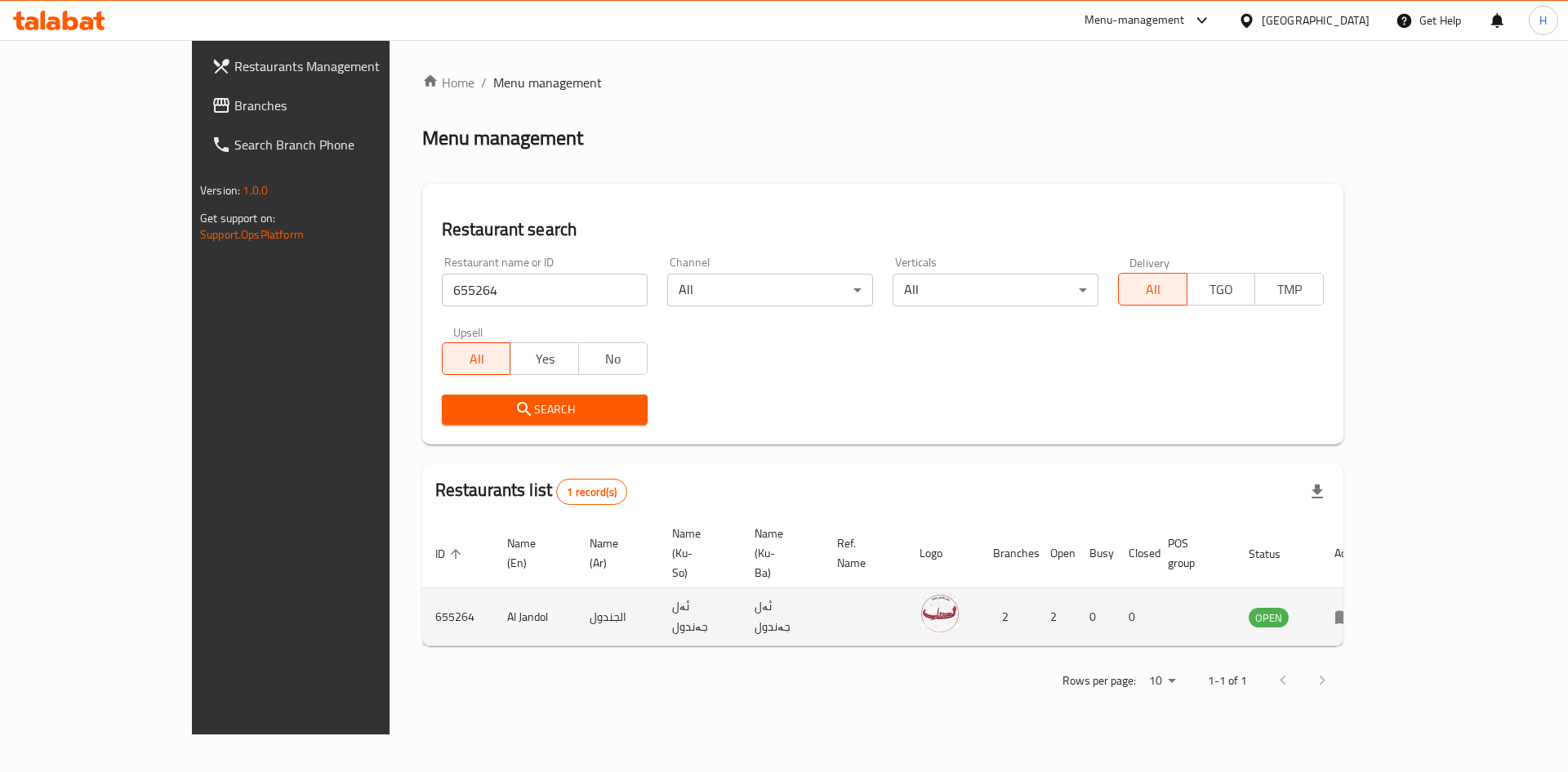
click at [1365, 607] on link "enhanced table" at bounding box center [1349, 617] width 30 height 20
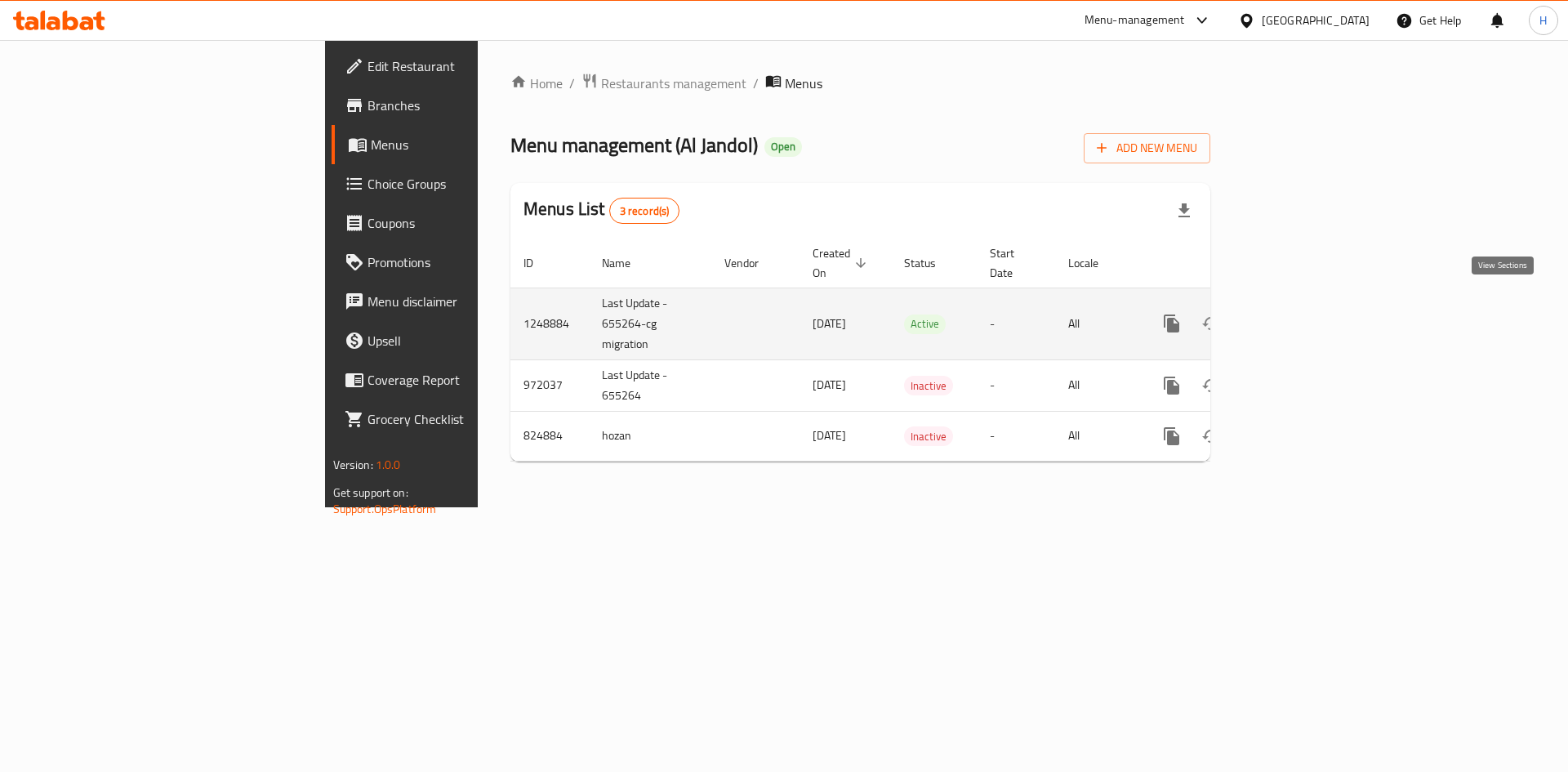
click at [1299, 314] on icon "enhanced table" at bounding box center [1289, 324] width 20 height 20
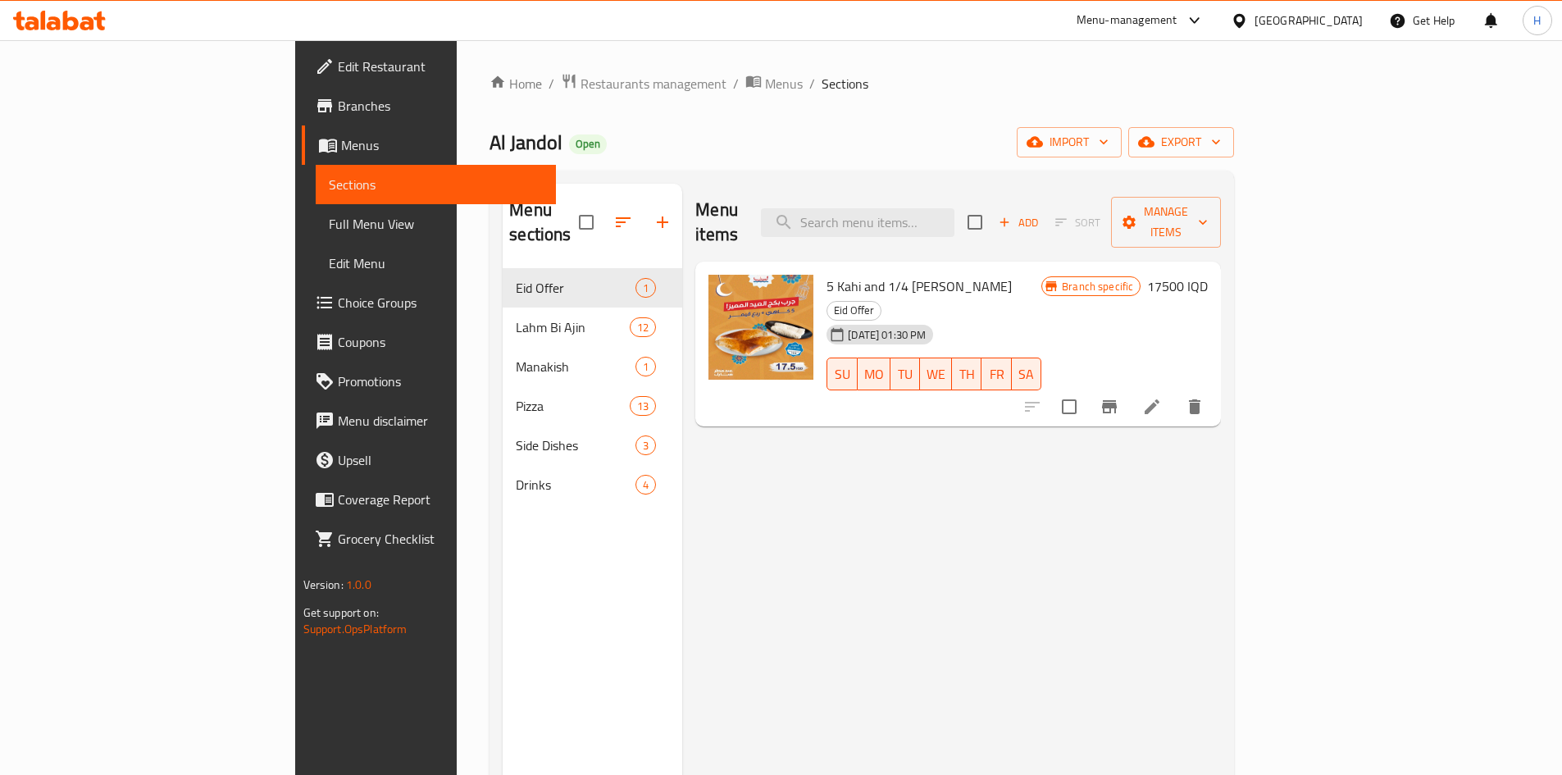
click at [329, 219] on span "Full Menu View" at bounding box center [436, 224] width 214 height 20
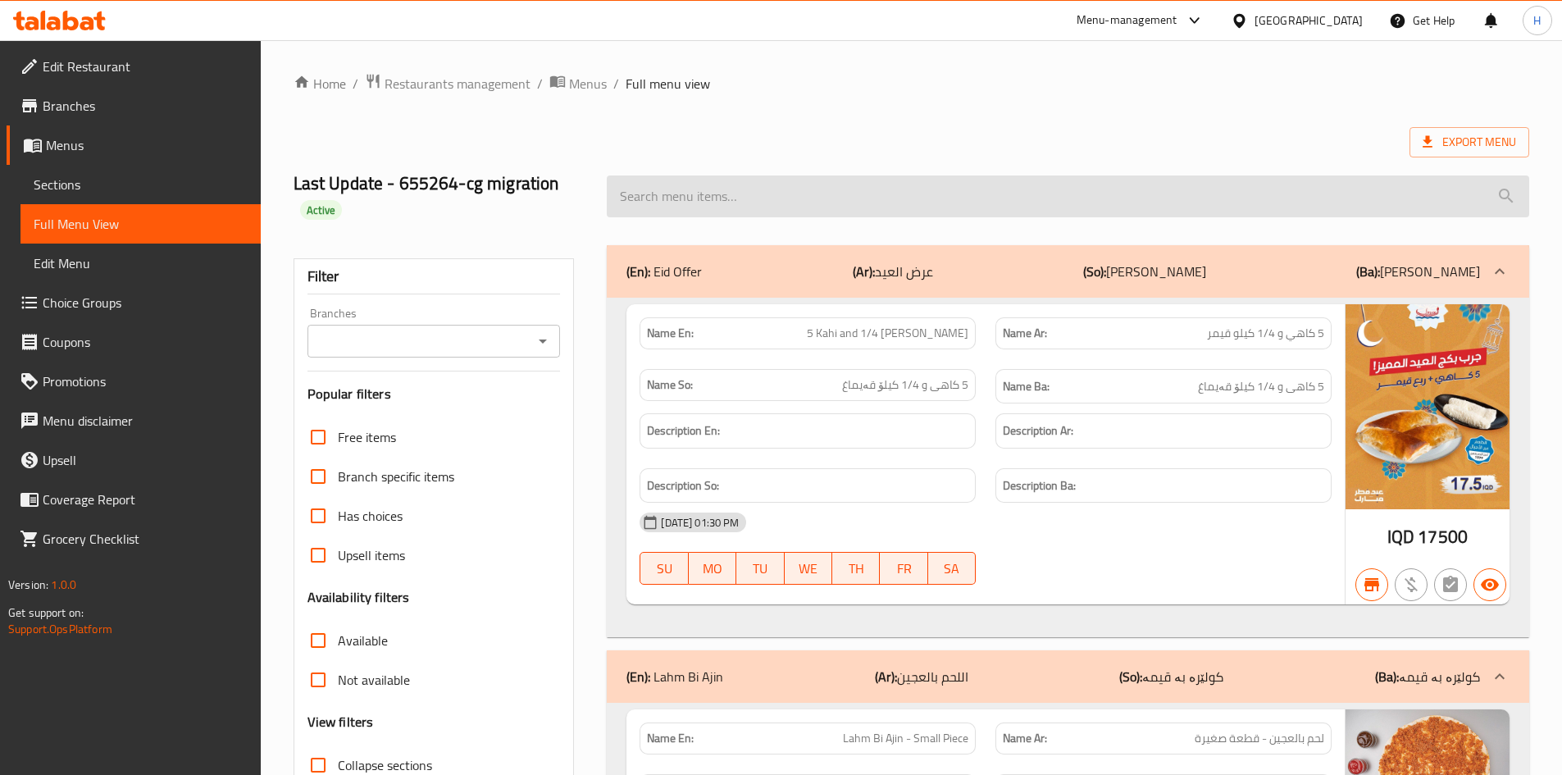
click at [743, 191] on input "search" at bounding box center [1068, 196] width 922 height 42
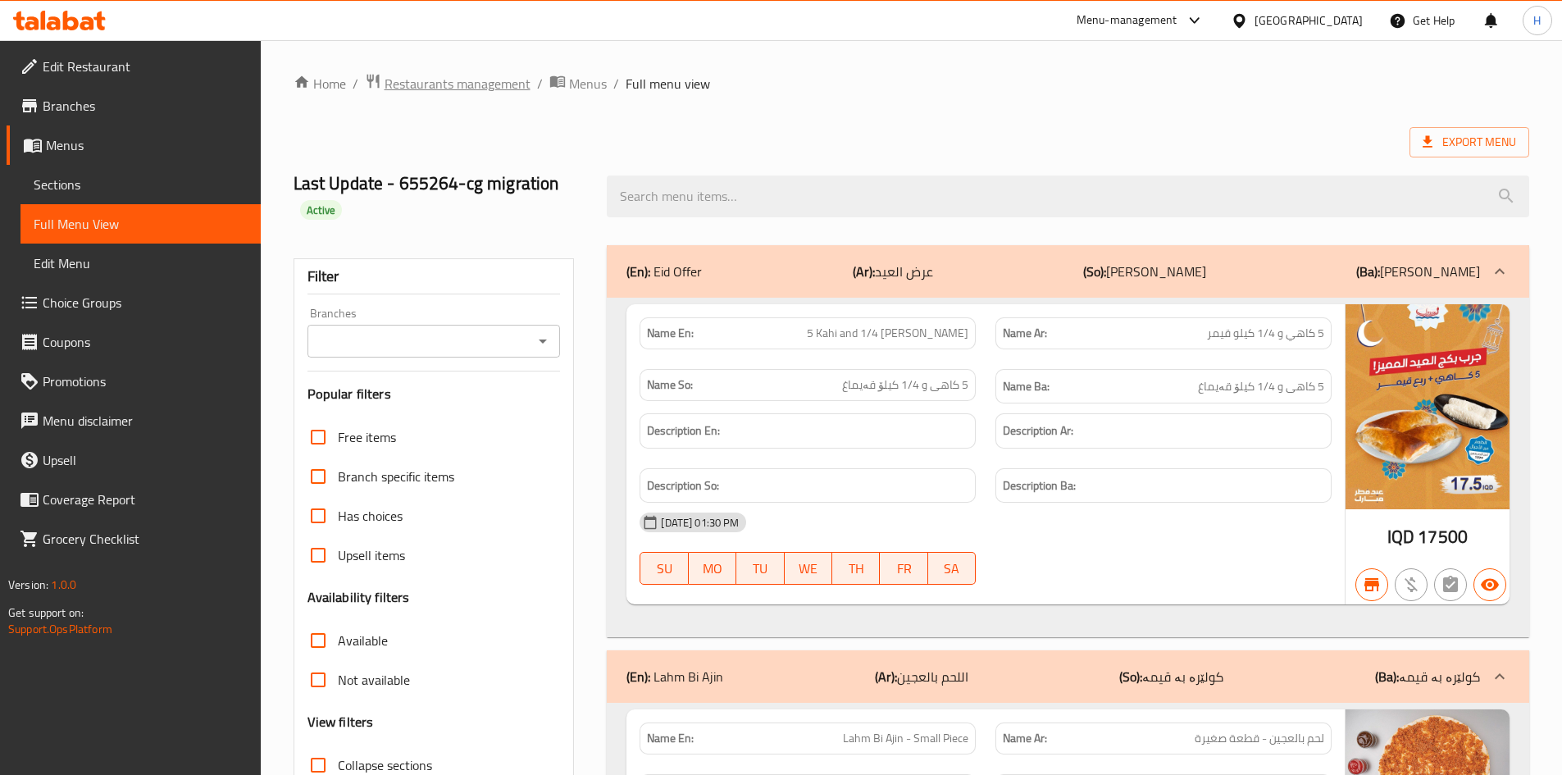
click at [487, 82] on span "Restaurants management" at bounding box center [457, 84] width 146 height 20
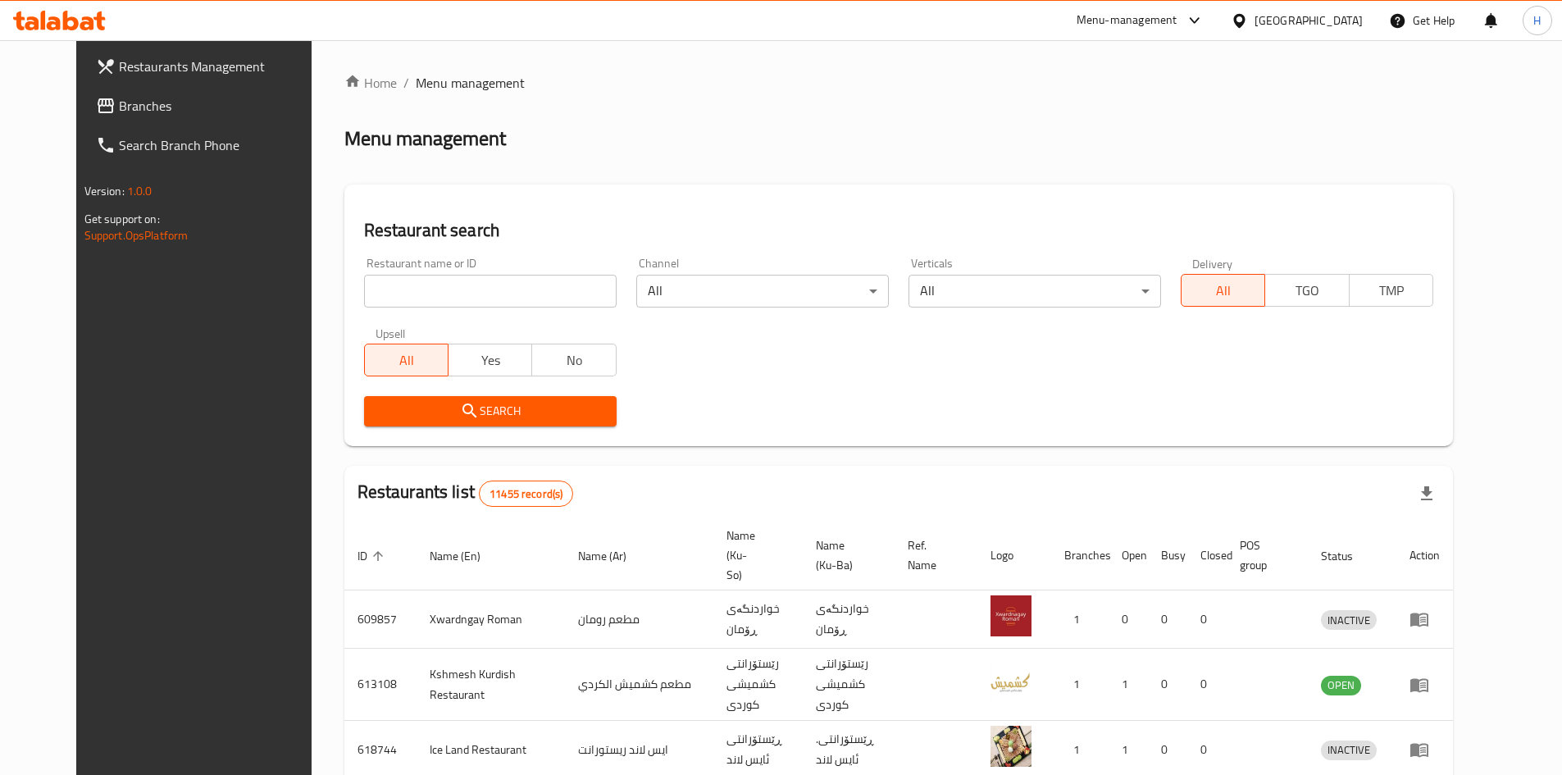
click at [442, 287] on div "Home / Menu management Menu management Restaurant search Restaurant name or ID …" at bounding box center [898, 641] width 1108 height 1136
click at [423, 294] on input "search" at bounding box center [490, 291] width 252 height 33
paste input "692110"
type input "692110"
click button "Search" at bounding box center [490, 411] width 252 height 30
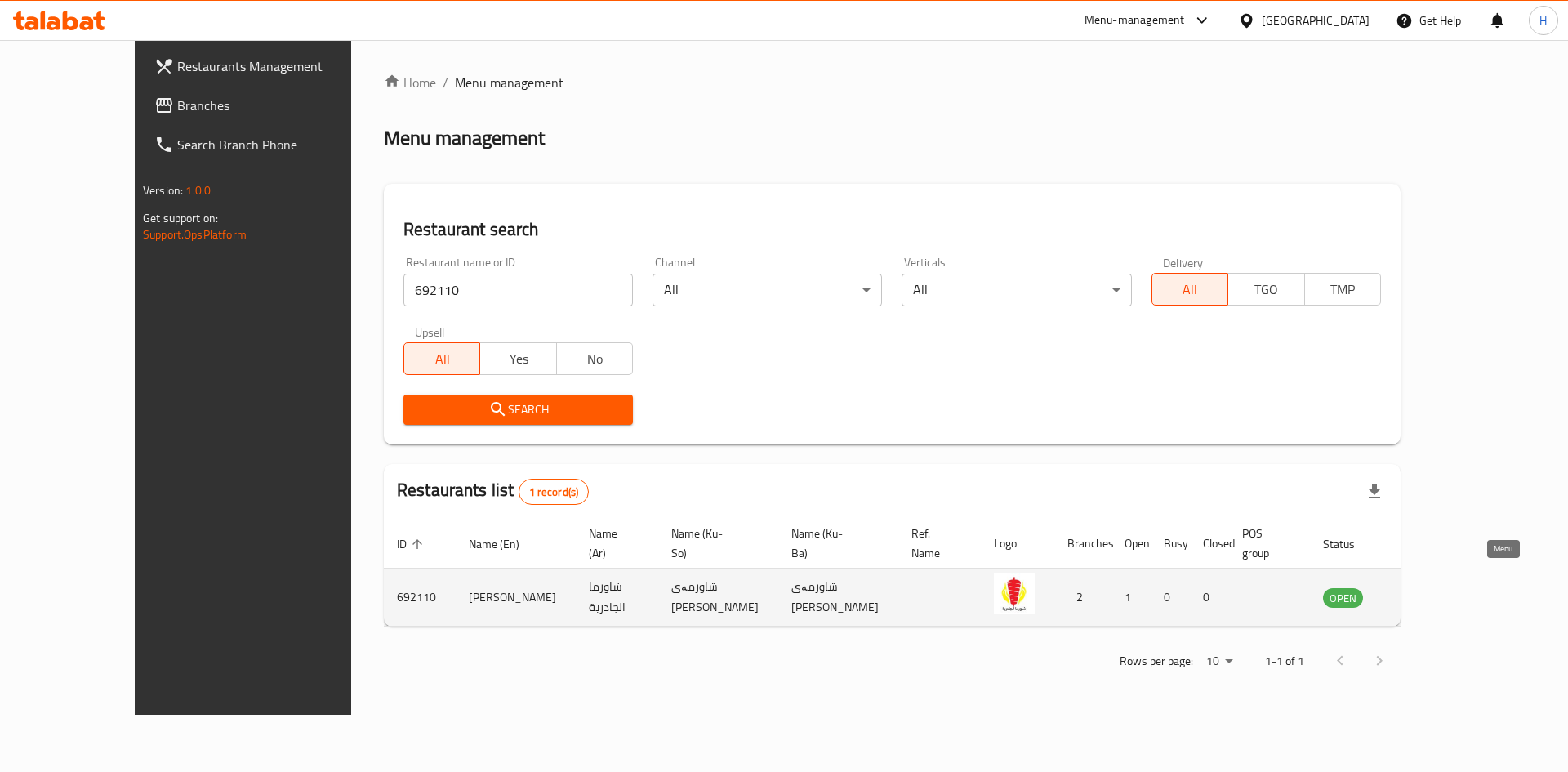
click at [1438, 587] on link "enhanced table" at bounding box center [1424, 597] width 30 height 20
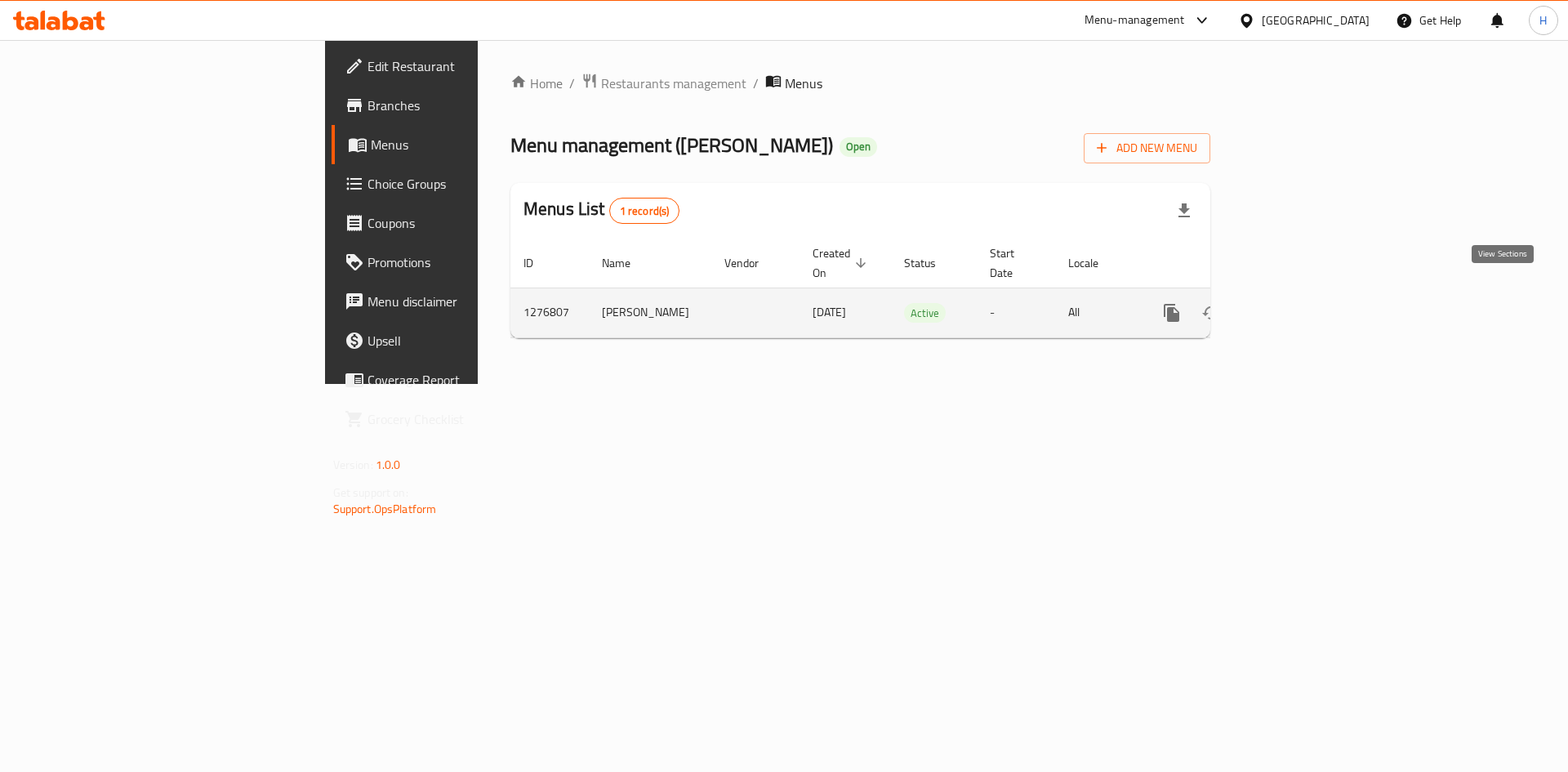
click at [1299, 303] on icon "enhanced table" at bounding box center [1289, 313] width 20 height 20
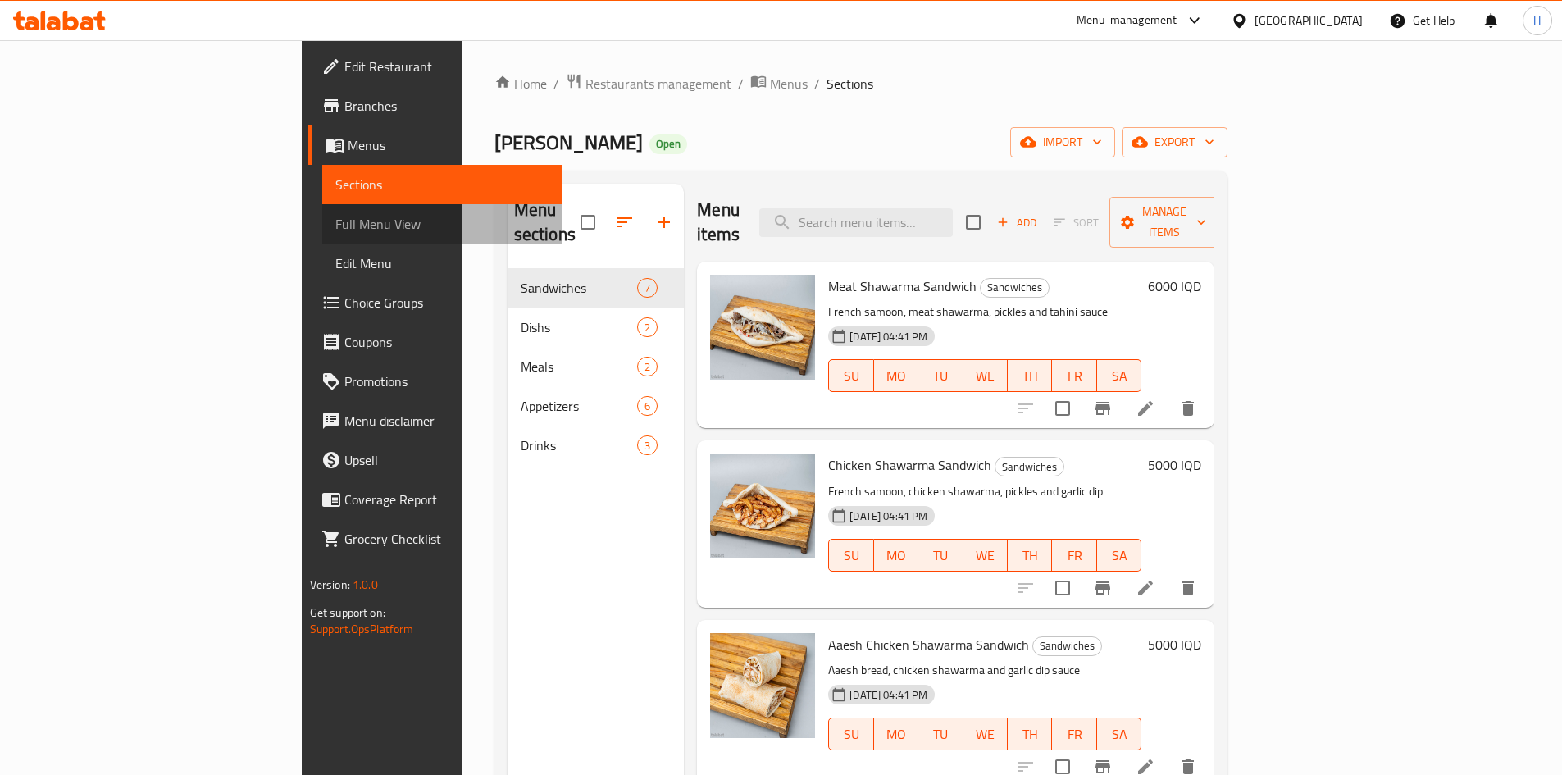
click at [335, 228] on span "Full Menu View" at bounding box center [442, 224] width 214 height 20
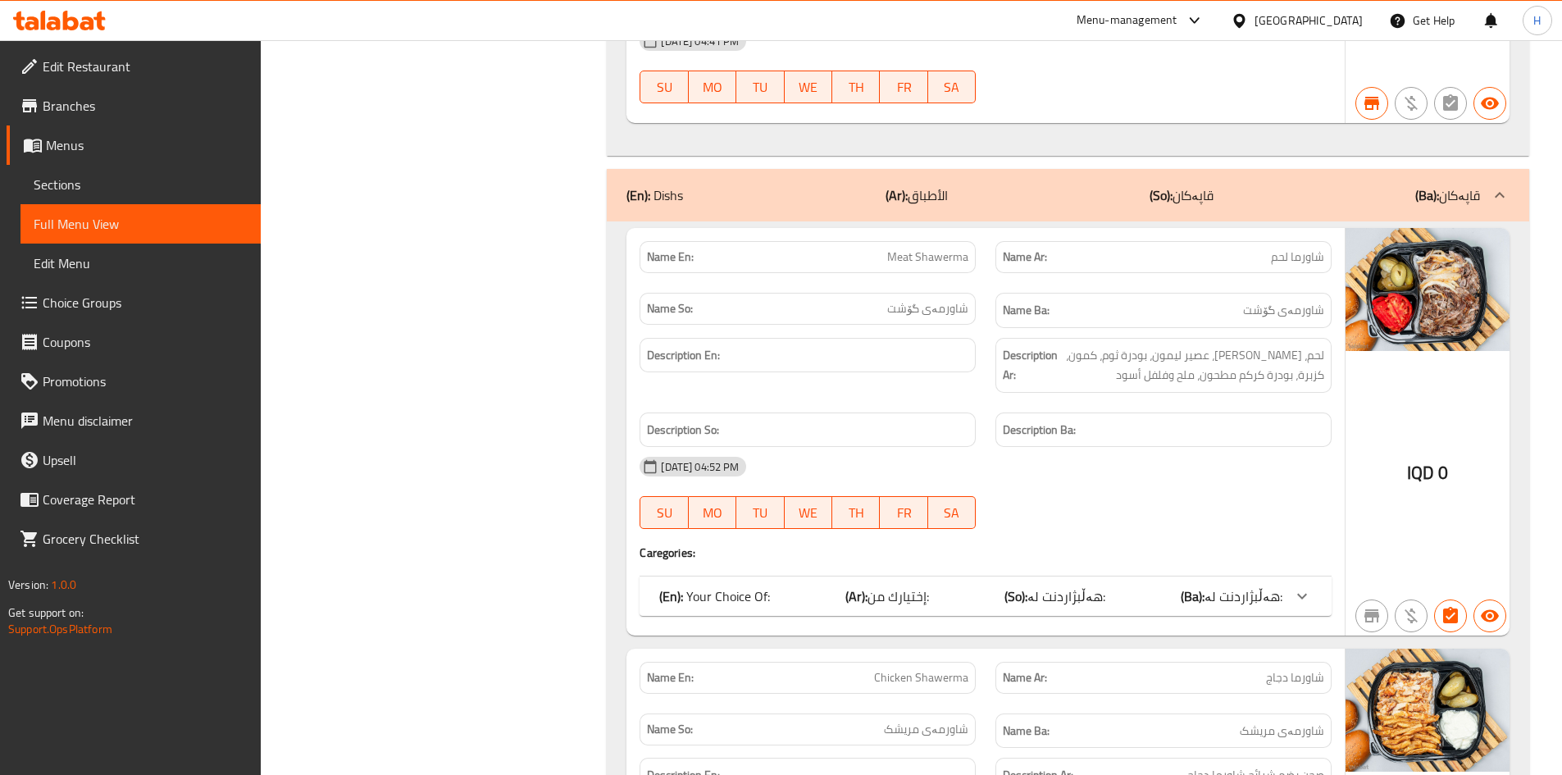
scroll to position [2541, 0]
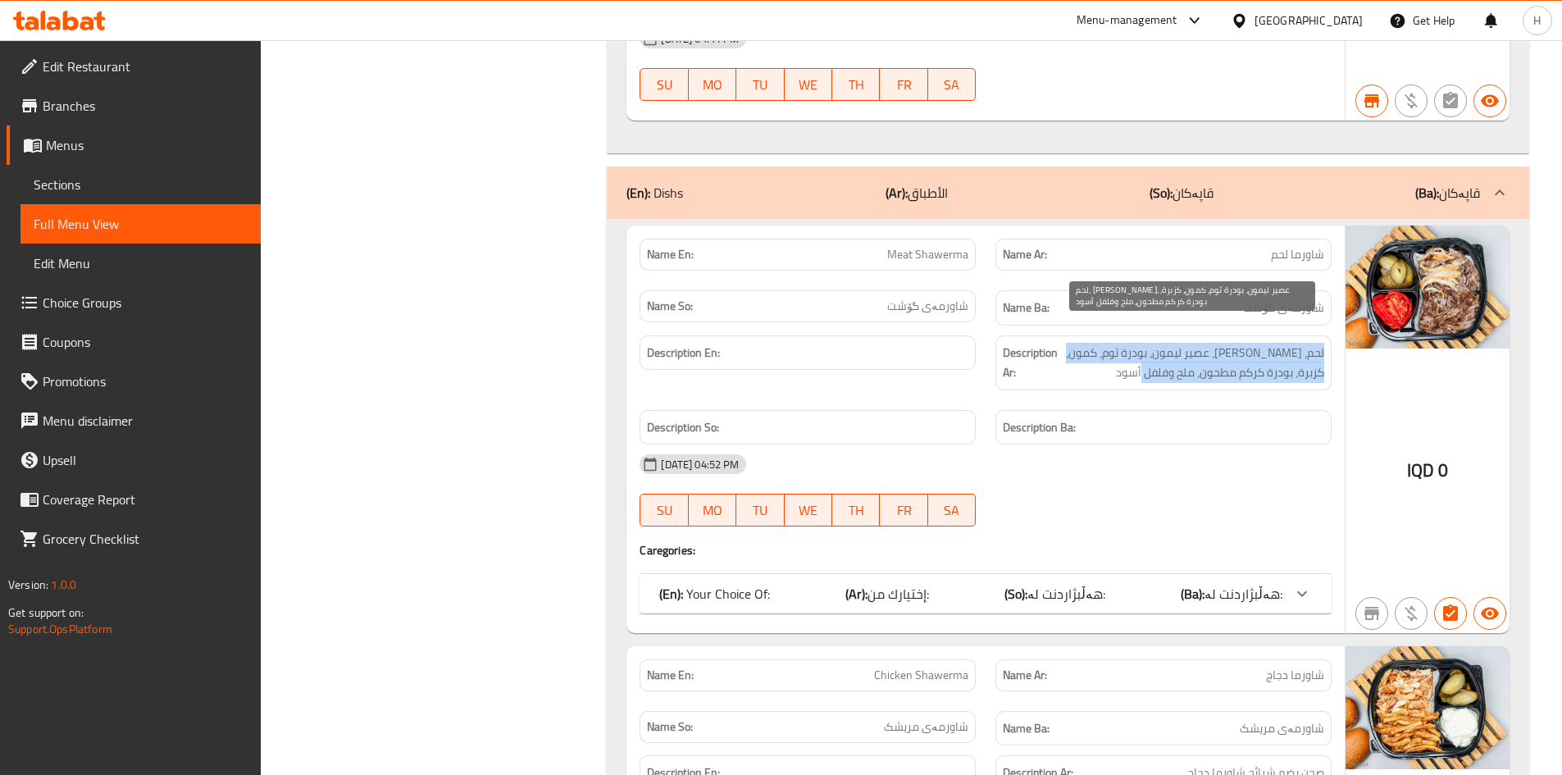
drag, startPoint x: 1325, startPoint y: 332, endPoint x: 1114, endPoint y: 355, distance: 211.9
click at [1114, 355] on div "Description Ar: لحم، [PERSON_NAME]، عصير ليمون، بودرة ثوم، كمون، كزبرة، بودرة ك…" at bounding box center [1163, 362] width 336 height 55
copy span "لحم، [PERSON_NAME]، عصير ليمون، بودرة ثوم، كمون، كزبرة، بودرة كركم مطحون، ملح و…"
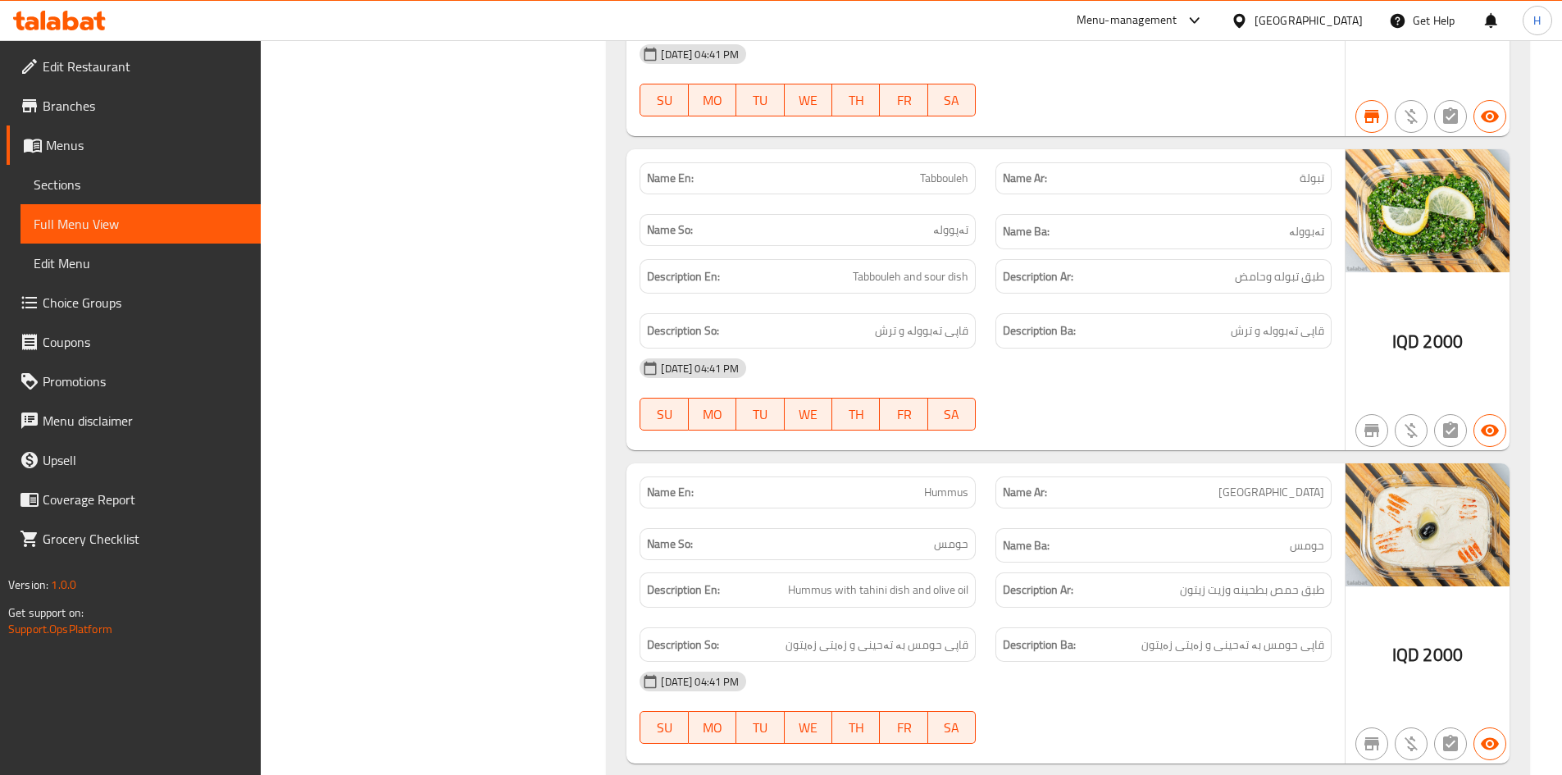
scroll to position [4723, 0]
